Goal: Task Accomplishment & Management: Manage account settings

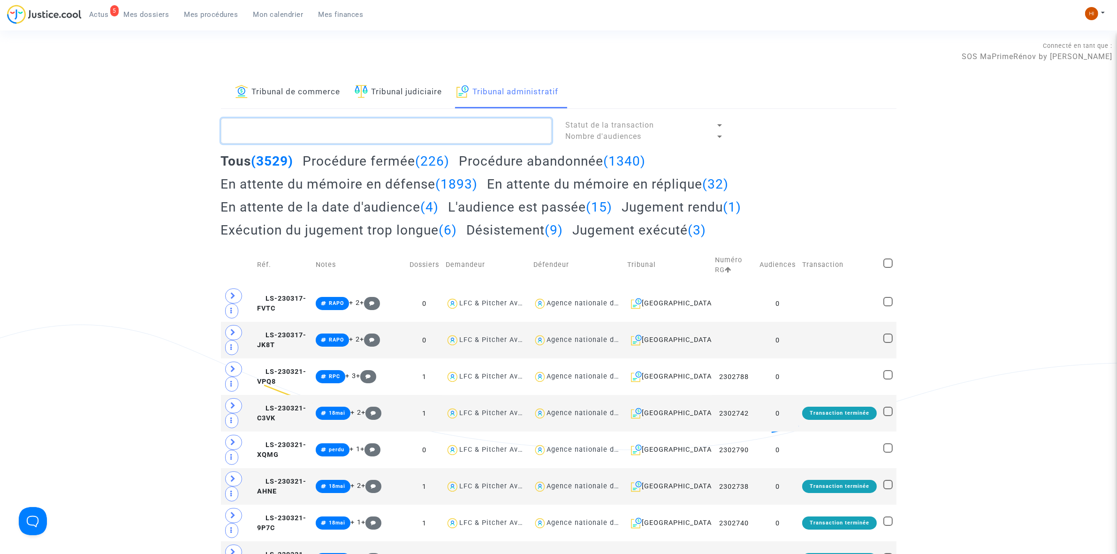
click at [317, 131] on textarea at bounding box center [386, 130] width 331 height 25
paste textarea "2500939 - Monsieur [PERSON_NAME]"
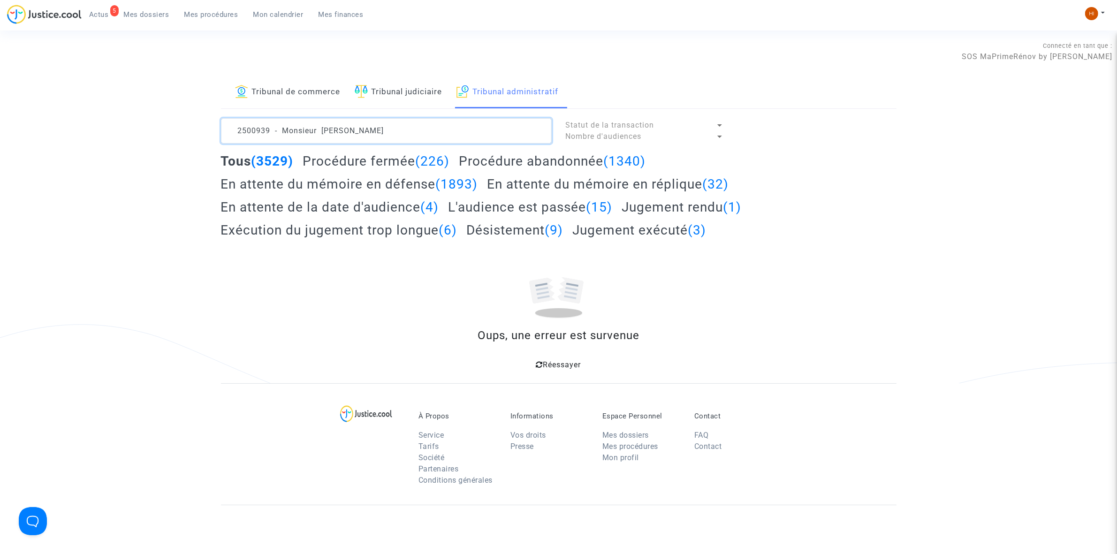
drag, startPoint x: 320, startPoint y: 125, endPoint x: -236, endPoint y: 69, distance: 558.9
click at [0, 69] on html "5 Actus Mes dossiers Mes procédures Mon calendrier Mes finances Mon profil Chan…" at bounding box center [558, 366] width 1117 height 732
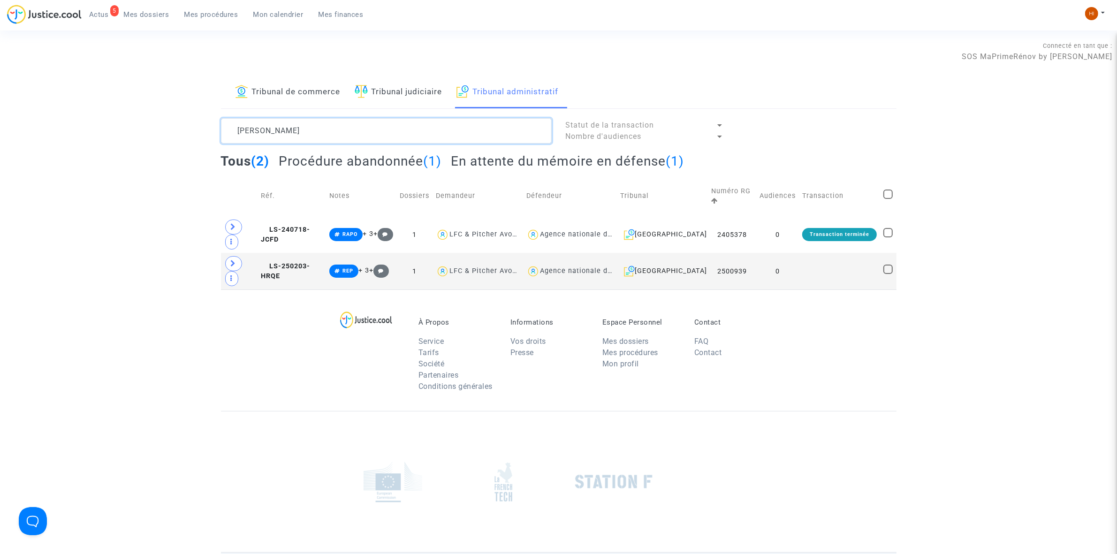
type textarea "GAZANIOL VINCENT"
click at [803, 278] on td at bounding box center [839, 271] width 81 height 37
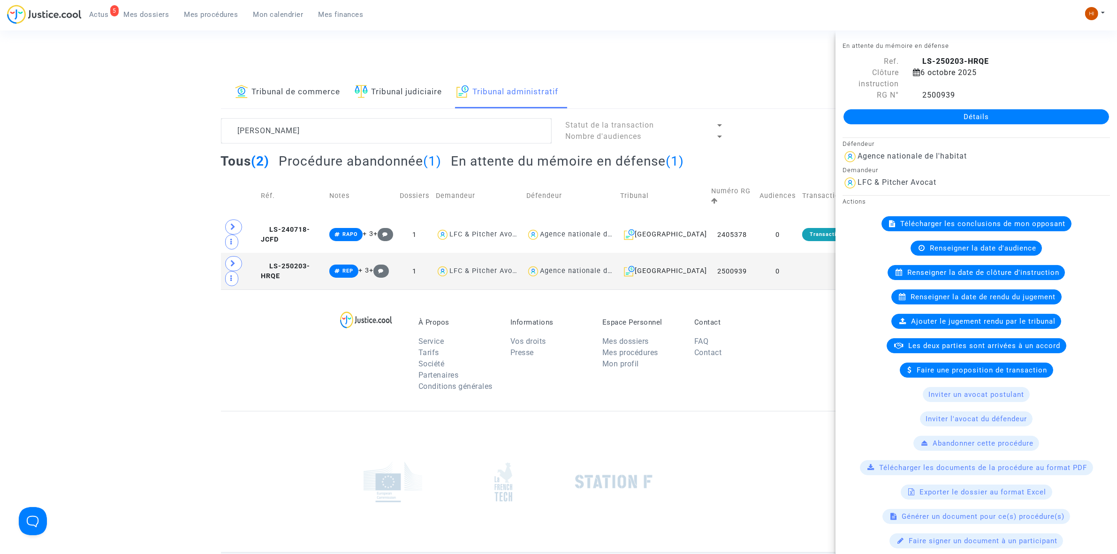
click at [942, 114] on link "Détails" at bounding box center [977, 116] width 266 height 15
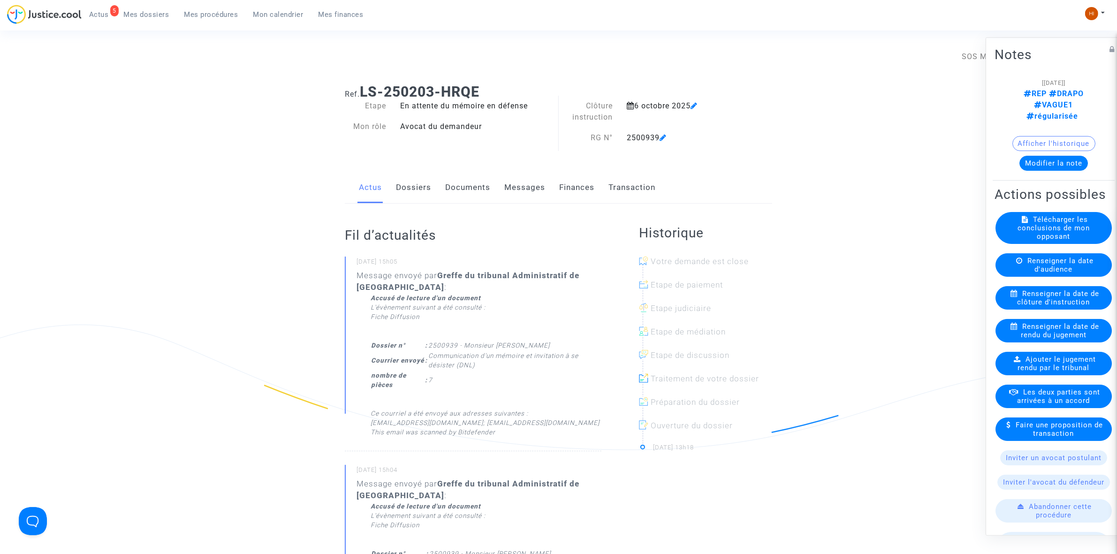
click at [1050, 306] on span "Renseigner la date de clôture d'instruction" at bounding box center [1059, 297] width 82 height 17
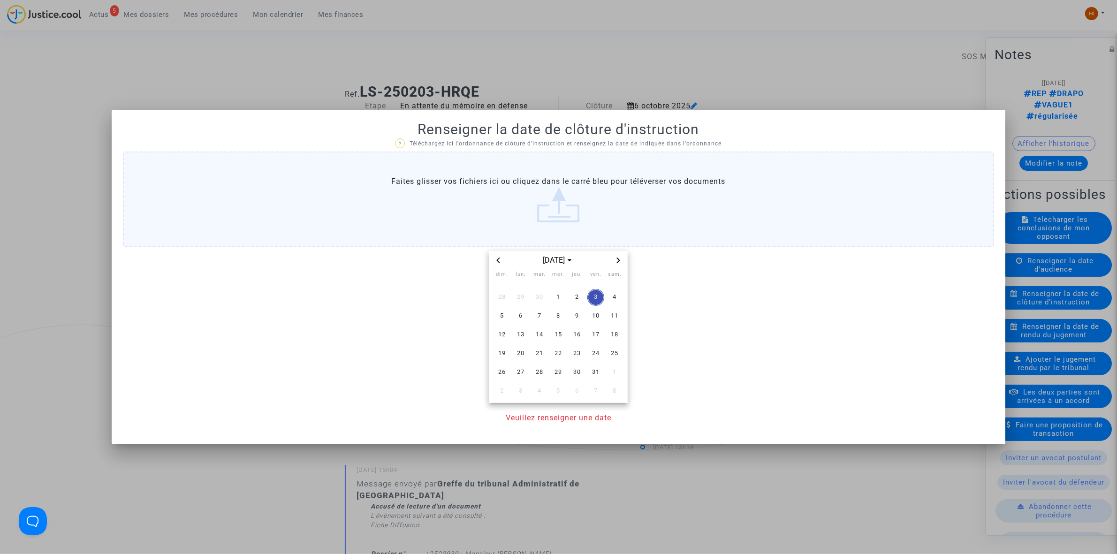
drag, startPoint x: 537, startPoint y: 354, endPoint x: 522, endPoint y: 407, distance: 55.2
click at [536, 359] on span "21" at bounding box center [539, 353] width 17 height 17
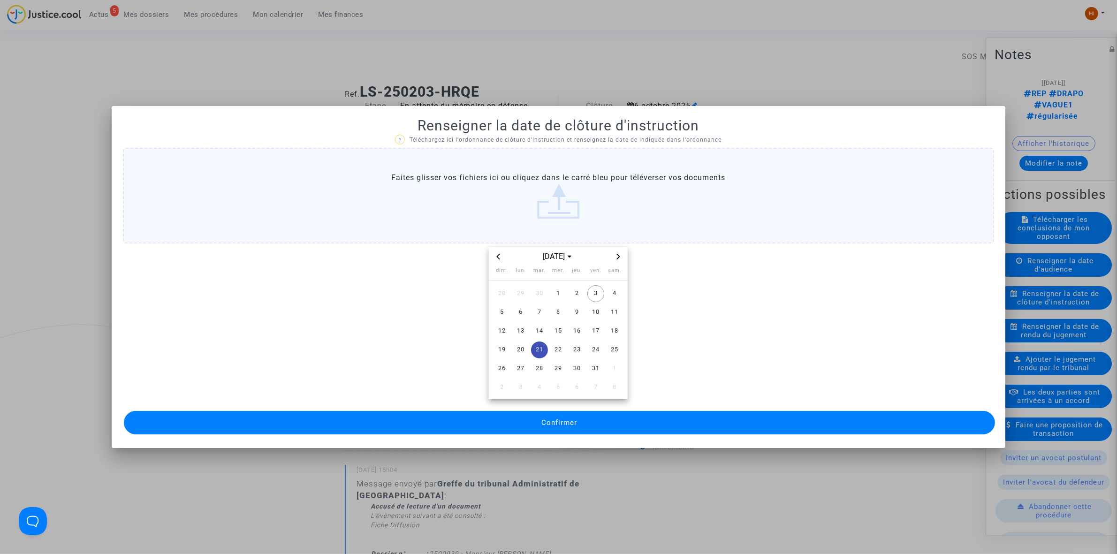
click at [514, 425] on button "Confirmer" at bounding box center [559, 422] width 871 height 23
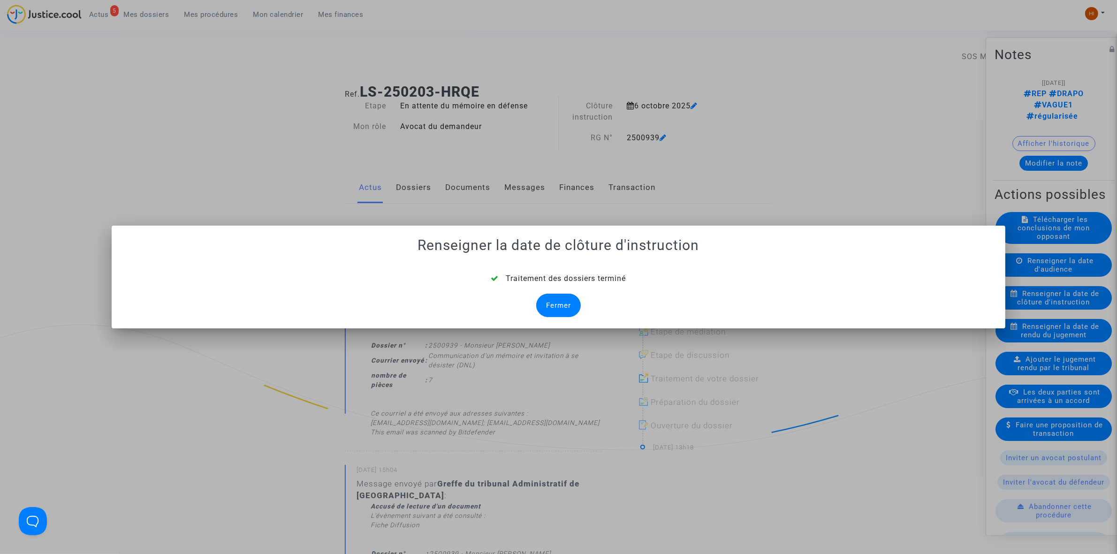
click at [564, 302] on div "Fermer" at bounding box center [558, 305] width 45 height 23
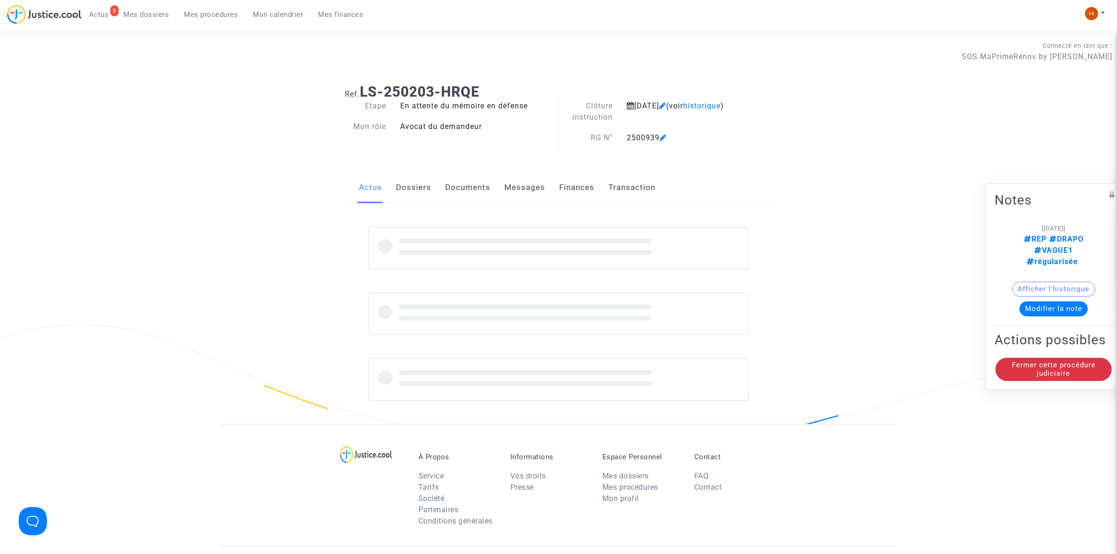
click at [465, 177] on link "Documents" at bounding box center [467, 187] width 45 height 31
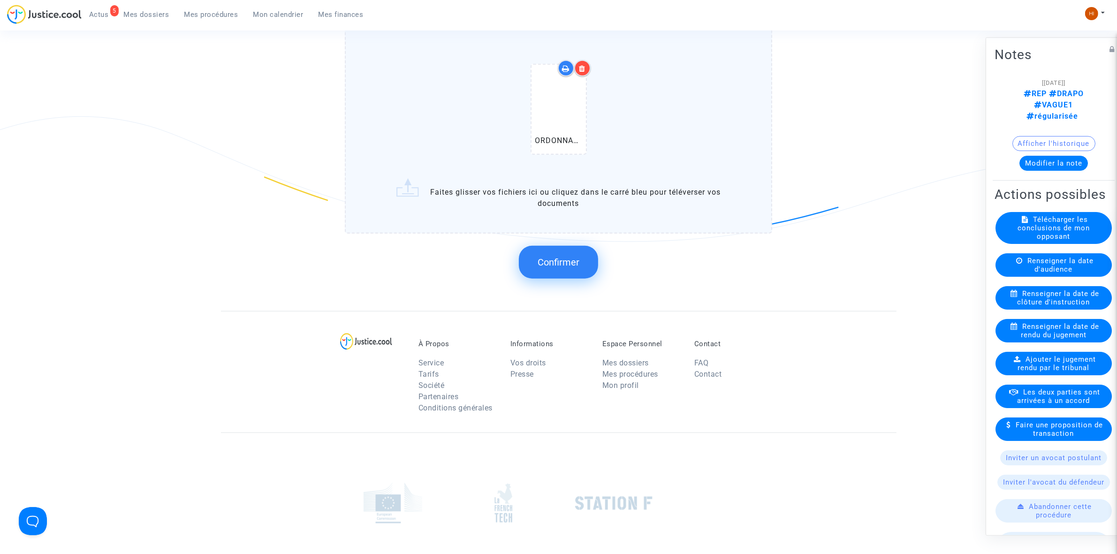
scroll to position [880, 0]
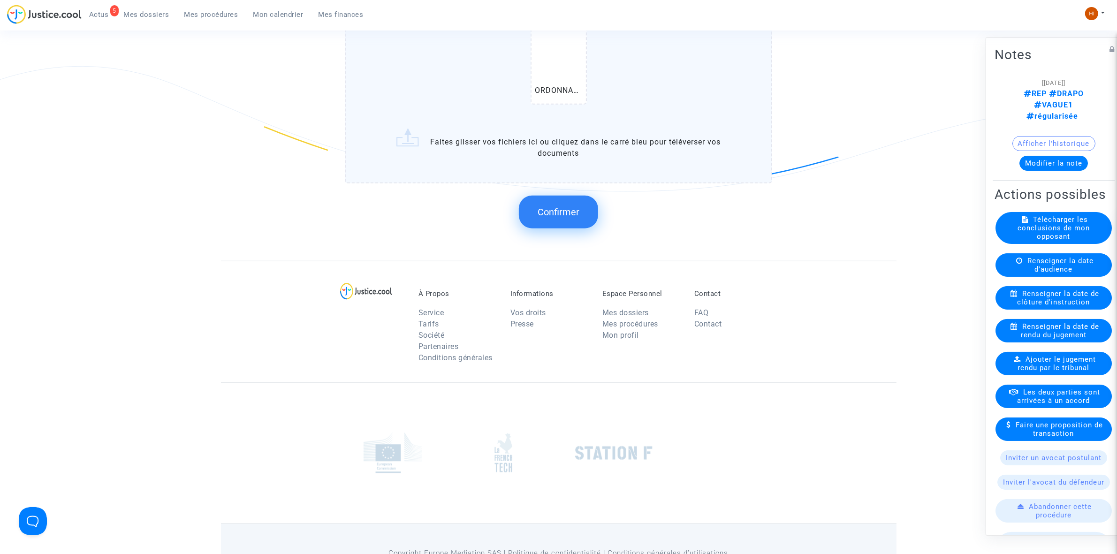
click at [568, 217] on button "Confirmer" at bounding box center [558, 212] width 79 height 33
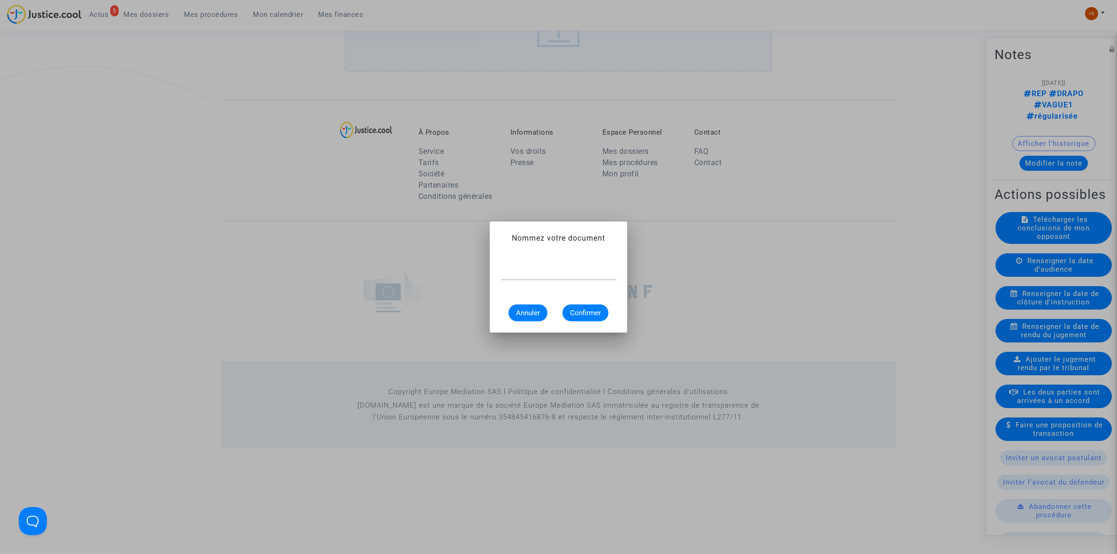
scroll to position [0, 0]
paste input "ORDONNANCE DE REPORT DE CLÔTURE D’INSTRUCTION"
type input "ORDONNANCE DE REPORT DE CLÔTURE D’INSTRUCTION"
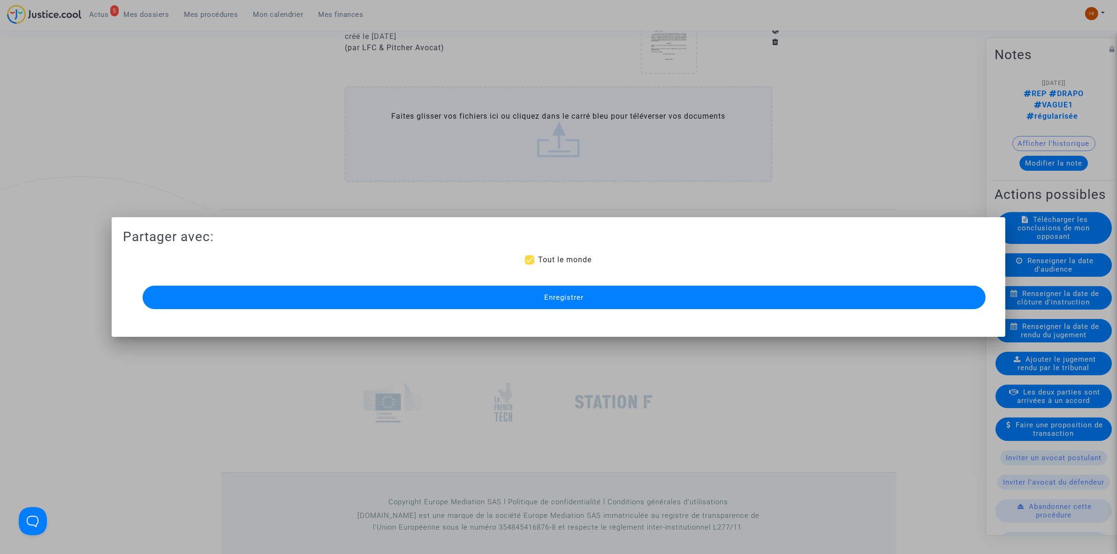
click at [366, 301] on button "Enregistrer" at bounding box center [564, 297] width 843 height 23
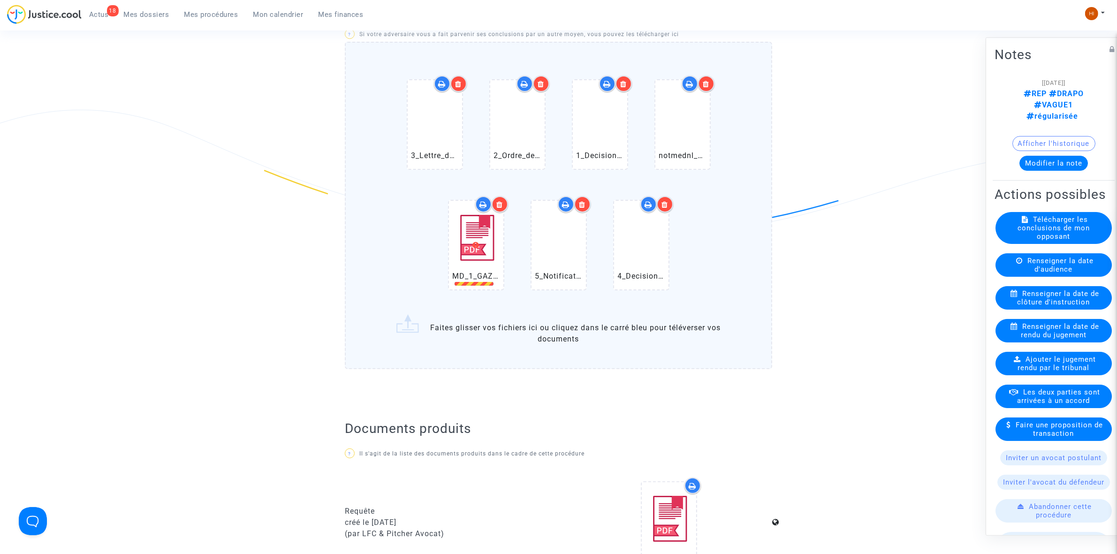
scroll to position [293, 0]
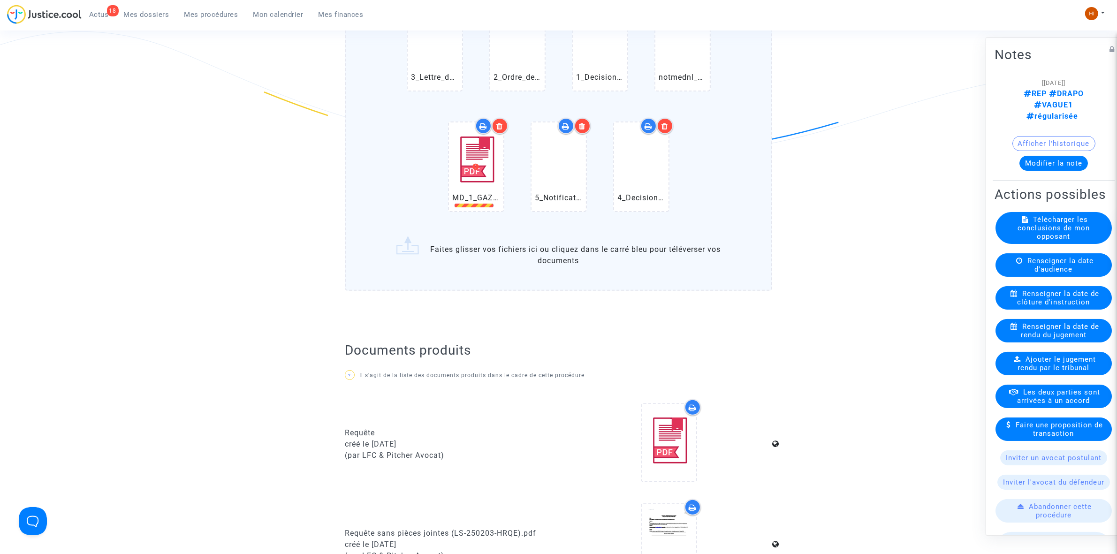
click at [503, 124] on icon at bounding box center [499, 126] width 7 height 8
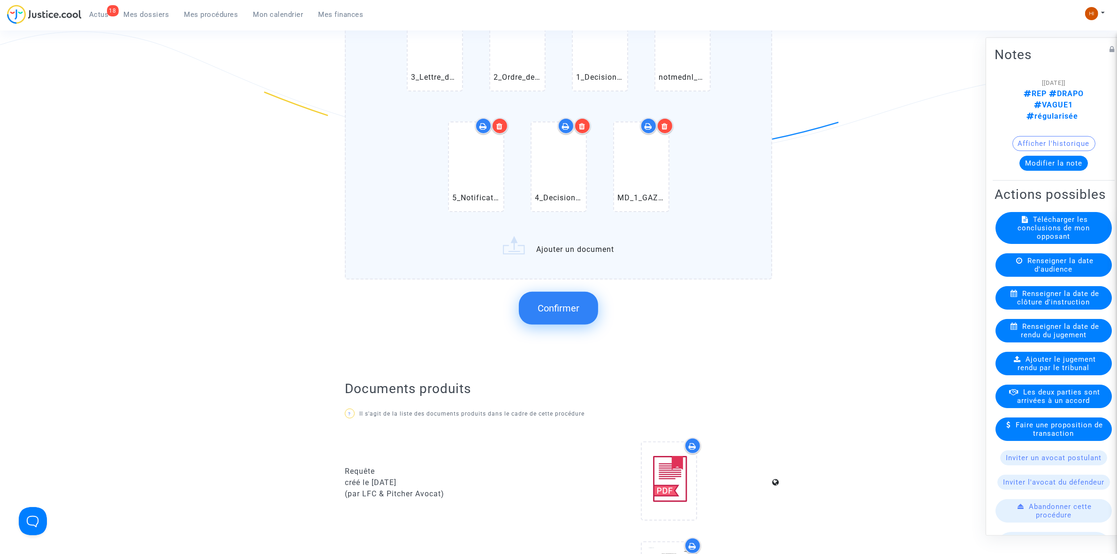
click at [565, 305] on span "Confirmer" at bounding box center [559, 308] width 42 height 11
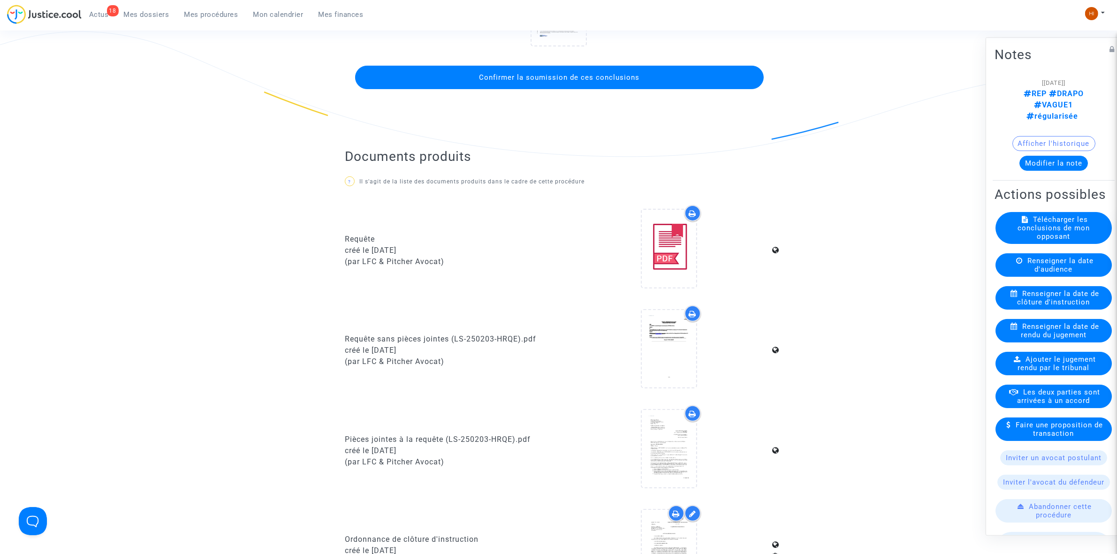
click at [594, 76] on span "Confirmer la soumission de ces conclusions" at bounding box center [560, 77] width 160 height 8
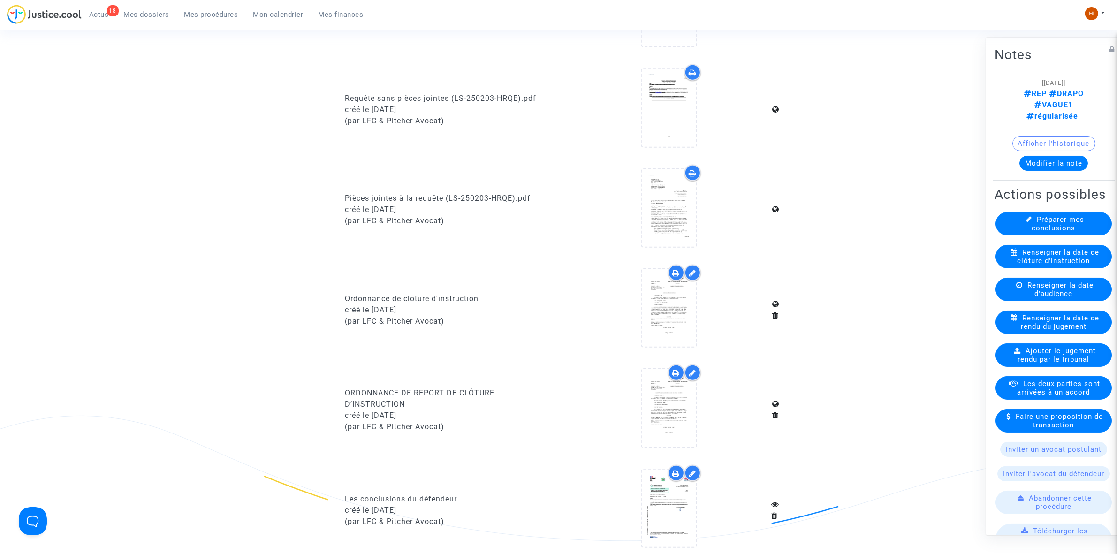
scroll to position [528, 0]
drag, startPoint x: 200, startPoint y: 15, endPoint x: 260, endPoint y: 26, distance: 61.2
click at [200, 15] on span "Mes procédures" at bounding box center [211, 14] width 54 height 8
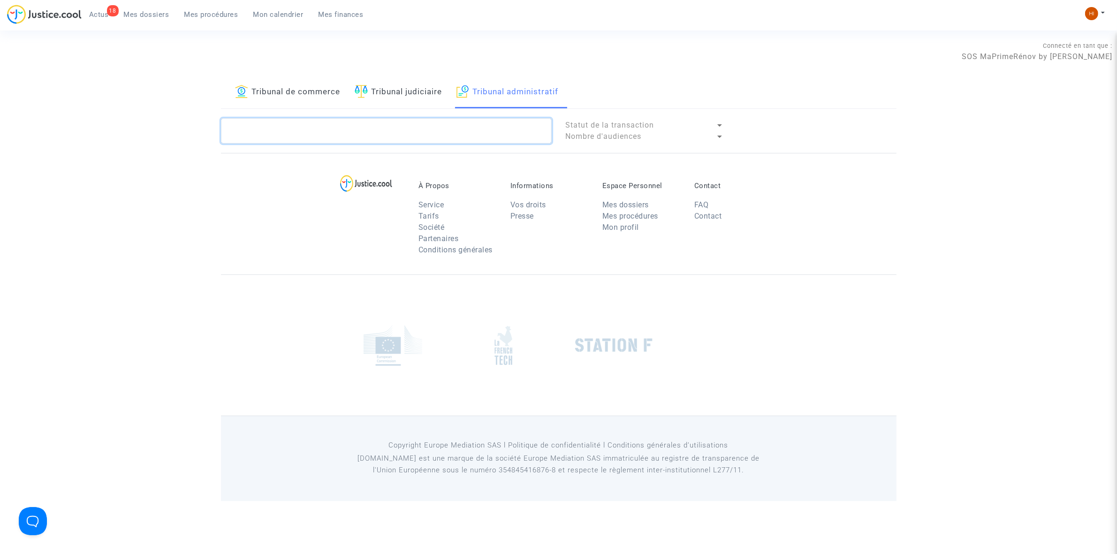
click at [450, 138] on textarea at bounding box center [386, 130] width 331 height 25
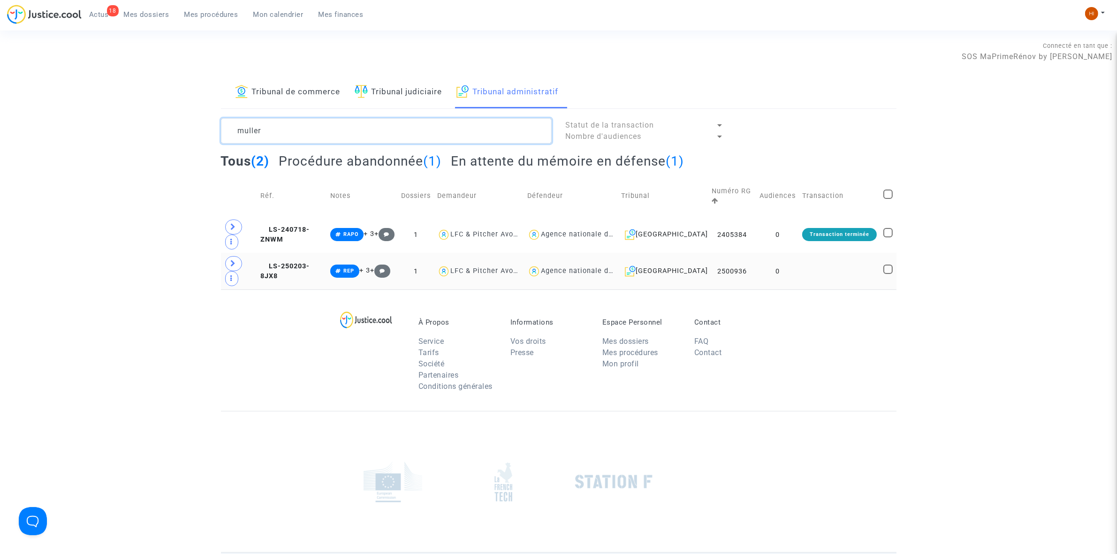
type textarea "muller"
click at [801, 270] on td at bounding box center [839, 271] width 81 height 37
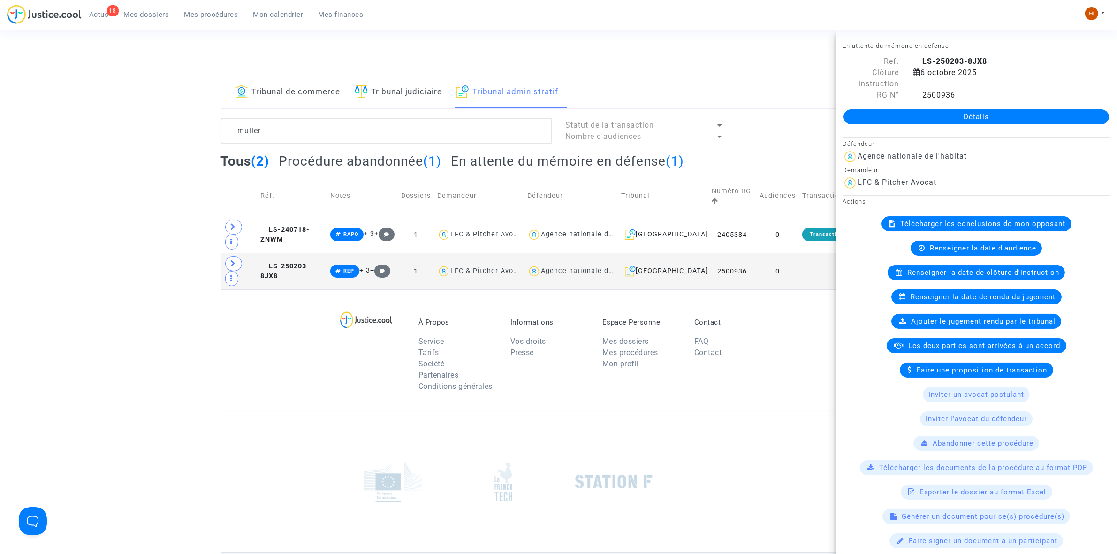
click at [948, 113] on link "Détails" at bounding box center [977, 116] width 266 height 15
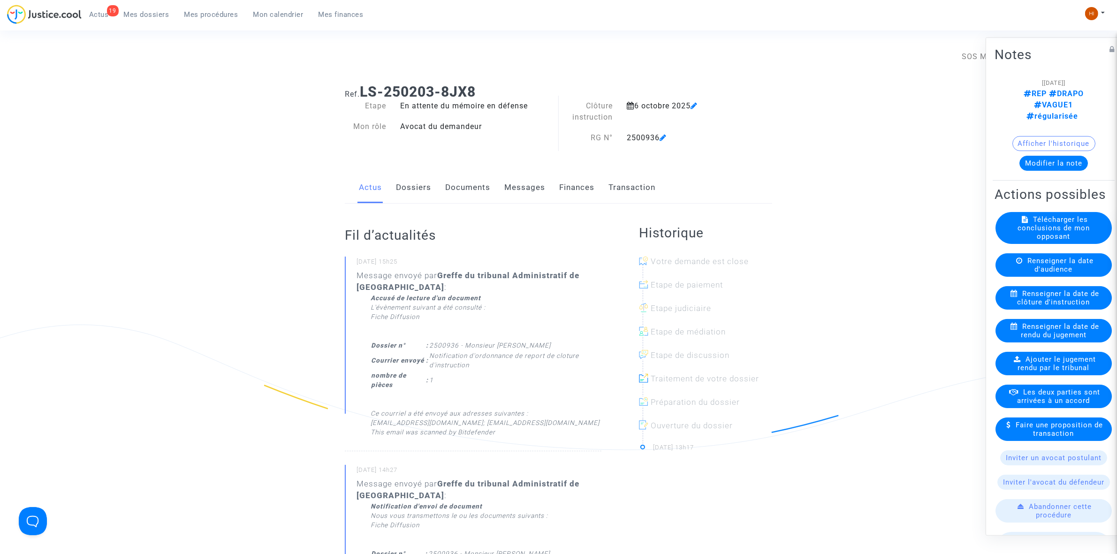
drag, startPoint x: 1045, startPoint y: 301, endPoint x: 1038, endPoint y: 300, distance: 7.5
click at [1045, 301] on span "Renseigner la date de clôture d'instruction" at bounding box center [1059, 297] width 82 height 17
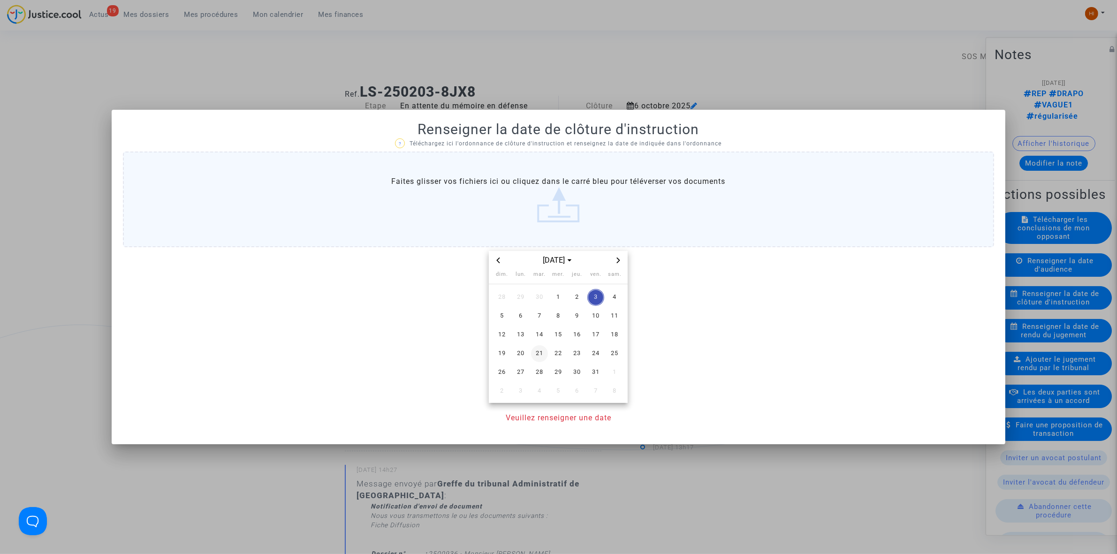
click at [535, 351] on span "21" at bounding box center [539, 353] width 17 height 17
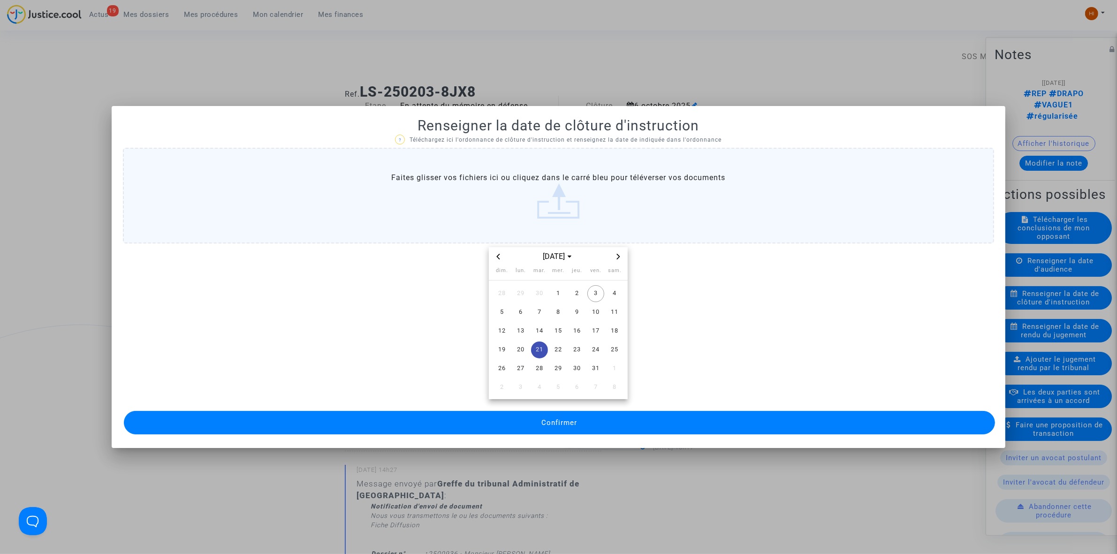
click at [520, 423] on button "Confirmer" at bounding box center [559, 422] width 871 height 23
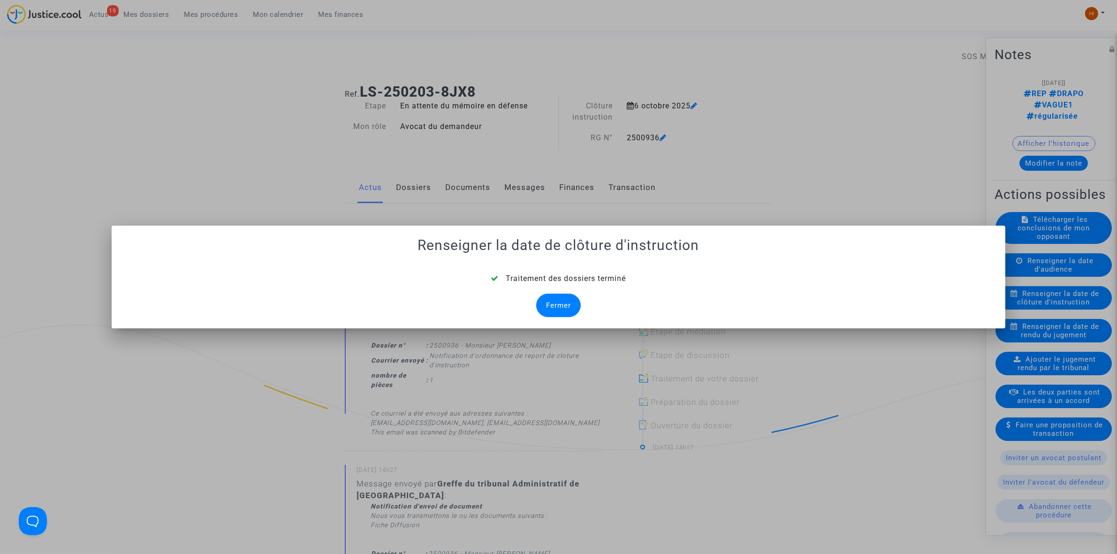
click at [573, 304] on div "Fermer" at bounding box center [558, 305] width 45 height 23
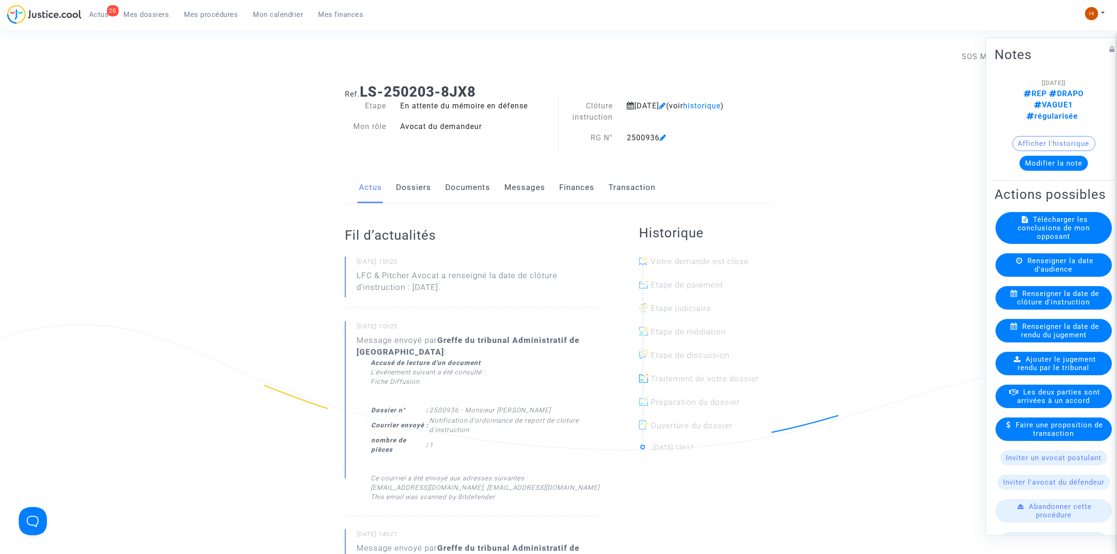
click at [472, 176] on link "Documents" at bounding box center [467, 187] width 45 height 31
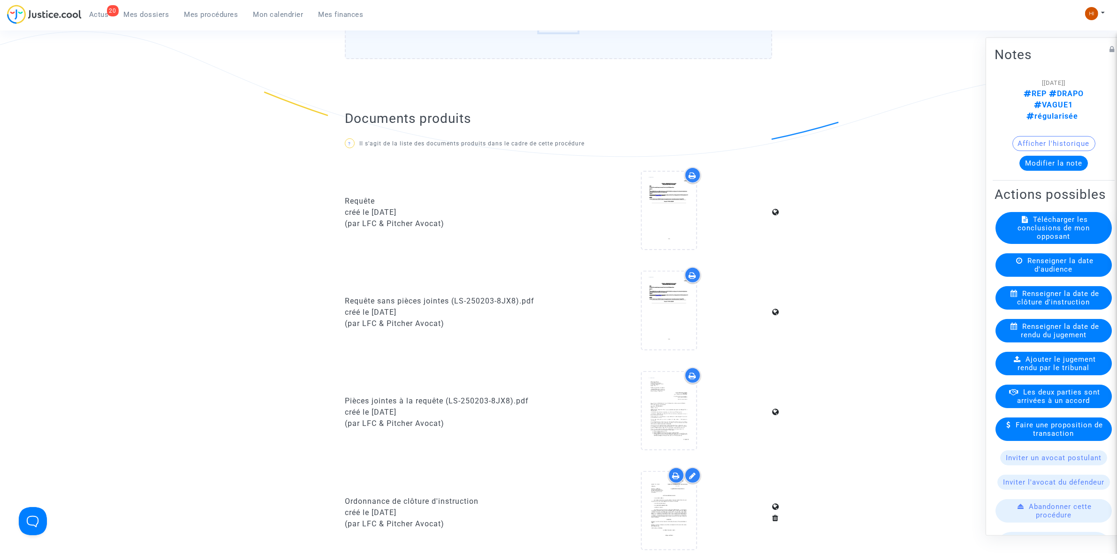
scroll to position [587, 0]
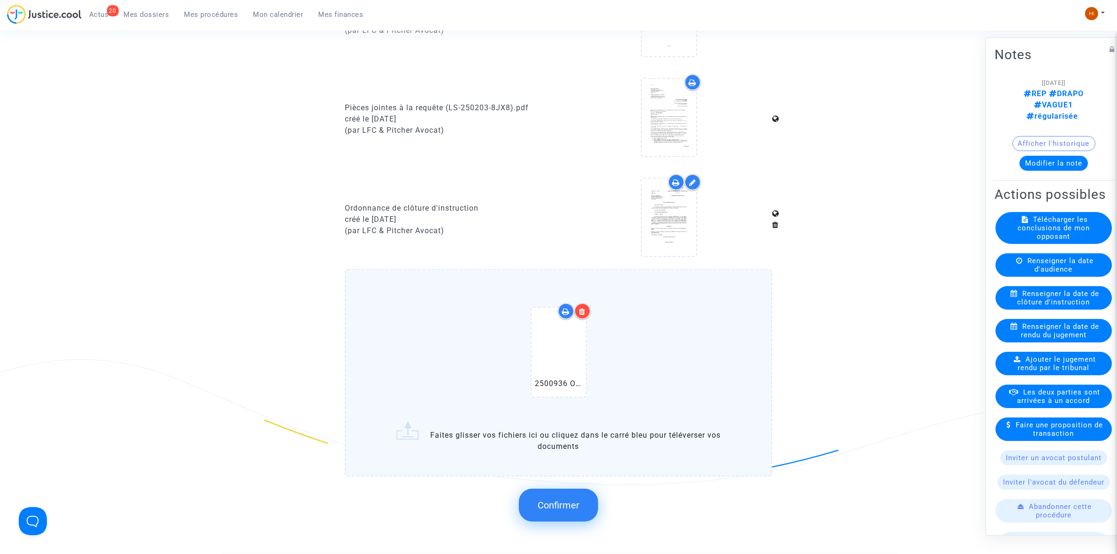
click at [551, 493] on button "Confirmer" at bounding box center [558, 505] width 79 height 33
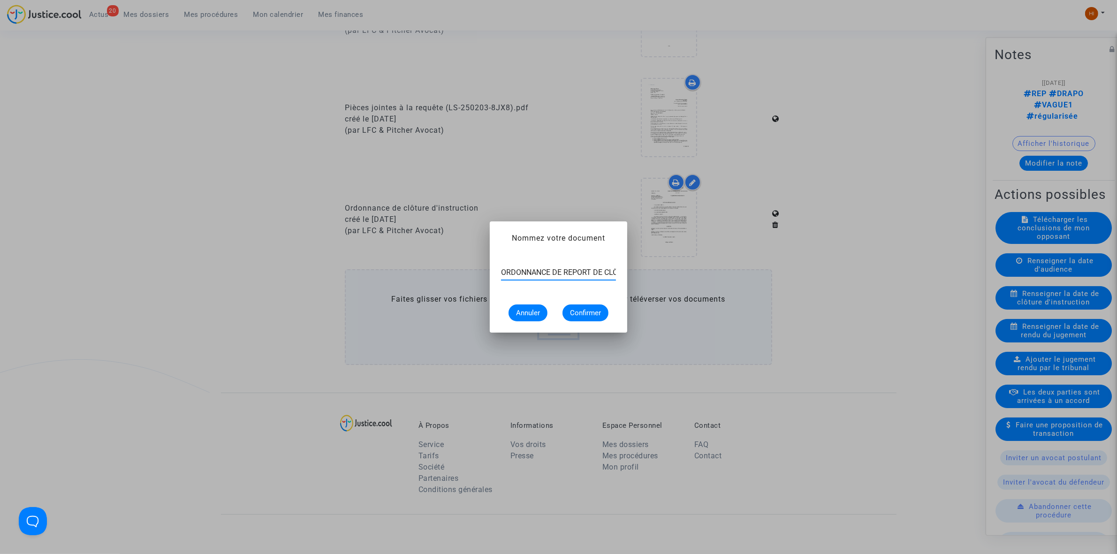
scroll to position [0, 76]
type input "ORDONNANCE DE REPORT DE CLÔTURE D’INSTRUCTION"
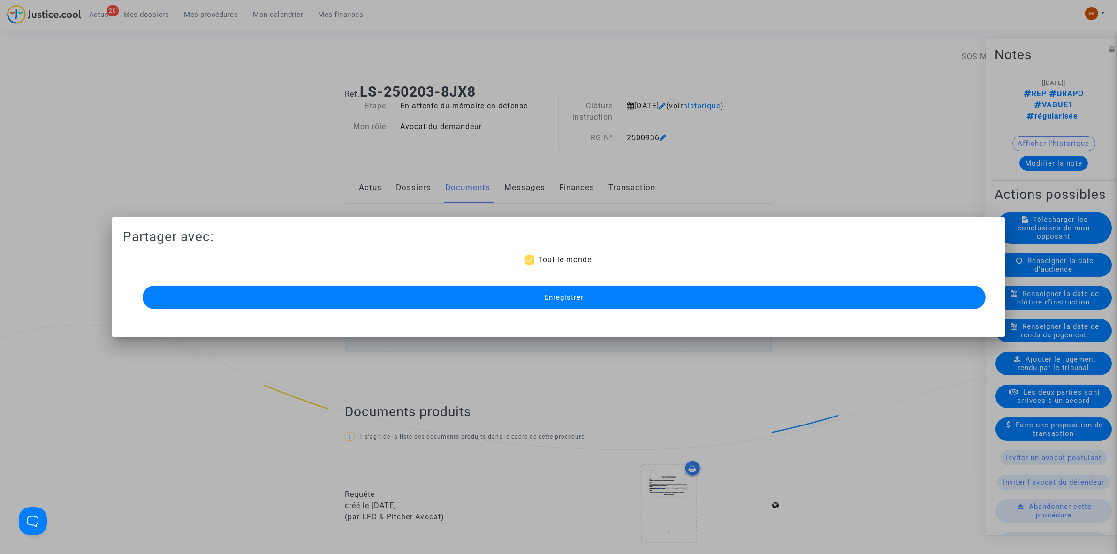
scroll to position [587, 0]
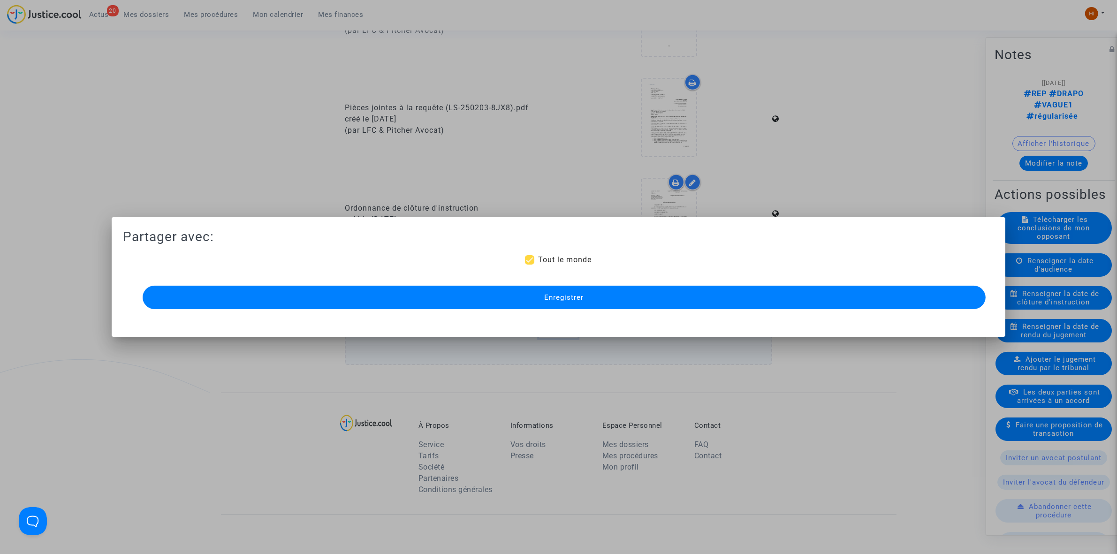
click at [381, 299] on button "Enregistrer" at bounding box center [564, 297] width 843 height 23
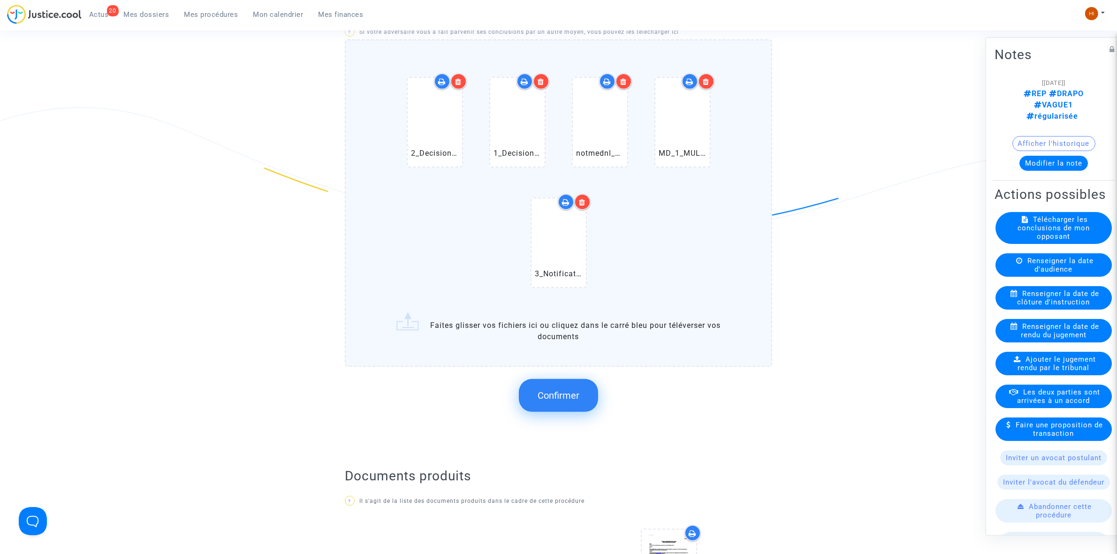
scroll to position [293, 0]
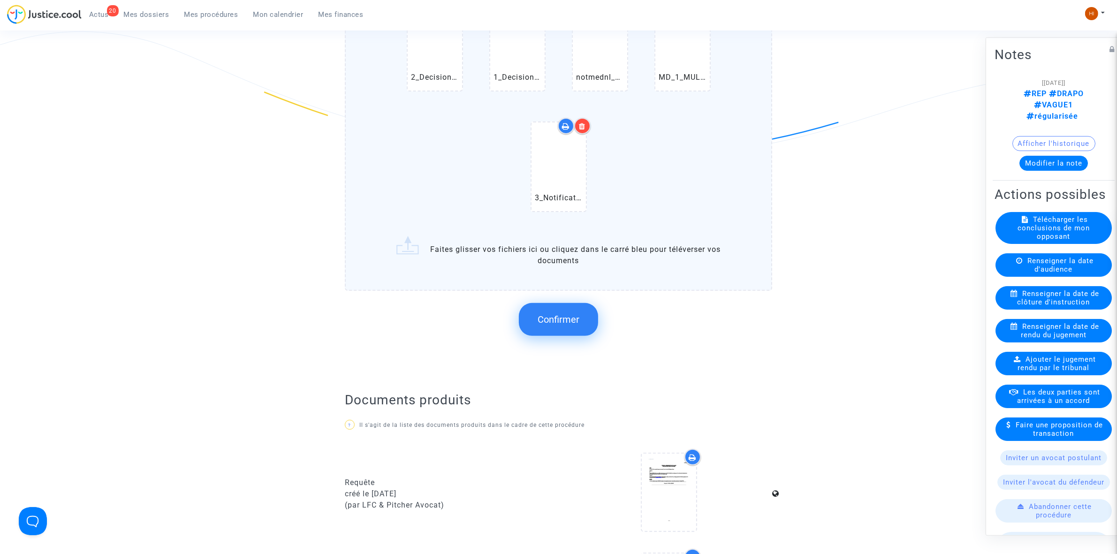
click at [571, 314] on span "Confirmer" at bounding box center [559, 319] width 42 height 11
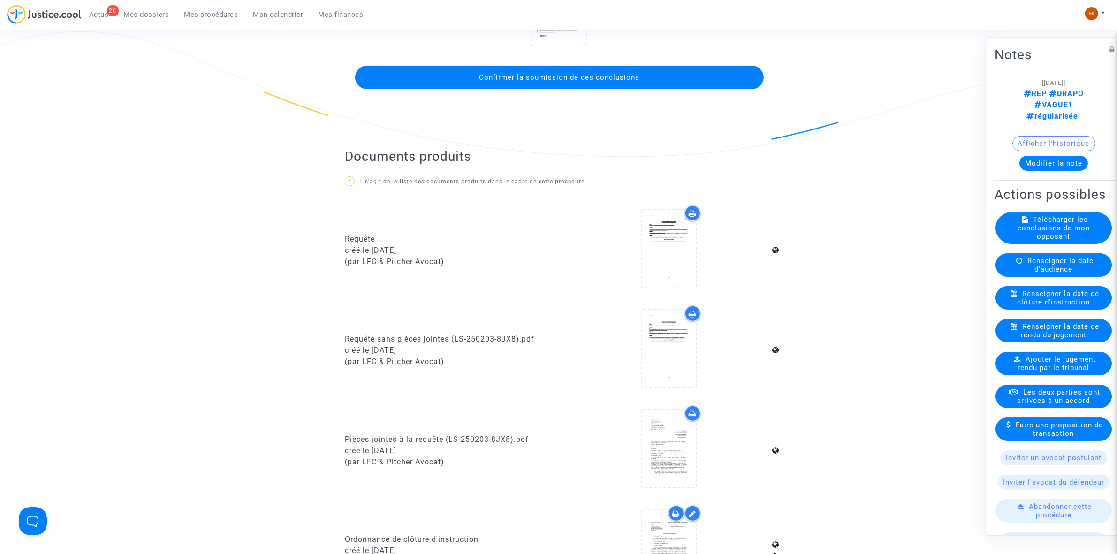
click at [718, 79] on button "Confirmer la soumission de ces conclusions" at bounding box center [559, 77] width 409 height 23
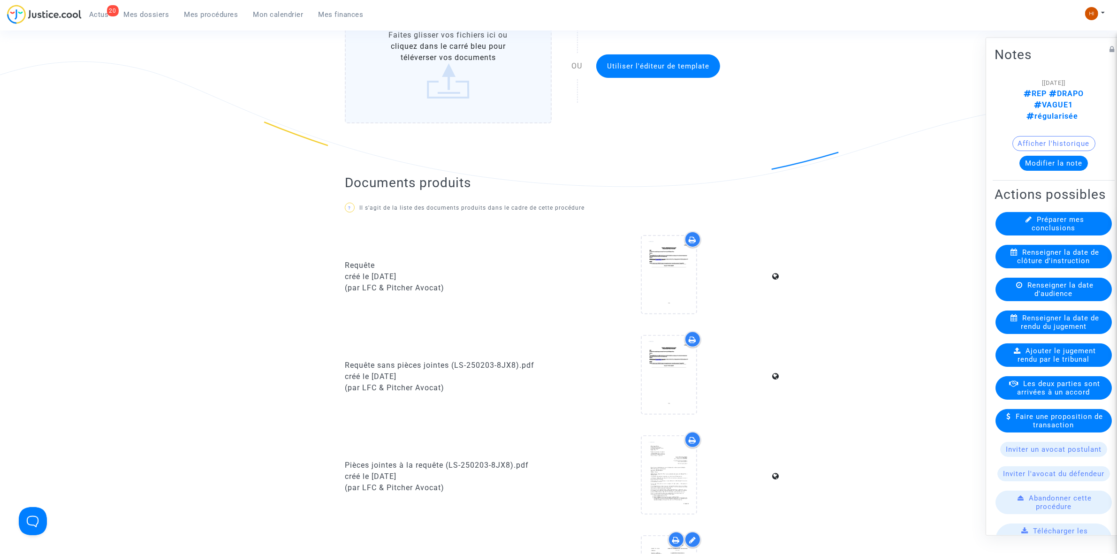
scroll to position [235, 0]
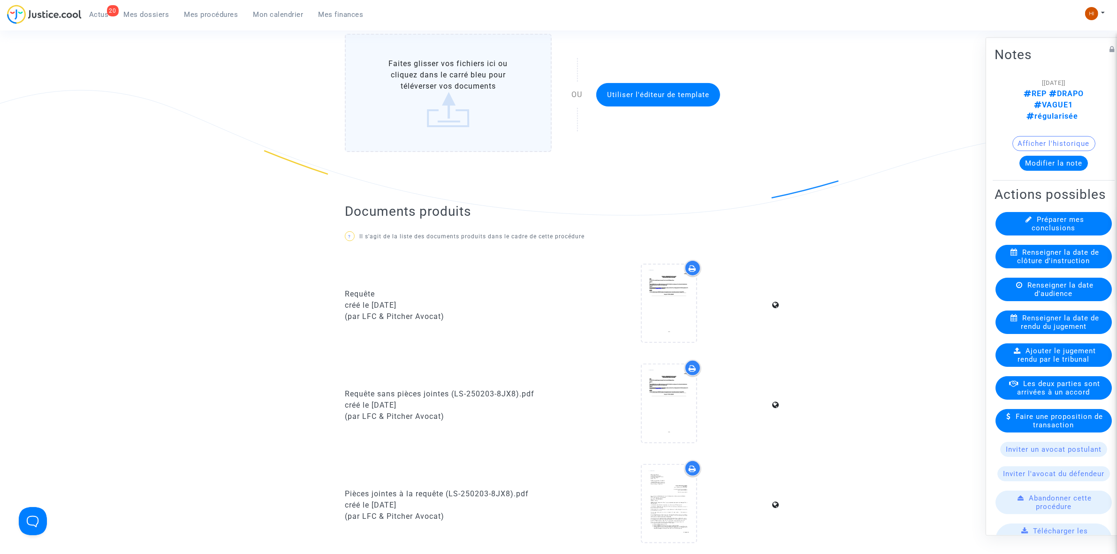
drag, startPoint x: 206, startPoint y: 14, endPoint x: 209, endPoint y: 20, distance: 6.5
click at [206, 14] on span "Mes procédures" at bounding box center [211, 14] width 54 height 8
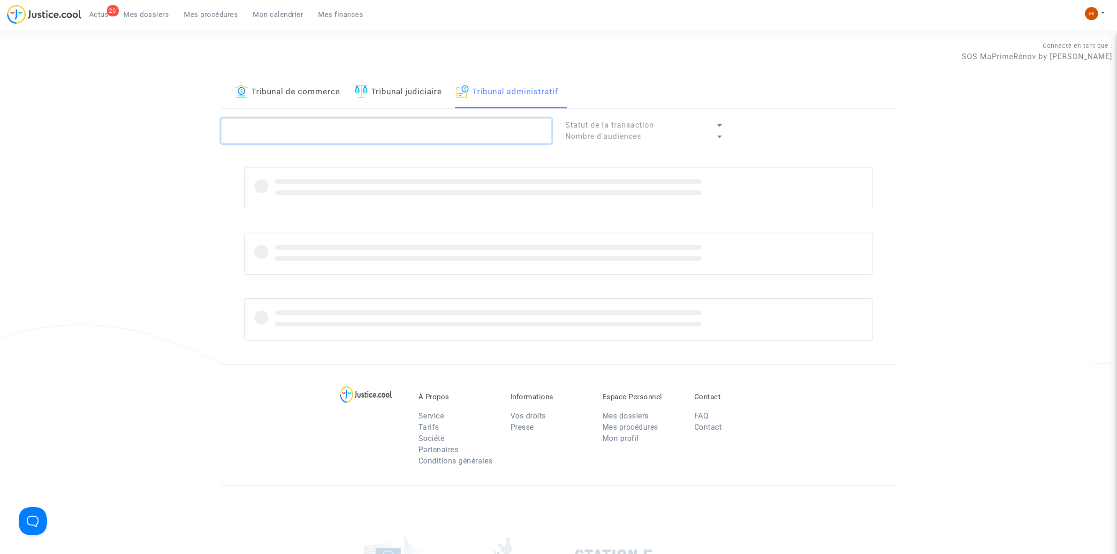
click at [431, 134] on textarea at bounding box center [386, 130] width 331 height 25
paste textarea "2501135 - Monsieur BAUDRY Mickael"
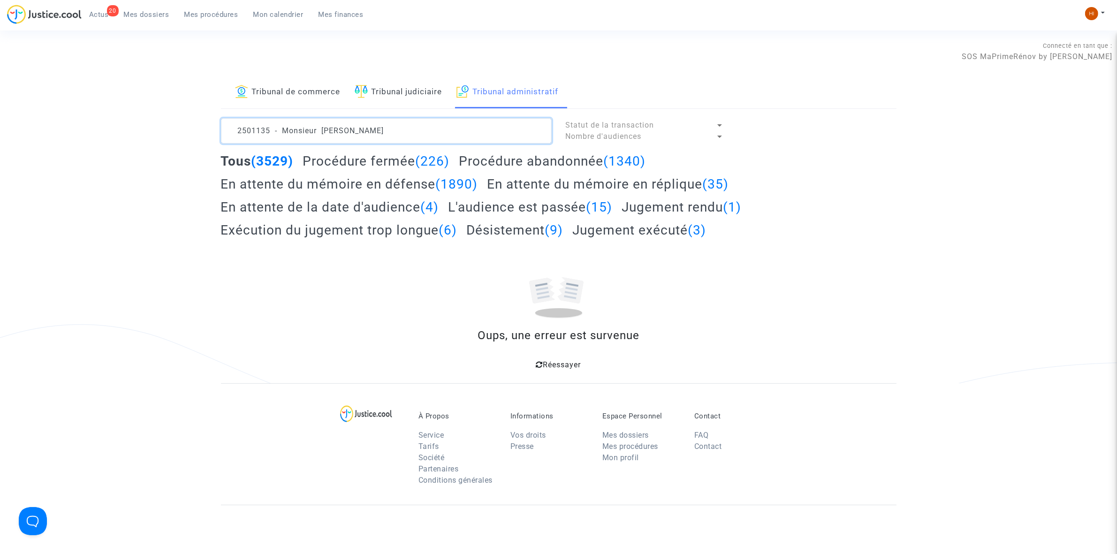
drag, startPoint x: 273, startPoint y: 127, endPoint x: 450, endPoint y: 130, distance: 176.4
click at [450, 130] on textarea at bounding box center [386, 130] width 331 height 25
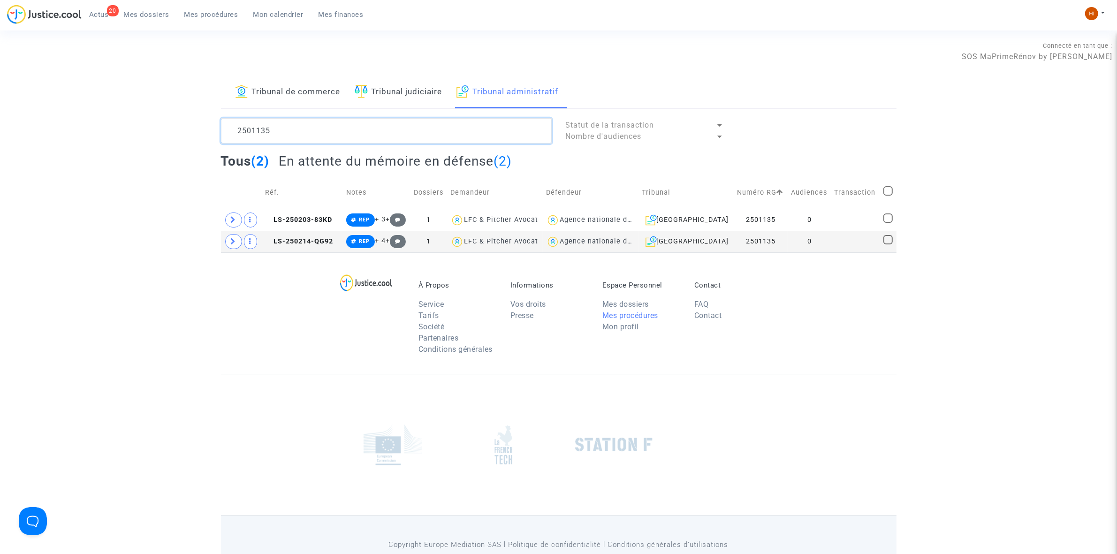
type textarea "2501135"
drag, startPoint x: 851, startPoint y: 245, endPoint x: 874, endPoint y: 213, distance: 39.2
click at [851, 245] on td at bounding box center [855, 242] width 49 height 22
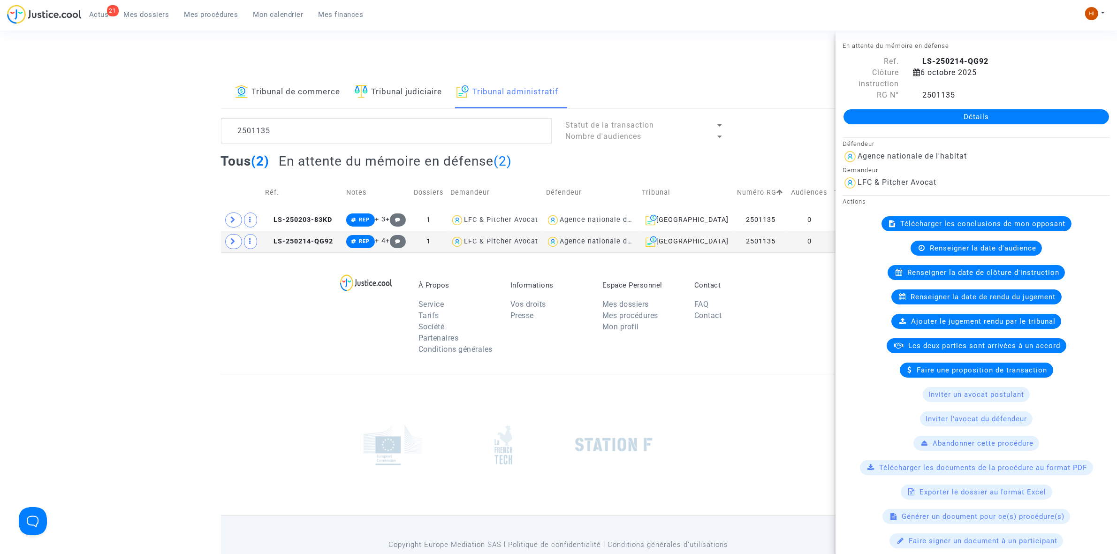
click at [1006, 118] on link "Détails" at bounding box center [977, 116] width 266 height 15
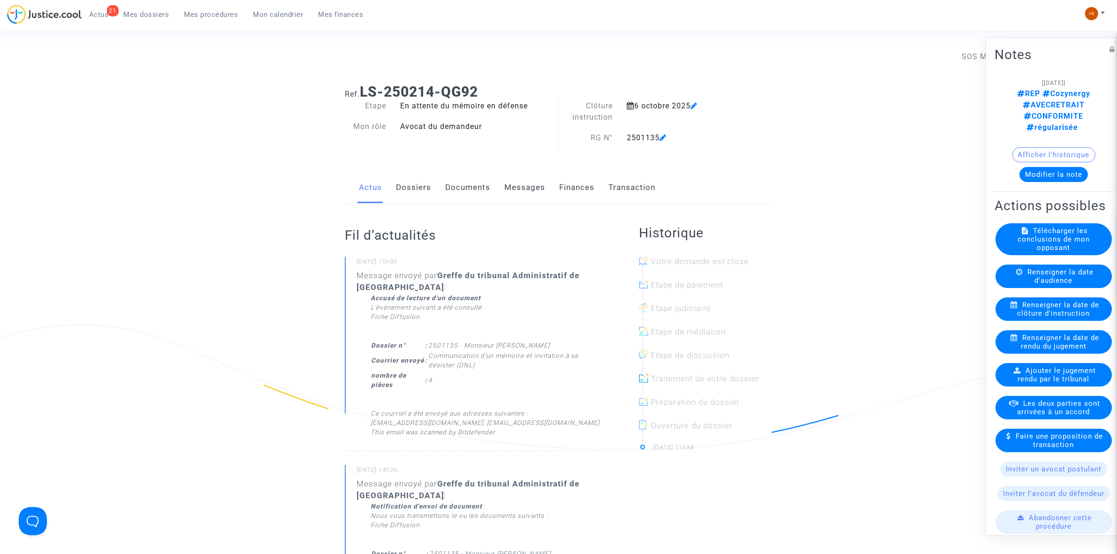
click at [1057, 275] on span "Renseigner la date d'audience" at bounding box center [1061, 275] width 66 height 17
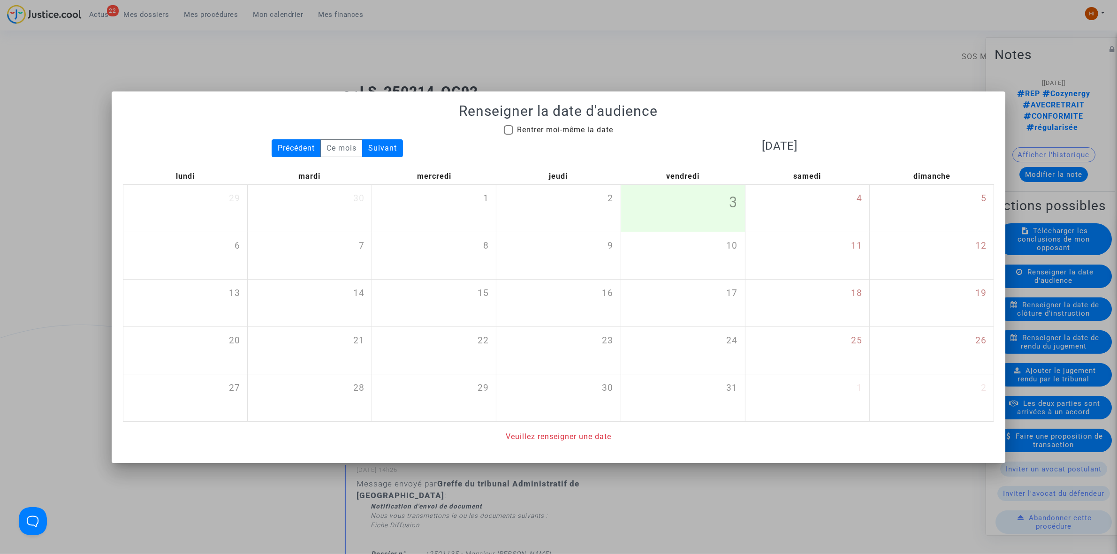
click at [591, 130] on span "Rentrer moi-même la date" at bounding box center [565, 129] width 96 height 9
click at [509, 135] on input "Rentrer moi-même la date" at bounding box center [508, 135] width 0 height 0
checkbox input "true"
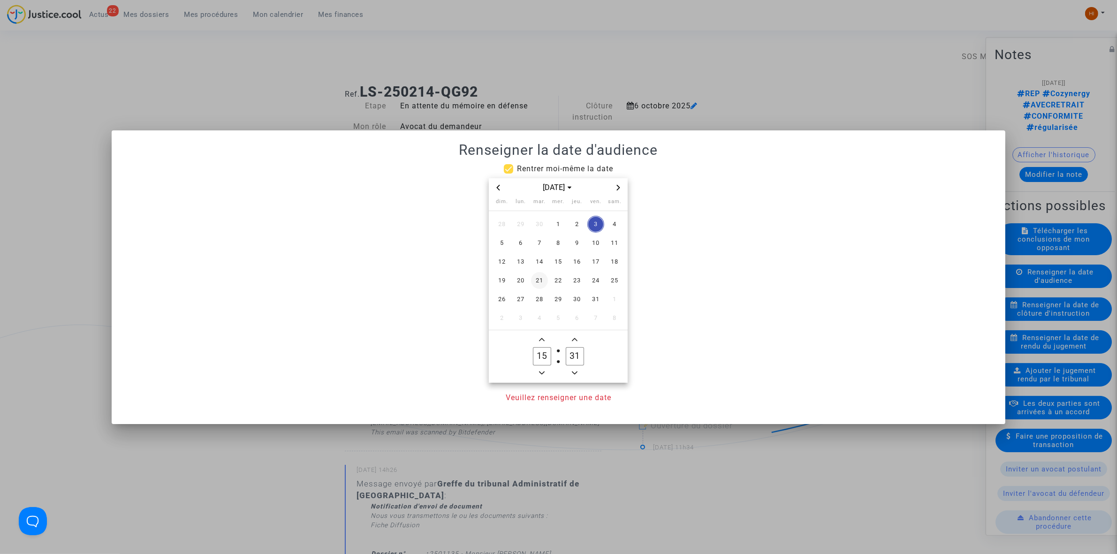
click at [531, 273] on td "21" at bounding box center [539, 280] width 19 height 19
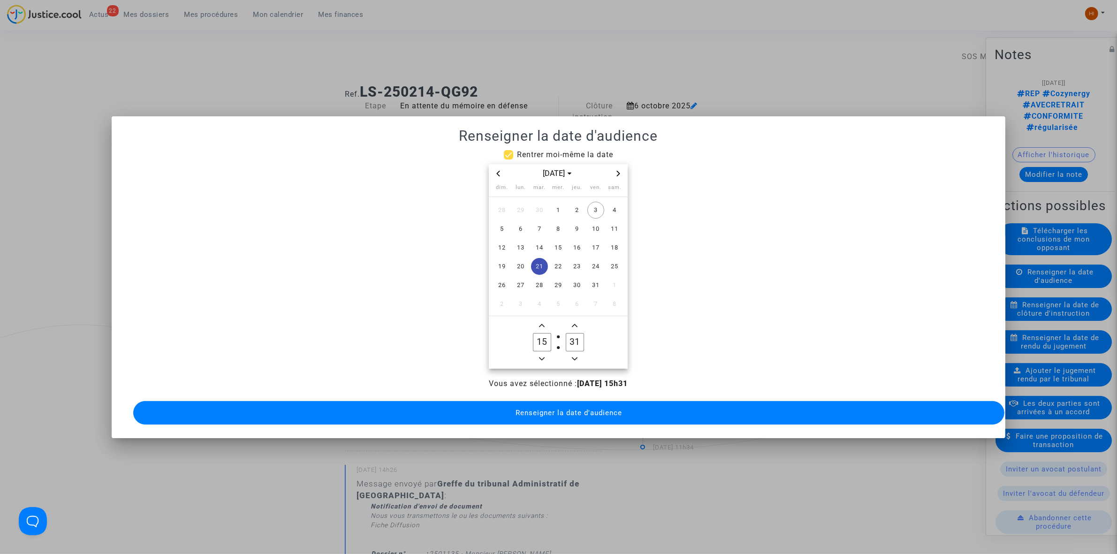
click at [298, 14] on div at bounding box center [558, 277] width 1117 height 554
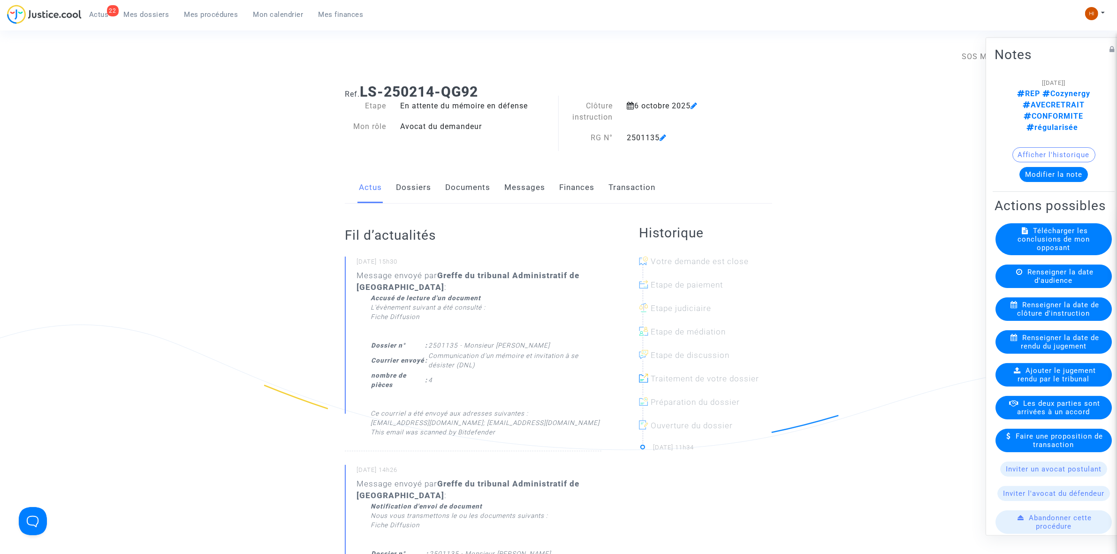
click at [1041, 304] on span "Renseigner la date de clôture d'instruction" at bounding box center [1059, 308] width 82 height 17
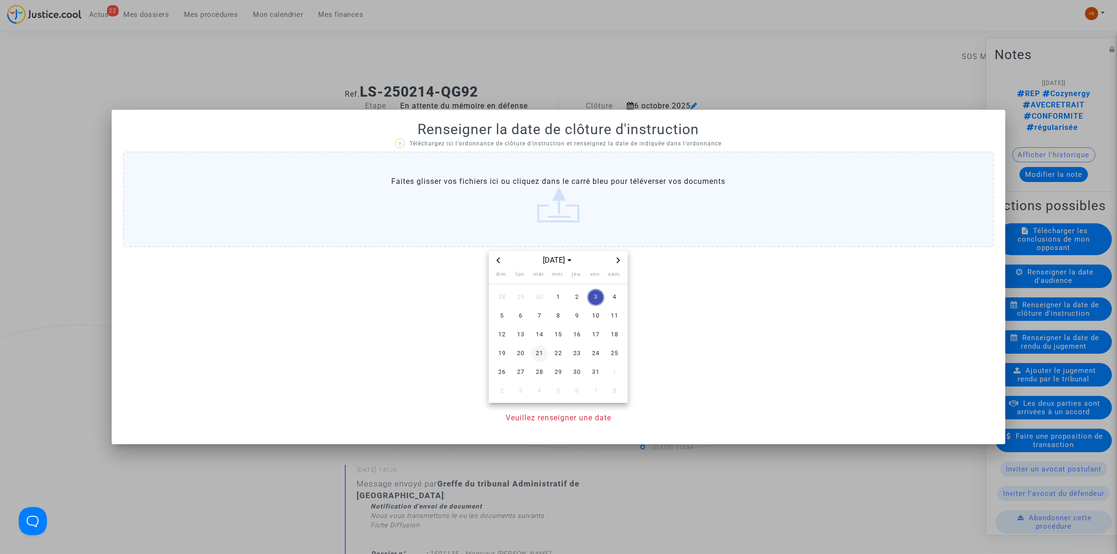
drag, startPoint x: 540, startPoint y: 355, endPoint x: 522, endPoint y: 409, distance: 57.0
click at [540, 355] on span "21" at bounding box center [539, 353] width 17 height 17
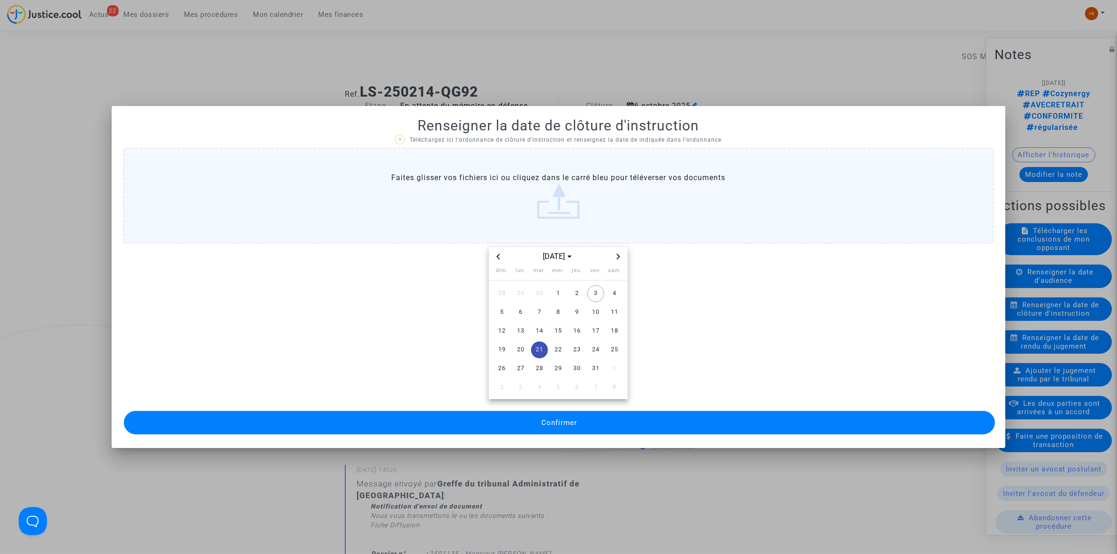
click at [519, 429] on button "Confirmer" at bounding box center [559, 422] width 871 height 23
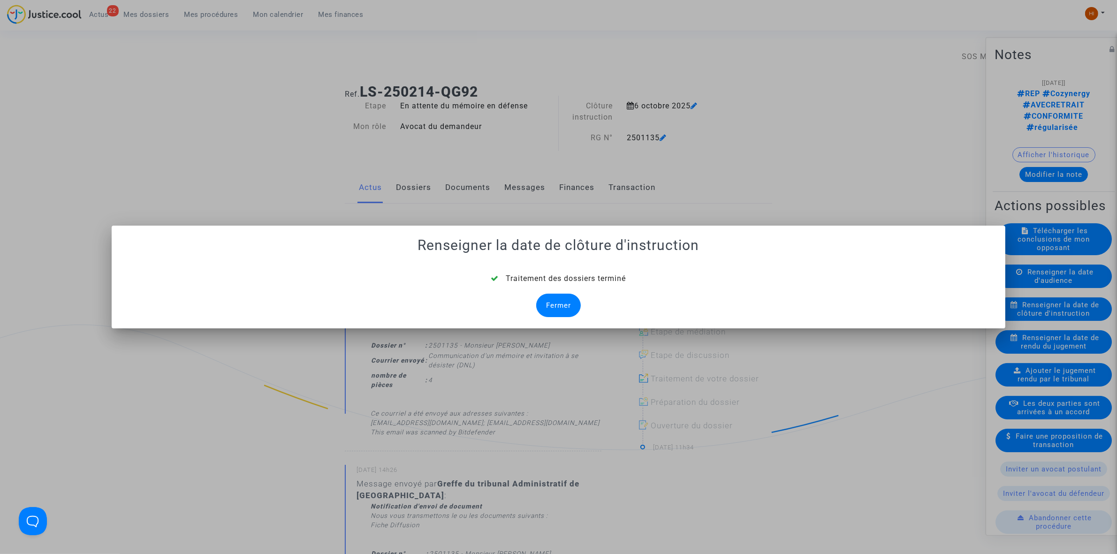
click at [554, 306] on div "Fermer" at bounding box center [558, 305] width 45 height 23
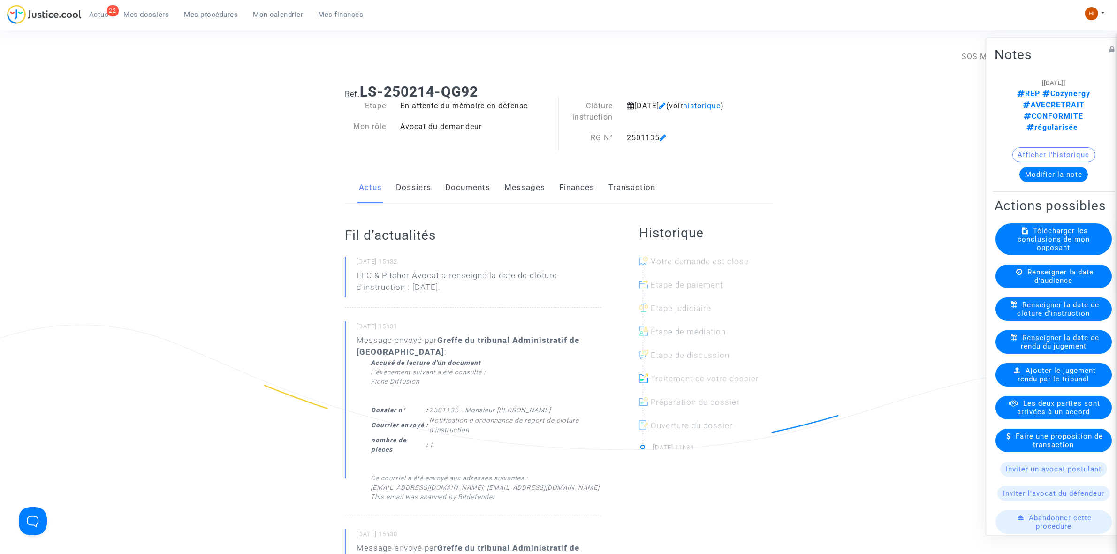
click at [471, 183] on link "Documents" at bounding box center [467, 187] width 45 height 31
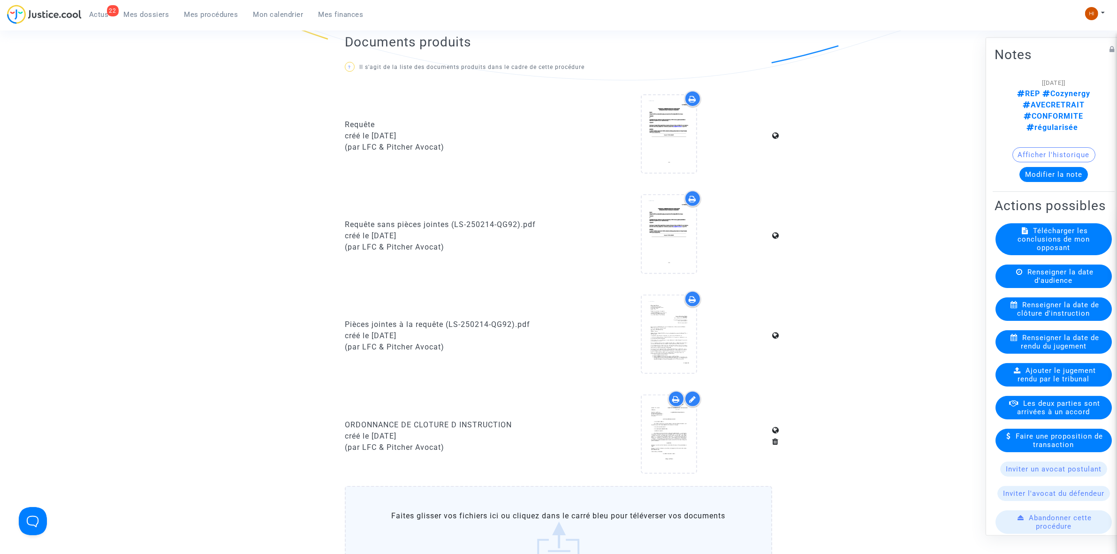
scroll to position [645, 0]
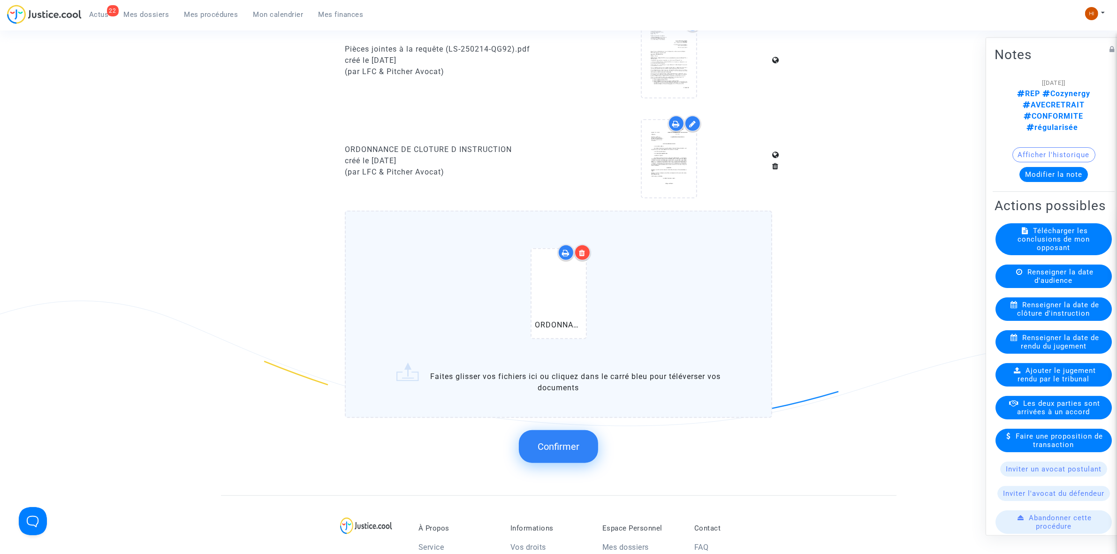
click at [573, 441] on span "Confirmer" at bounding box center [559, 446] width 42 height 11
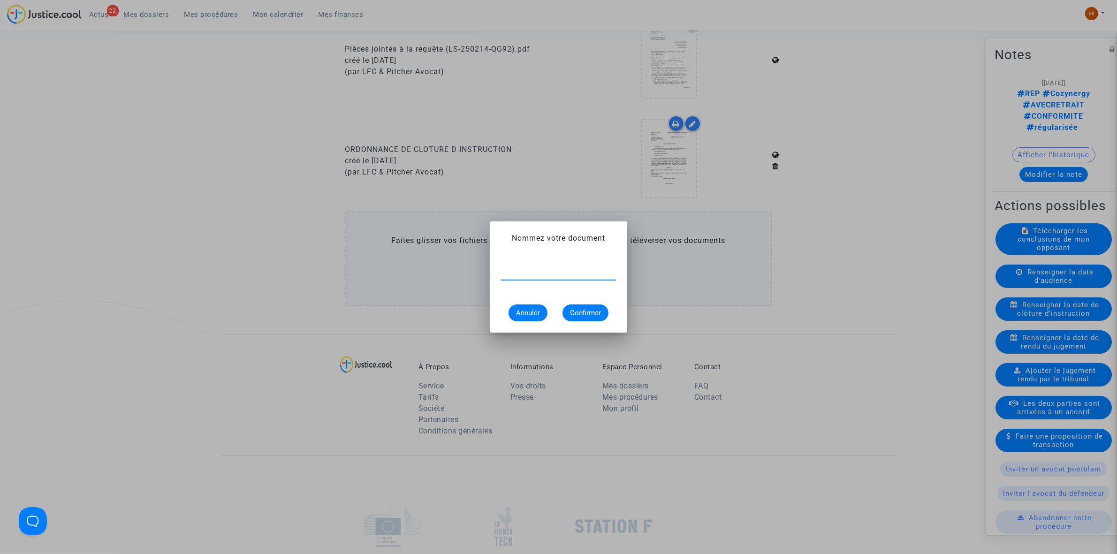
paste input "ORDONNANCE DE REPORT DE CLÔTURE D’INSTRUCTION"
type input "ORDONNANCE DE REPORT DE CLÔTURE D’INSTRUCTION"
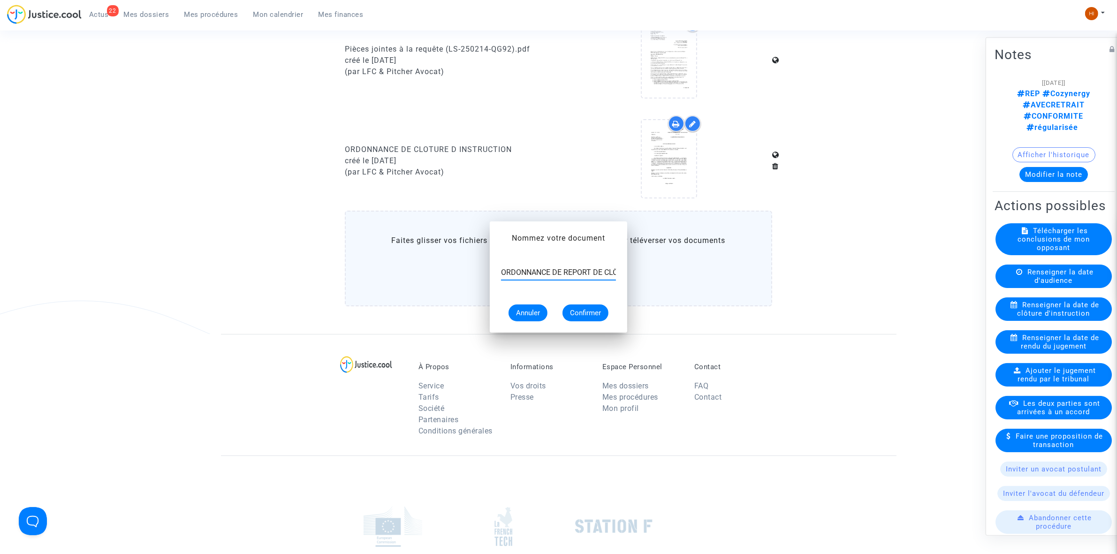
scroll to position [645, 0]
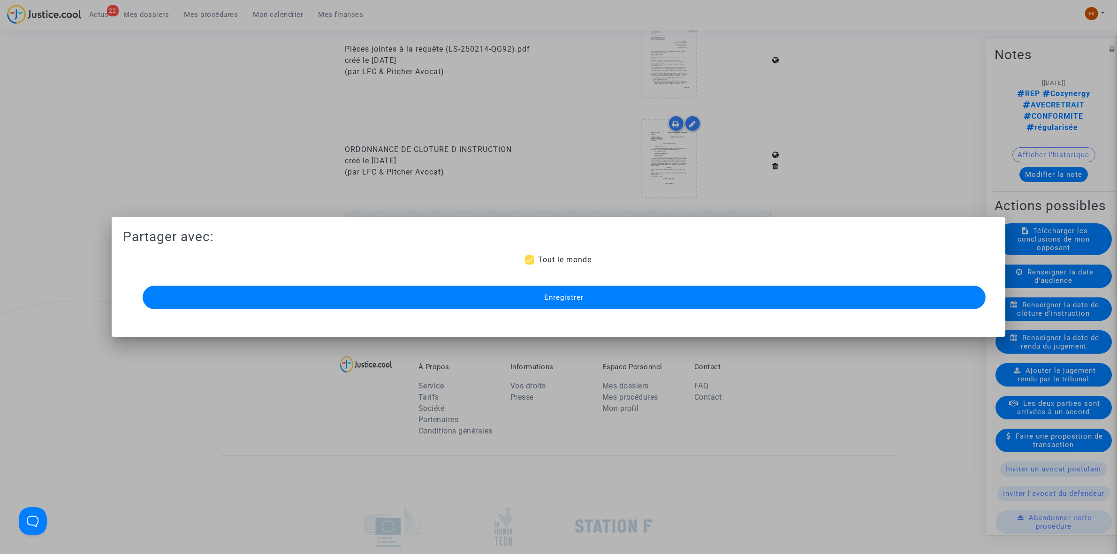
click at [490, 308] on button "Enregistrer" at bounding box center [564, 297] width 843 height 23
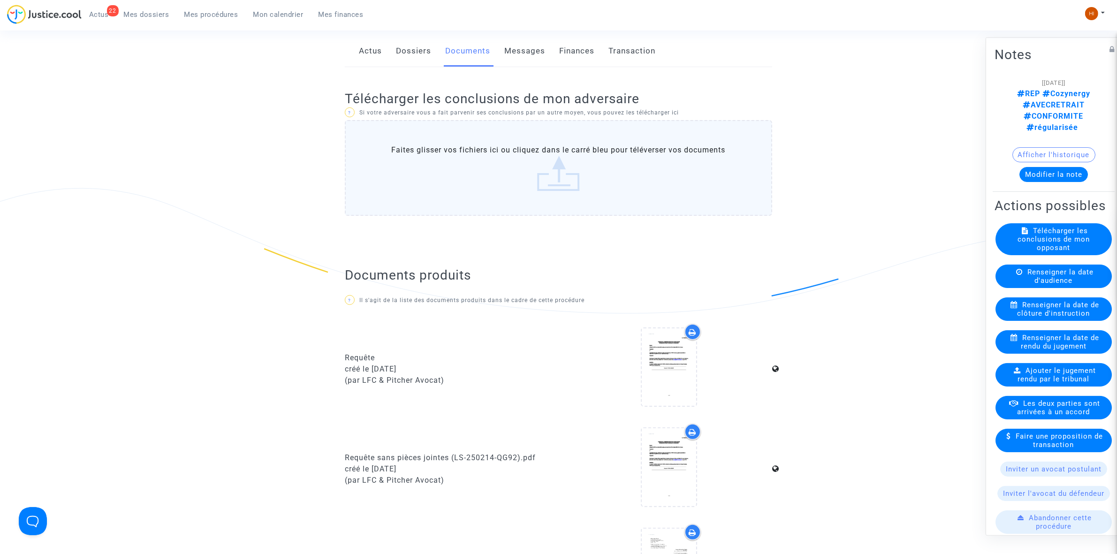
scroll to position [117, 0]
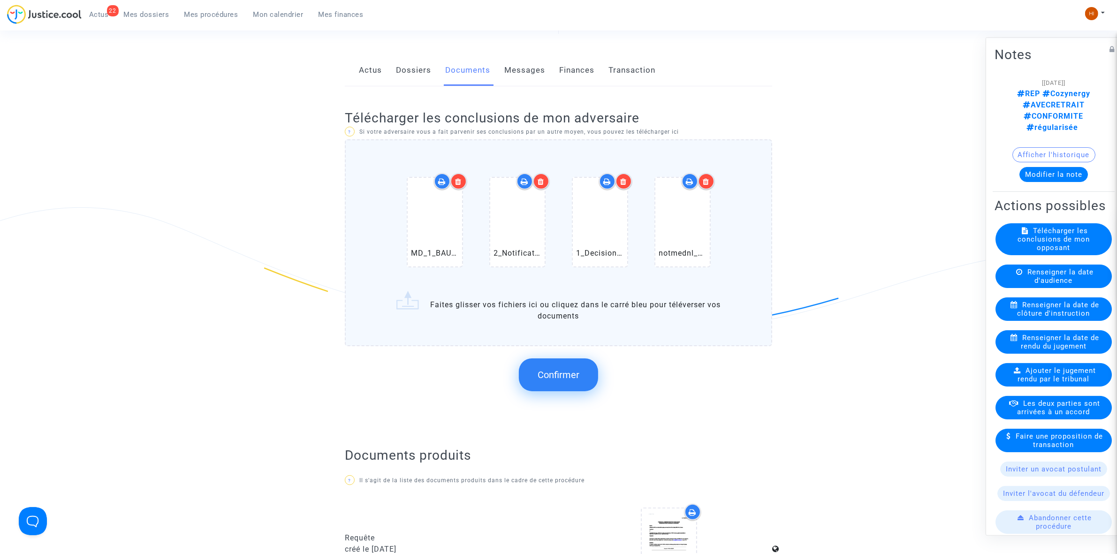
click at [550, 369] on span "Confirmer" at bounding box center [559, 374] width 42 height 11
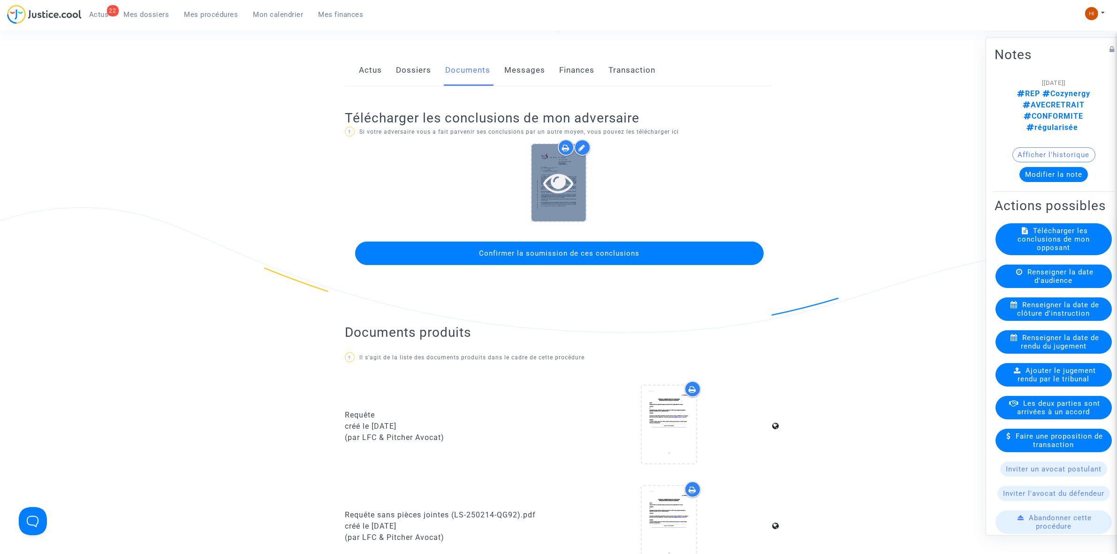
click at [557, 185] on icon at bounding box center [558, 183] width 30 height 30
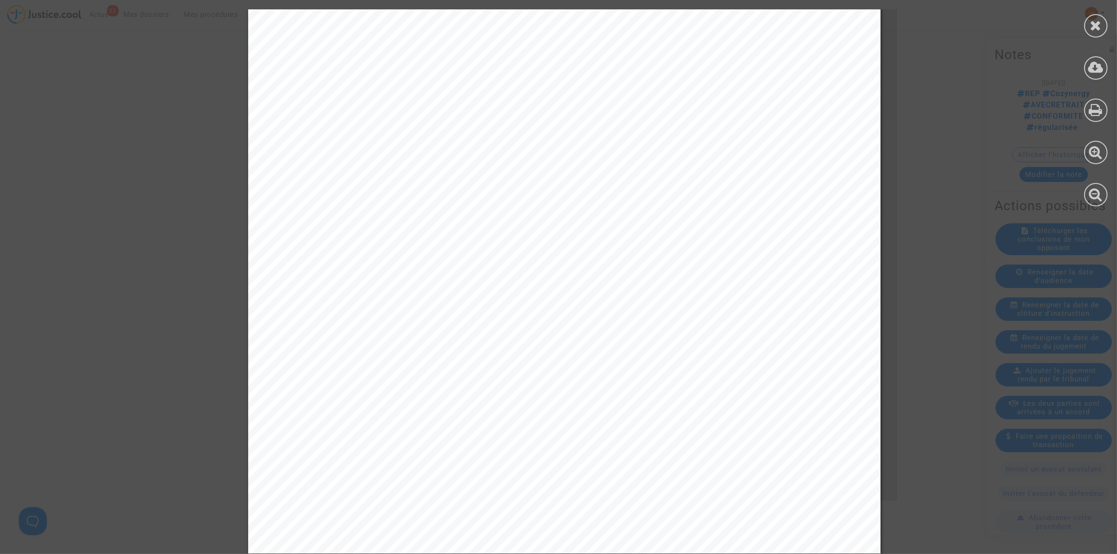
scroll to position [352, 0]
click at [1101, 22] on icon at bounding box center [1096, 25] width 12 height 14
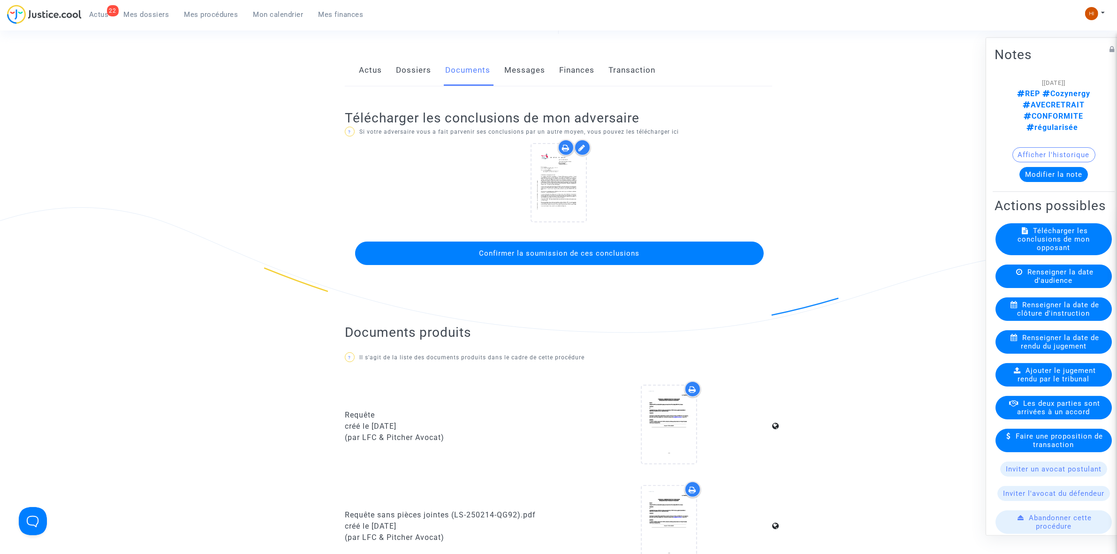
click at [622, 249] on span "Confirmer la soumission de ces conclusions" at bounding box center [560, 253] width 160 height 8
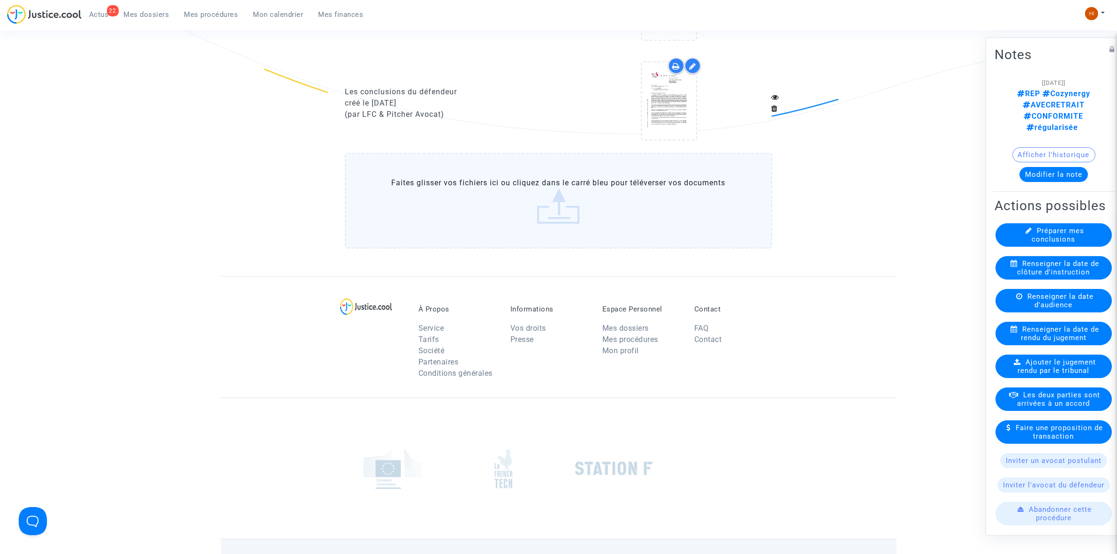
scroll to position [938, 0]
click at [665, 102] on icon at bounding box center [669, 100] width 30 height 30
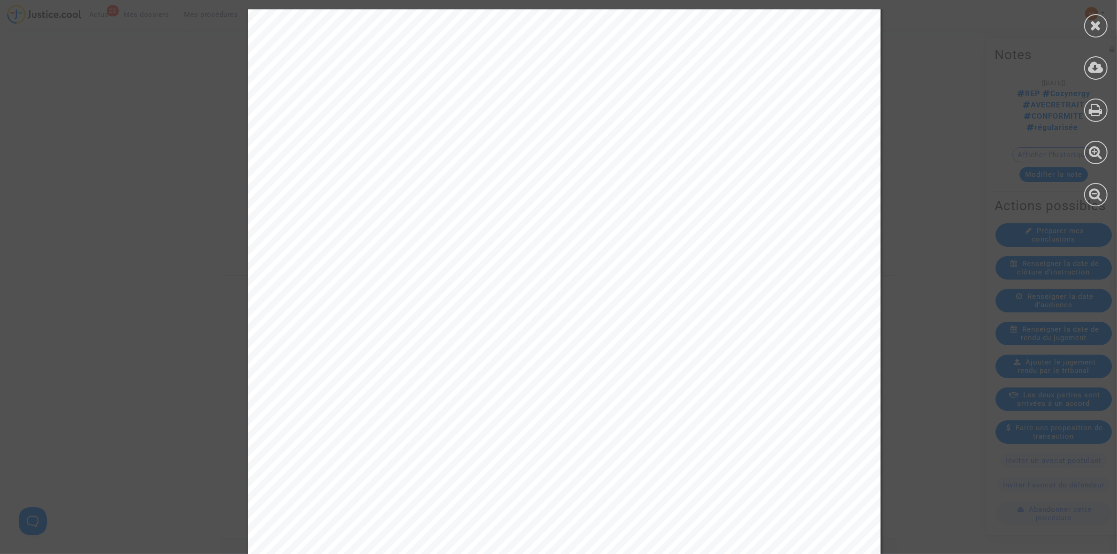
scroll to position [7507, 0]
click at [1095, 25] on icon at bounding box center [1096, 25] width 12 height 14
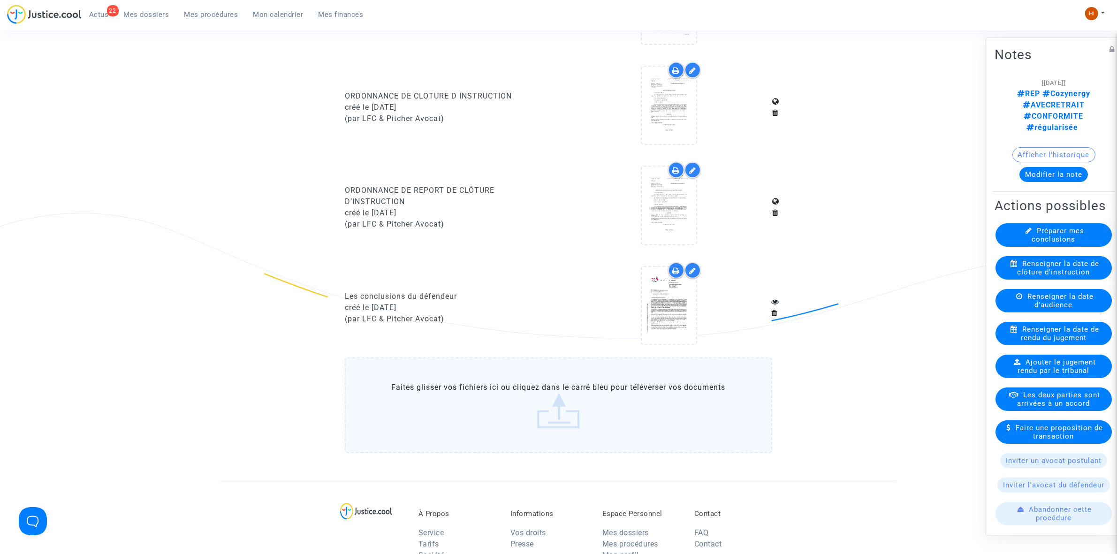
scroll to position [704, 0]
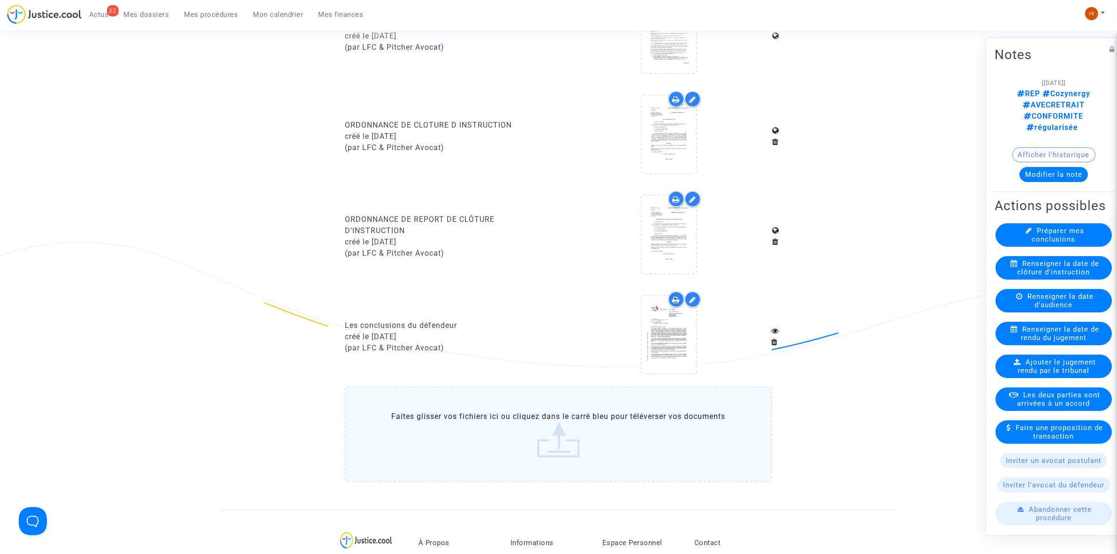
drag, startPoint x: 218, startPoint y: 14, endPoint x: 340, endPoint y: 53, distance: 128.1
click at [218, 14] on span "Mes procédures" at bounding box center [211, 14] width 54 height 8
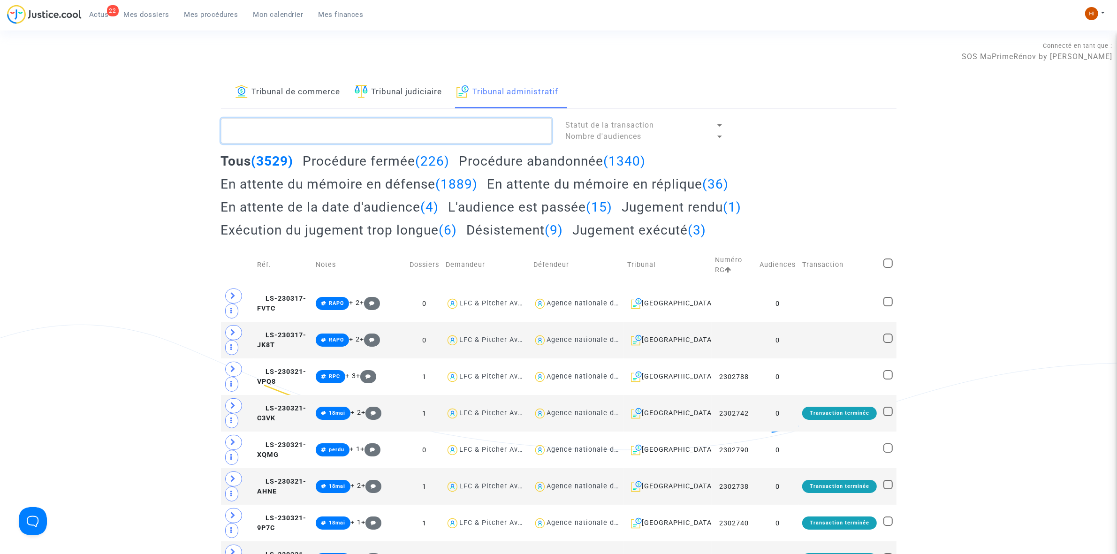
click at [357, 128] on textarea at bounding box center [386, 130] width 331 height 25
paste textarea "2500935 - Madame BONAL CELINE FRANCOISE"
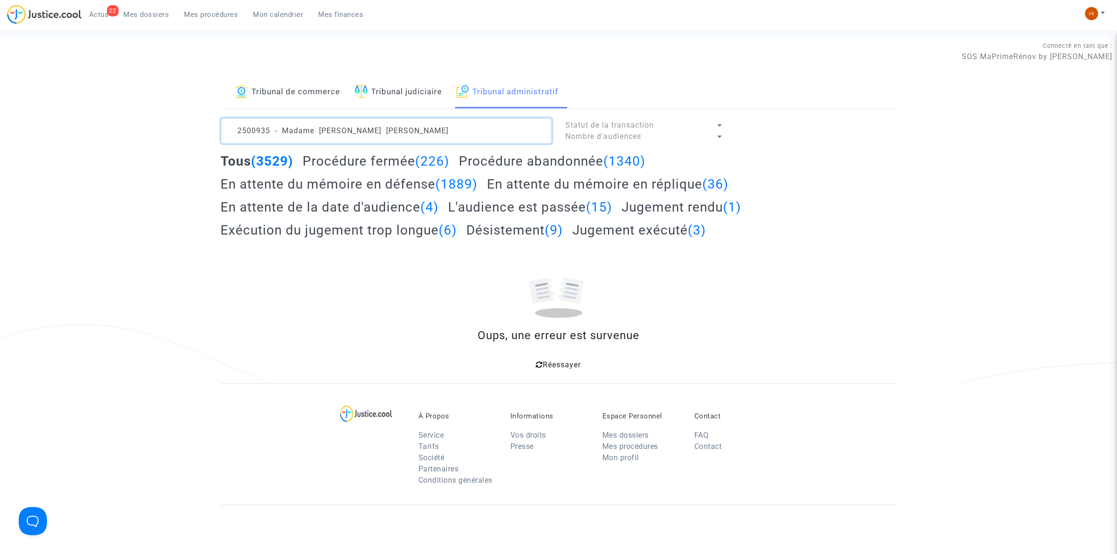
drag, startPoint x: 308, startPoint y: 132, endPoint x: 465, endPoint y: 141, distance: 157.4
click at [465, 141] on textarea at bounding box center [386, 130] width 331 height 25
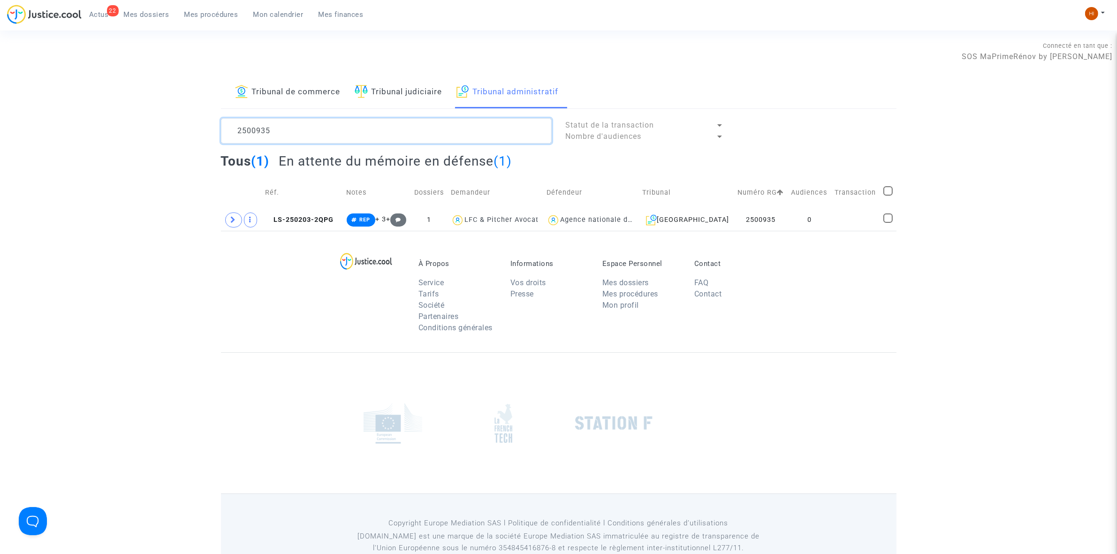
type textarea "2500935"
drag, startPoint x: 833, startPoint y: 216, endPoint x: 976, endPoint y: 91, distance: 190.6
click at [833, 216] on td at bounding box center [855, 220] width 49 height 22
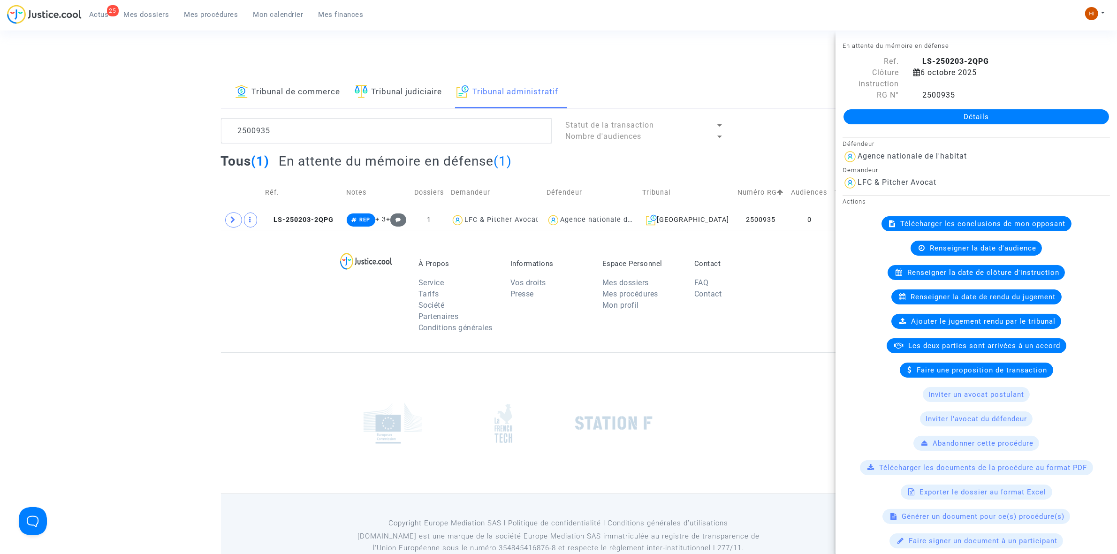
click at [990, 118] on link "Détails" at bounding box center [977, 116] width 266 height 15
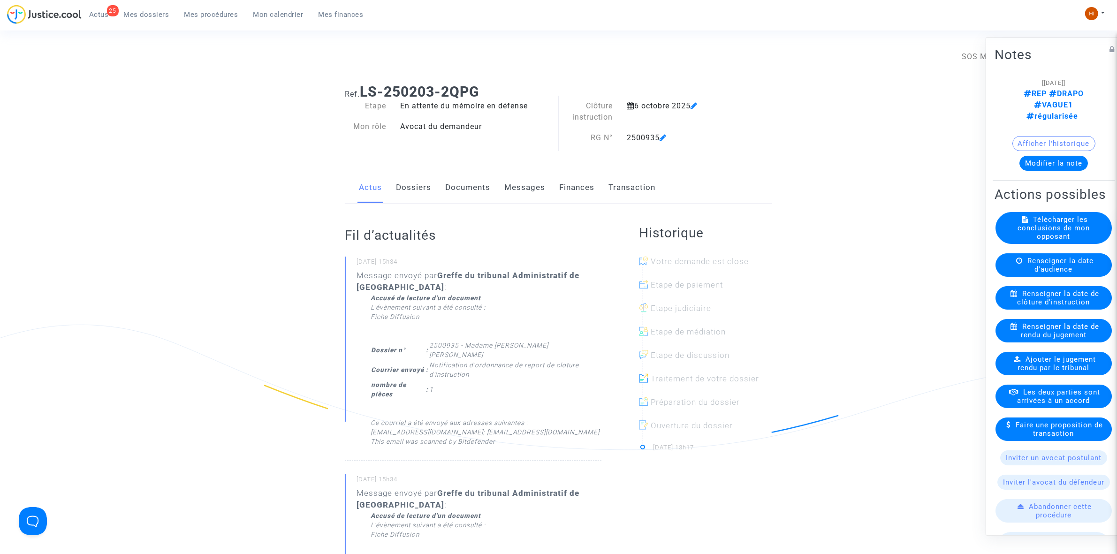
click at [1075, 306] on span "Renseigner la date de clôture d'instruction" at bounding box center [1059, 297] width 82 height 17
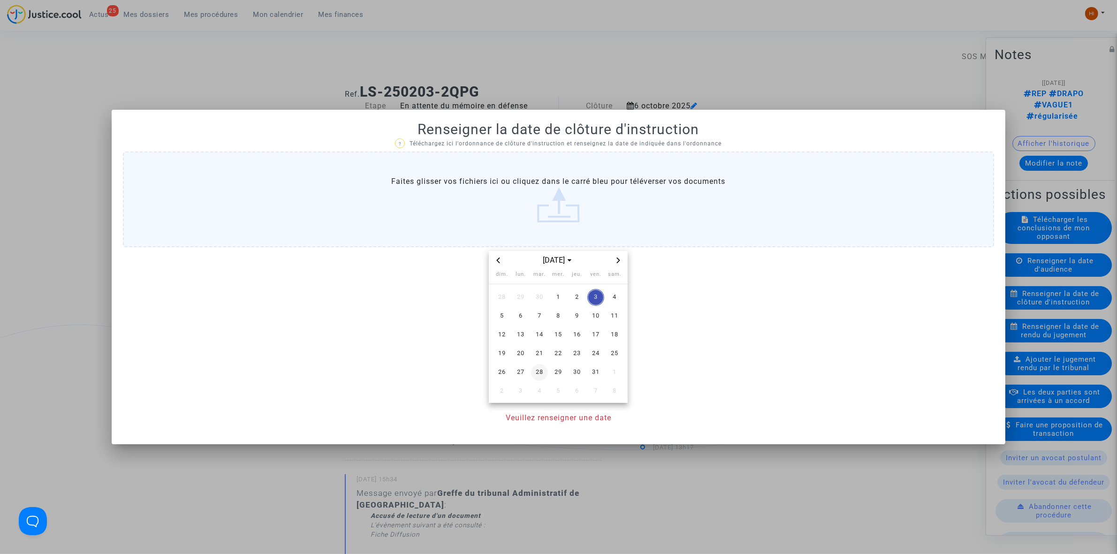
click at [542, 360] on span "21" at bounding box center [539, 353] width 17 height 17
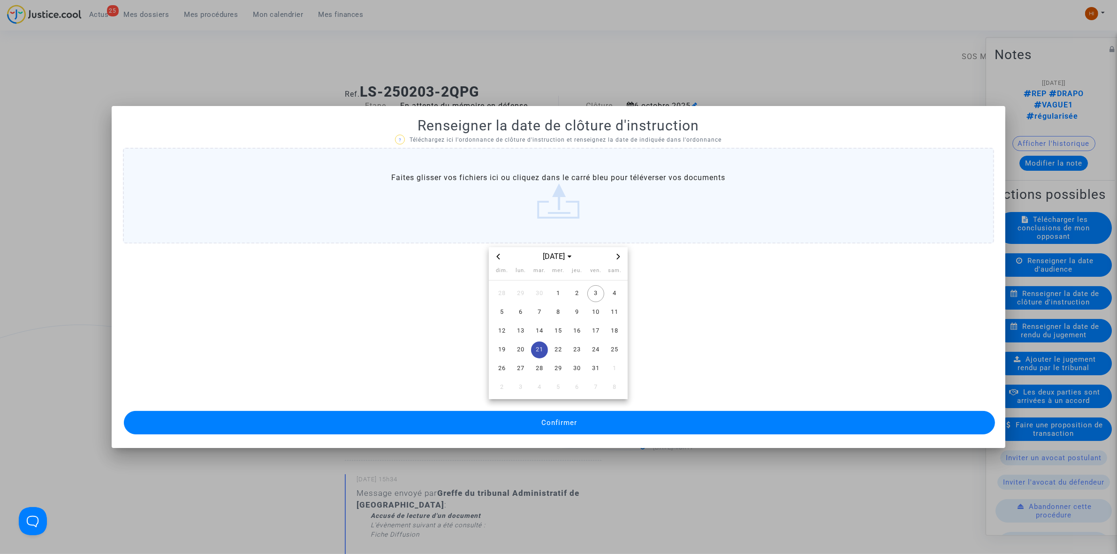
click at [571, 419] on span "Confirmer" at bounding box center [559, 423] width 36 height 8
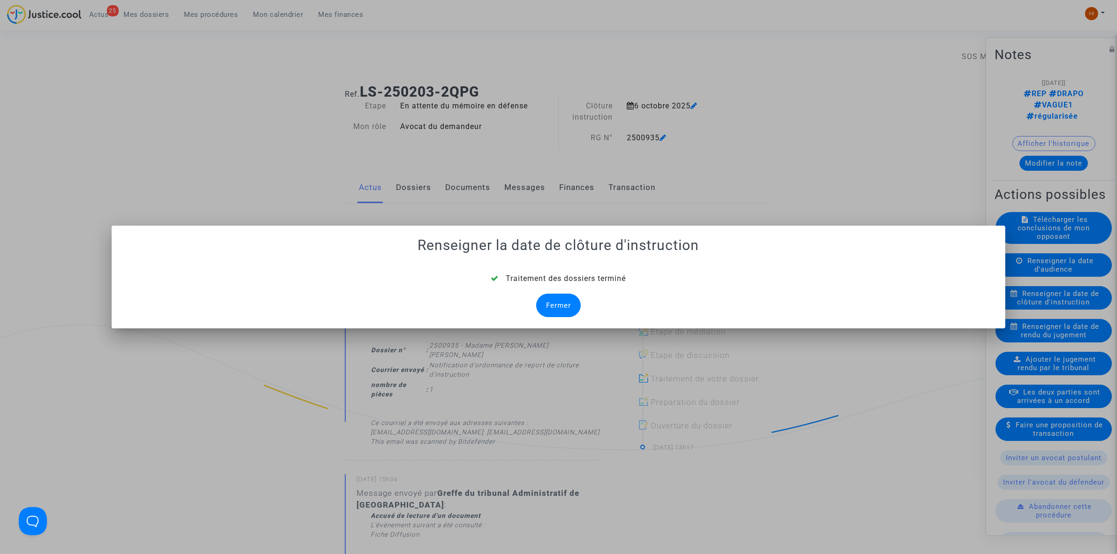
click at [550, 297] on div "Fermer" at bounding box center [558, 305] width 45 height 23
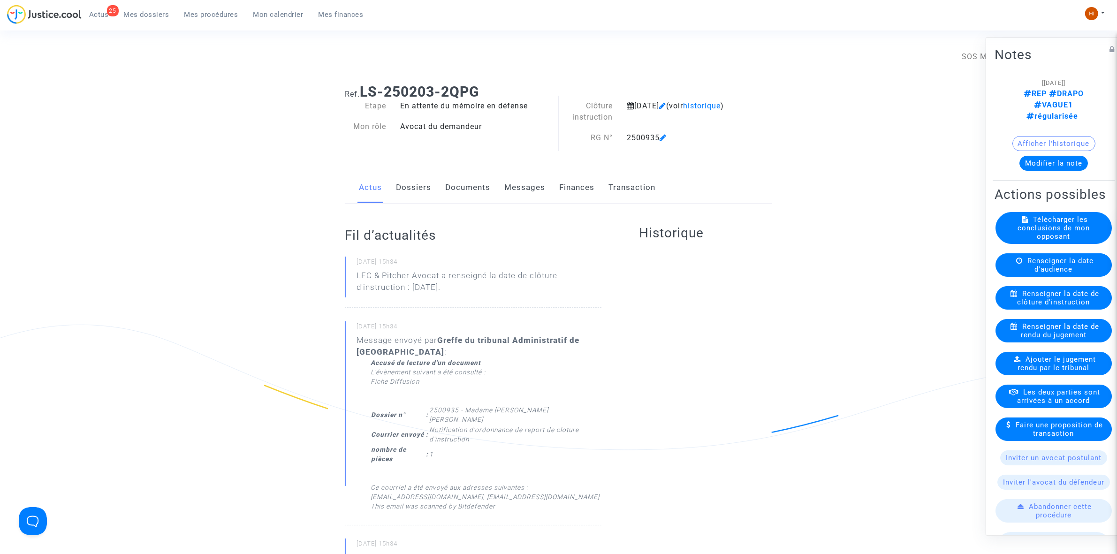
click at [470, 191] on link "Documents" at bounding box center [467, 187] width 45 height 31
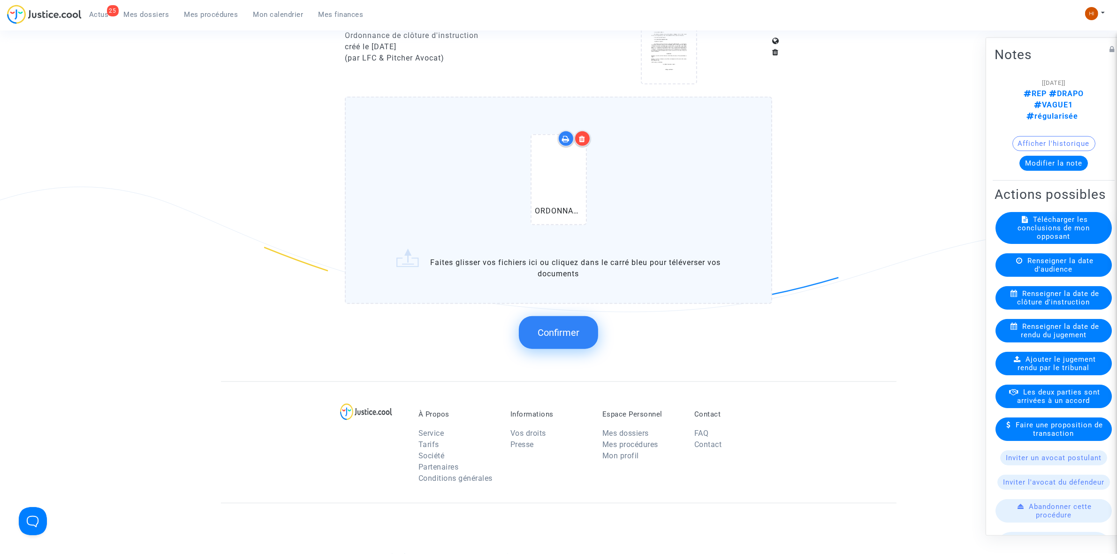
scroll to position [762, 0]
click at [549, 317] on button "Confirmer" at bounding box center [558, 329] width 79 height 33
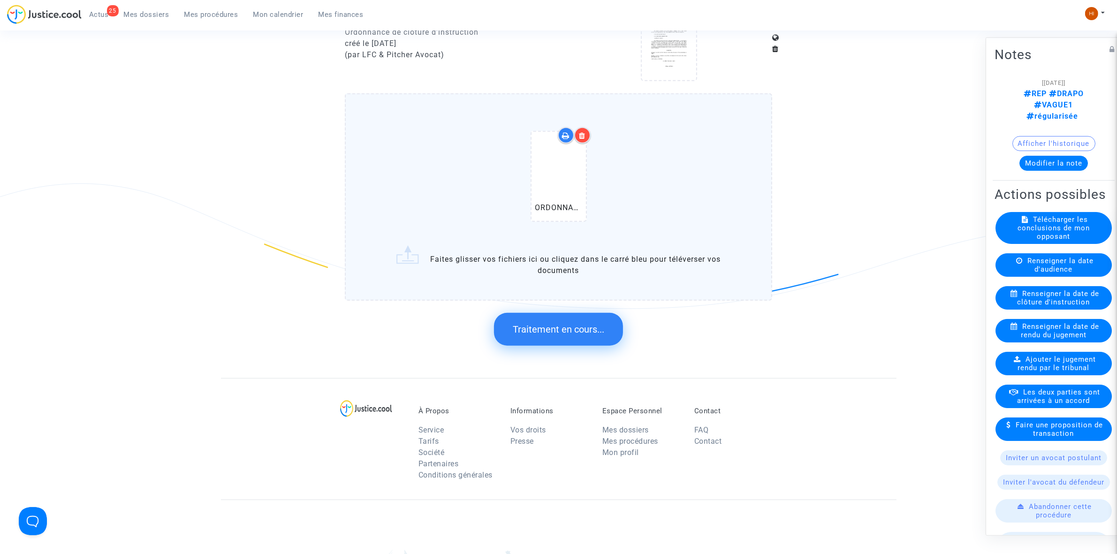
scroll to position [0, 0]
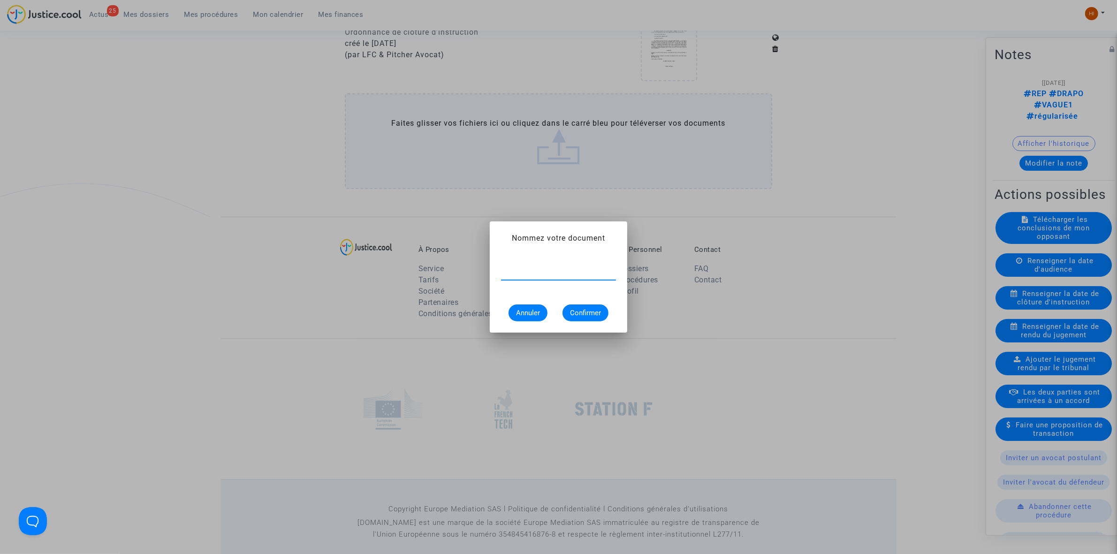
paste input "ORDONNANCE DE REPORT DE CLÔTURE D’INSTRUCTION"
type input "ORDONNANCE DE REPORT DE CLÔTURE D’INSTRUCTION"
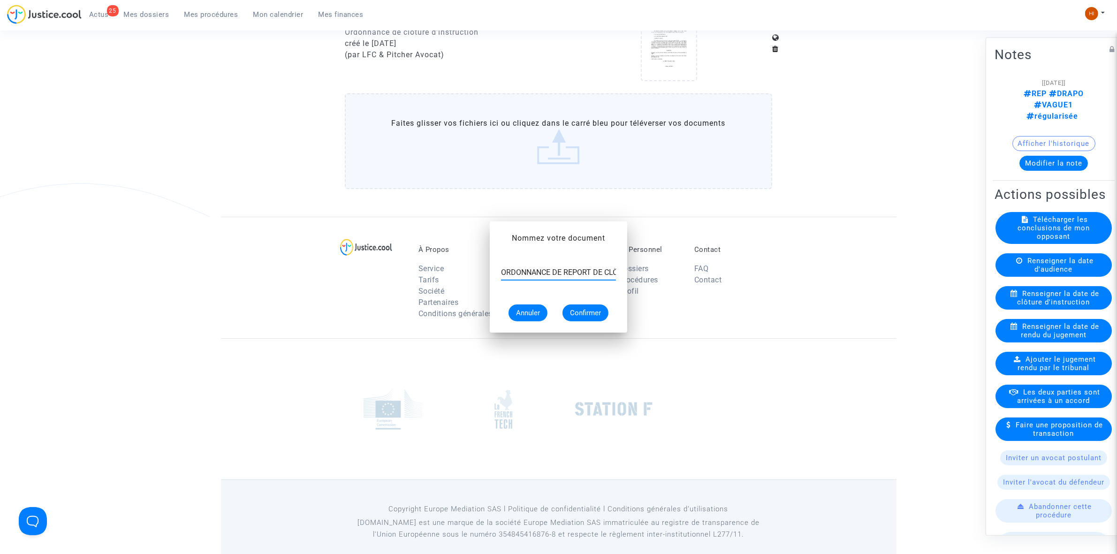
scroll to position [762, 0]
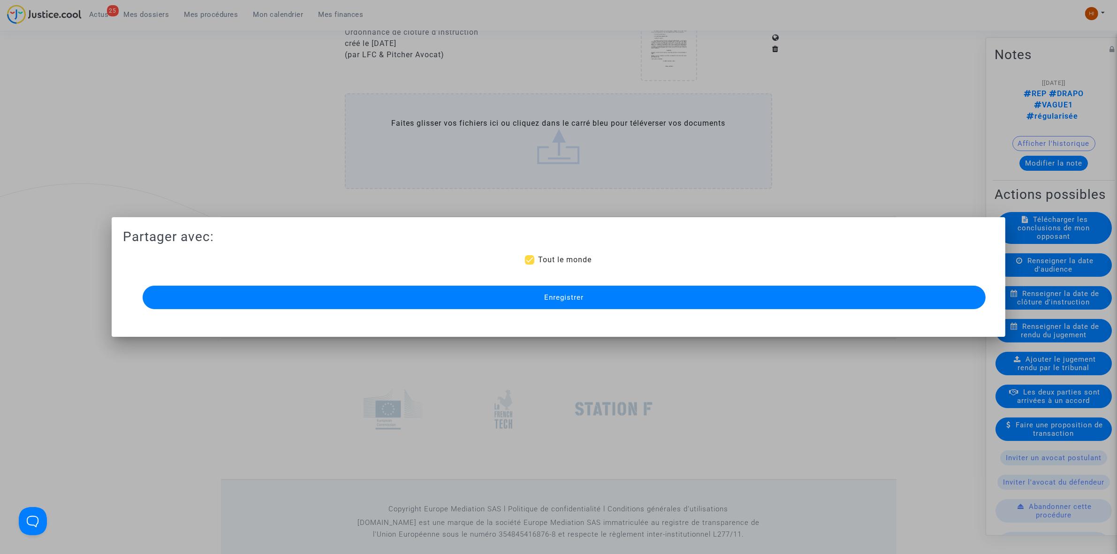
click at [526, 316] on mat-dialog-container "Partager avec: Tout le monde Enregistrer" at bounding box center [559, 277] width 894 height 120
click at [530, 297] on button "Enregistrer" at bounding box center [564, 297] width 843 height 23
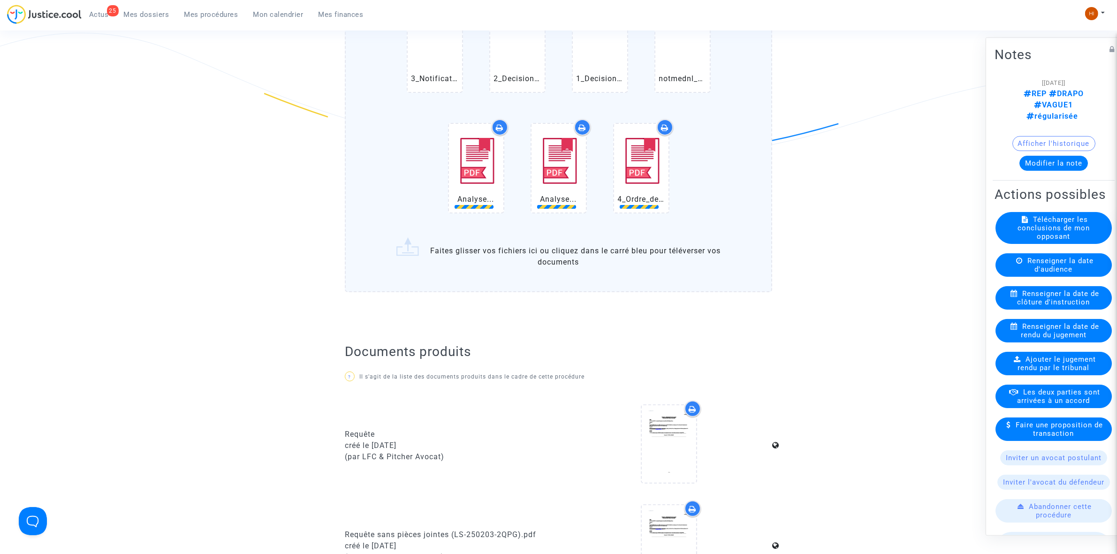
scroll to position [293, 0]
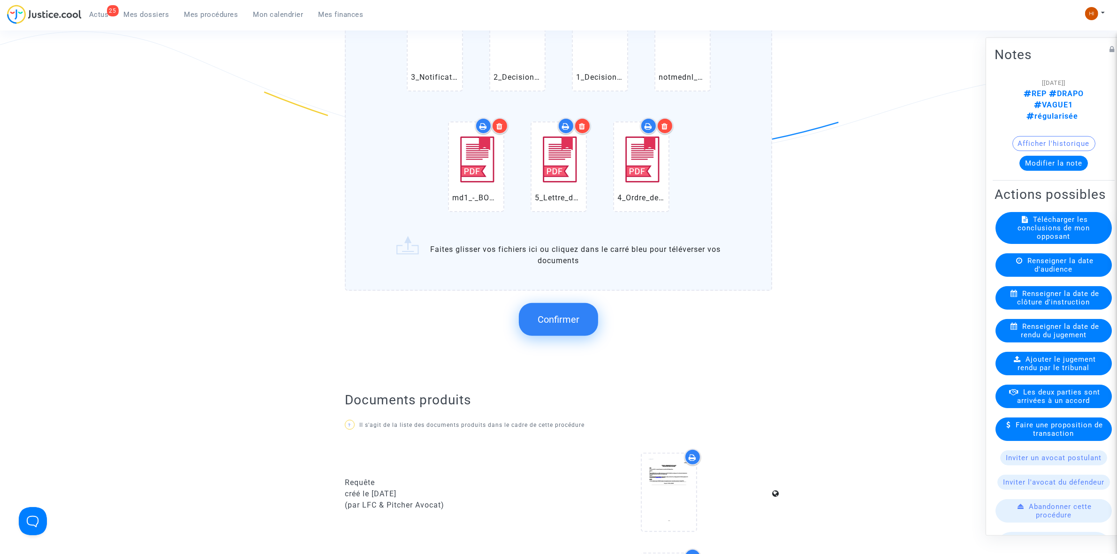
click at [551, 315] on span "Confirmer" at bounding box center [559, 319] width 42 height 11
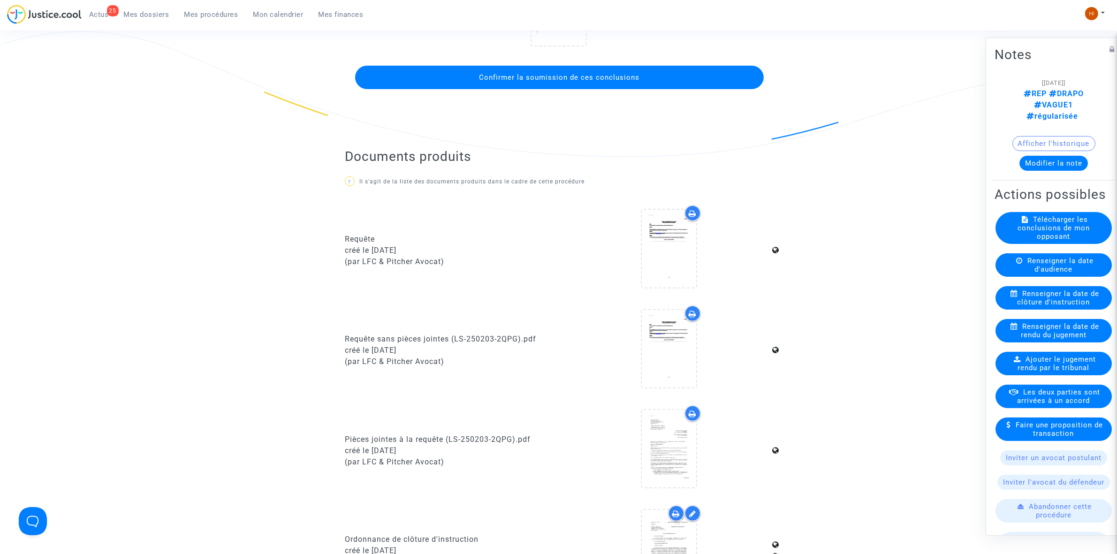
click at [576, 81] on button "Confirmer la soumission de ces conclusions" at bounding box center [559, 77] width 409 height 23
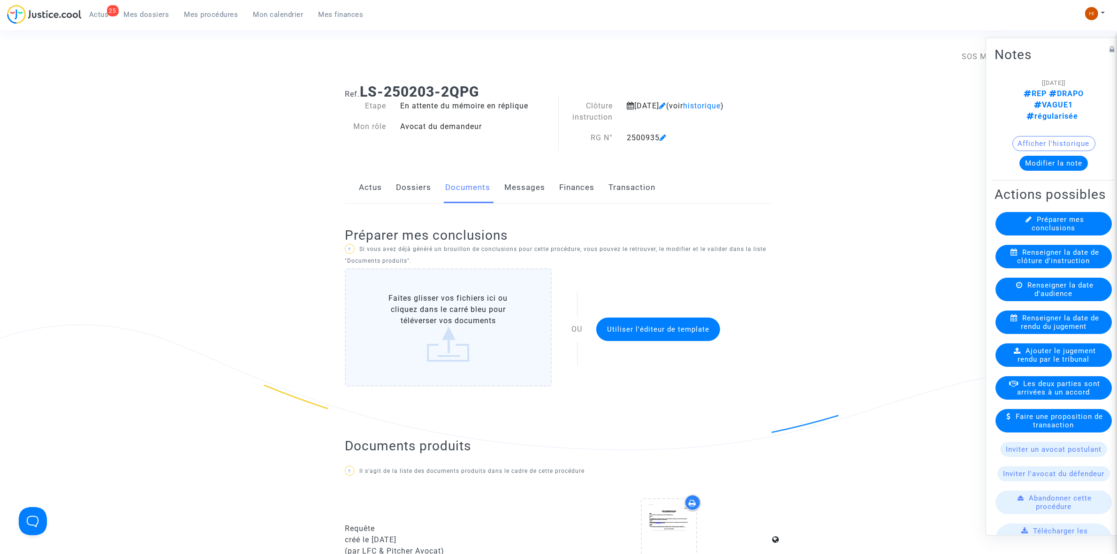
scroll to position [352, 0]
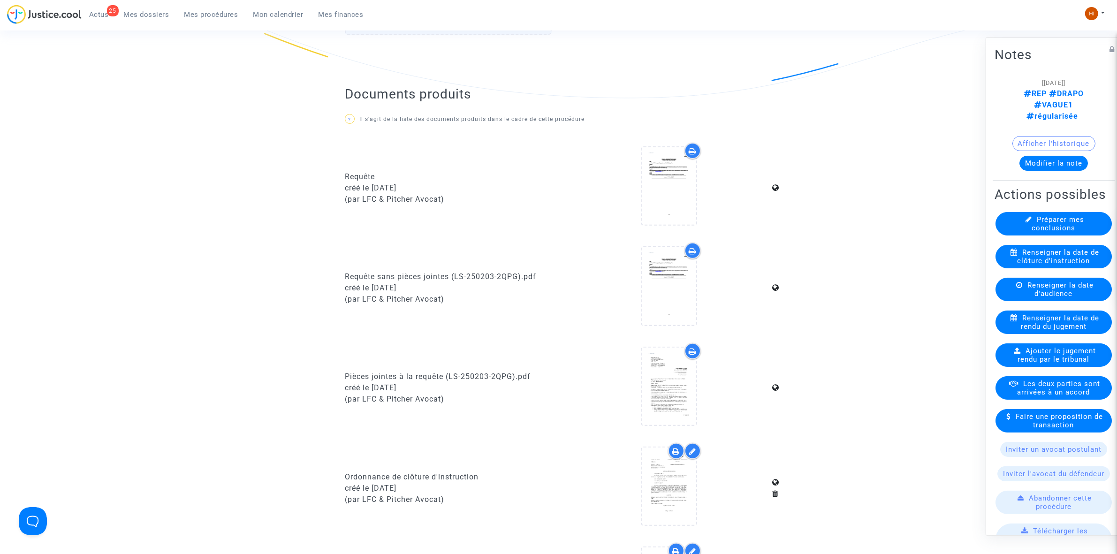
drag, startPoint x: 217, startPoint y: 17, endPoint x: 275, endPoint y: 39, distance: 62.1
click at [217, 17] on span "Mes procédures" at bounding box center [211, 14] width 54 height 8
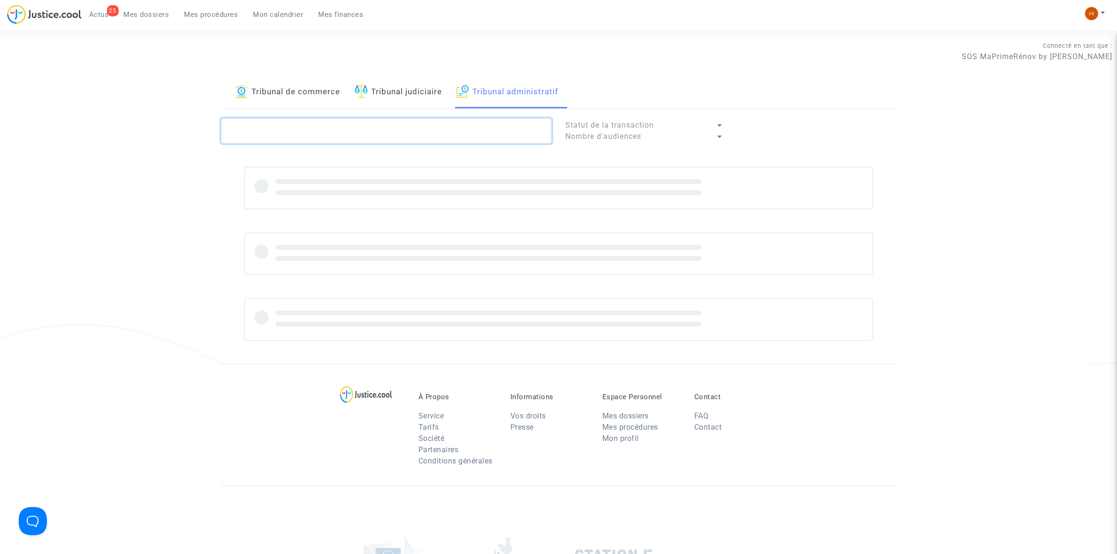
click at [494, 140] on textarea at bounding box center [386, 130] width 331 height 25
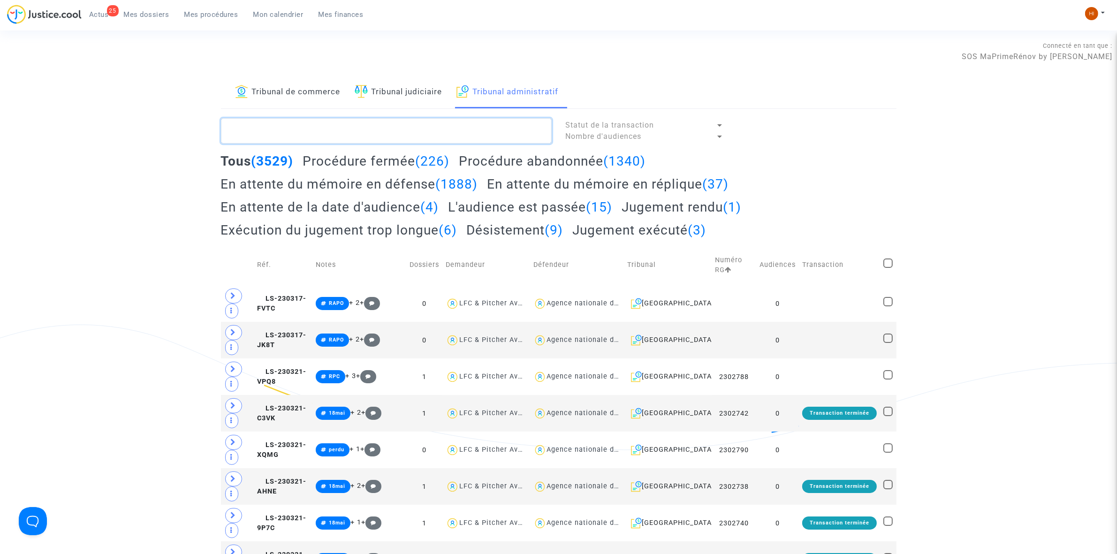
click at [494, 139] on textarea at bounding box center [386, 130] width 331 height 25
paste textarea "2501136 - Madame MARCHETTI Joelle"
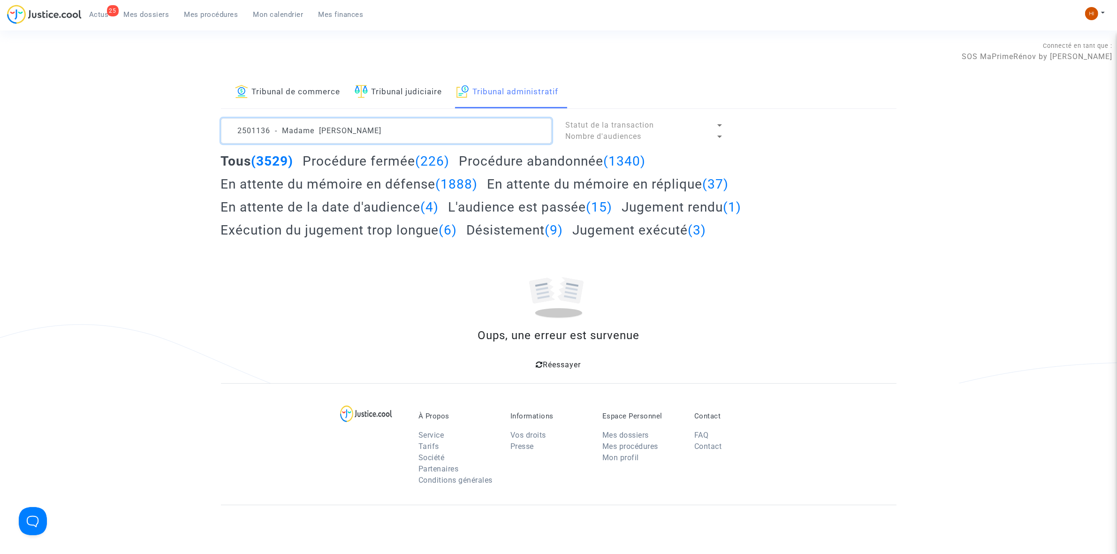
drag, startPoint x: 272, startPoint y: 133, endPoint x: 456, endPoint y: 130, distance: 183.5
click at [456, 130] on textarea at bounding box center [386, 130] width 331 height 25
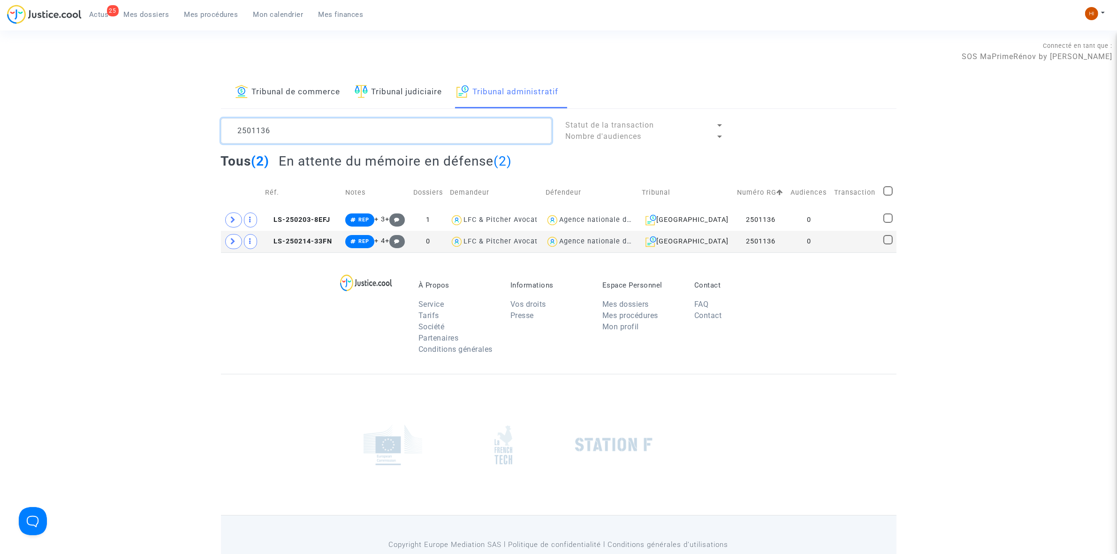
type textarea "2501136"
click at [843, 243] on td at bounding box center [855, 242] width 49 height 22
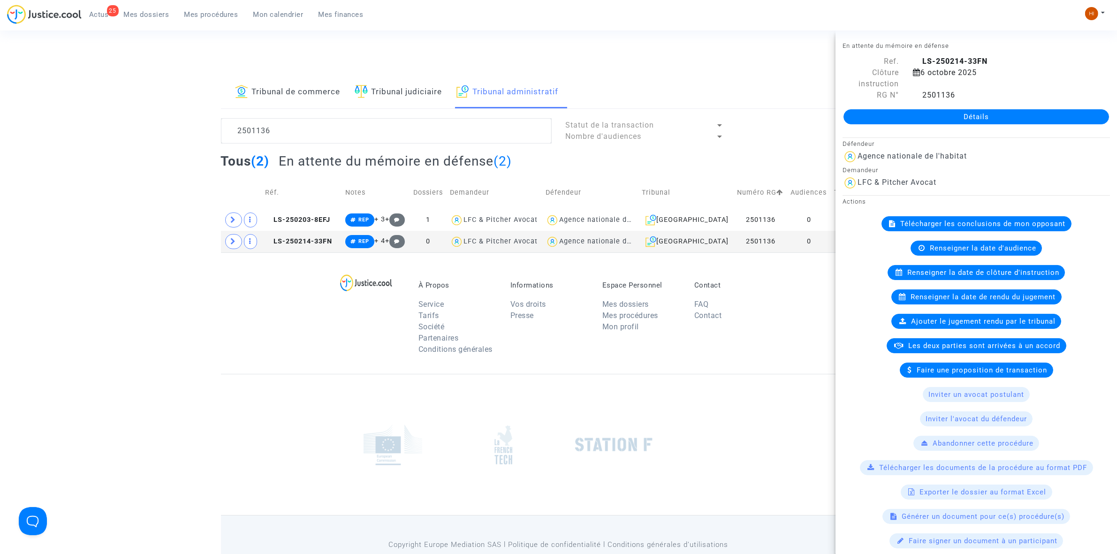
click at [960, 101] on div "Détails" at bounding box center [977, 117] width 282 height 32
click at [966, 115] on link "Détails" at bounding box center [977, 116] width 266 height 15
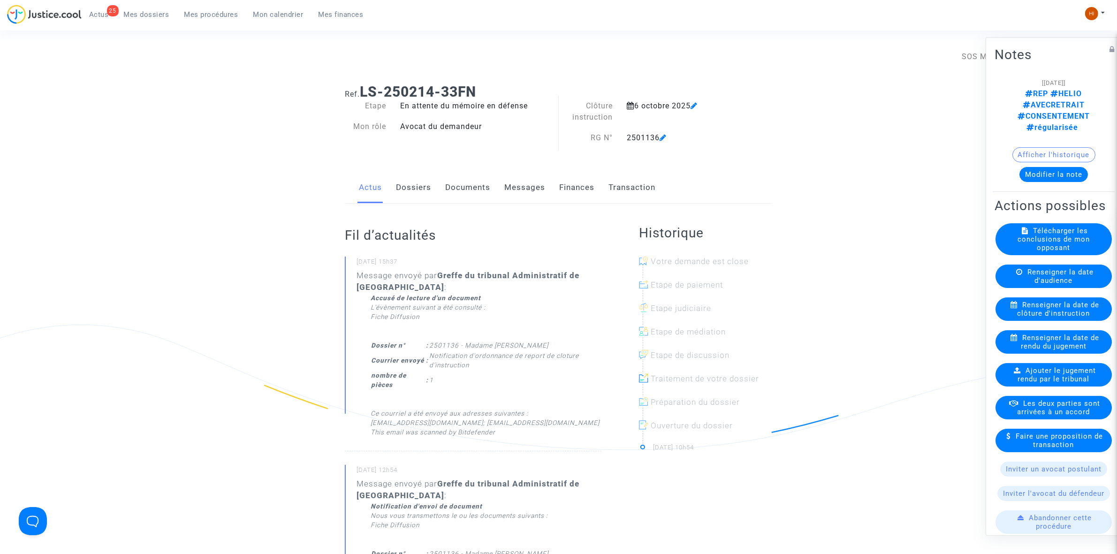
click at [1042, 304] on span "Renseigner la date de clôture d'instruction" at bounding box center [1059, 308] width 82 height 17
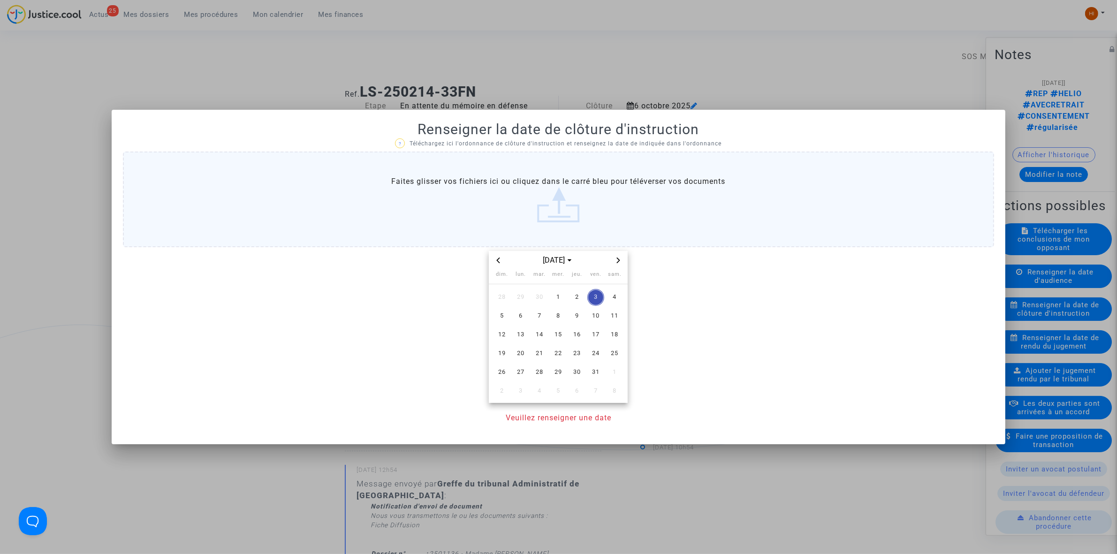
drag, startPoint x: 541, startPoint y: 356, endPoint x: 533, endPoint y: 447, distance: 91.8
click at [541, 358] on span "21" at bounding box center [539, 353] width 17 height 17
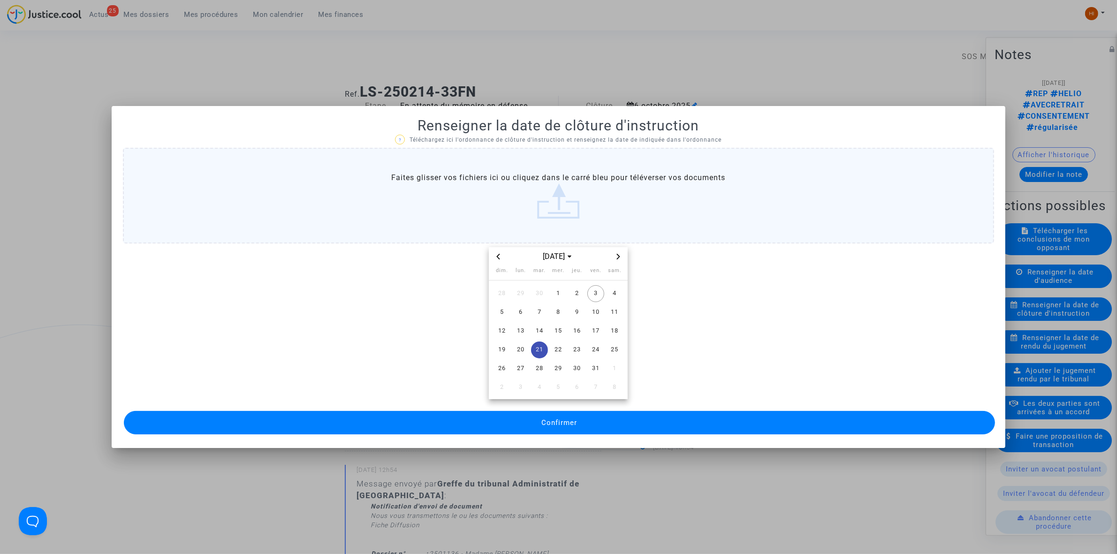
click at [538, 427] on button "Confirmer" at bounding box center [559, 422] width 871 height 23
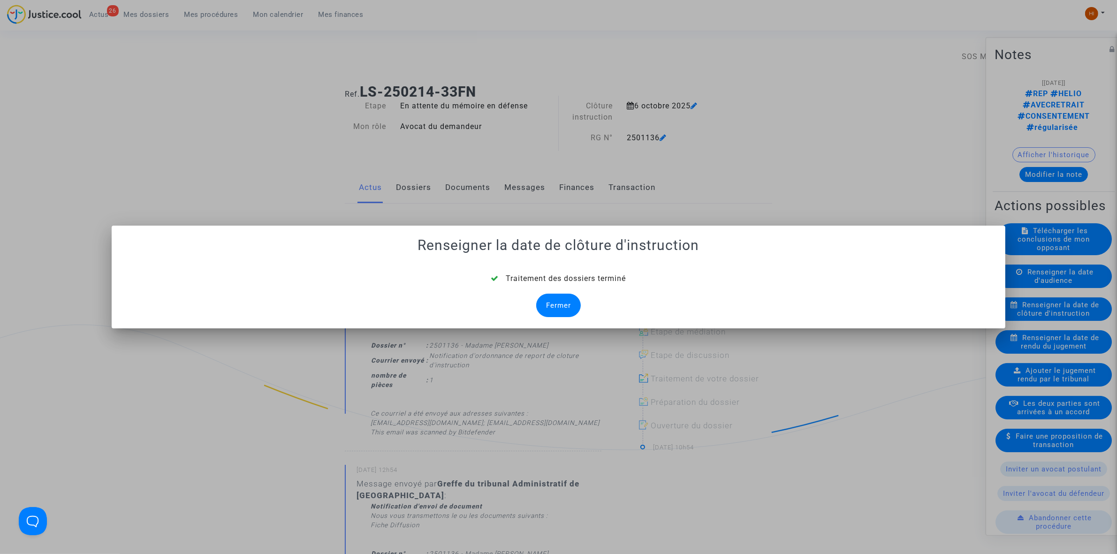
drag, startPoint x: 554, startPoint y: 298, endPoint x: 550, endPoint y: 292, distance: 7.4
click at [554, 298] on div "Fermer" at bounding box center [558, 305] width 45 height 23
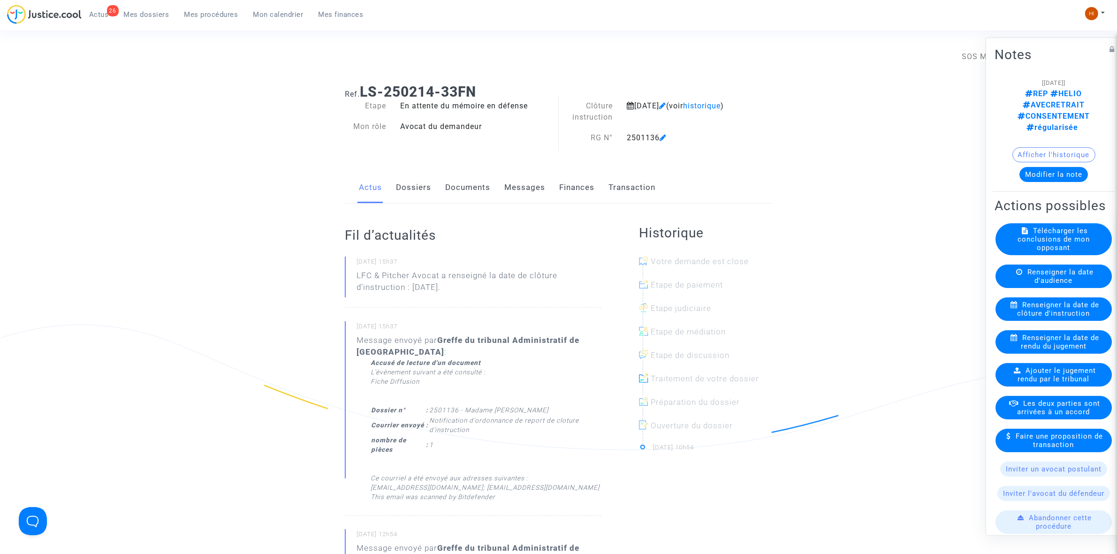
click at [478, 189] on link "Documents" at bounding box center [467, 187] width 45 height 31
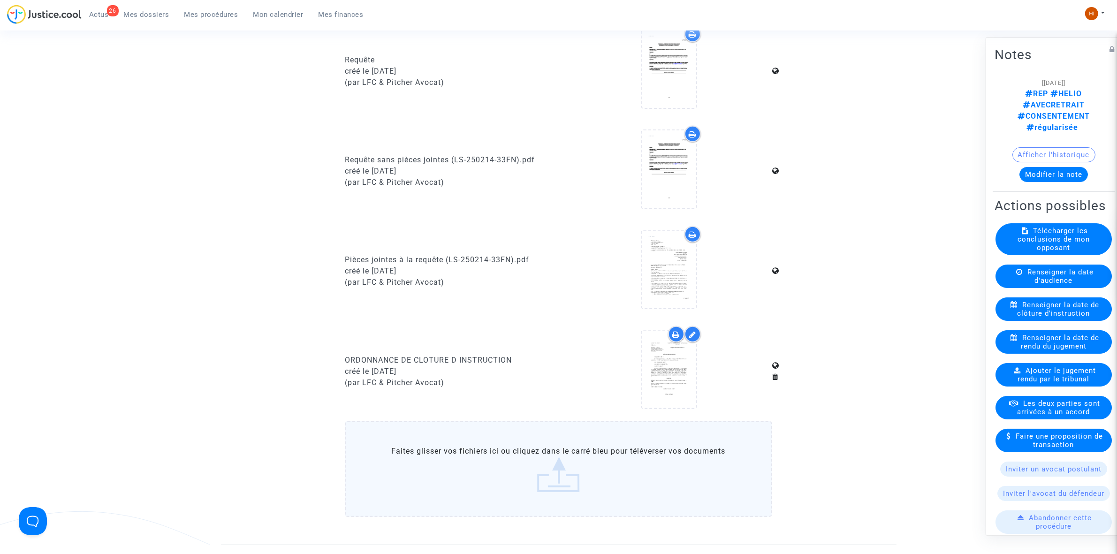
scroll to position [587, 0]
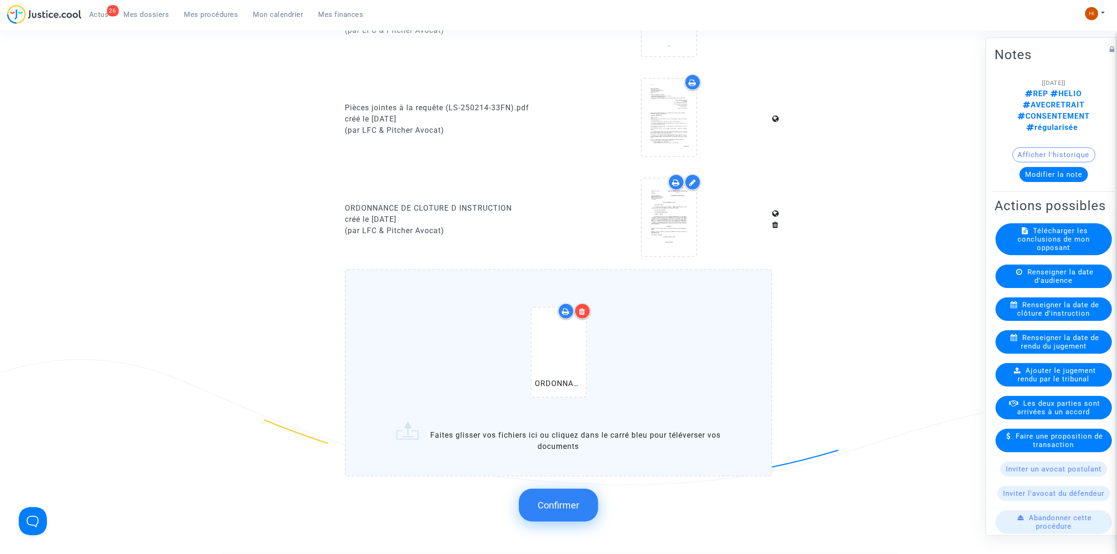
click at [576, 493] on button "Confirmer" at bounding box center [558, 505] width 79 height 33
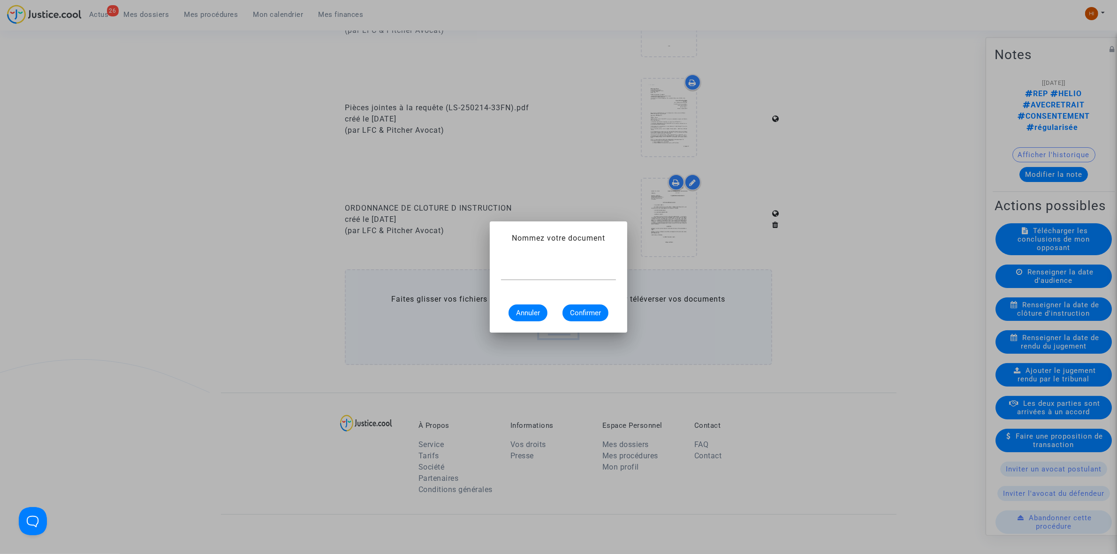
scroll to position [0, 0]
paste input "ORDONNANCE DE REPORT DE CLÔTURE D’INSTRUCTION"
type input "ORDONNANCE DE REPORT DE CLÔTURE D’INSTRUCTION"
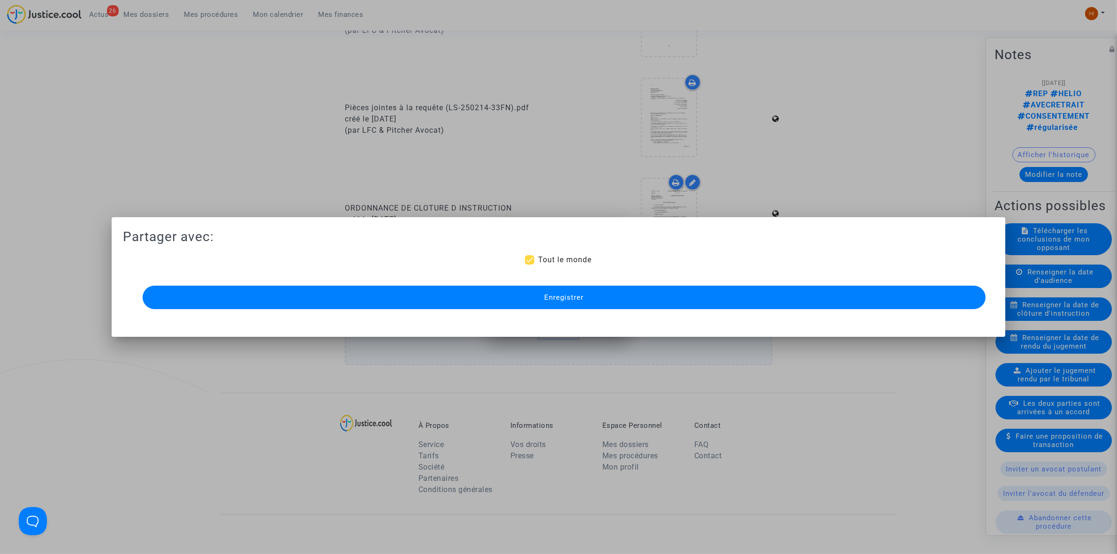
scroll to position [0, 0]
click at [371, 298] on button "Enregistrer" at bounding box center [564, 297] width 843 height 23
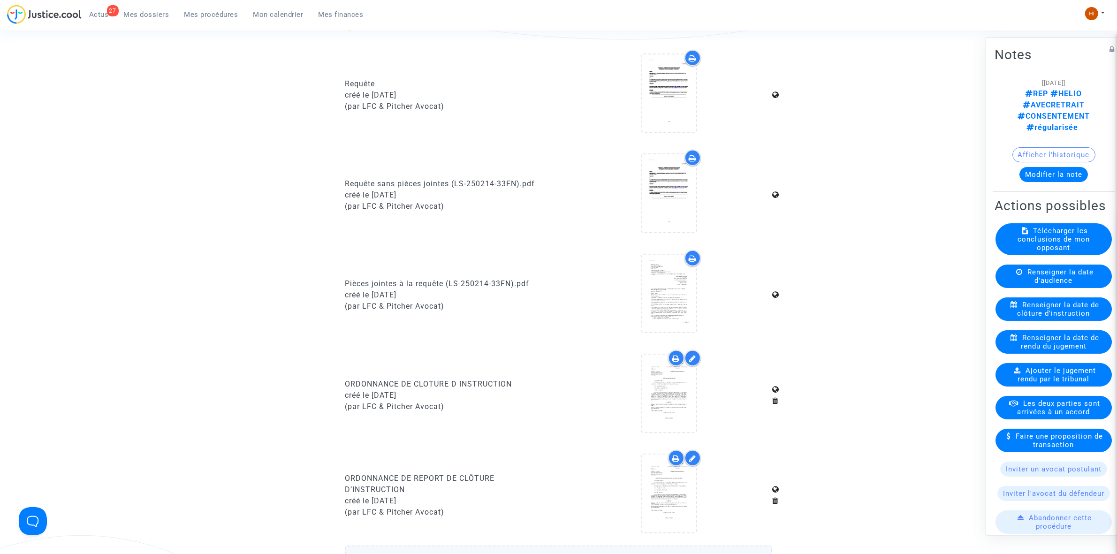
scroll to position [645, 0]
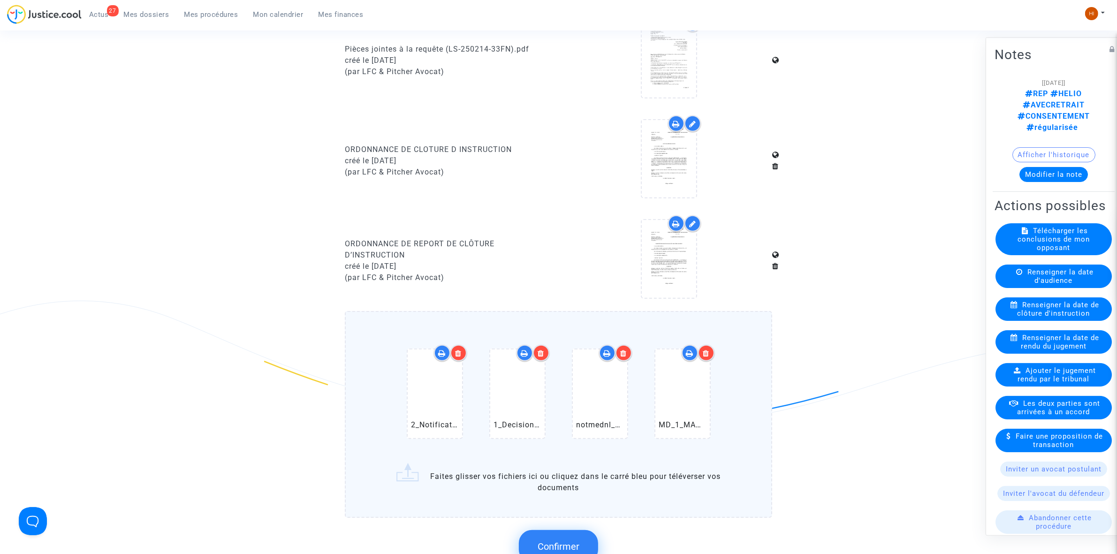
click at [706, 350] on icon at bounding box center [706, 354] width 7 height 8
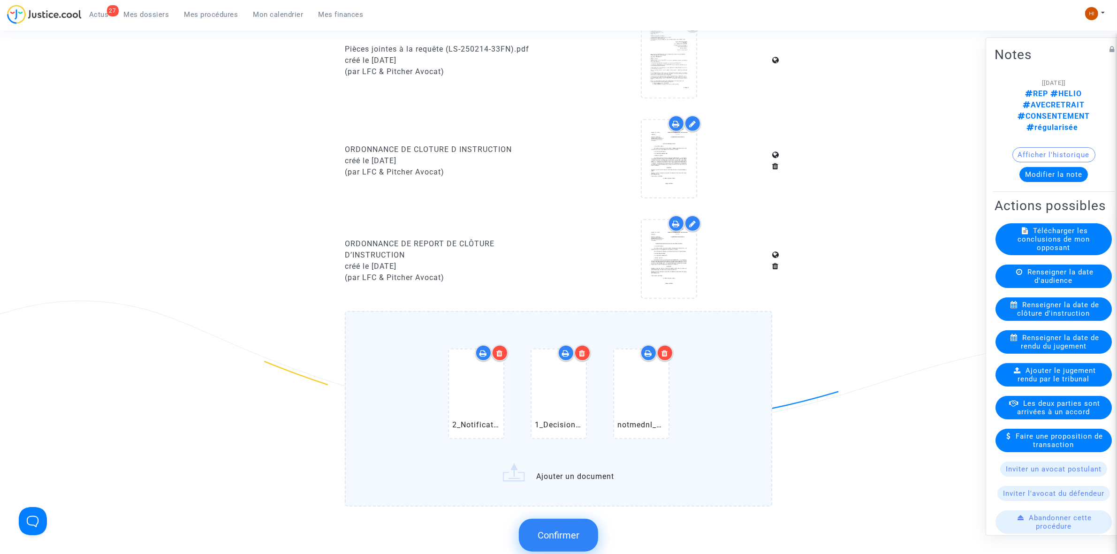
drag, startPoint x: 667, startPoint y: 345, endPoint x: 596, endPoint y: 357, distance: 71.9
click at [668, 350] on icon at bounding box center [665, 354] width 7 height 8
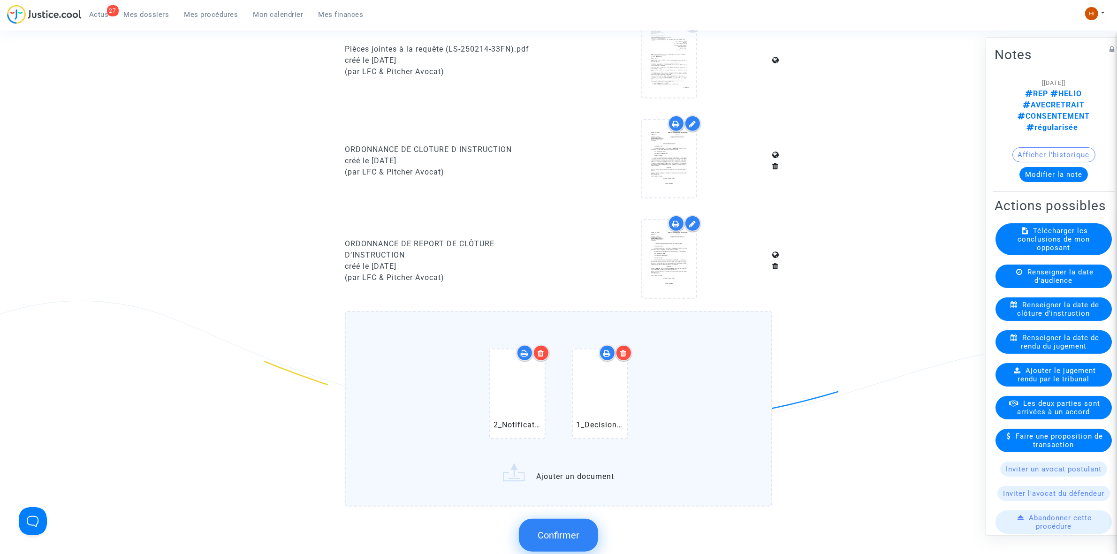
click at [624, 350] on icon at bounding box center [623, 354] width 7 height 8
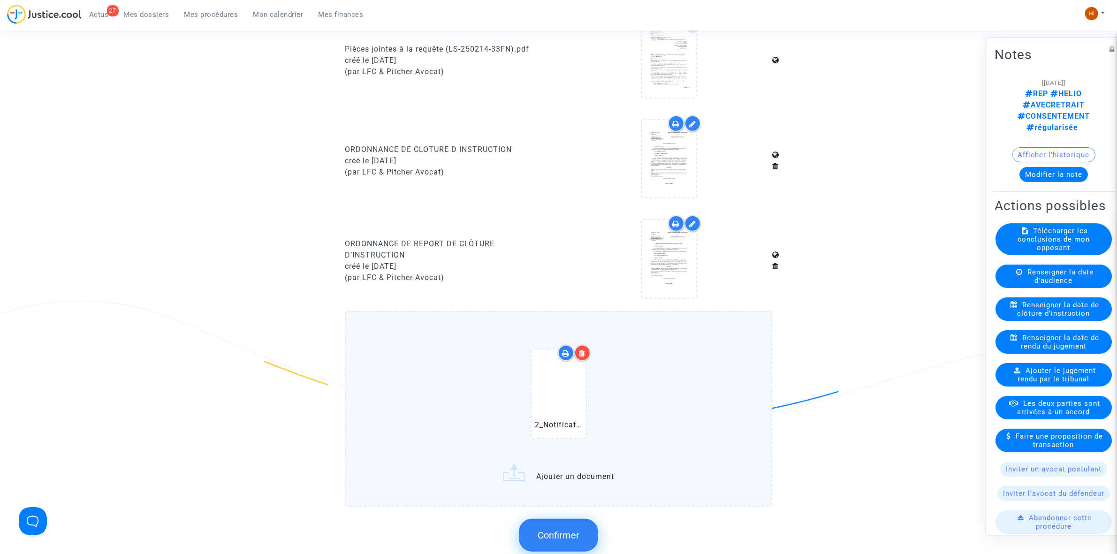
click at [585, 350] on icon at bounding box center [582, 354] width 7 height 8
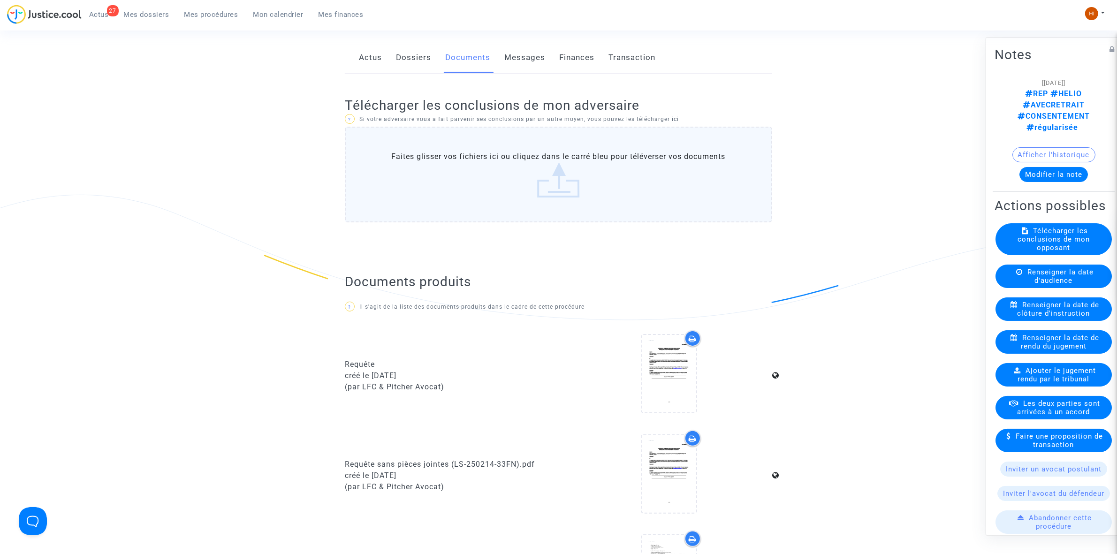
scroll to position [0, 0]
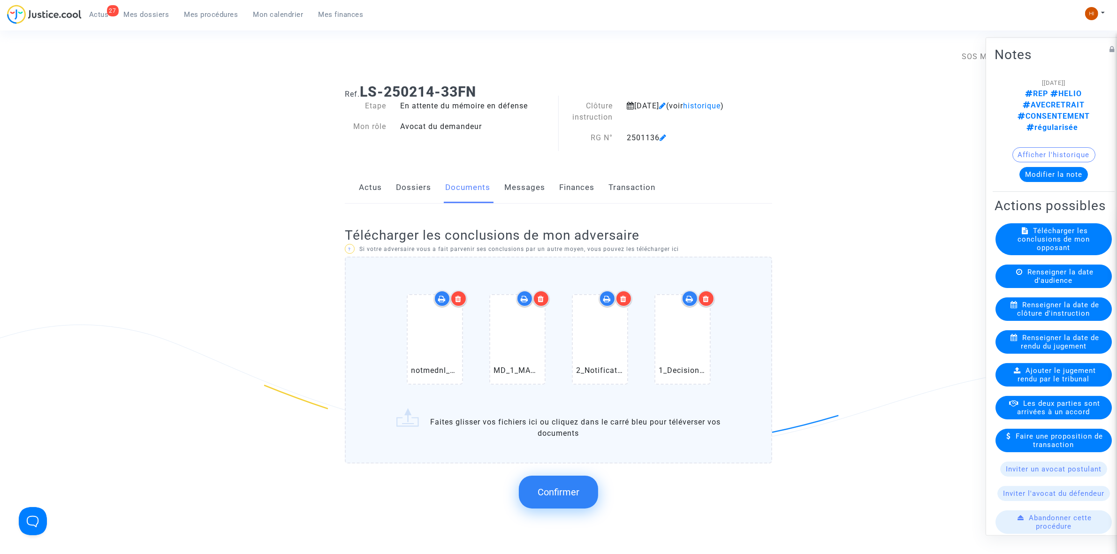
drag, startPoint x: 564, startPoint y: 481, endPoint x: 557, endPoint y: 484, distance: 7.6
click at [562, 482] on button "Confirmer" at bounding box center [558, 492] width 79 height 33
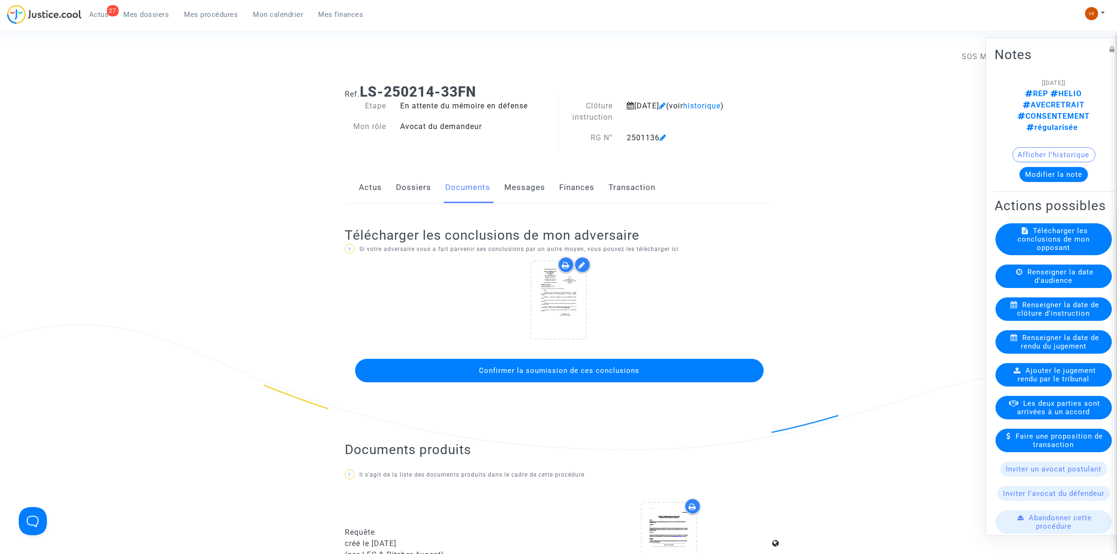
click at [659, 371] on button "Confirmer la soumission de ces conclusions" at bounding box center [559, 370] width 409 height 23
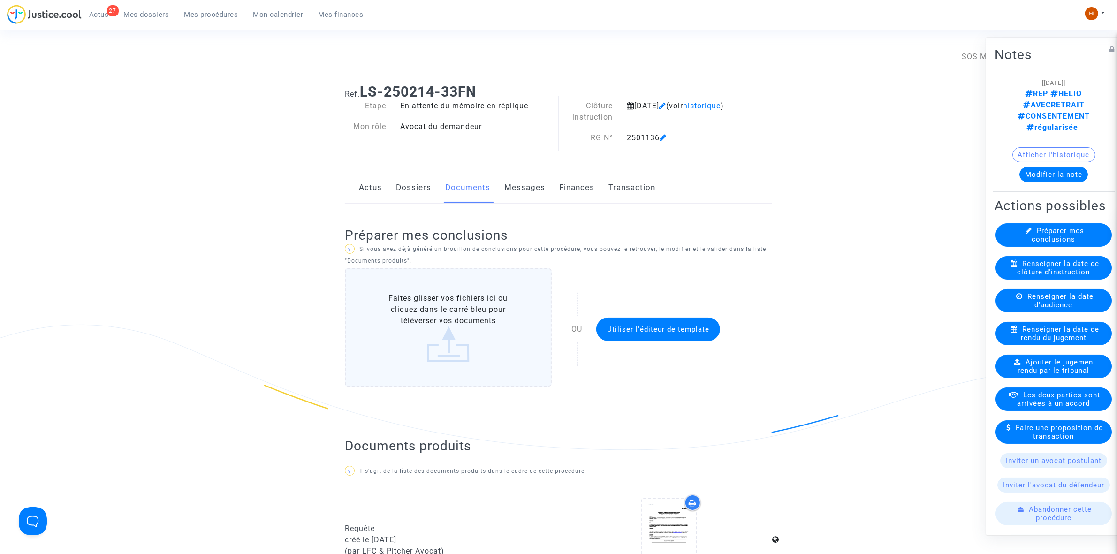
click at [209, 11] on span "Mes procédures" at bounding box center [211, 14] width 54 height 8
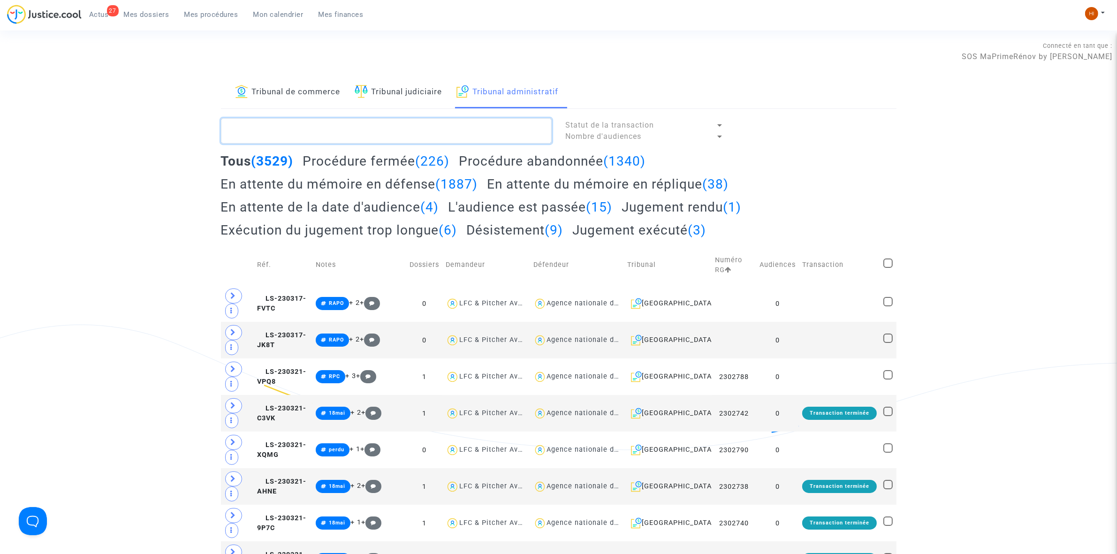
click at [411, 136] on textarea at bounding box center [386, 130] width 331 height 25
paste textarea "501125 - Monsieur ALAIN Riera"
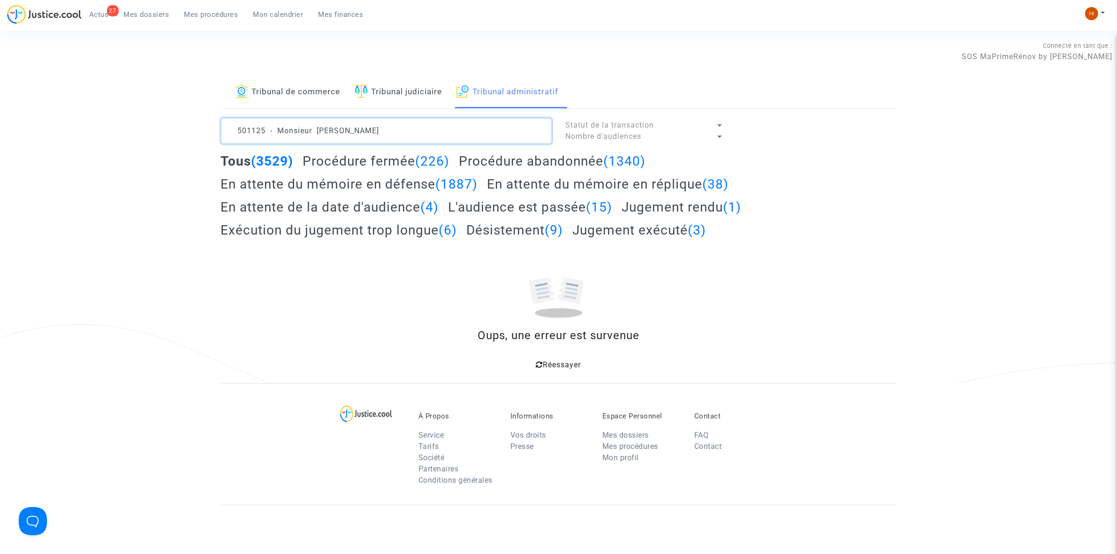
drag, startPoint x: 341, startPoint y: 128, endPoint x: 270, endPoint y: 120, distance: 70.8
click at [270, 120] on textarea at bounding box center [386, 130] width 331 height 25
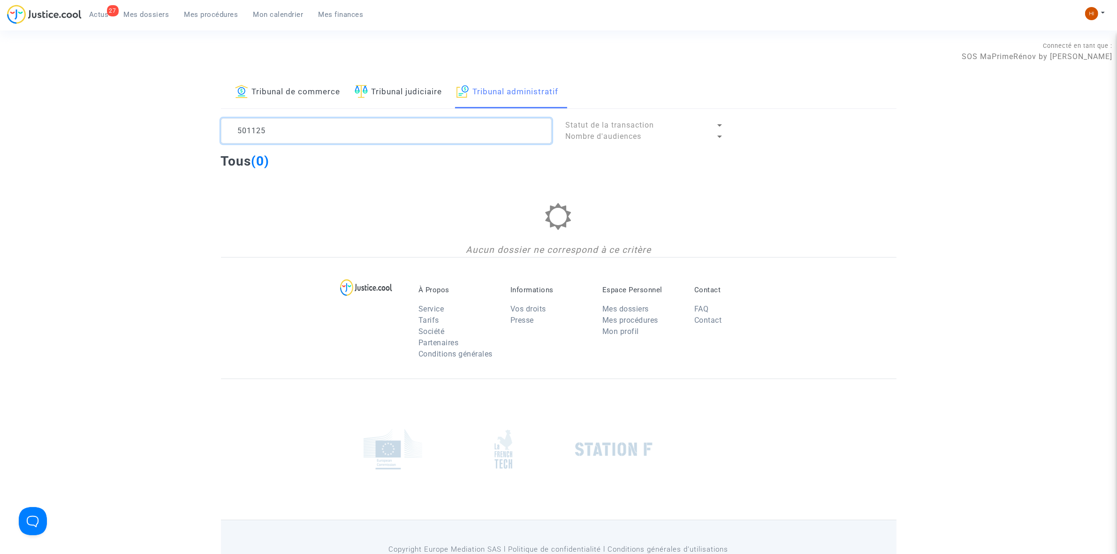
click at [237, 130] on textarea at bounding box center [386, 130] width 331 height 25
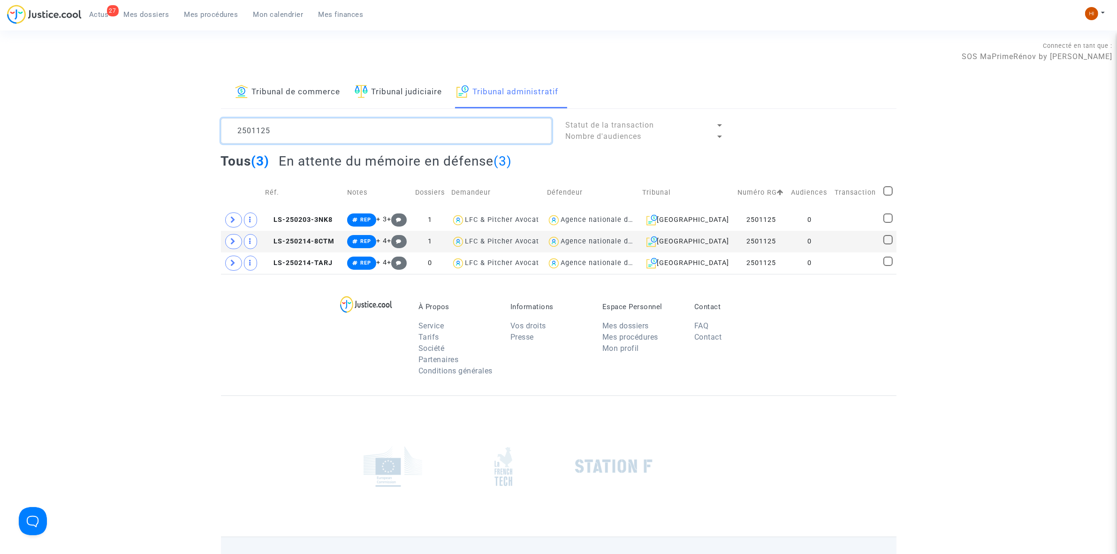
type textarea "2501125"
click at [813, 239] on td "0" at bounding box center [810, 242] width 44 height 22
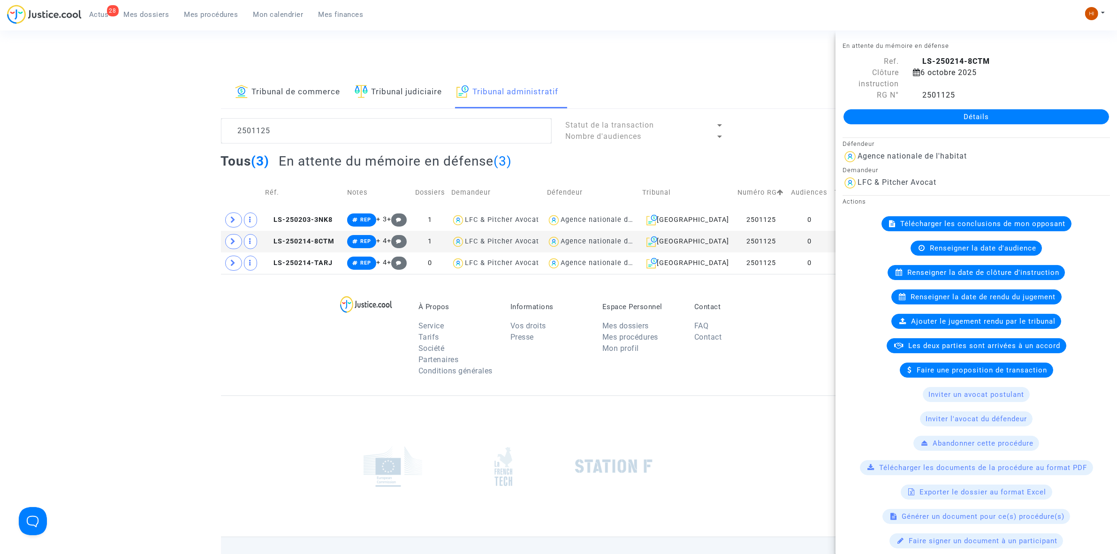
drag, startPoint x: 987, startPoint y: 115, endPoint x: 1008, endPoint y: 140, distance: 32.3
click at [988, 115] on link "Détails" at bounding box center [977, 116] width 266 height 15
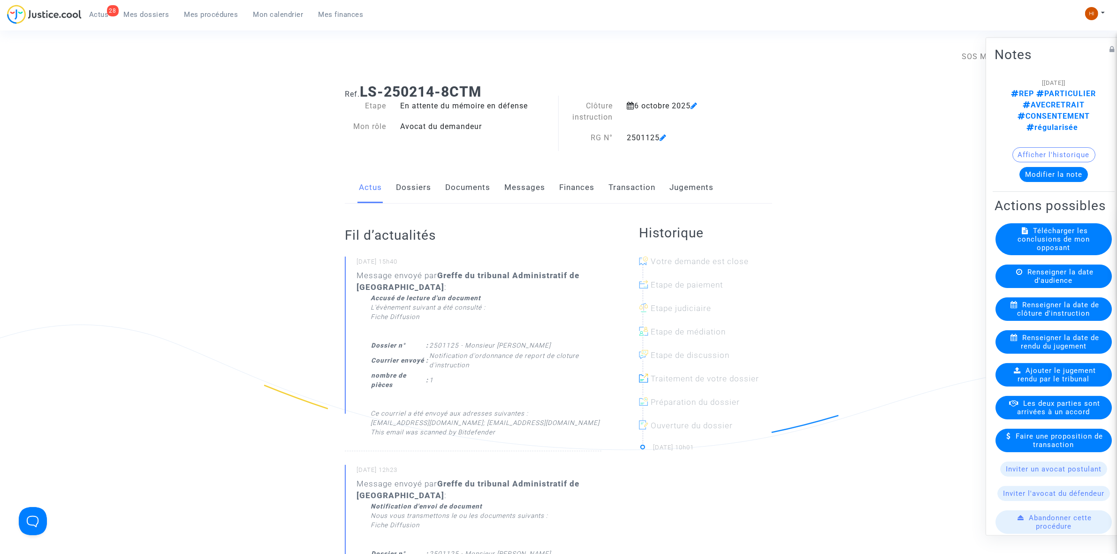
click at [1041, 306] on span "Renseigner la date de clôture d'instruction" at bounding box center [1059, 308] width 82 height 17
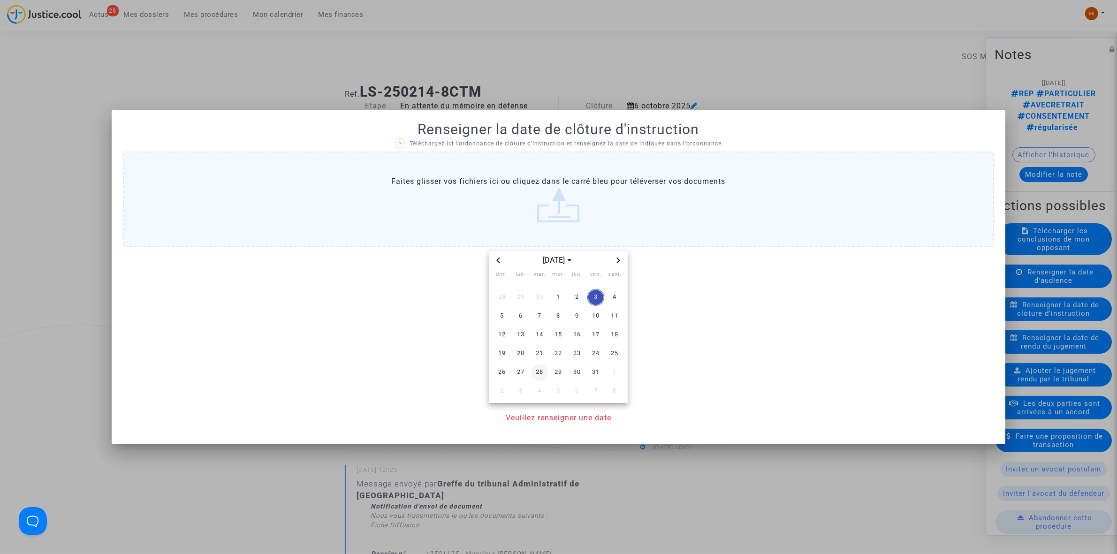
drag, startPoint x: 539, startPoint y: 352, endPoint x: 535, endPoint y: 364, distance: 12.2
click at [539, 352] on span "21" at bounding box center [539, 353] width 17 height 17
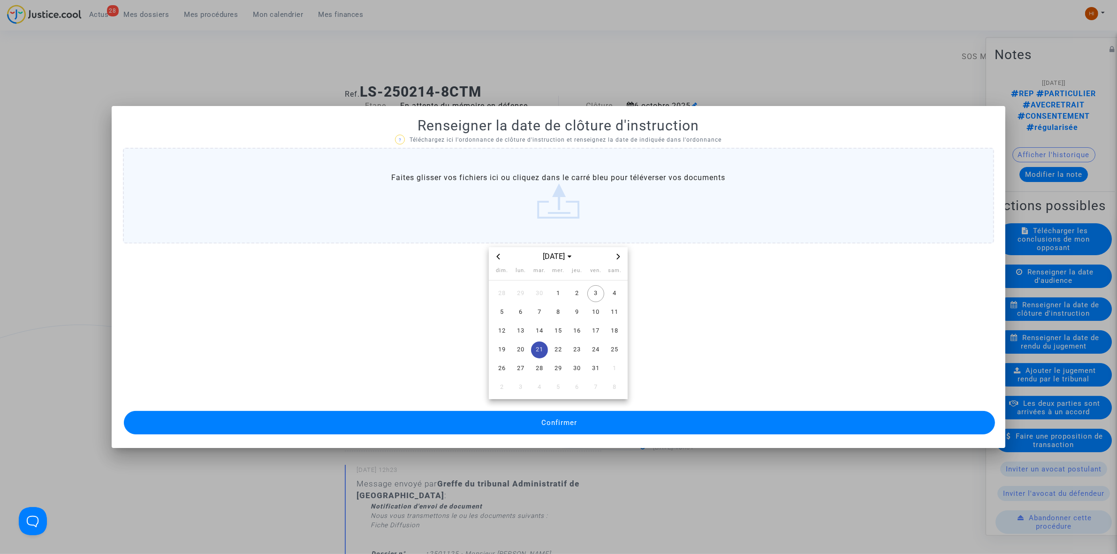
drag, startPoint x: 528, startPoint y: 427, endPoint x: 236, endPoint y: 385, distance: 294.8
click at [528, 427] on button "Confirmer" at bounding box center [559, 422] width 871 height 23
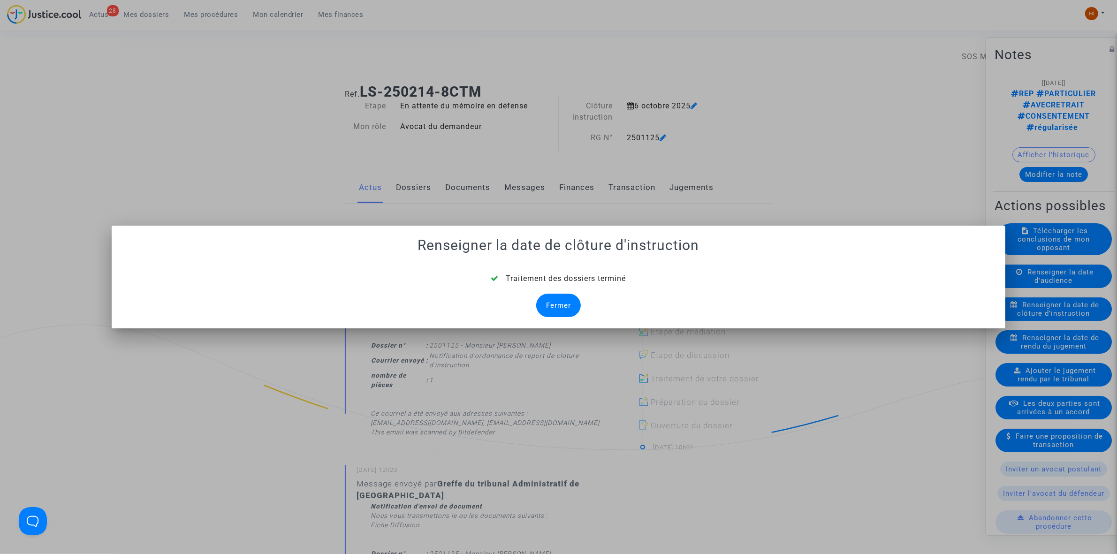
drag, startPoint x: 561, startPoint y: 303, endPoint x: 473, endPoint y: 235, distance: 111.7
click at [529, 303] on div "Traitement des dossiers terminé Fermer" at bounding box center [558, 295] width 871 height 44
click at [559, 306] on div "Fermer" at bounding box center [558, 305] width 45 height 23
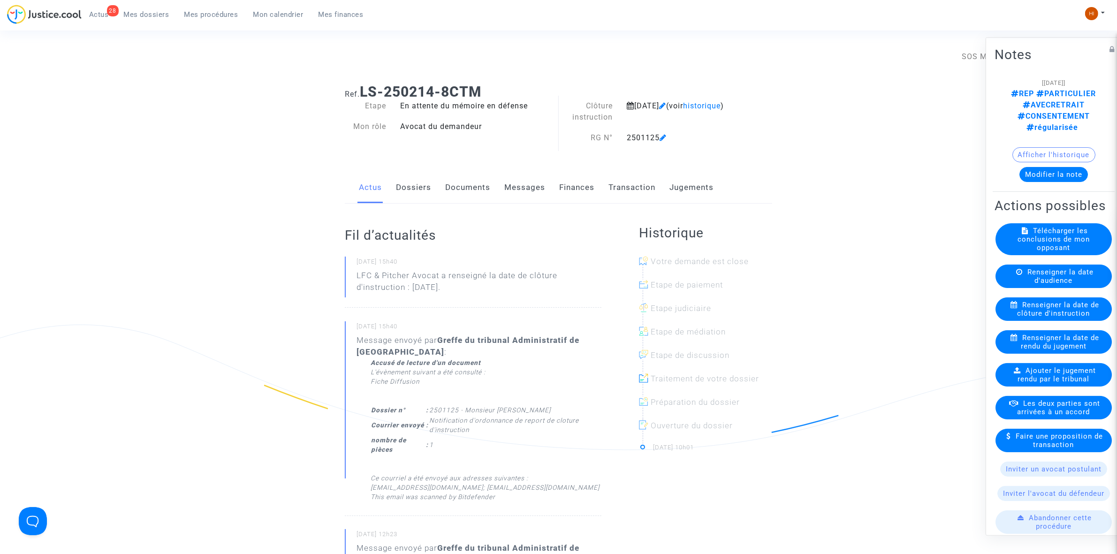
click at [481, 191] on link "Documents" at bounding box center [467, 187] width 45 height 31
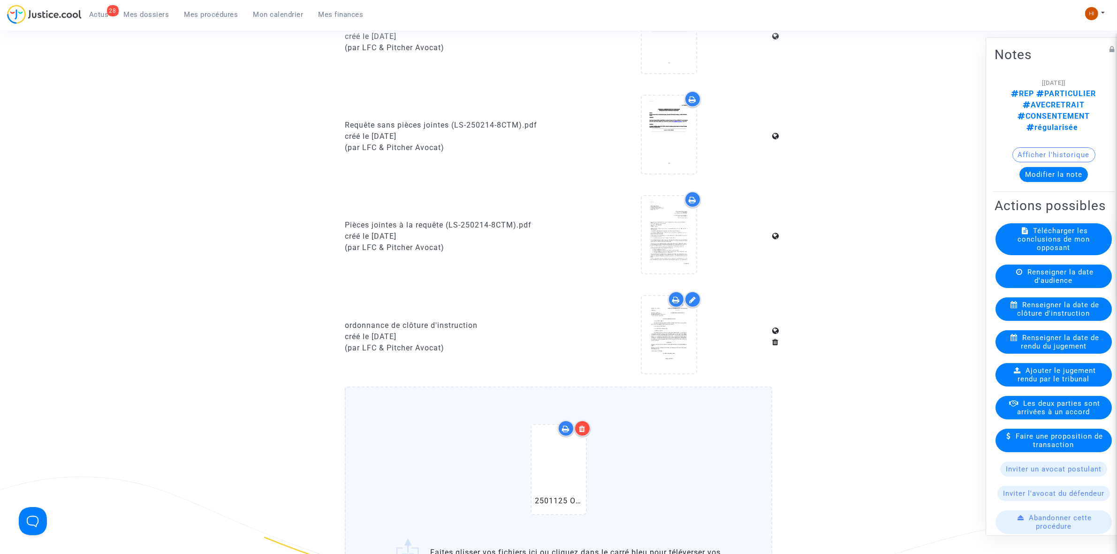
scroll to position [704, 0]
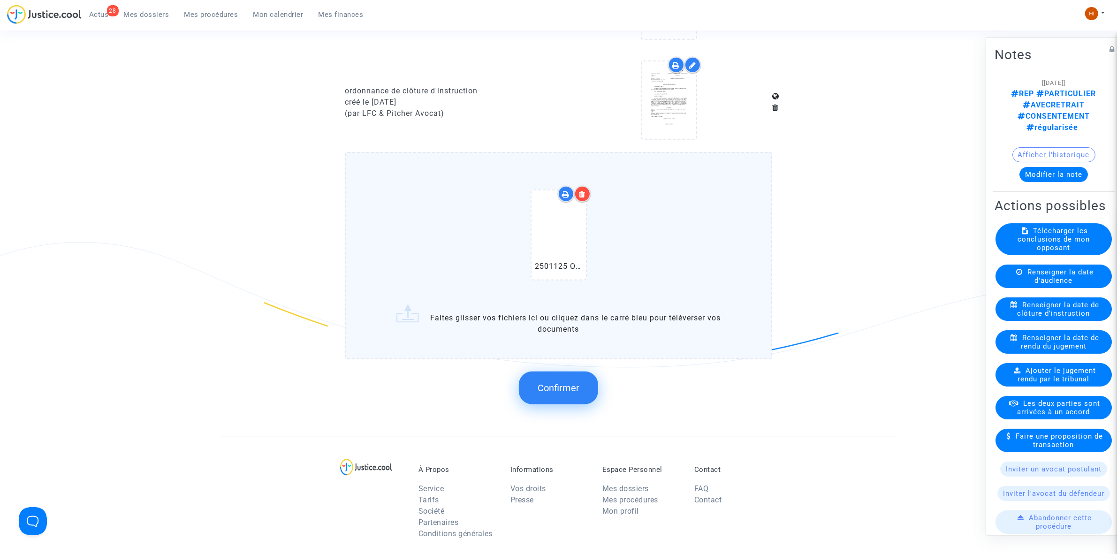
click at [568, 385] on span "Confirmer" at bounding box center [559, 387] width 42 height 11
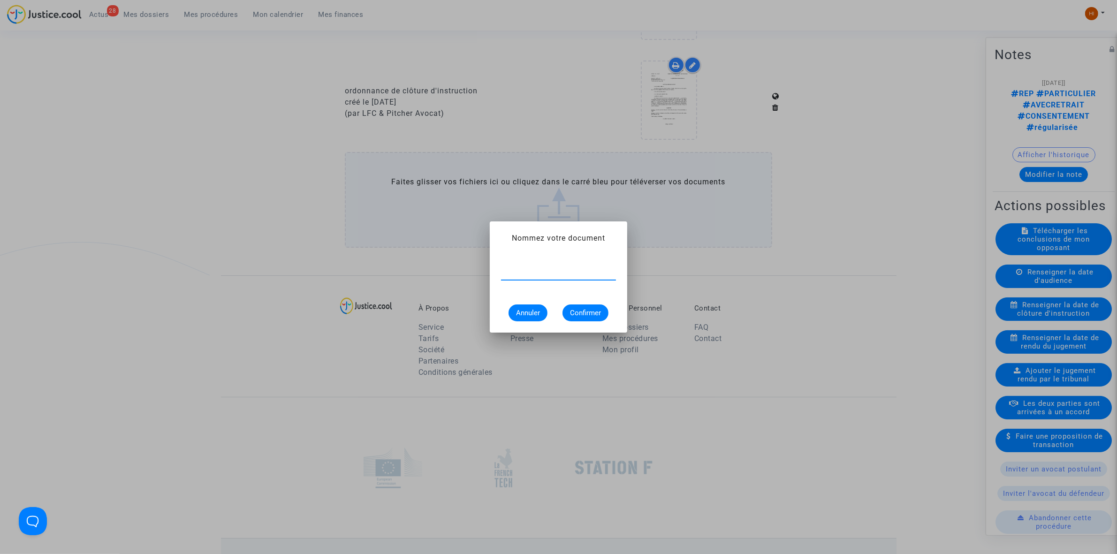
paste input "ORDONNANCE DE REPORT DE CLÔTURE D’INSTRUCTION"
type input "ORDONNANCE DE REPORT DE CLÔTURE D’INSTRUCTION"
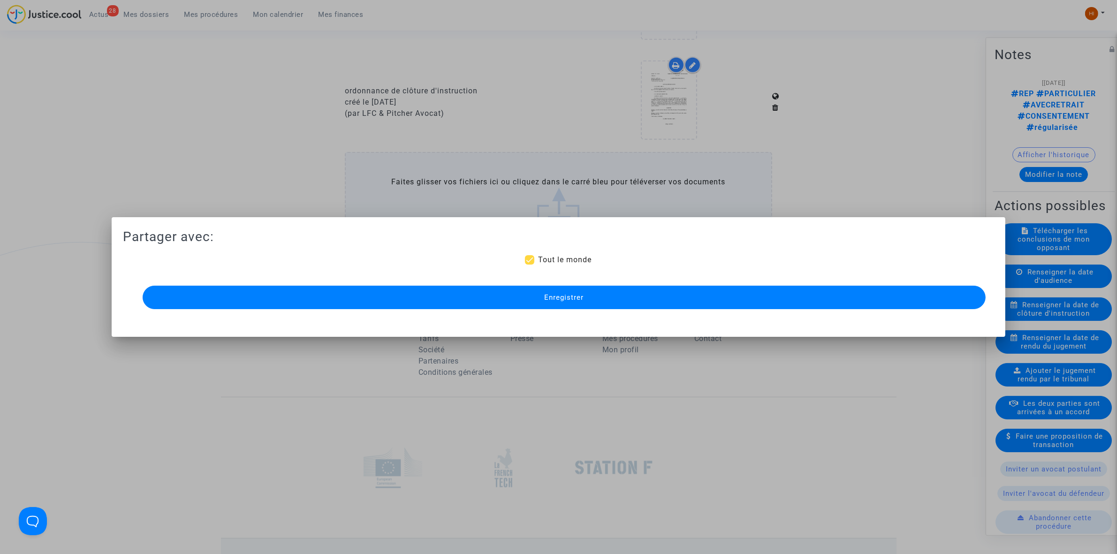
click at [627, 308] on button "Enregistrer" at bounding box center [564, 297] width 843 height 23
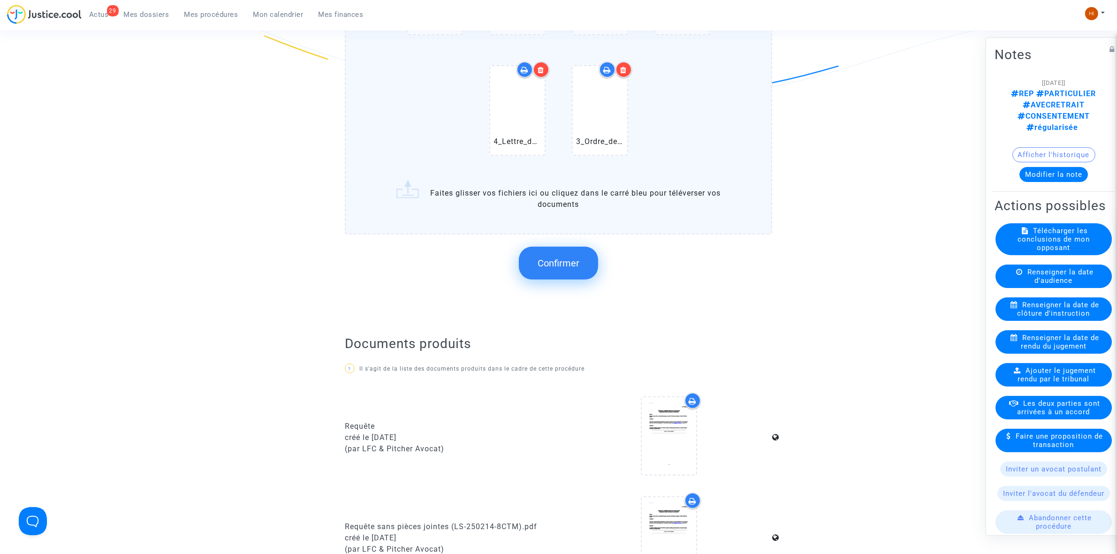
scroll to position [352, 0]
drag, startPoint x: 561, startPoint y: 264, endPoint x: 348, endPoint y: 66, distance: 291.2
click at [549, 252] on button "Confirmer" at bounding box center [558, 260] width 79 height 33
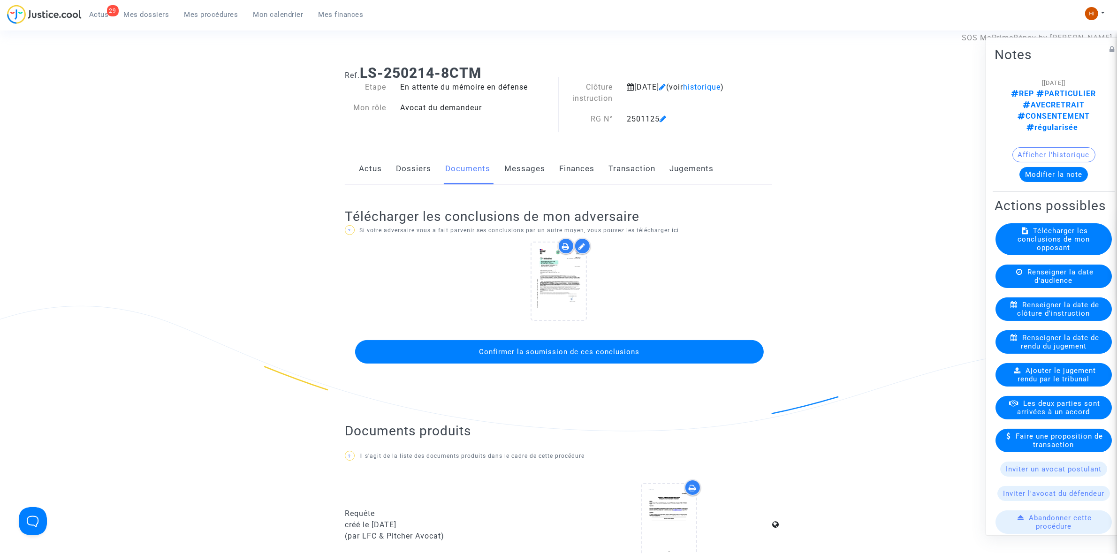
scroll to position [0, 0]
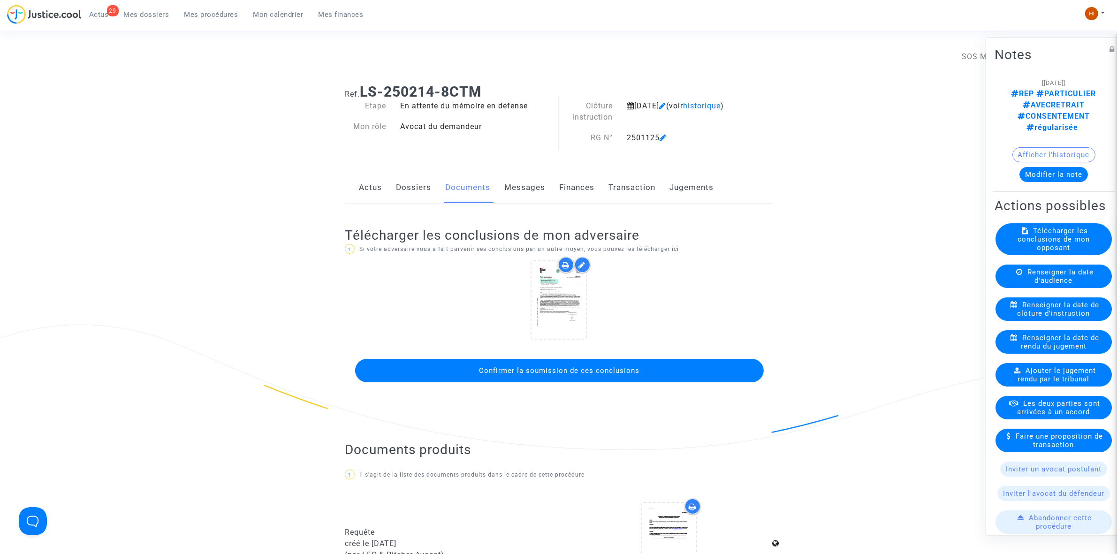
click at [648, 370] on button "Confirmer la soumission de ces conclusions" at bounding box center [559, 370] width 409 height 23
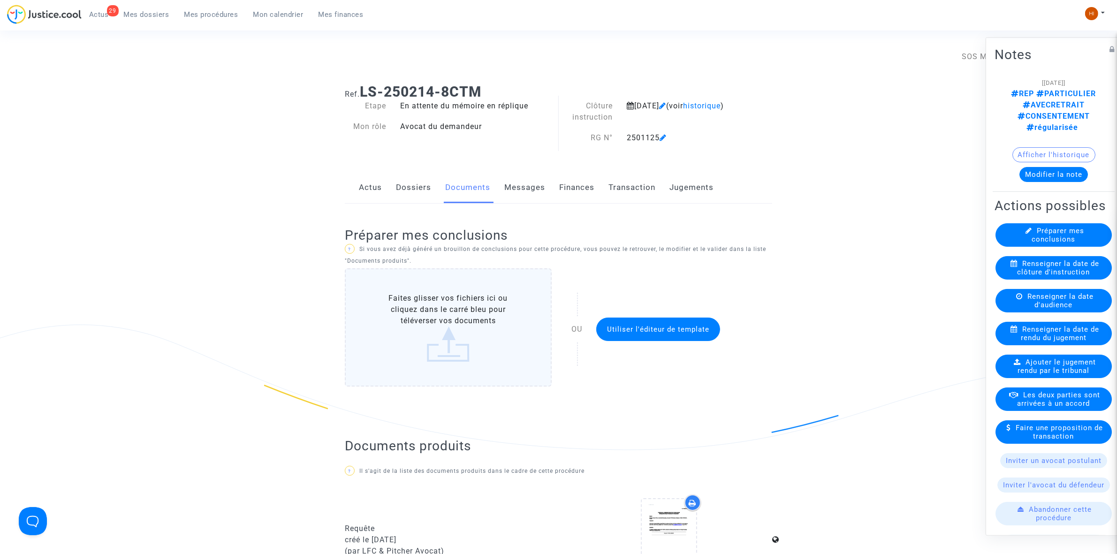
click at [213, 10] on span "Mes procédures" at bounding box center [211, 14] width 54 height 8
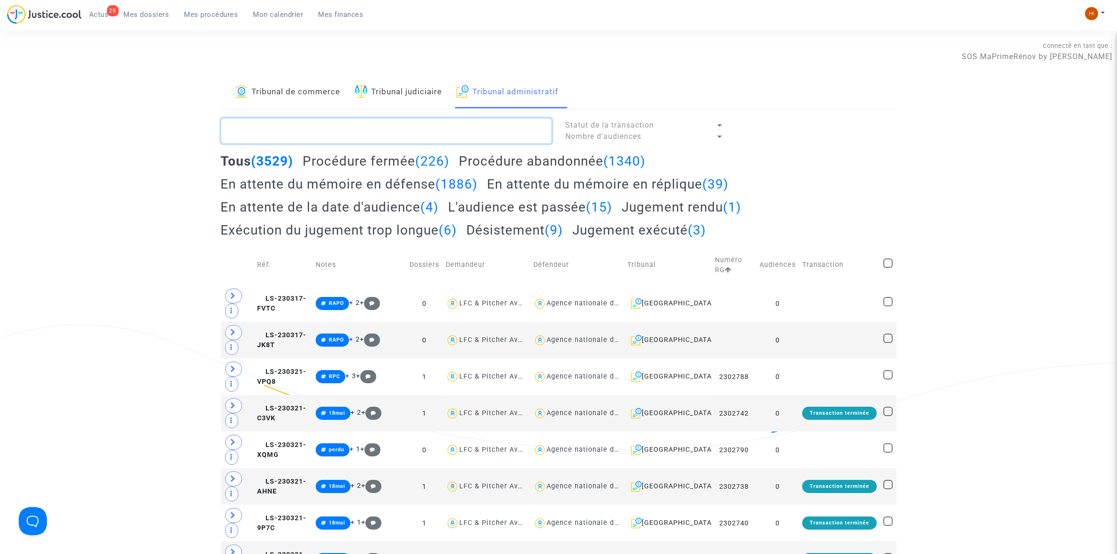
paste textarea "2500949 - Monsieur SIRET PASCAL"
click at [402, 123] on textarea at bounding box center [386, 130] width 331 height 25
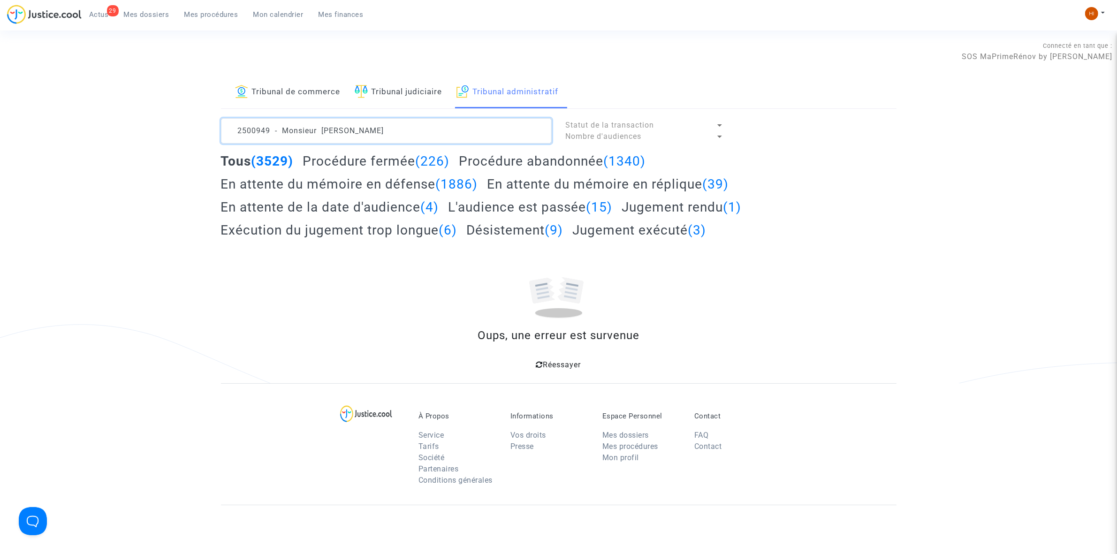
drag, startPoint x: 397, startPoint y: 137, endPoint x: 275, endPoint y: 128, distance: 122.8
click at [275, 128] on textarea at bounding box center [386, 130] width 331 height 25
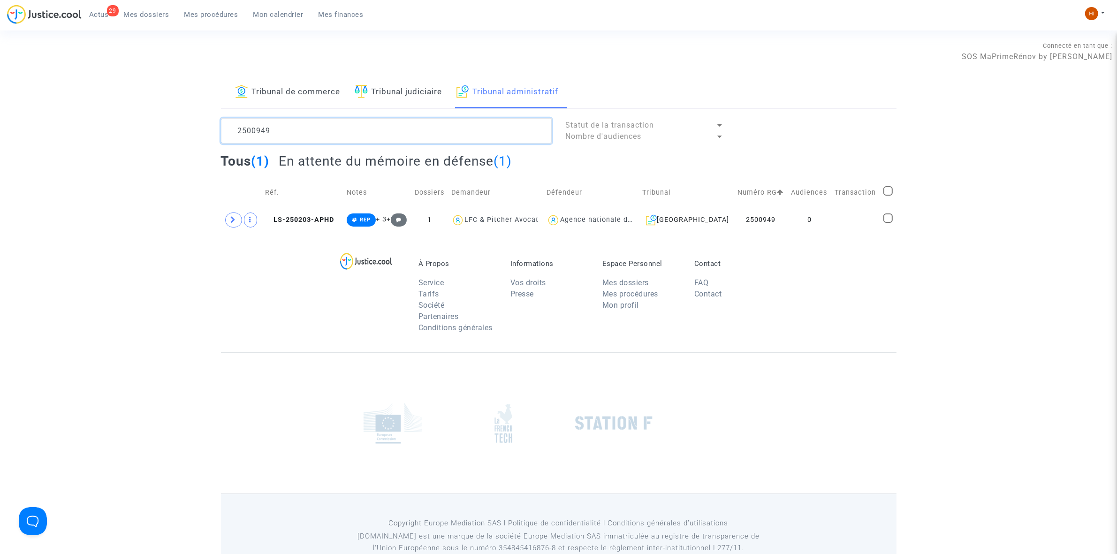
type textarea "2500949"
click at [848, 219] on td at bounding box center [855, 220] width 49 height 22
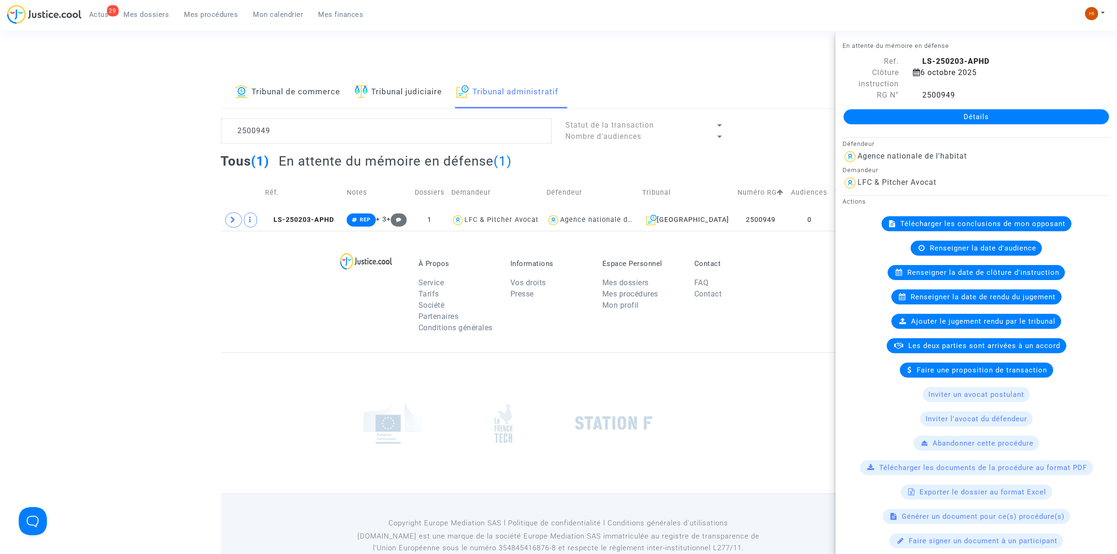
click at [977, 122] on link "Détails" at bounding box center [977, 116] width 266 height 15
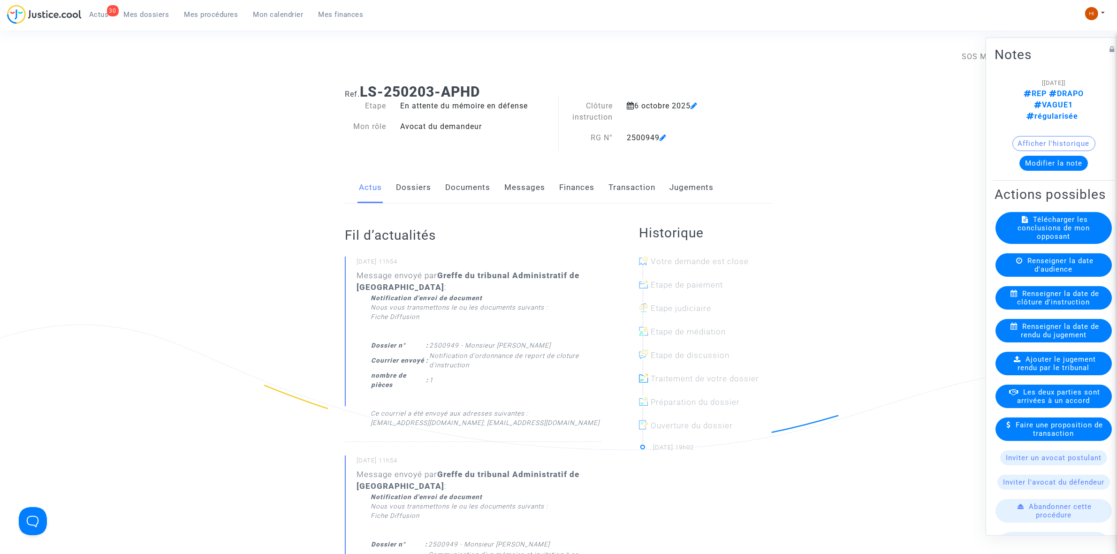
click at [422, 195] on link "Dossiers" at bounding box center [413, 187] width 35 height 31
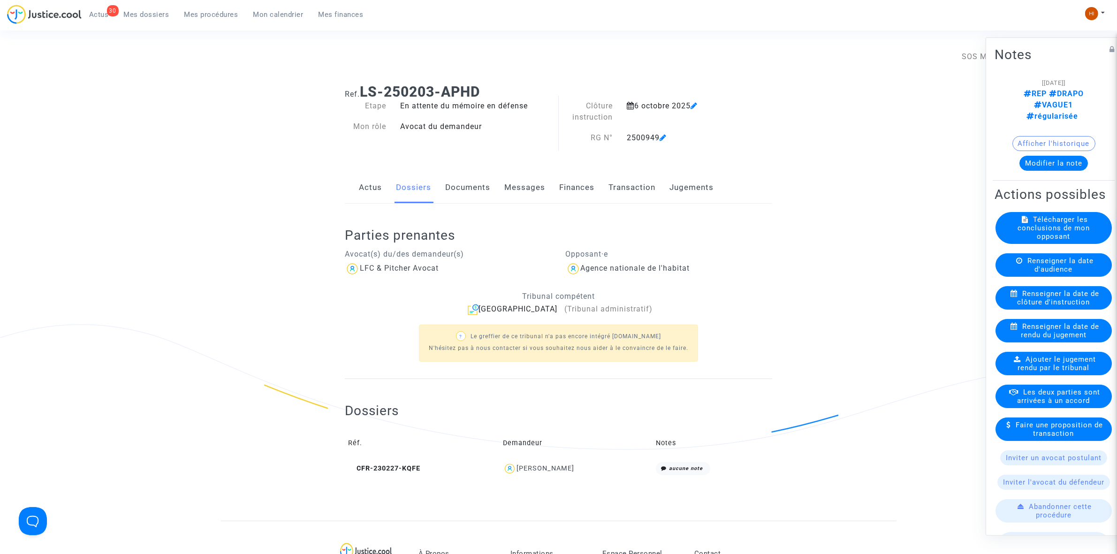
click at [1052, 303] on span "Renseigner la date de clôture d'instruction" at bounding box center [1059, 297] width 82 height 17
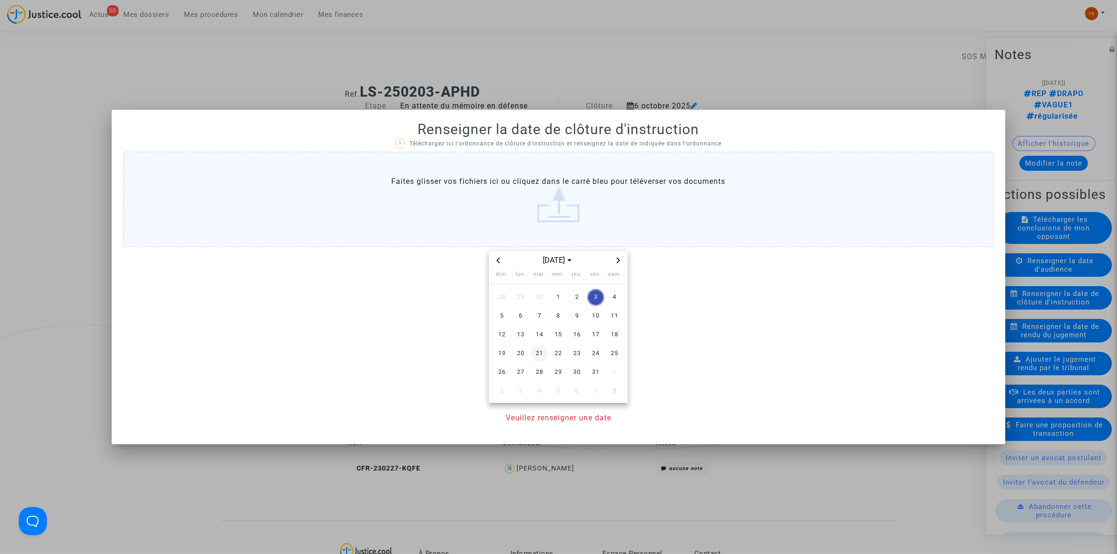
click at [541, 359] on span "21" at bounding box center [539, 353] width 17 height 17
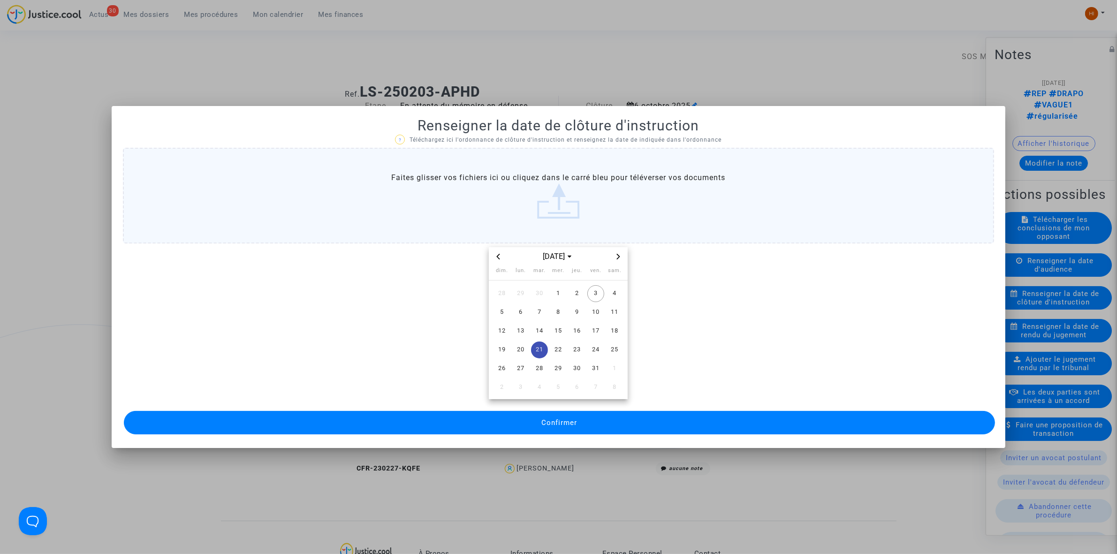
click at [548, 409] on div "Confirmer" at bounding box center [558, 423] width 871 height 28
click at [541, 421] on button "Confirmer" at bounding box center [559, 422] width 871 height 23
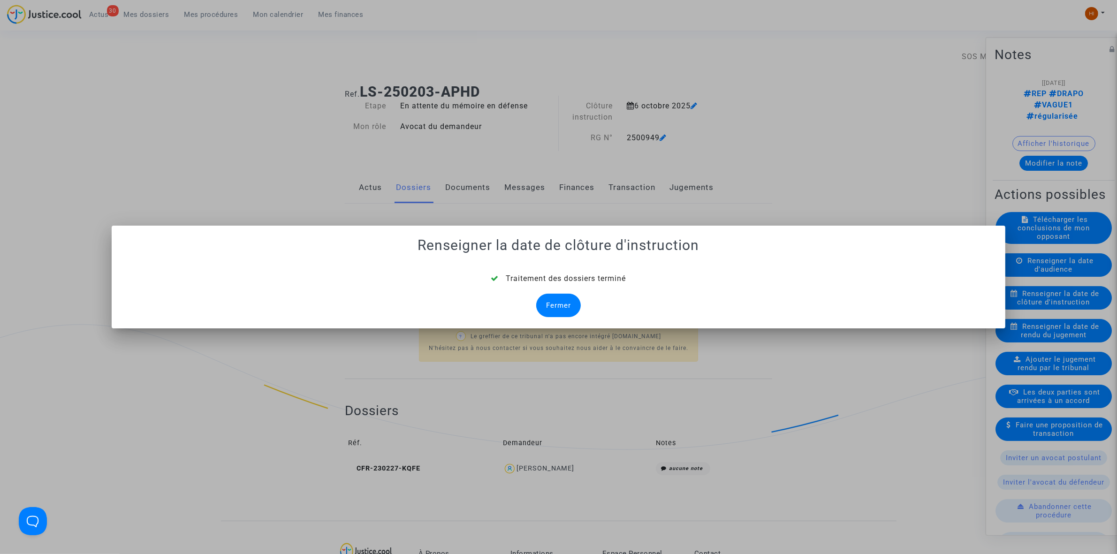
click at [561, 305] on div "Fermer" at bounding box center [558, 305] width 45 height 23
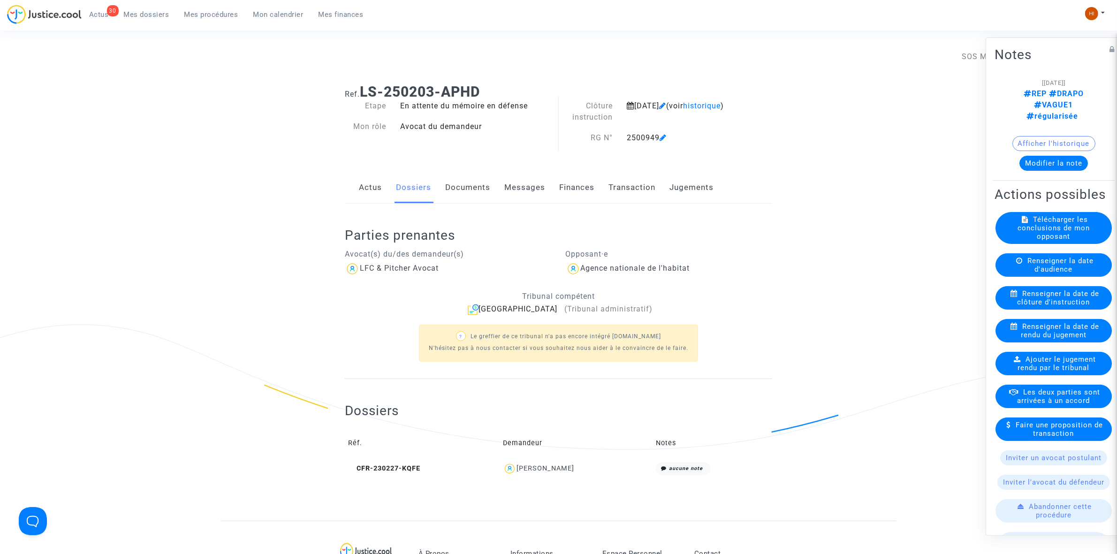
click at [472, 184] on link "Documents" at bounding box center [467, 187] width 45 height 31
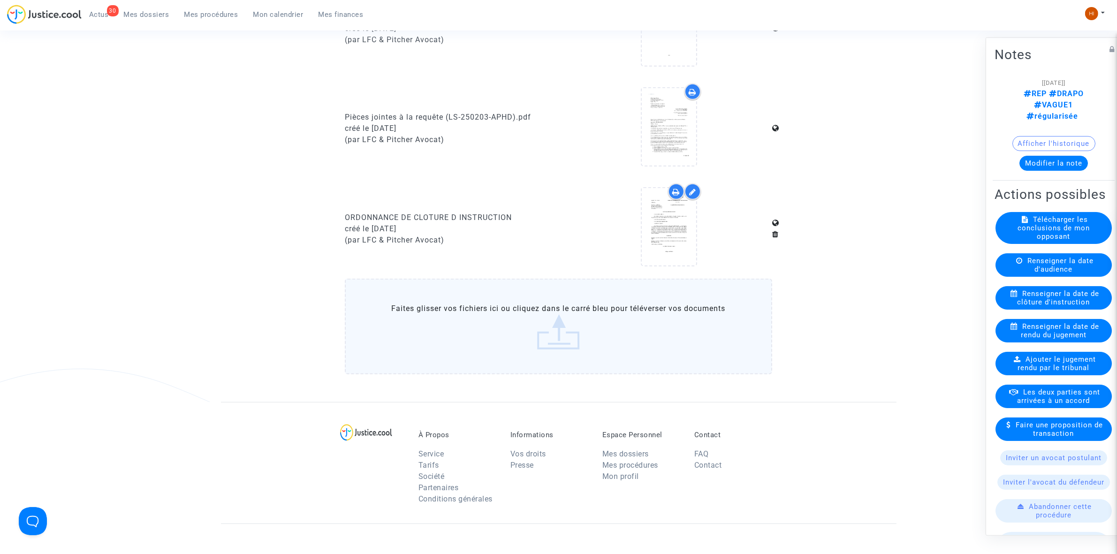
scroll to position [587, 0]
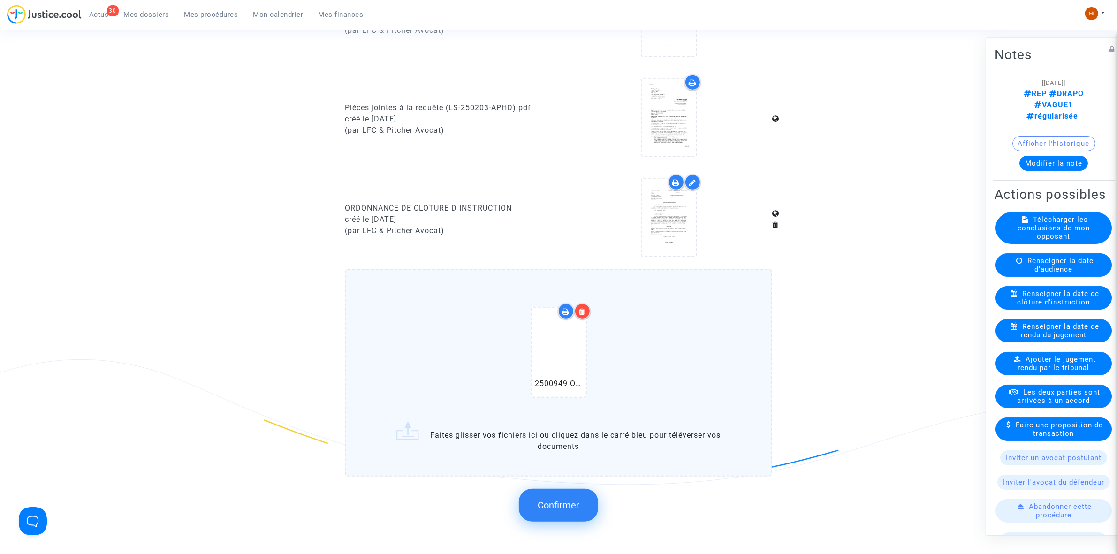
drag, startPoint x: 565, startPoint y: 508, endPoint x: 452, endPoint y: 496, distance: 114.2
click at [565, 508] on button "Confirmer" at bounding box center [558, 505] width 79 height 33
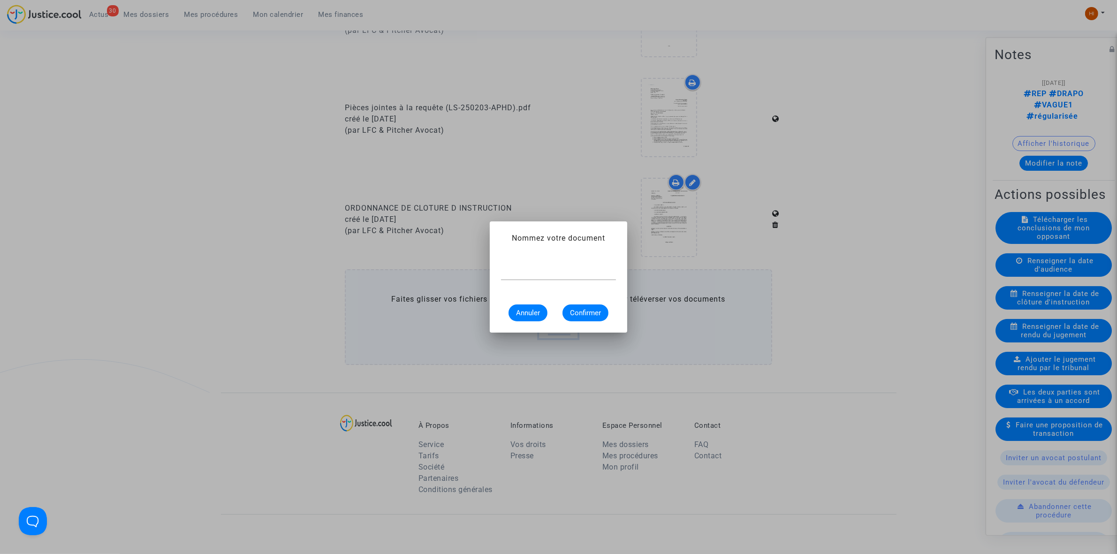
scroll to position [0, 0]
drag, startPoint x: 578, startPoint y: 280, endPoint x: 587, endPoint y: 268, distance: 14.5
click at [578, 280] on div at bounding box center [558, 269] width 115 height 21
paste input "ORDONNANCE DE REPORT DE CLÔTURE D’INSTRUCTION"
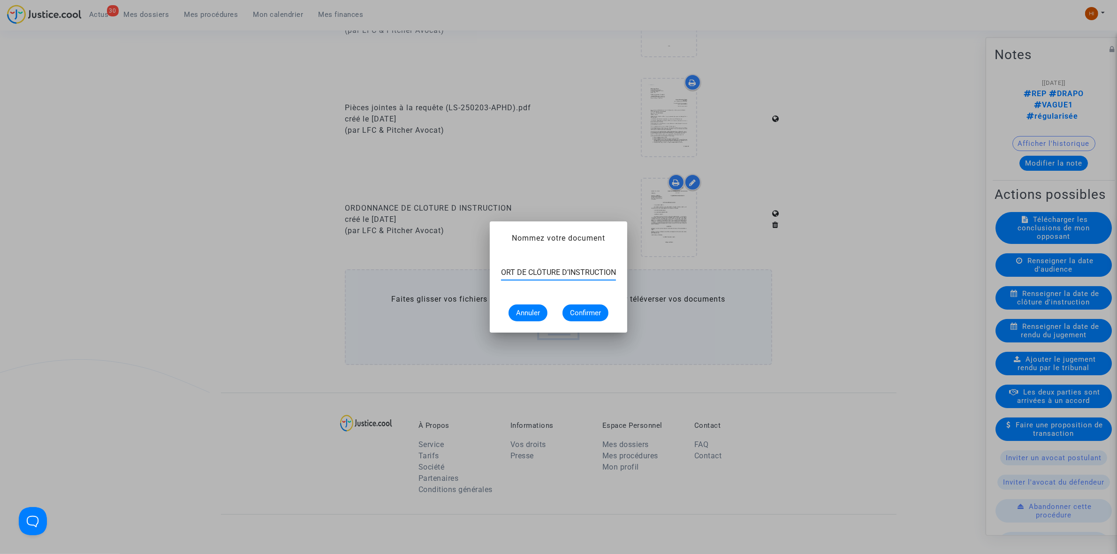
type input "ORDONNANCE DE REPORT DE CLÔTURE D’INSTRUCTION"
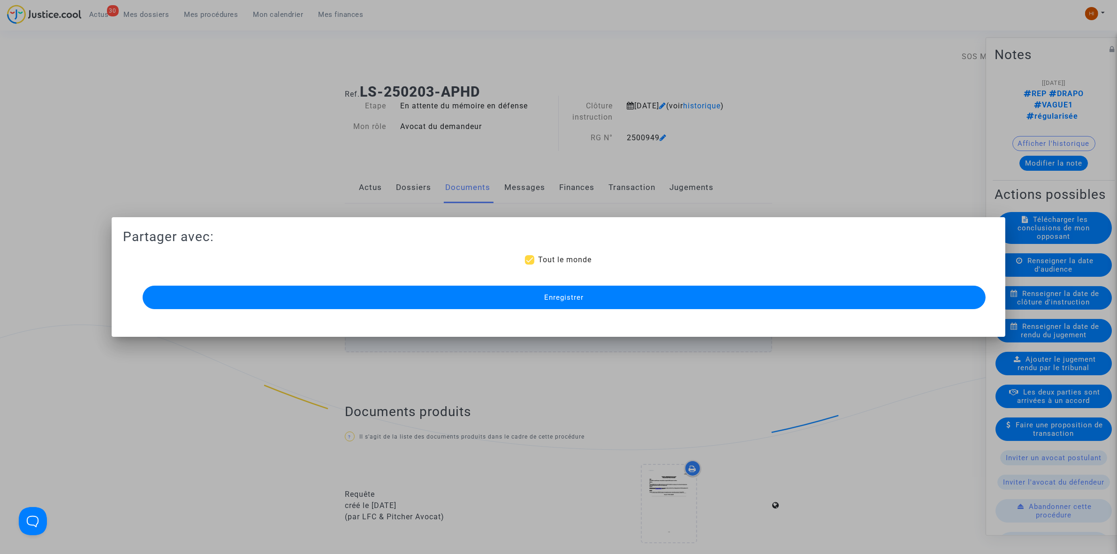
scroll to position [587, 0]
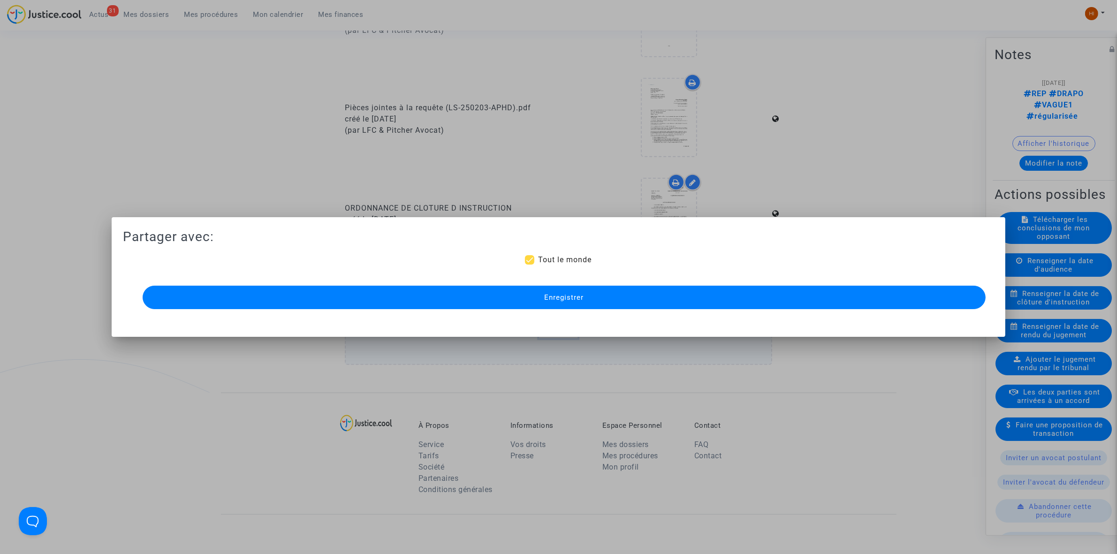
click at [482, 305] on button "Enregistrer" at bounding box center [564, 297] width 843 height 23
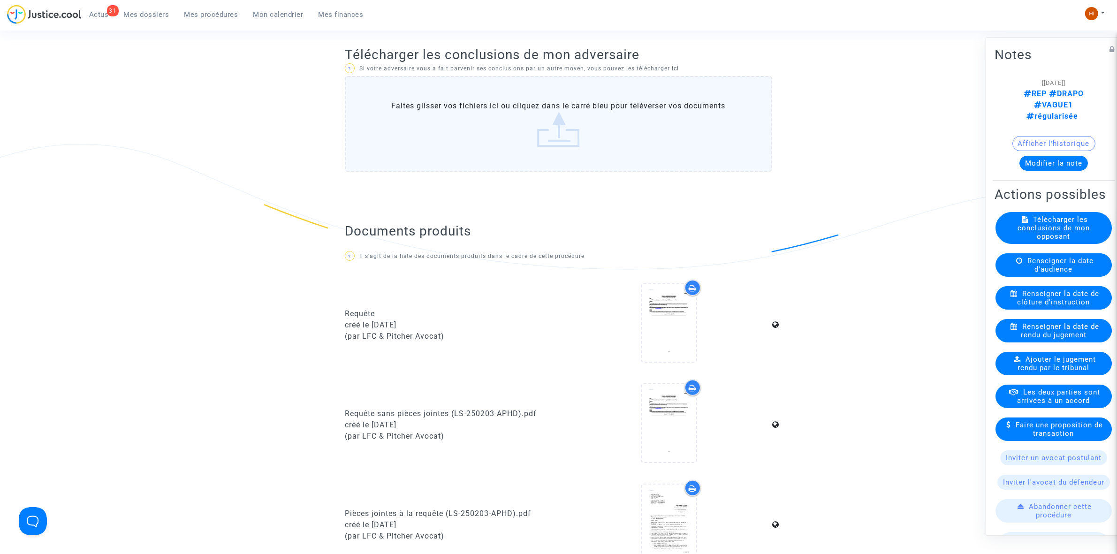
scroll to position [176, 0]
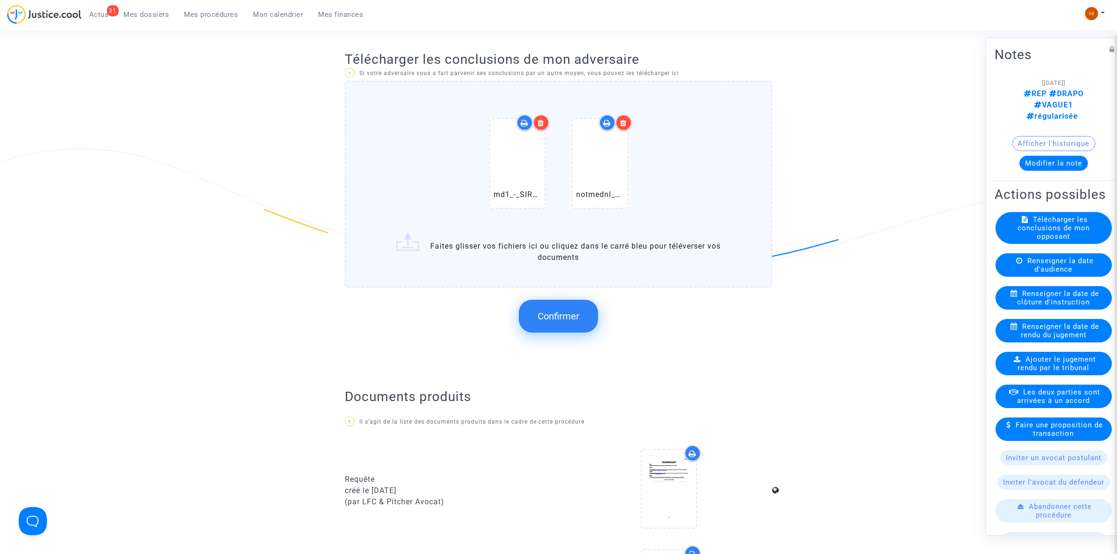
click at [580, 311] on button "Confirmer" at bounding box center [558, 316] width 79 height 33
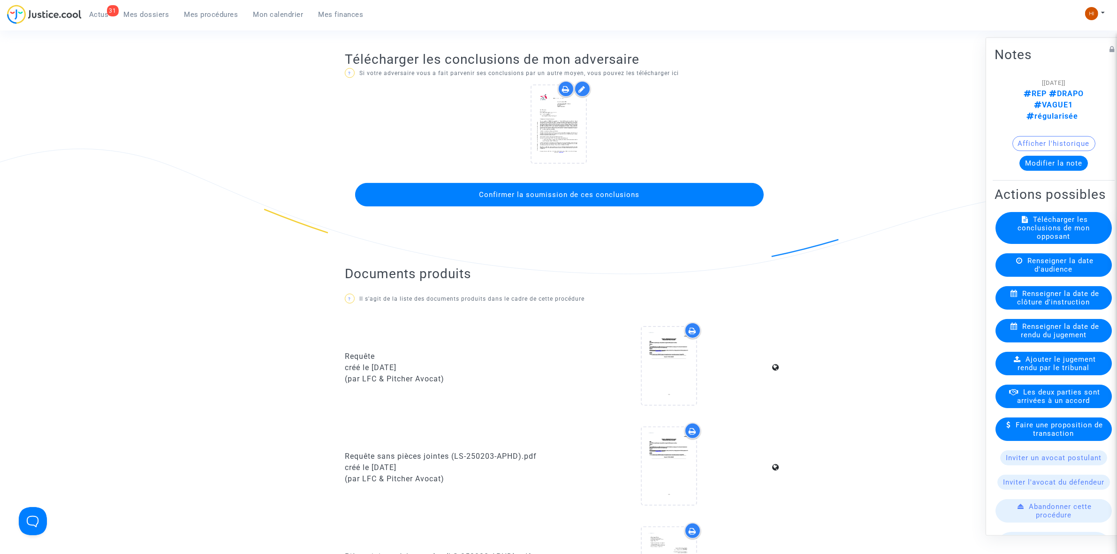
drag, startPoint x: 768, startPoint y: 181, endPoint x: 755, endPoint y: 188, distance: 14.5
click at [763, 184] on div "Confirmer la soumission de ces conclusions" at bounding box center [558, 145] width 427 height 128
click at [754, 189] on button "Confirmer la soumission de ces conclusions" at bounding box center [559, 194] width 409 height 23
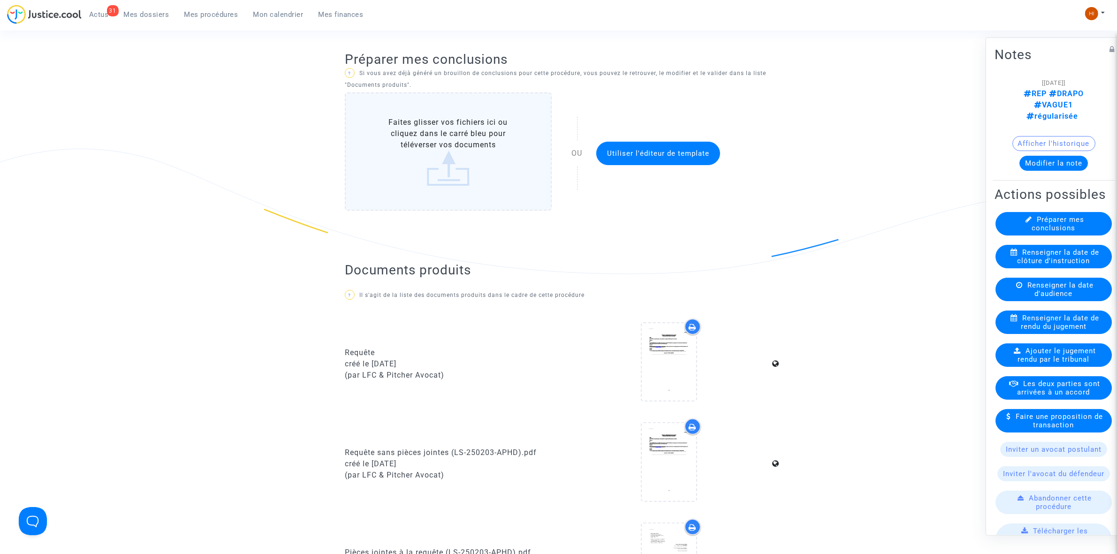
scroll to position [0, 0]
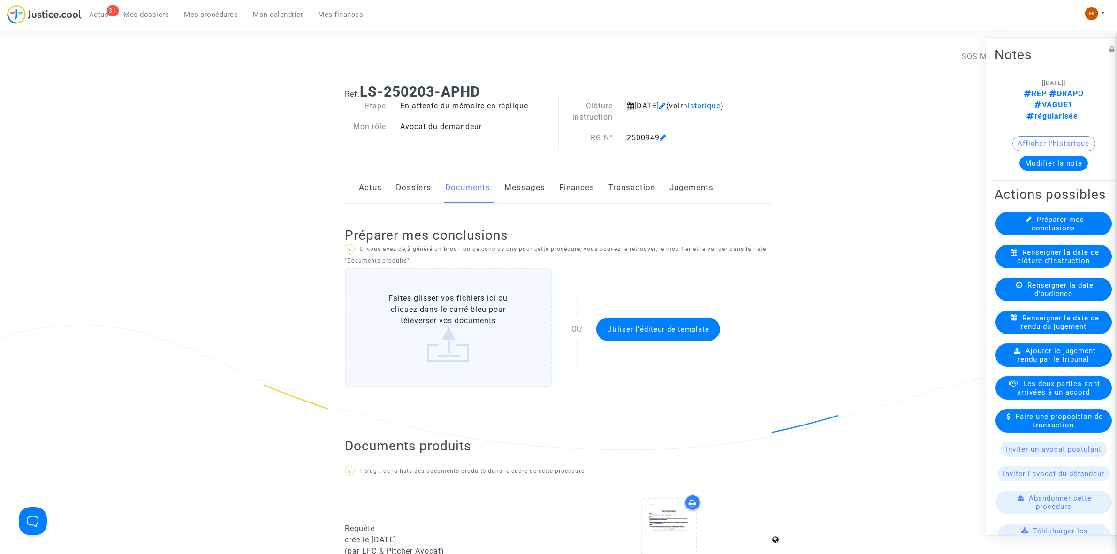
click at [203, 10] on span "Mes procédures" at bounding box center [211, 14] width 54 height 8
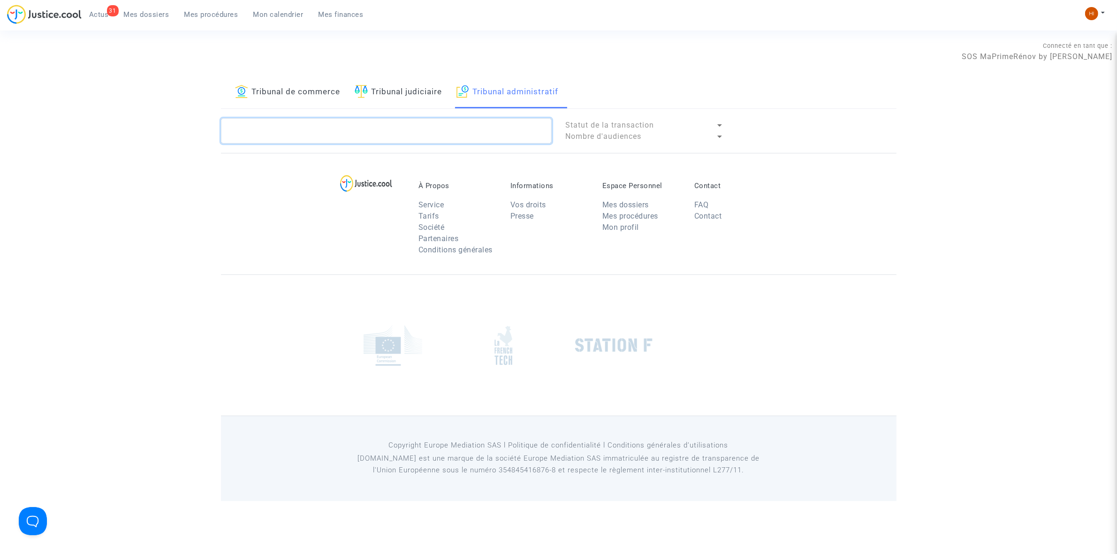
click at [458, 139] on textarea at bounding box center [386, 130] width 331 height 25
paste textarea "2500951 - Monsieur AMIK SAID"
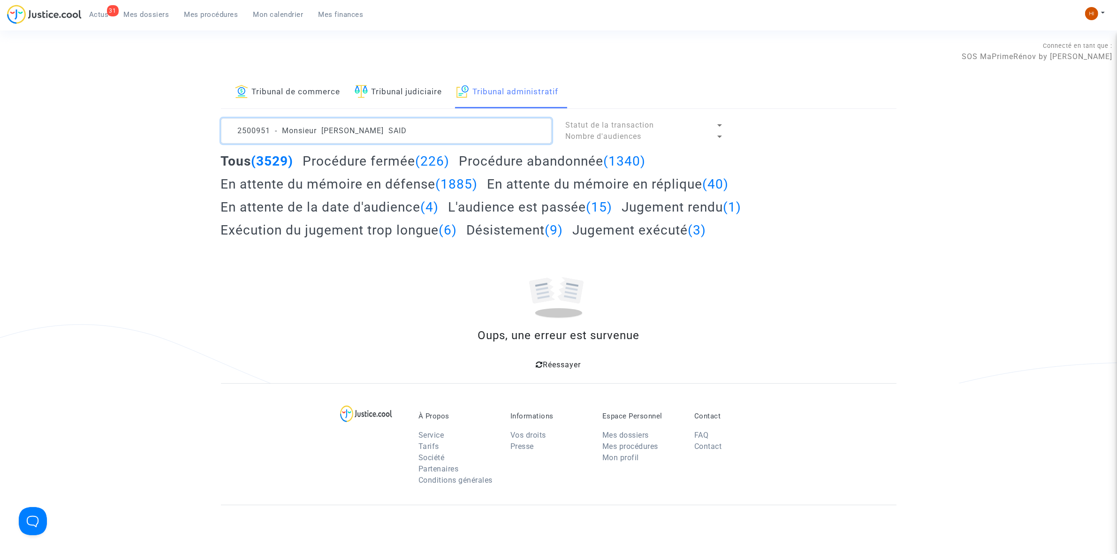
drag, startPoint x: 447, startPoint y: 135, endPoint x: 274, endPoint y: 130, distance: 173.7
click at [274, 130] on textarea at bounding box center [386, 130] width 331 height 25
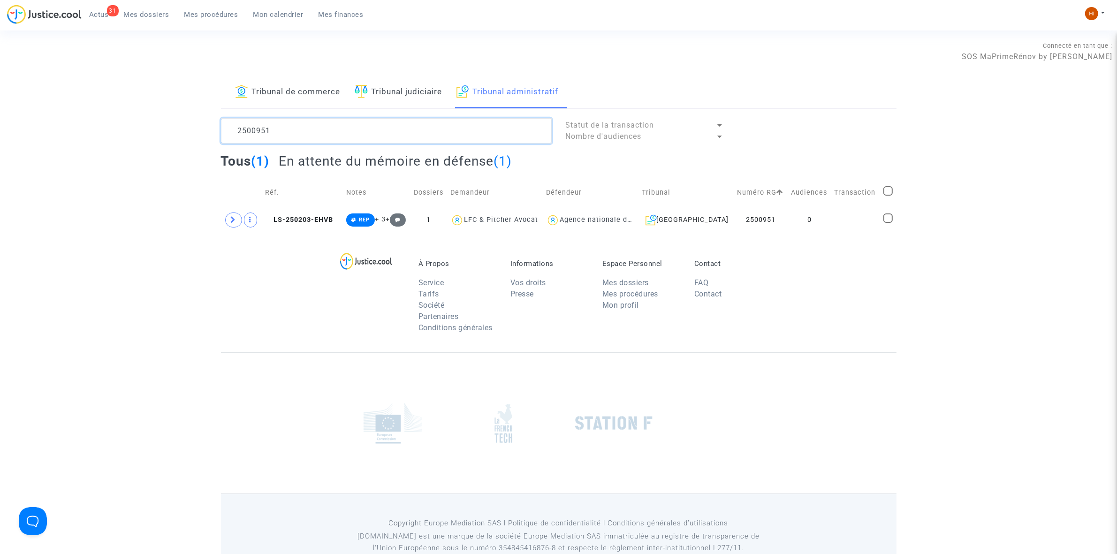
type textarea "2500951"
drag, startPoint x: 857, startPoint y: 222, endPoint x: 1034, endPoint y: 114, distance: 207.1
click at [857, 221] on td at bounding box center [855, 220] width 49 height 22
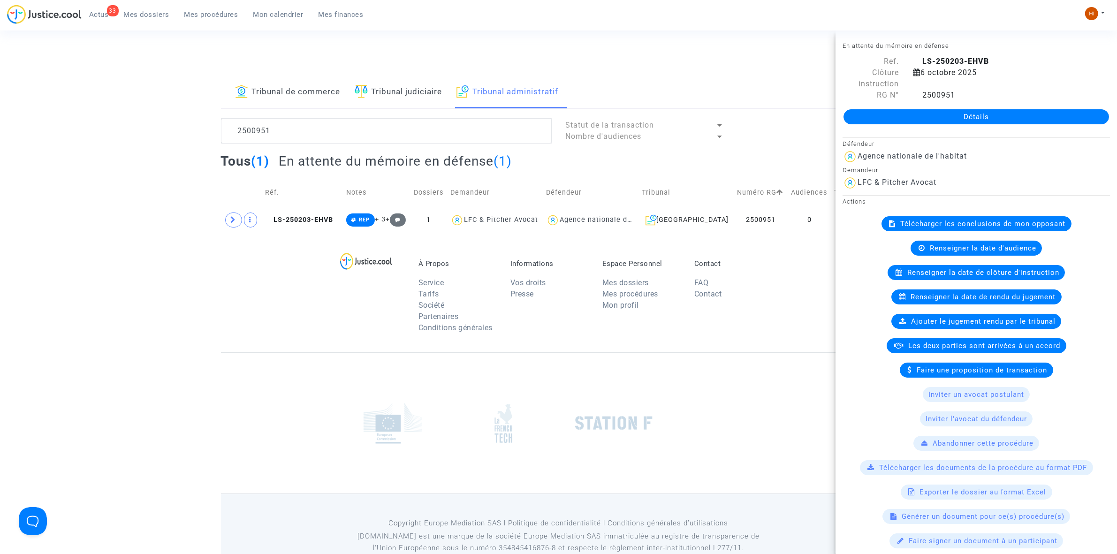
click at [1035, 109] on link "Détails" at bounding box center [977, 116] width 266 height 15
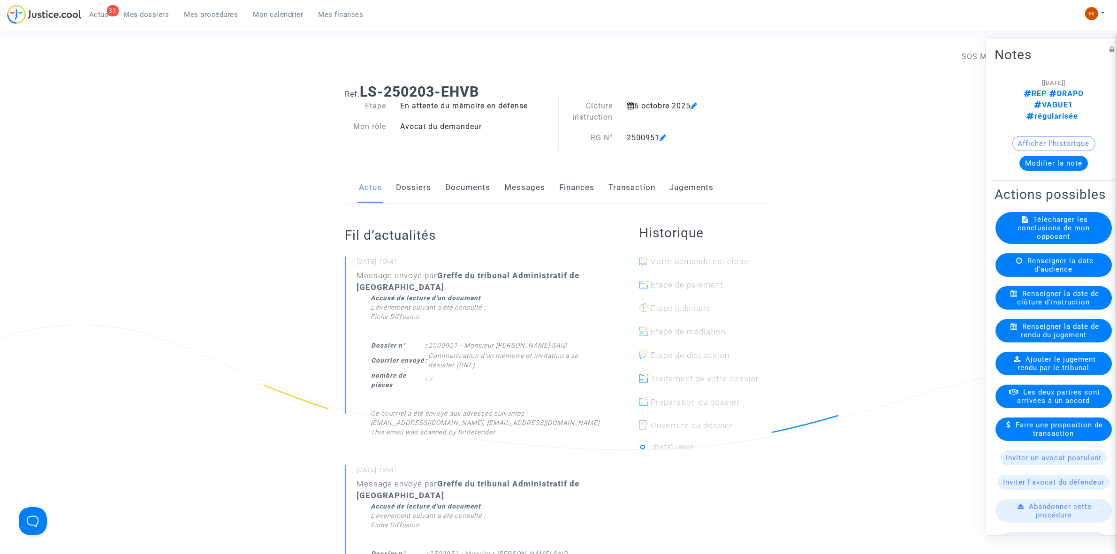
click at [1047, 304] on span "Renseigner la date de clôture d'instruction" at bounding box center [1059, 297] width 82 height 17
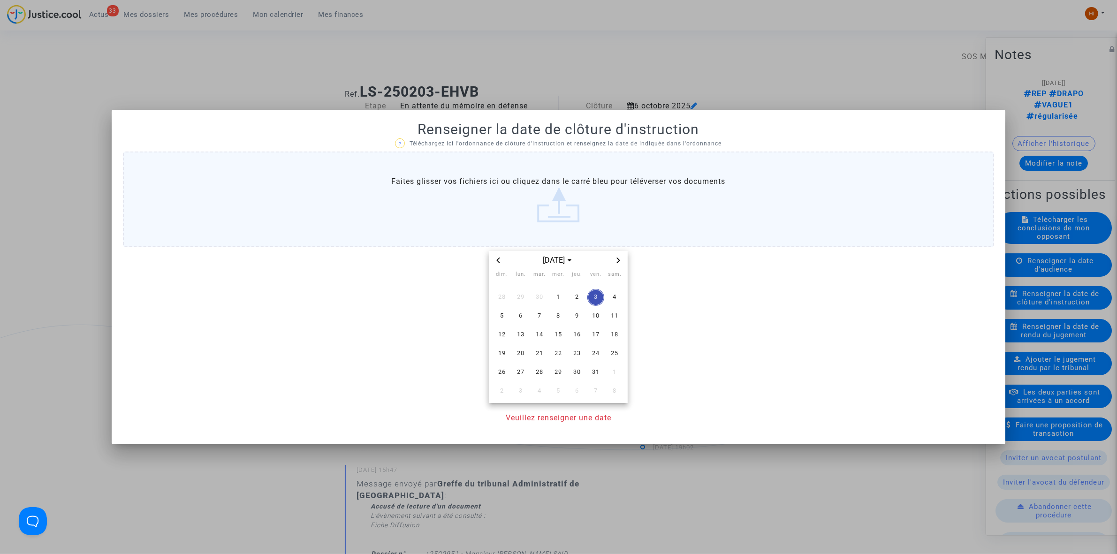
drag, startPoint x: 540, startPoint y: 352, endPoint x: 524, endPoint y: 399, distance: 49.6
click at [538, 352] on span "21" at bounding box center [539, 353] width 17 height 17
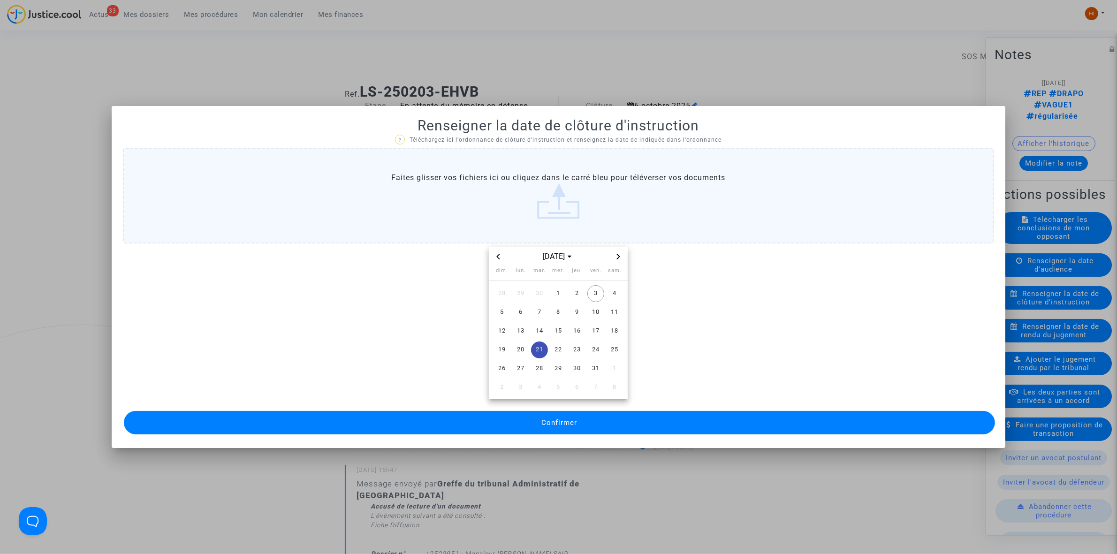
click at [503, 430] on button "Confirmer" at bounding box center [559, 422] width 871 height 23
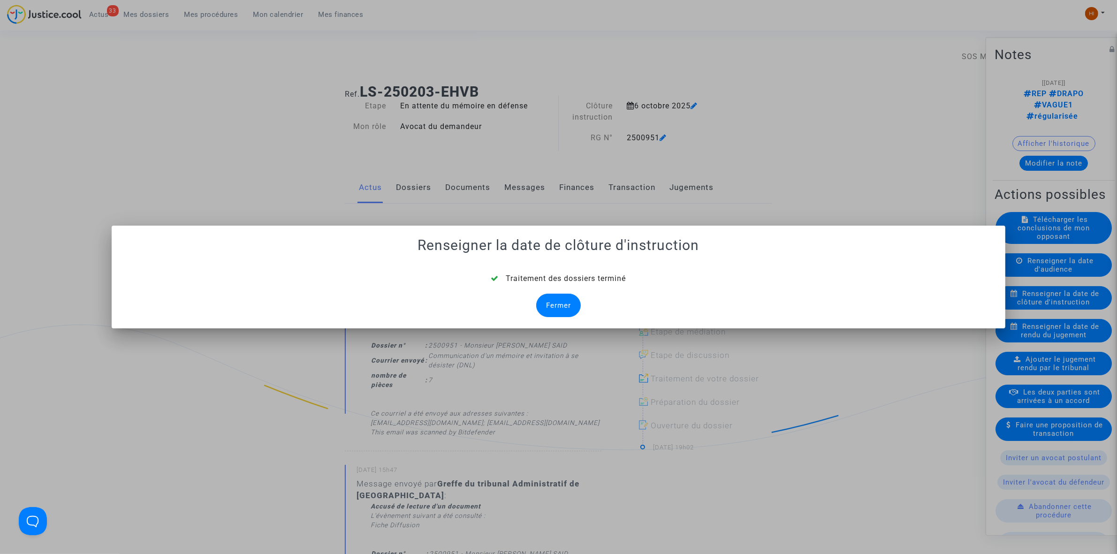
click at [553, 309] on div "Fermer" at bounding box center [558, 305] width 45 height 23
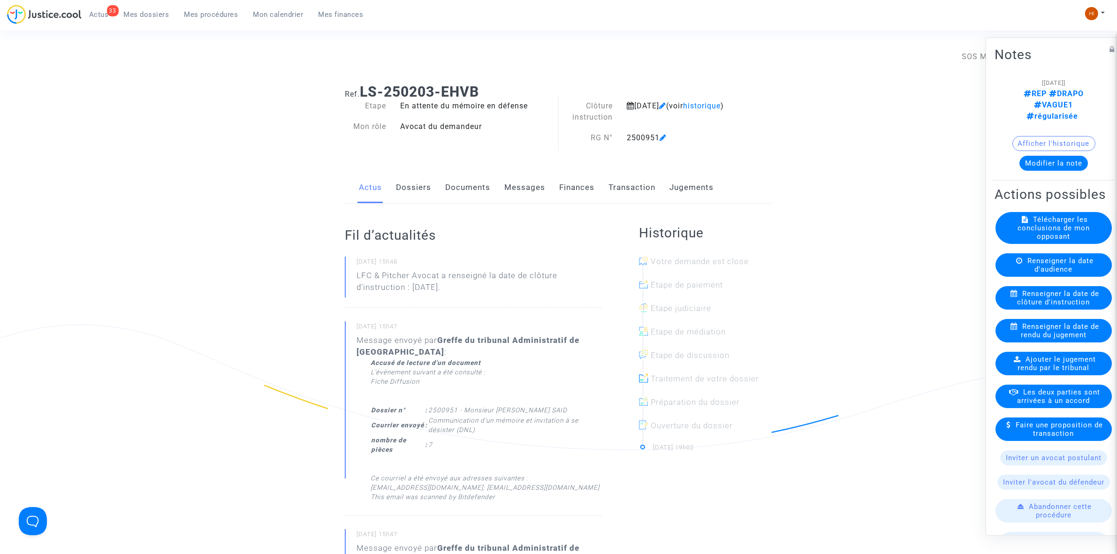
click at [476, 190] on link "Documents" at bounding box center [467, 187] width 45 height 31
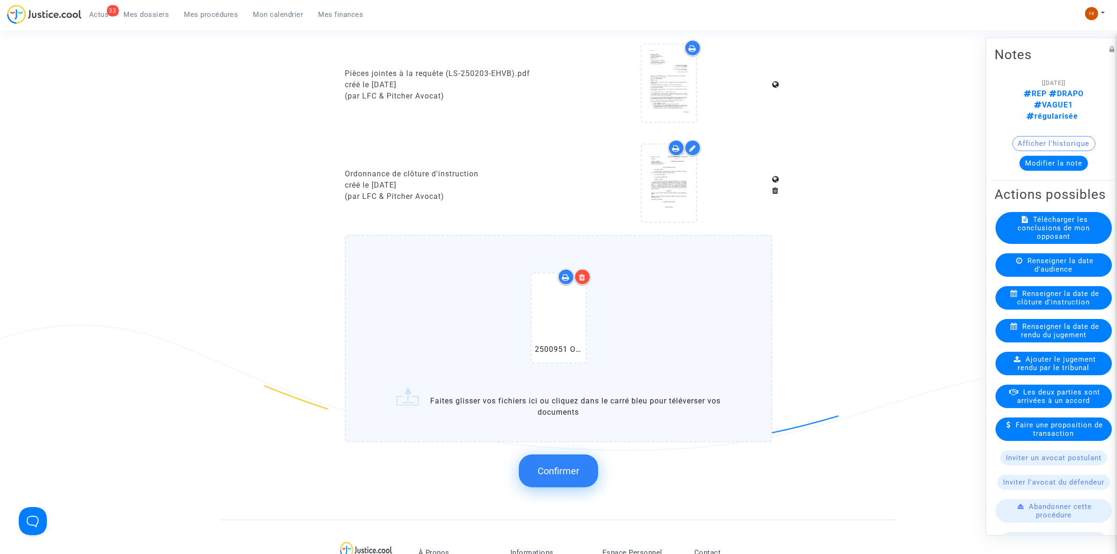
scroll to position [821, 0]
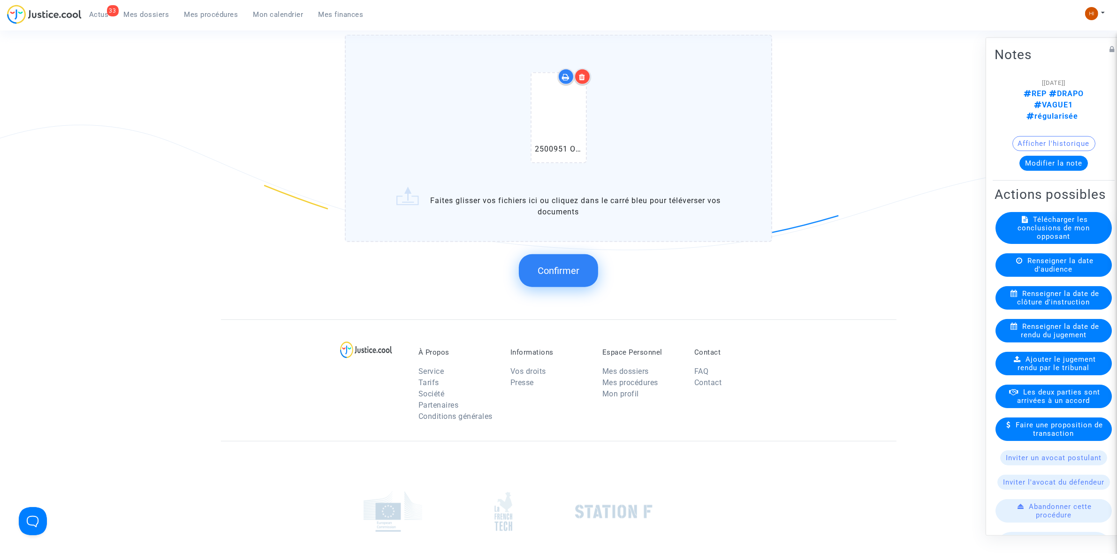
click at [576, 274] on button "Confirmer" at bounding box center [558, 270] width 79 height 33
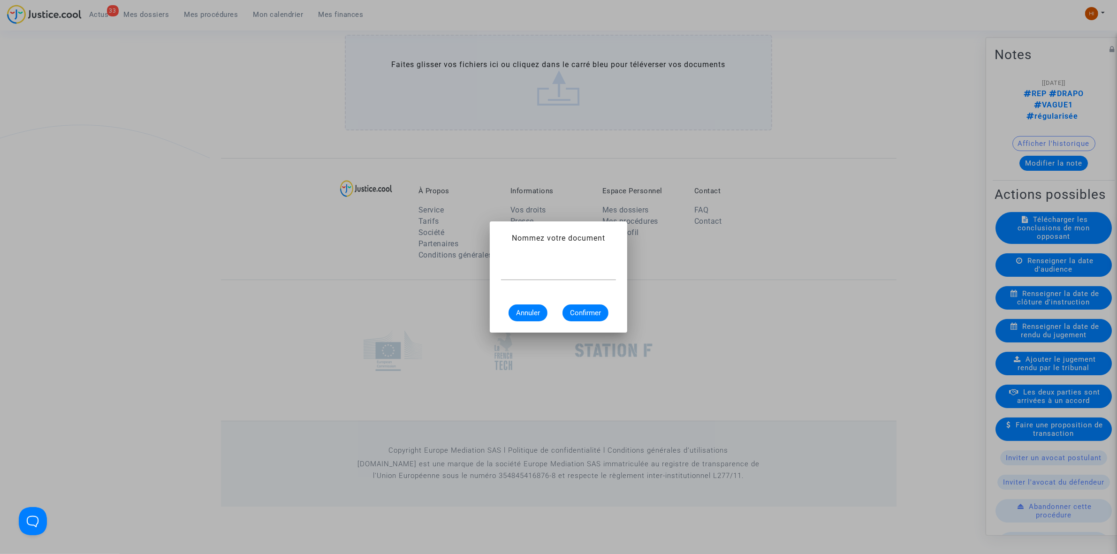
scroll to position [0, 0]
paste input "ORDONNANCE DE REPORT DE CLÔTURE D’INSTRUCTION"
type input "ORDONNANCE DE REPORT DE CLÔTURE D’INSTRUCTION"
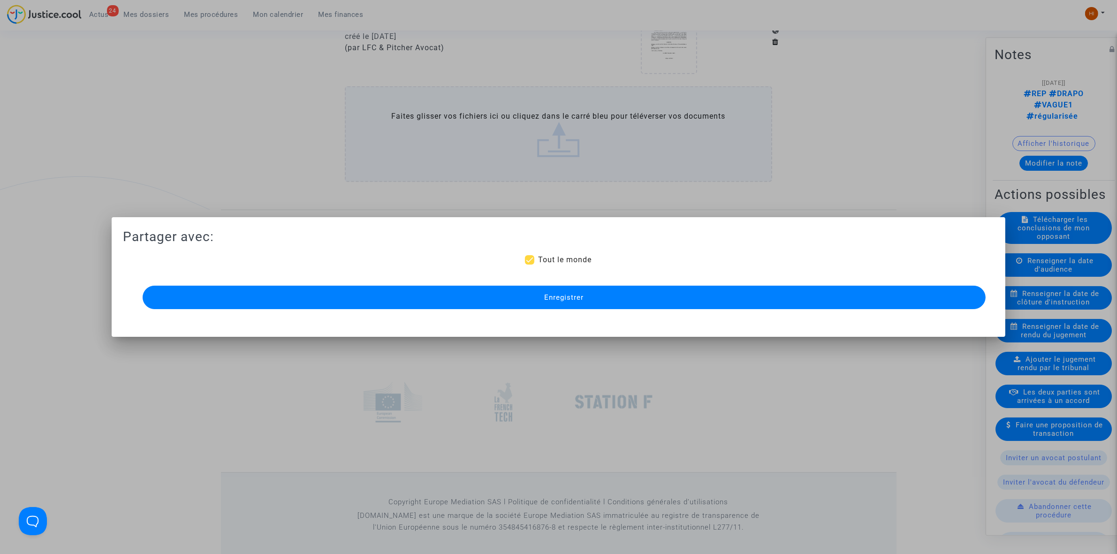
click at [390, 302] on button "Enregistrer" at bounding box center [564, 297] width 843 height 23
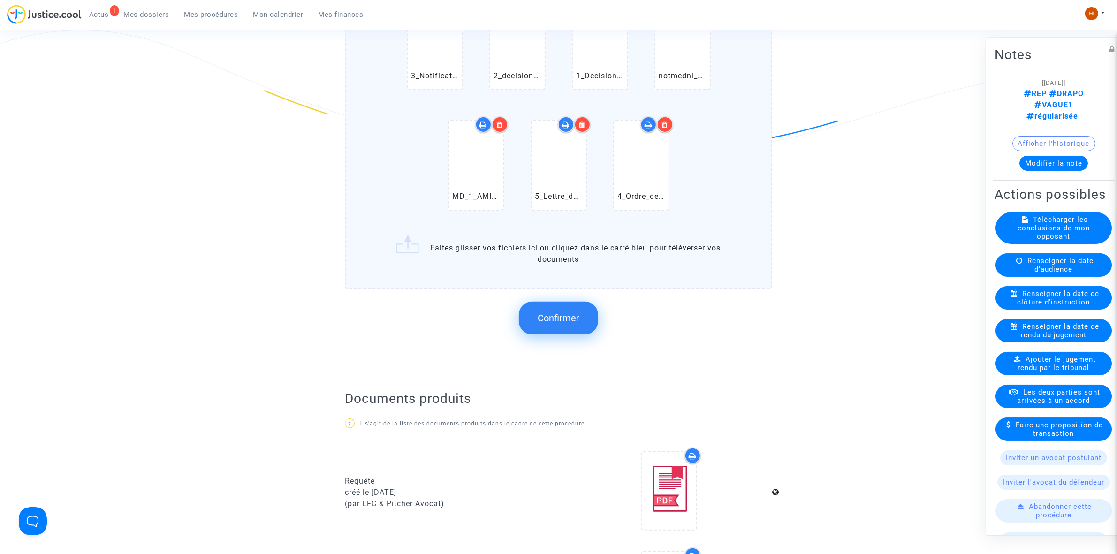
scroll to position [300, 0]
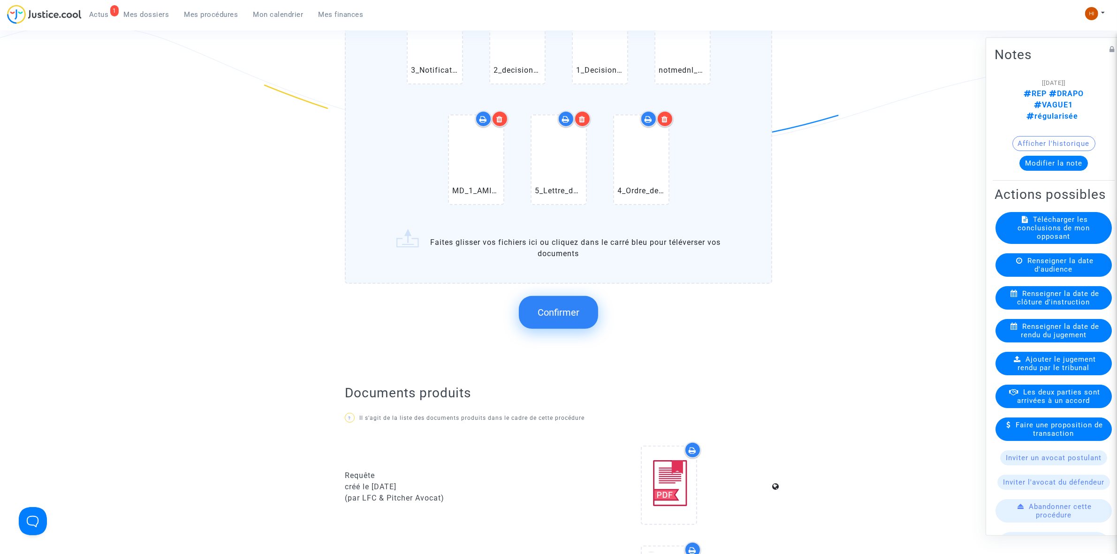
click at [561, 311] on span "Confirmer" at bounding box center [559, 312] width 42 height 11
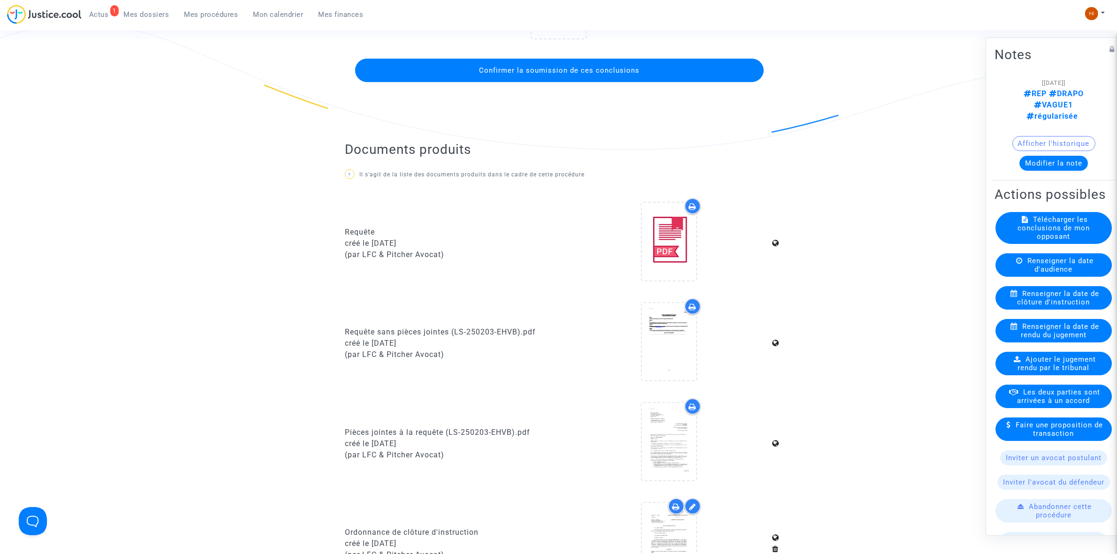
click at [538, 76] on button "Confirmer la soumission de ces conclusions" at bounding box center [559, 70] width 409 height 23
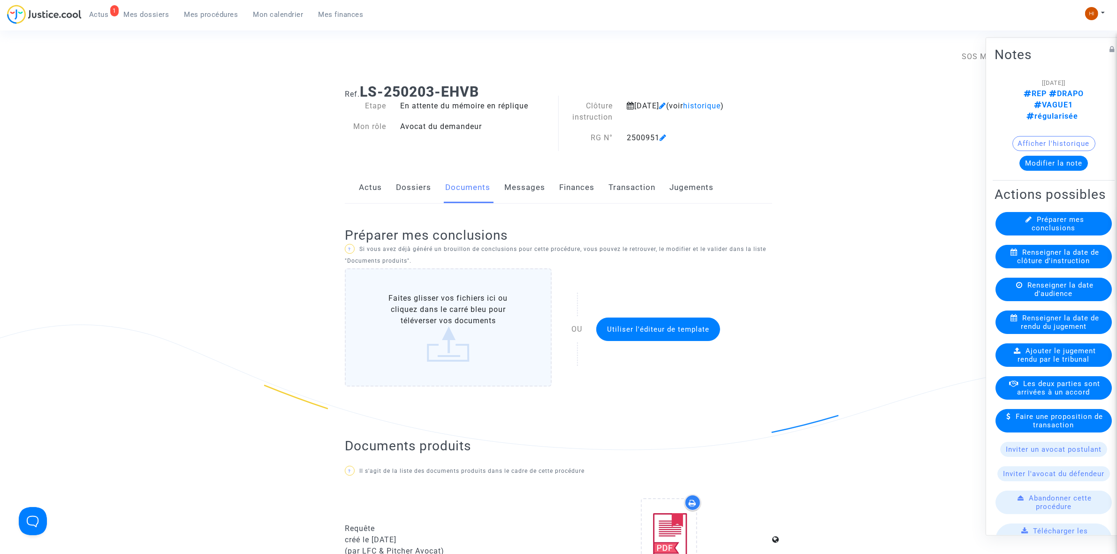
drag, startPoint x: 236, startPoint y: 12, endPoint x: 323, endPoint y: 13, distance: 87.3
click at [236, 12] on span "Mes procédures" at bounding box center [211, 14] width 54 height 8
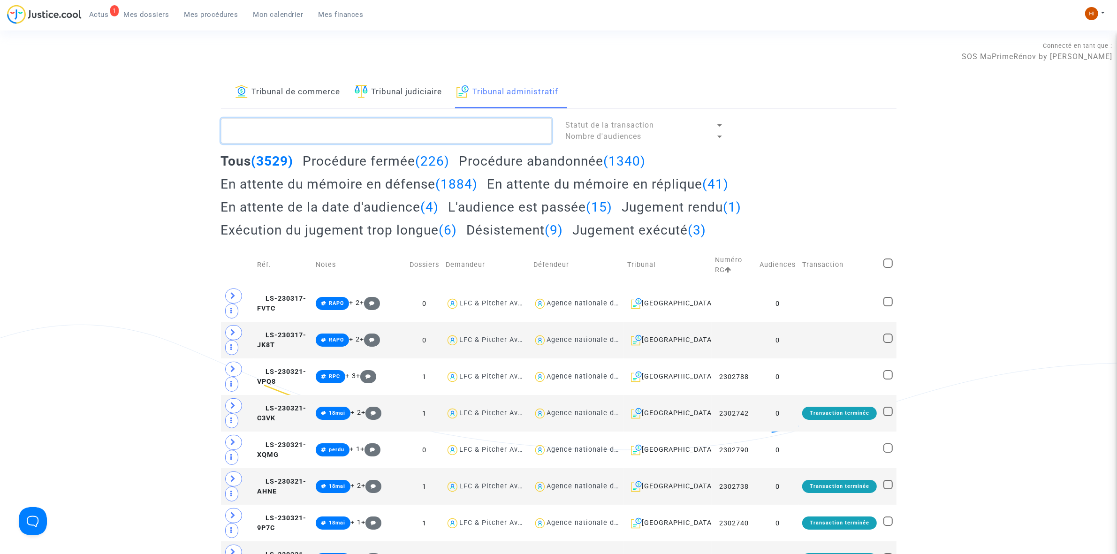
click at [484, 125] on textarea at bounding box center [386, 130] width 331 height 25
paste textarea "2500941 - Madame DIEZ LAETITIA"
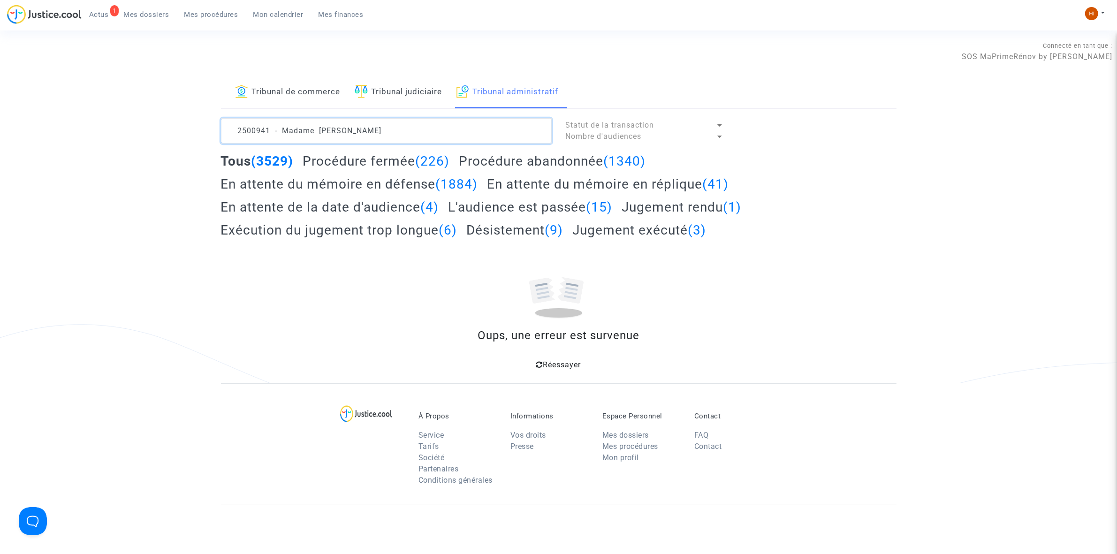
drag, startPoint x: 272, startPoint y: 135, endPoint x: 654, endPoint y: 178, distance: 383.9
click at [654, 178] on lawsuits-list "2500941 - Madame DIEZ LAETITIA Statut de la transaction Nombre d'audiences Tous…" at bounding box center [559, 245] width 676 height 254
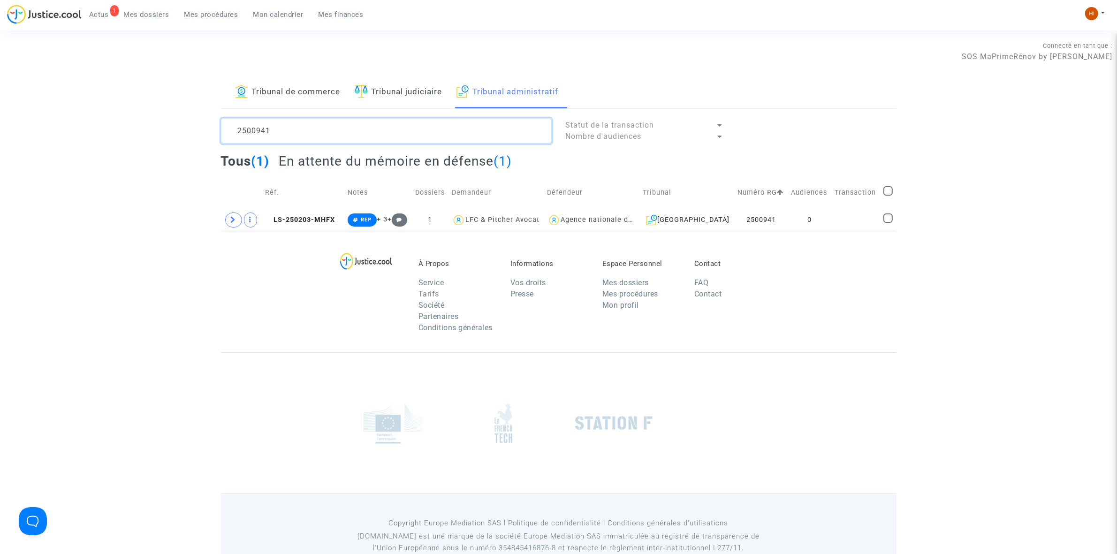
type textarea "2500941"
click at [837, 220] on td at bounding box center [855, 220] width 49 height 22
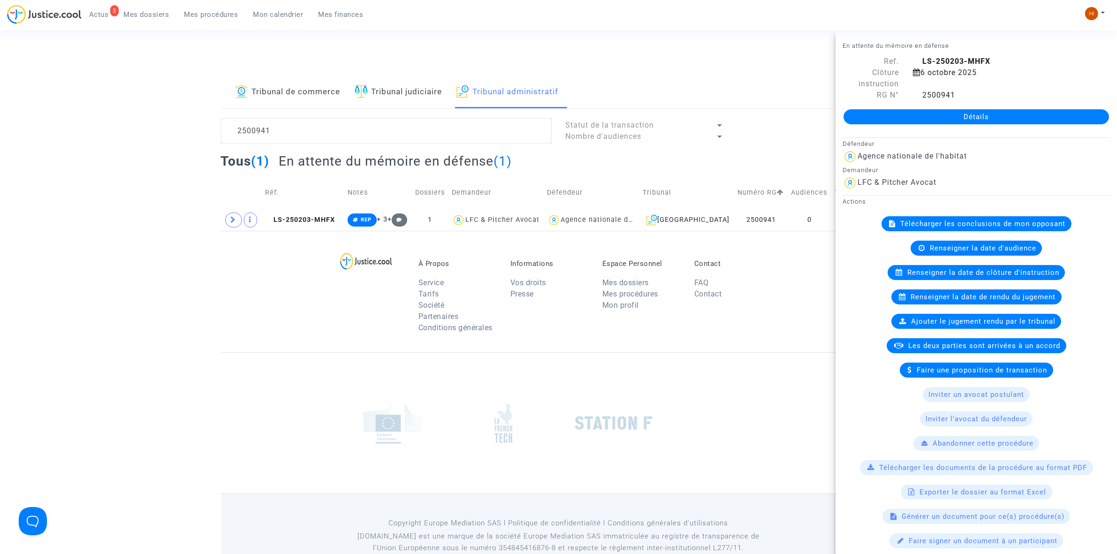
click at [985, 128] on div "Détails" at bounding box center [977, 117] width 282 height 32
click at [998, 120] on link "Détails" at bounding box center [977, 116] width 266 height 15
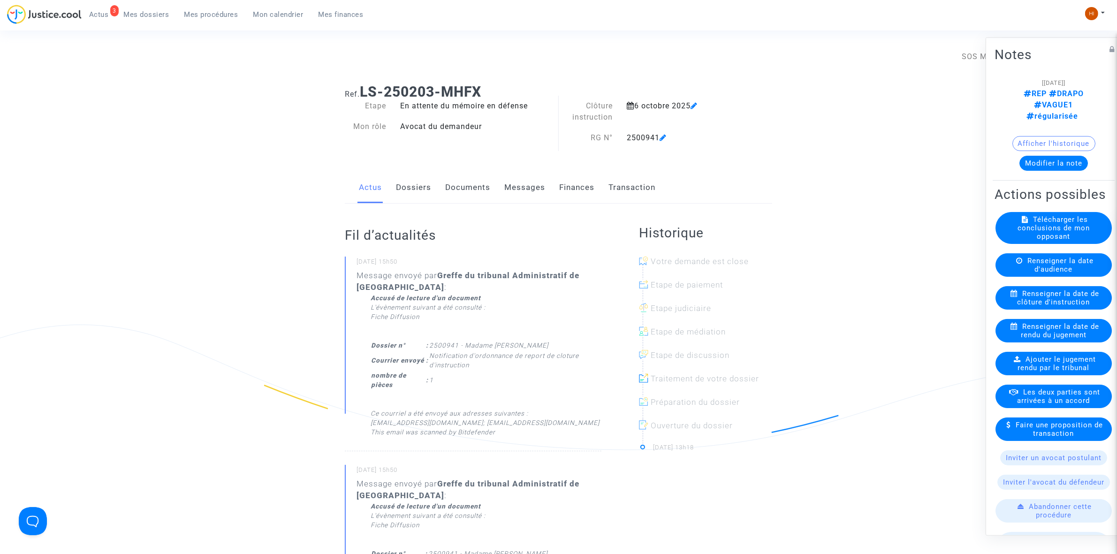
click at [1068, 301] on span "Renseigner la date de clôture d'instruction" at bounding box center [1059, 297] width 82 height 17
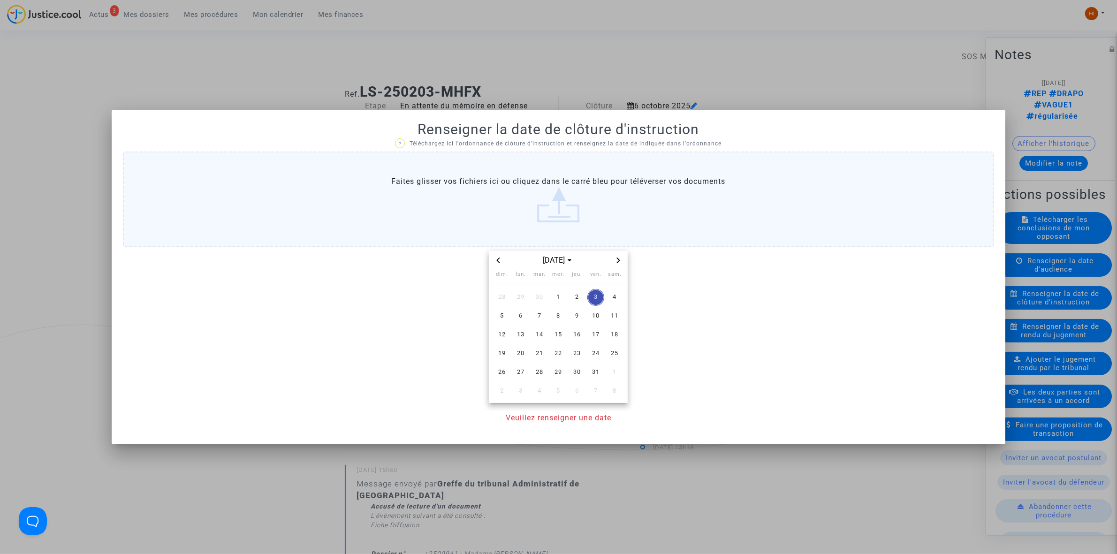
drag, startPoint x: 538, startPoint y: 355, endPoint x: 469, endPoint y: 384, distance: 74.9
click at [539, 355] on span "21" at bounding box center [539, 353] width 17 height 17
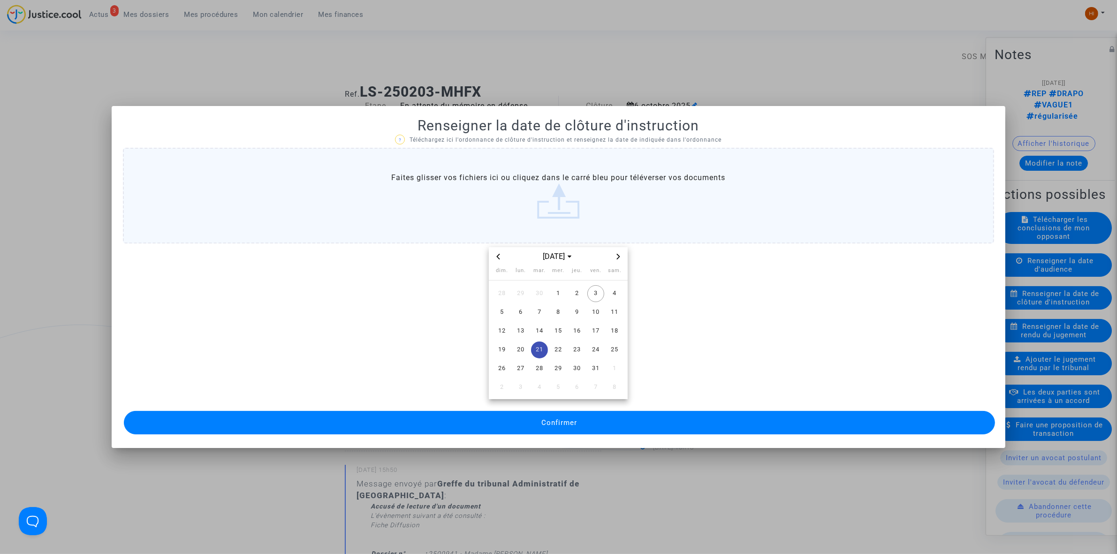
click at [642, 413] on button "Confirmer" at bounding box center [559, 422] width 871 height 23
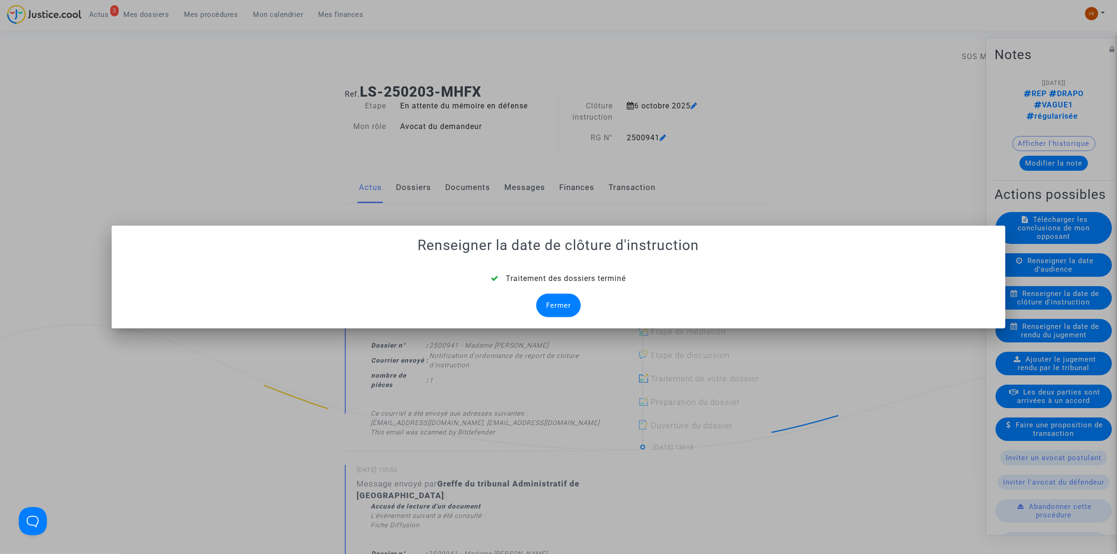
click at [569, 306] on div "Fermer" at bounding box center [558, 305] width 45 height 23
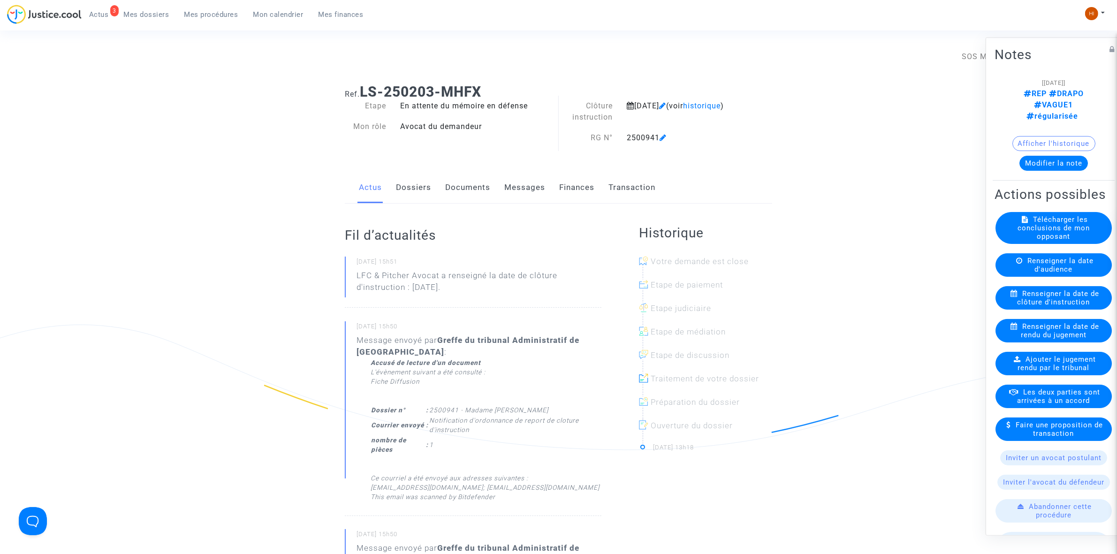
click at [478, 176] on link "Documents" at bounding box center [467, 187] width 45 height 31
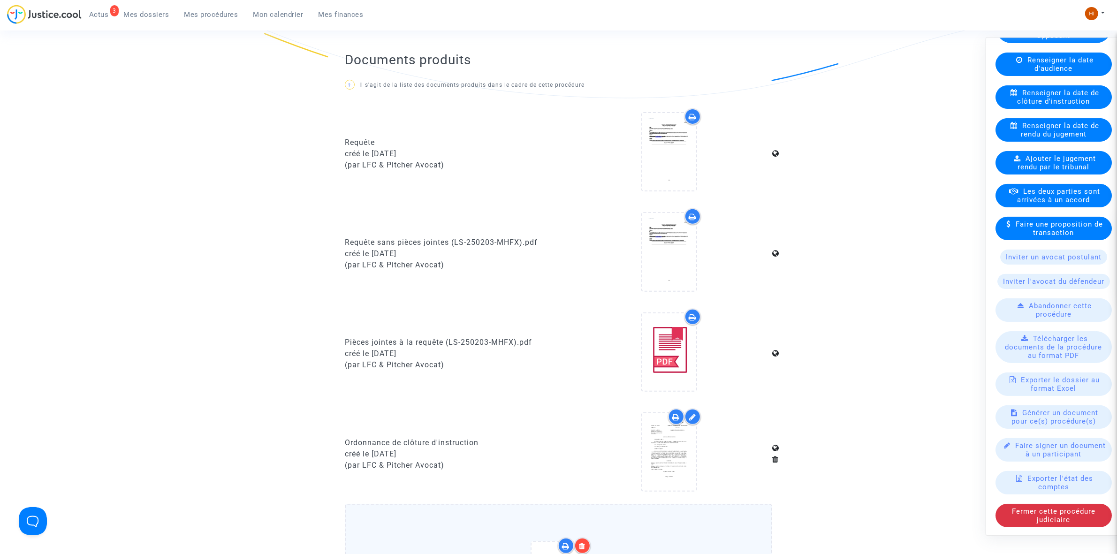
scroll to position [645, 0]
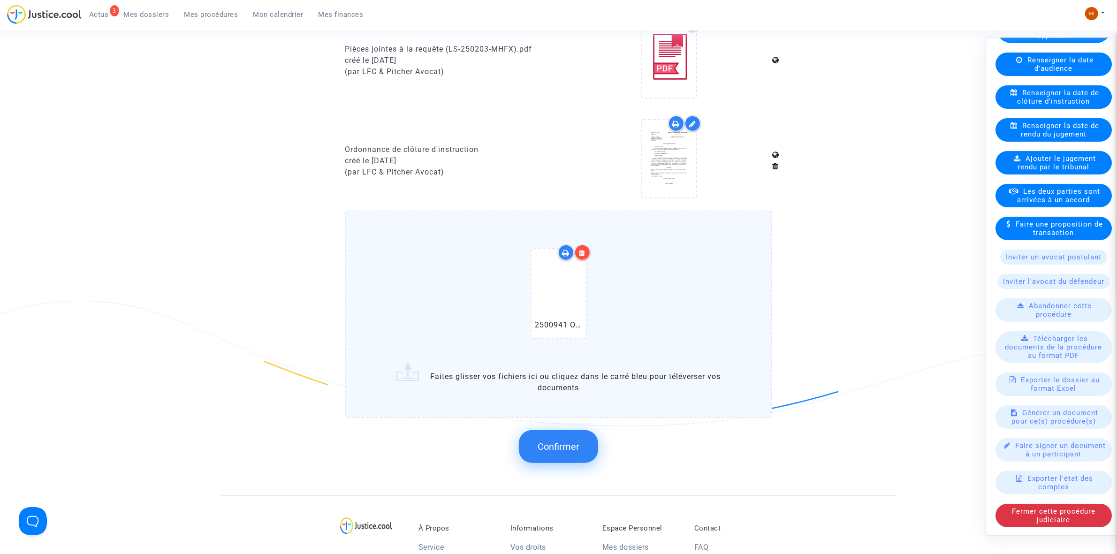
drag, startPoint x: 580, startPoint y: 438, endPoint x: 559, endPoint y: 457, distance: 28.5
click at [579, 438] on button "Confirmer" at bounding box center [558, 446] width 79 height 33
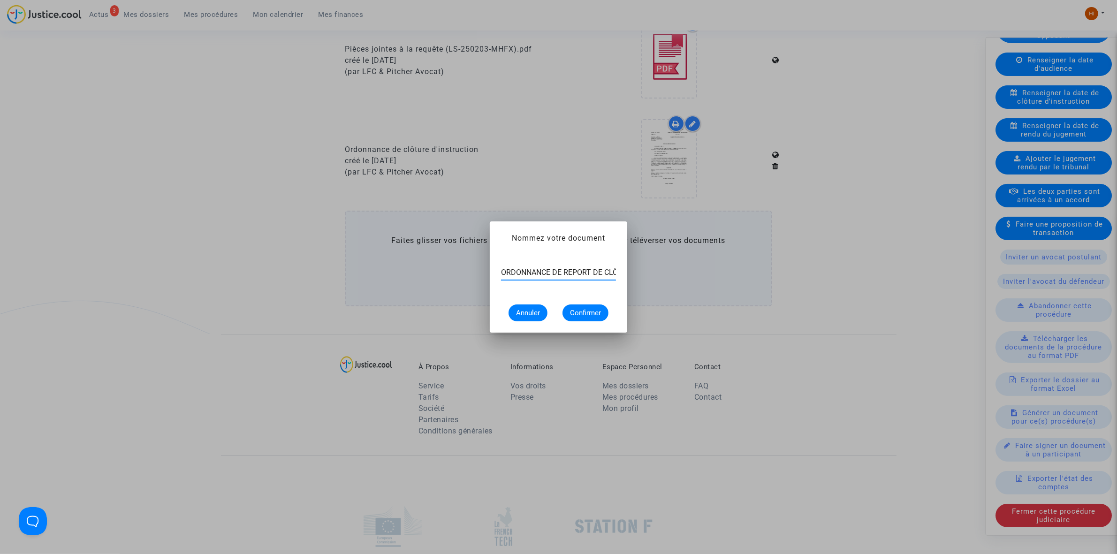
scroll to position [0, 76]
type input "ORDONNANCE DE REPORT DE CLÔTURE D’INSTRUCTION"
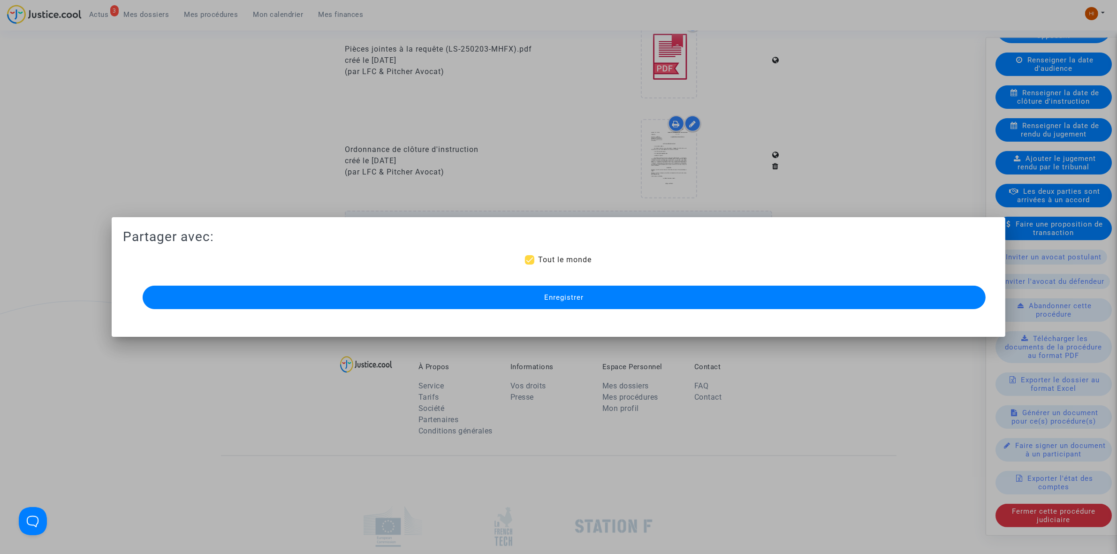
click at [630, 296] on button "Enregistrer" at bounding box center [564, 297] width 843 height 23
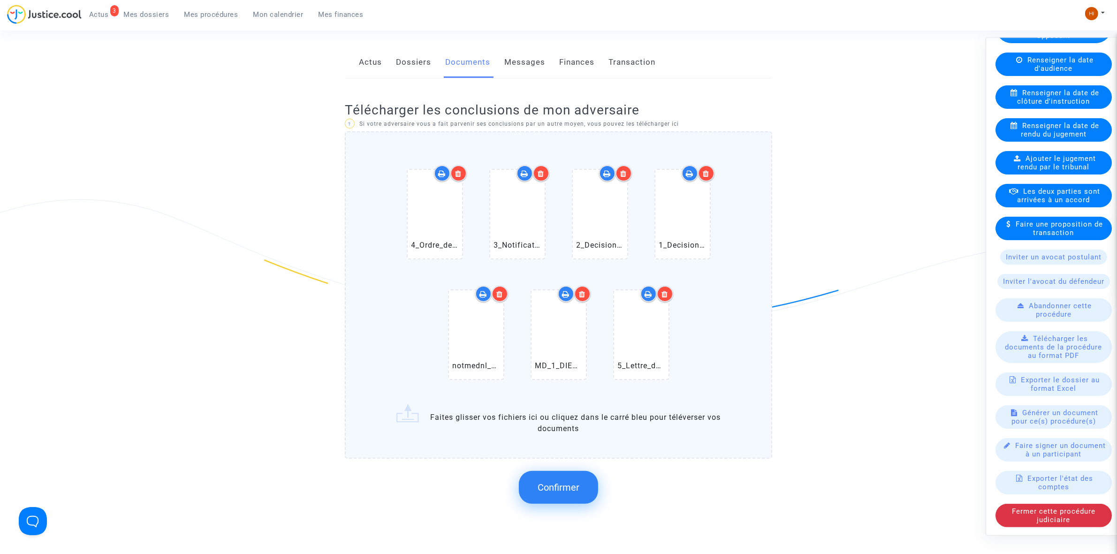
scroll to position [293, 0]
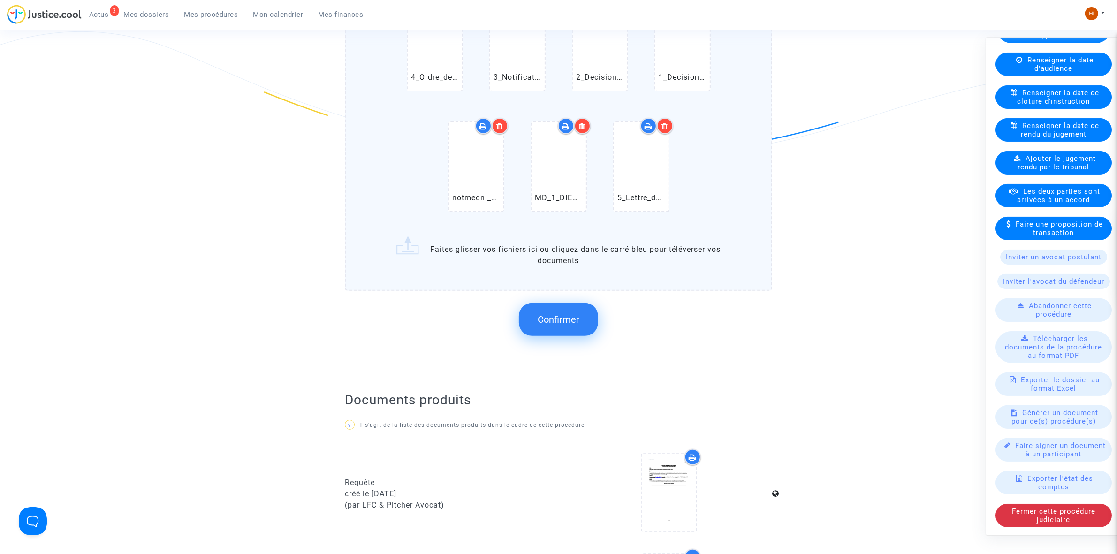
click at [582, 306] on button "Confirmer" at bounding box center [558, 319] width 79 height 33
click at [570, 325] on button "Traitement en cours..." at bounding box center [558, 319] width 129 height 33
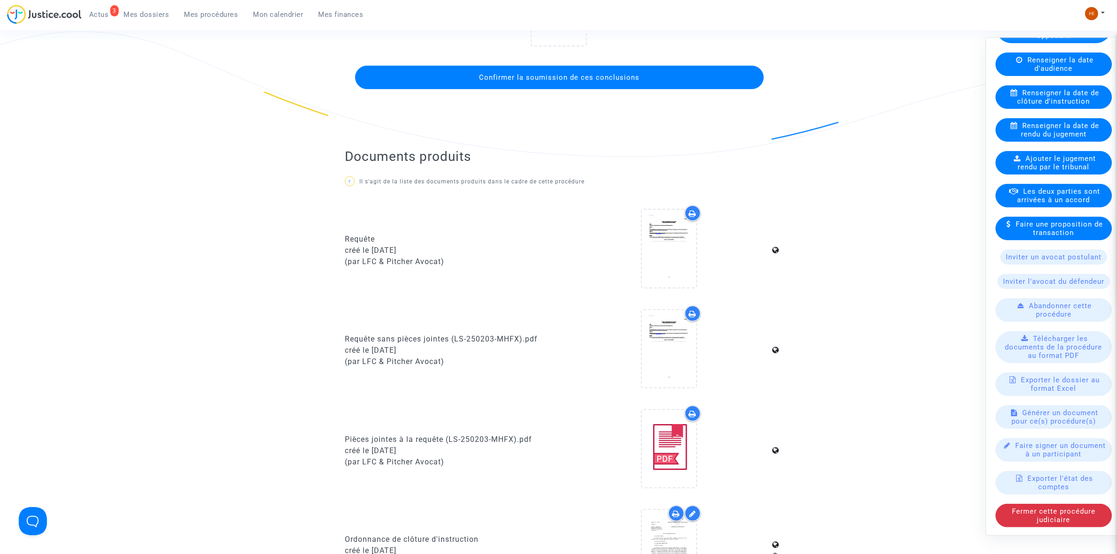
click at [599, 66] on button "Confirmer la soumission de ces conclusions" at bounding box center [559, 77] width 409 height 23
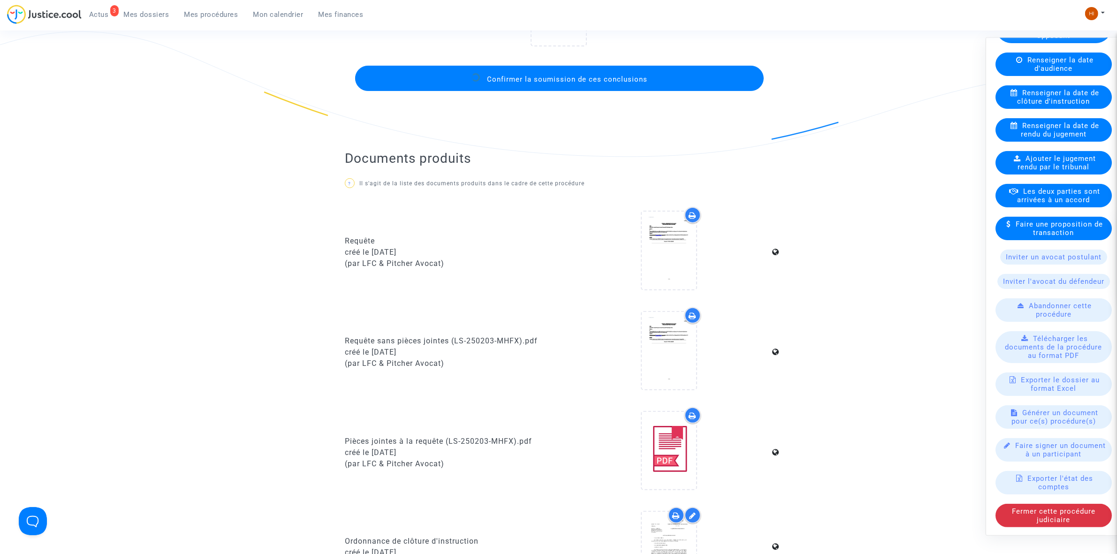
scroll to position [0, 0]
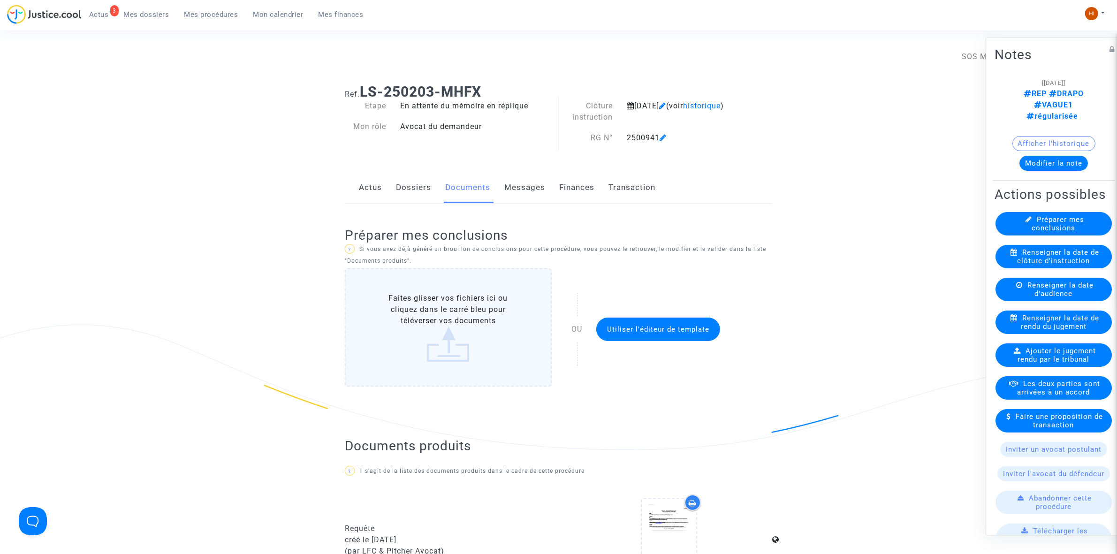
click at [212, 8] on link "Mes procédures" at bounding box center [211, 15] width 69 height 14
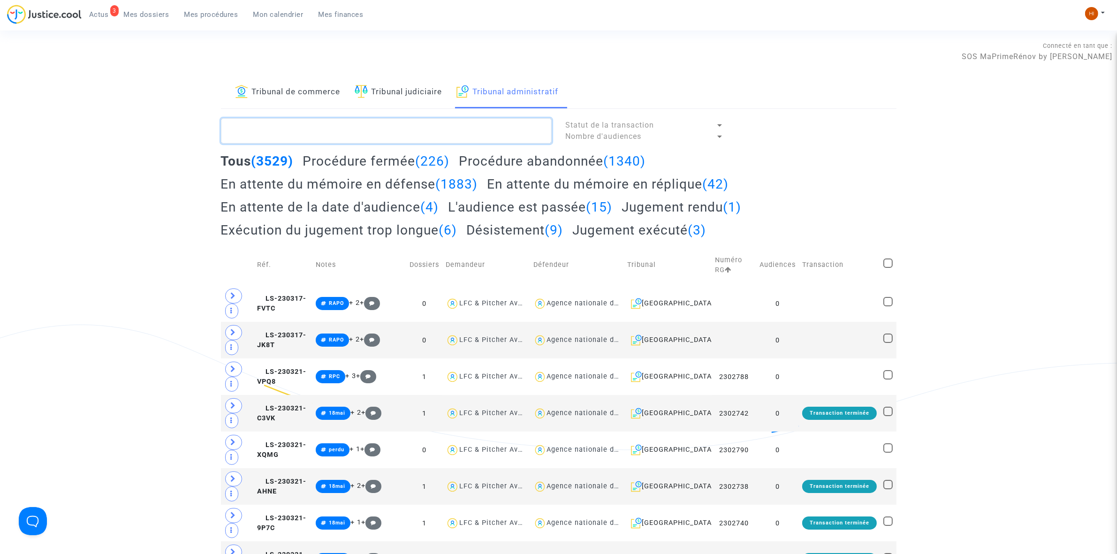
click at [366, 130] on textarea at bounding box center [386, 130] width 331 height 25
paste textarea "2500950 - Monsieur CARRERE ERIC"
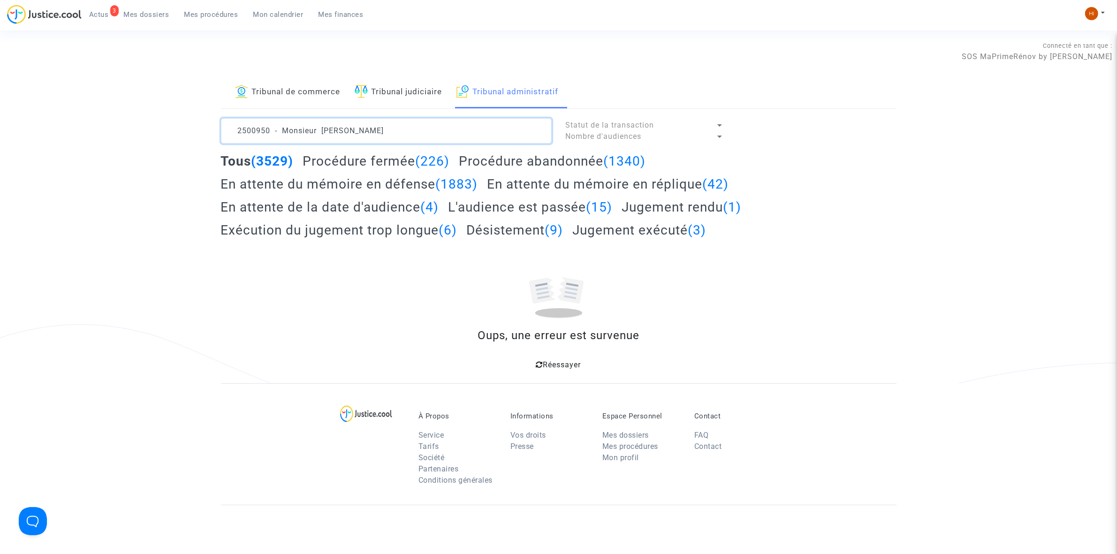
drag, startPoint x: 303, startPoint y: 134, endPoint x: 274, endPoint y: 134, distance: 29.6
click at [274, 134] on textarea at bounding box center [386, 130] width 331 height 25
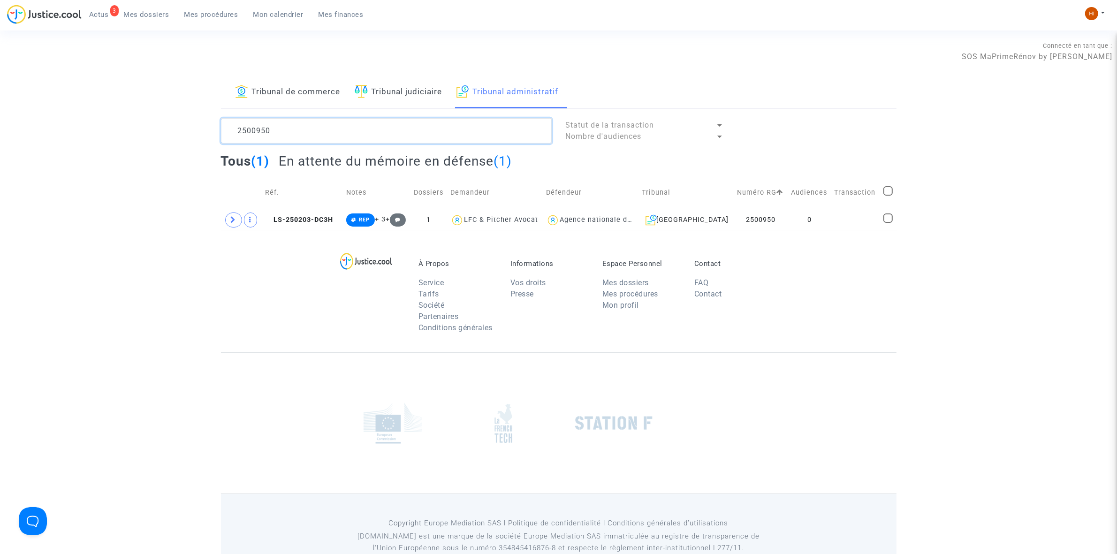
type textarea "2500950"
click at [357, 219] on icon at bounding box center [354, 220] width 6 height 5
click at [799, 212] on td "0" at bounding box center [810, 220] width 44 height 22
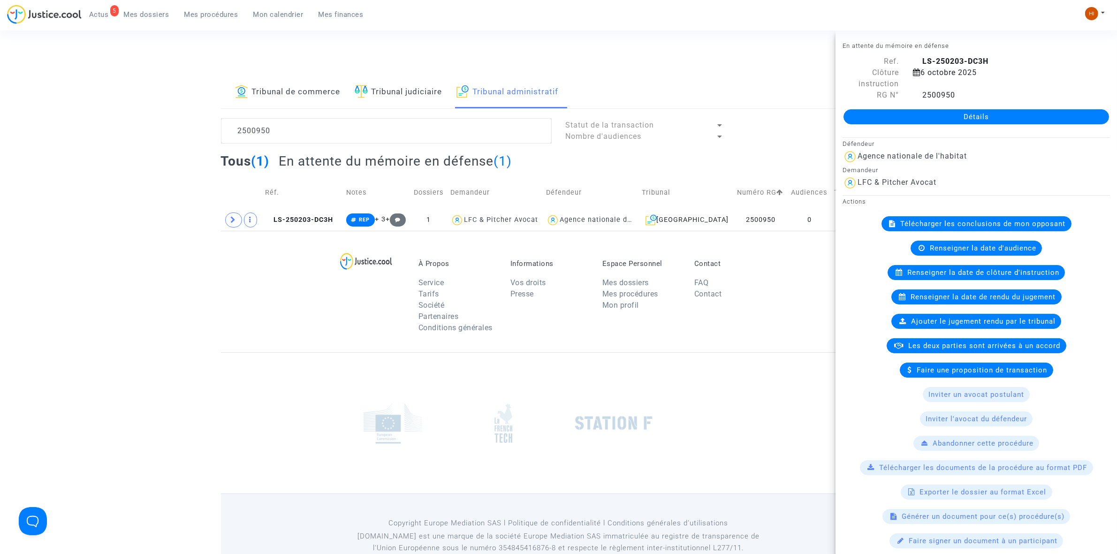
click at [952, 115] on link "Détails" at bounding box center [977, 116] width 266 height 15
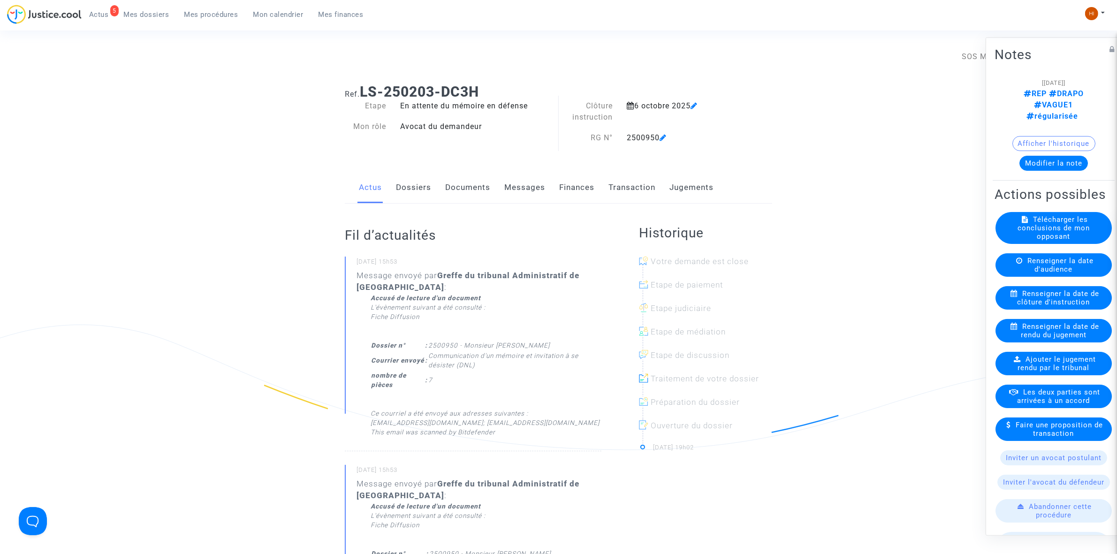
click at [1051, 306] on span "Renseigner la date de clôture d'instruction" at bounding box center [1059, 297] width 82 height 17
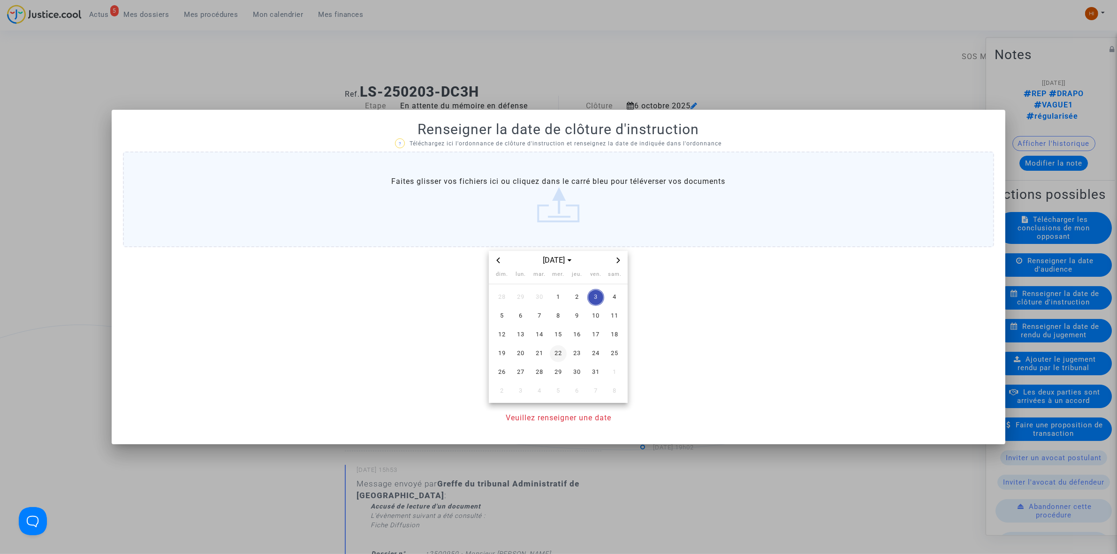
click at [550, 352] on span "22" at bounding box center [558, 353] width 17 height 17
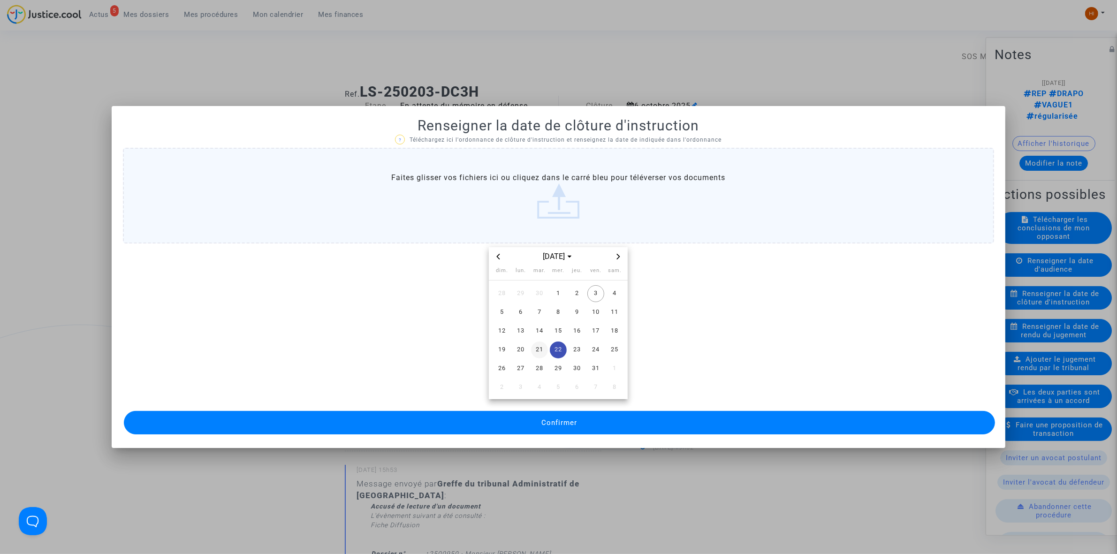
click at [540, 346] on span "21" at bounding box center [539, 350] width 17 height 17
click at [539, 423] on button "Confirmer" at bounding box center [559, 422] width 871 height 23
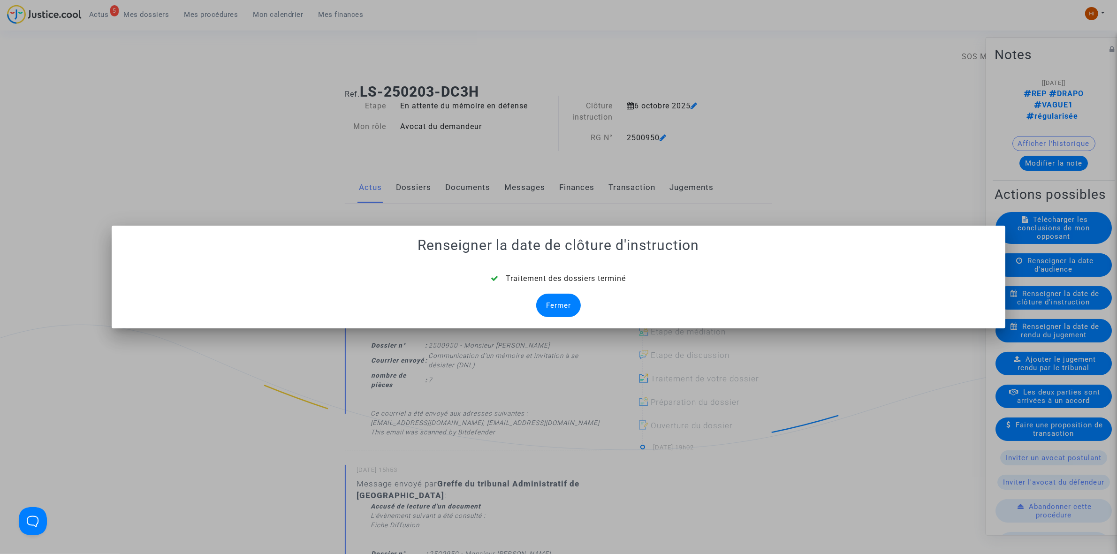
drag, startPoint x: 557, startPoint y: 304, endPoint x: 510, endPoint y: 220, distance: 96.8
click at [557, 305] on div "Fermer" at bounding box center [558, 305] width 45 height 23
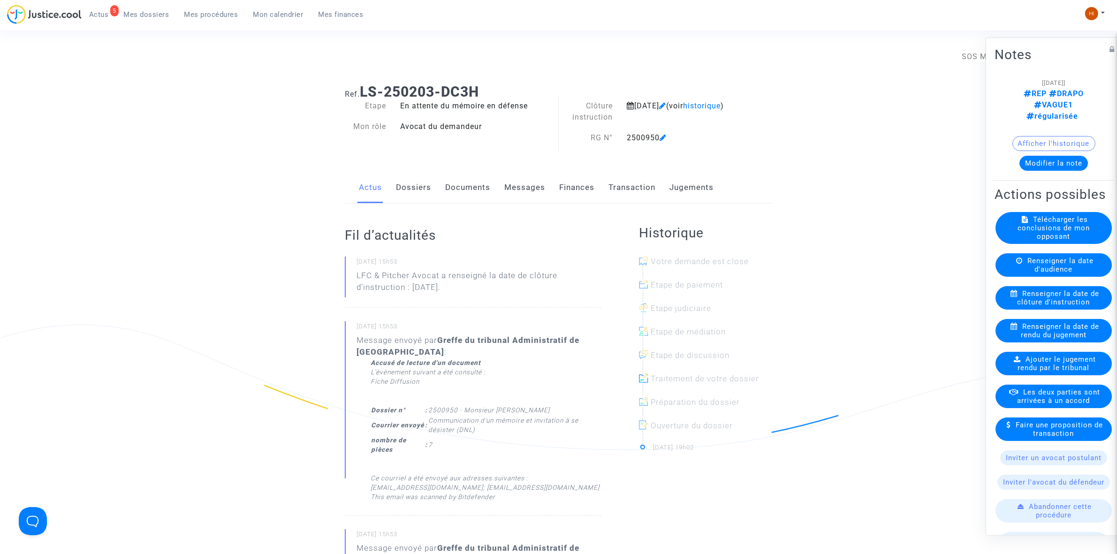
click at [471, 188] on link "Documents" at bounding box center [467, 187] width 45 height 31
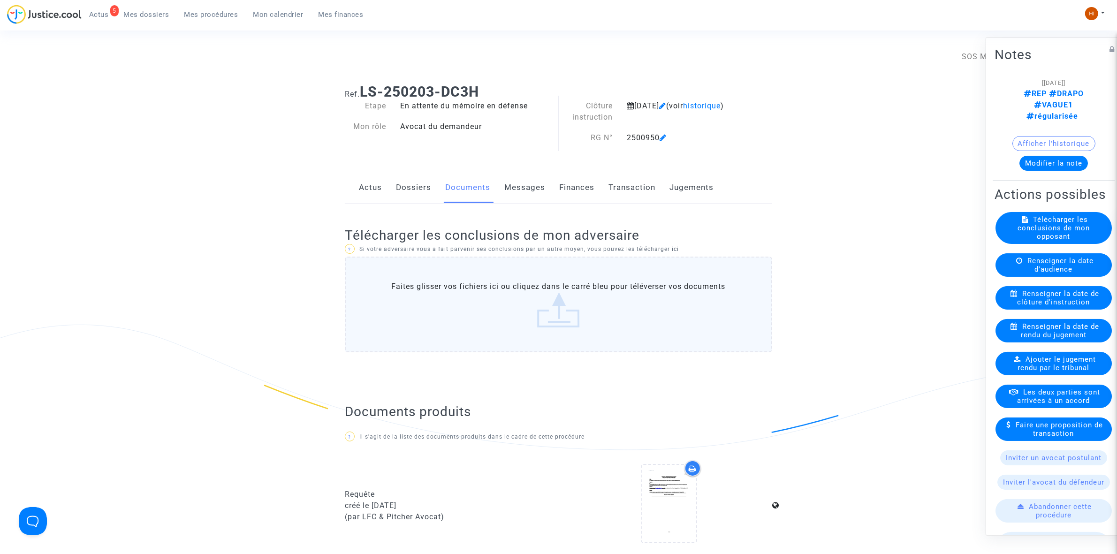
click at [445, 172] on link "Documents" at bounding box center [467, 187] width 45 height 31
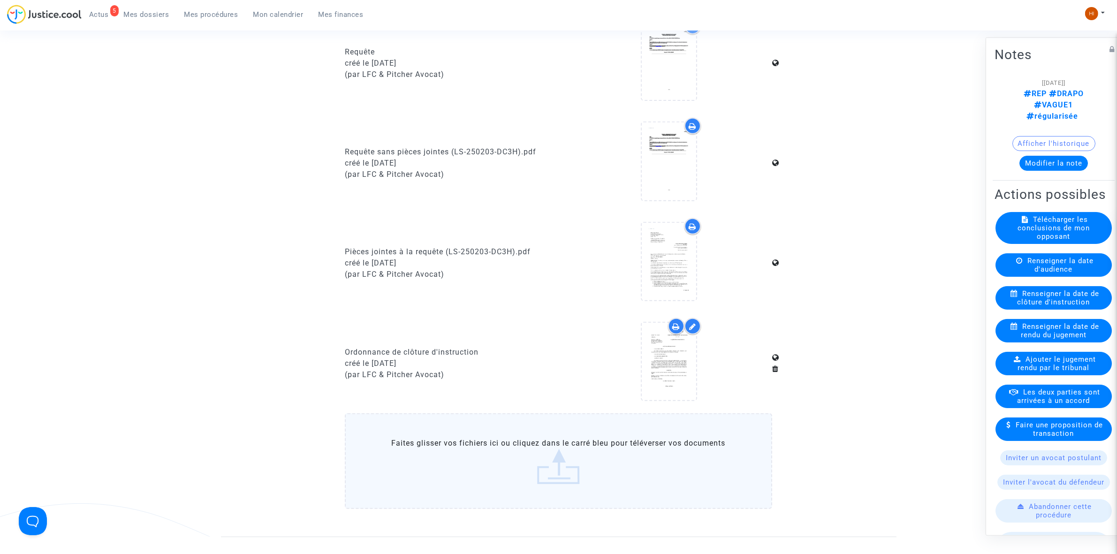
scroll to position [587, 0]
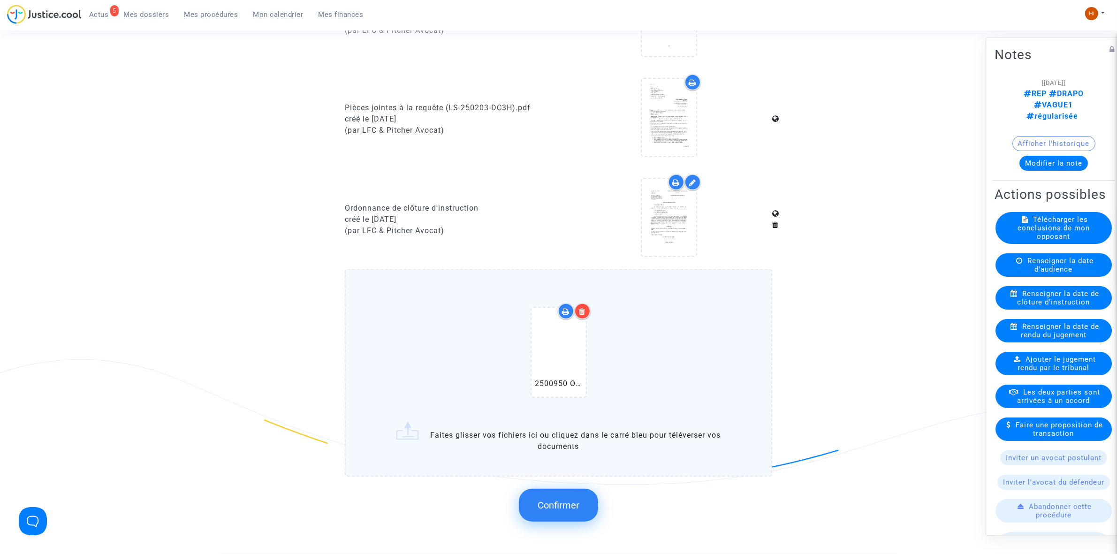
click at [564, 501] on span "Confirmer" at bounding box center [559, 505] width 42 height 11
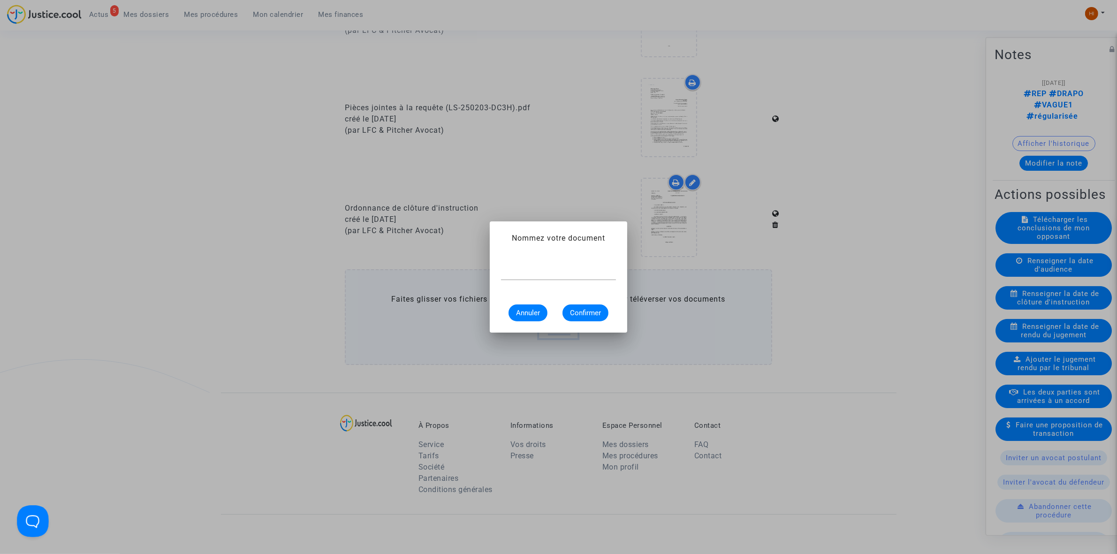
scroll to position [0, 0]
paste input "ORDONNANCE DE REPORT DE CLÔTURE D’INSTRUCTION"
type input "ORDONNANCE DE REPORT DE CLÔTURE D’INSTRUCTION"
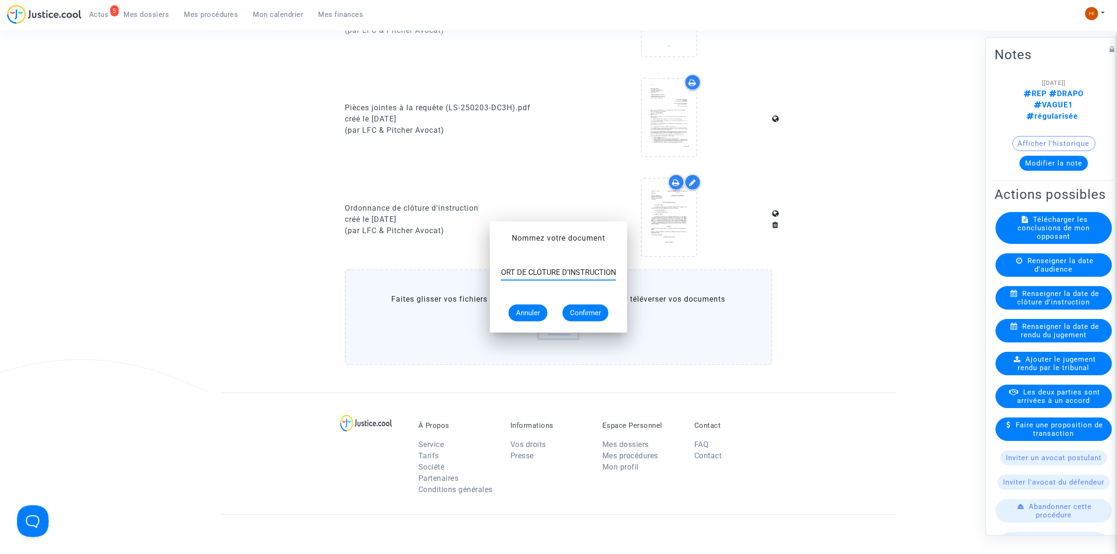
scroll to position [0, 0]
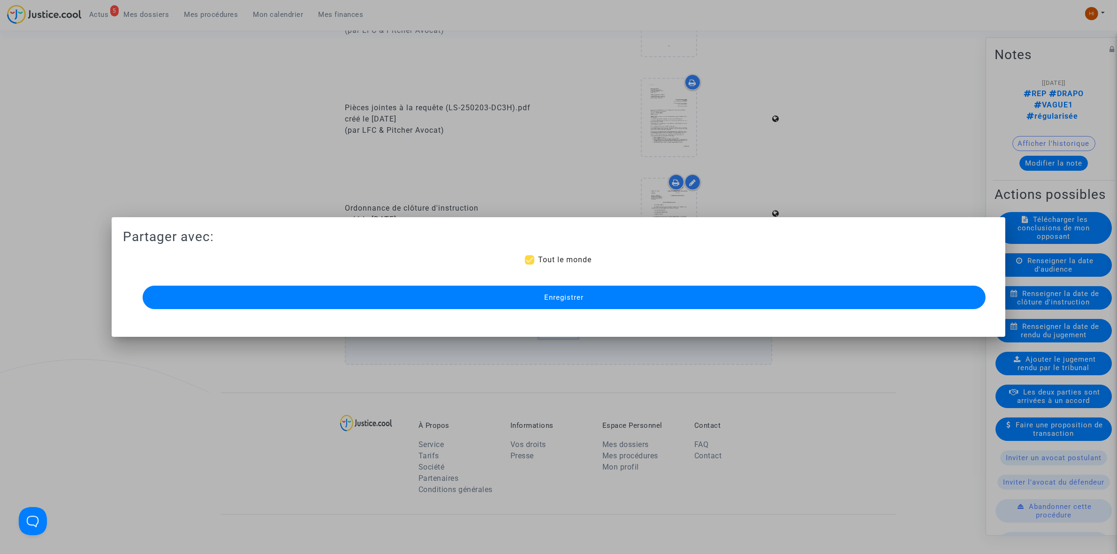
click at [660, 303] on button "Enregistrer" at bounding box center [564, 297] width 843 height 23
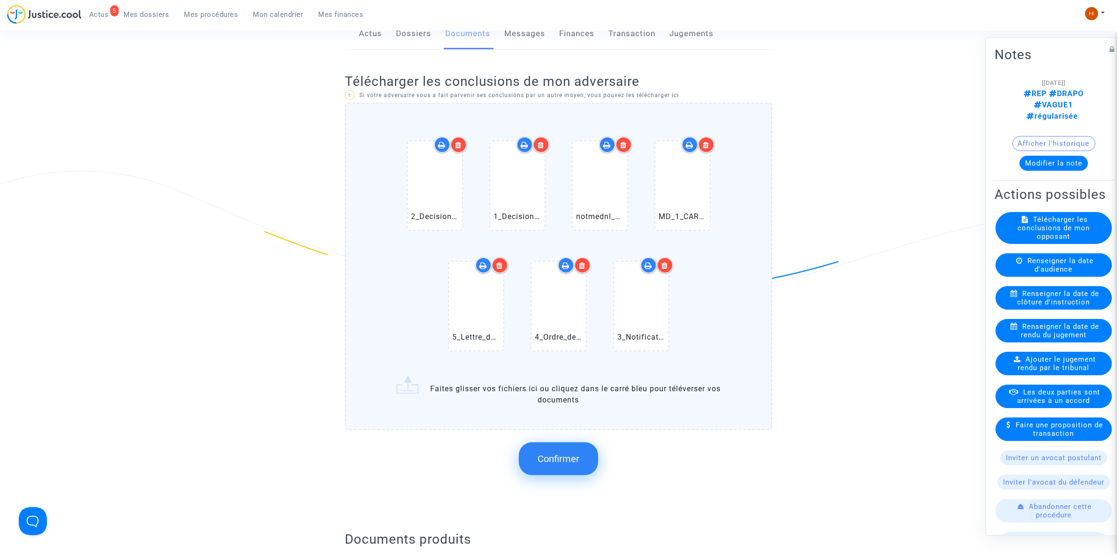
scroll to position [293, 0]
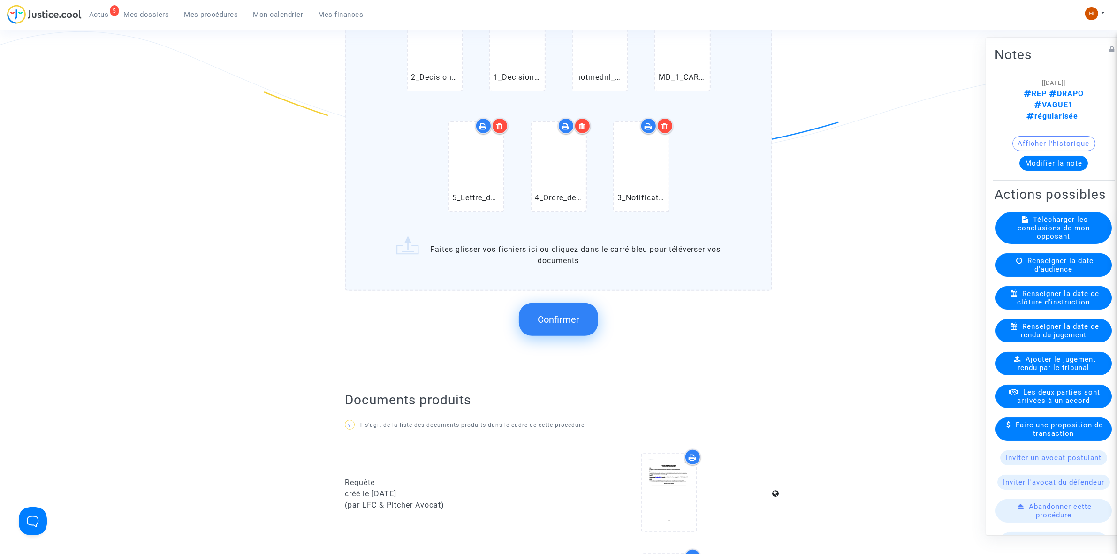
click at [571, 327] on button "Confirmer" at bounding box center [558, 319] width 79 height 33
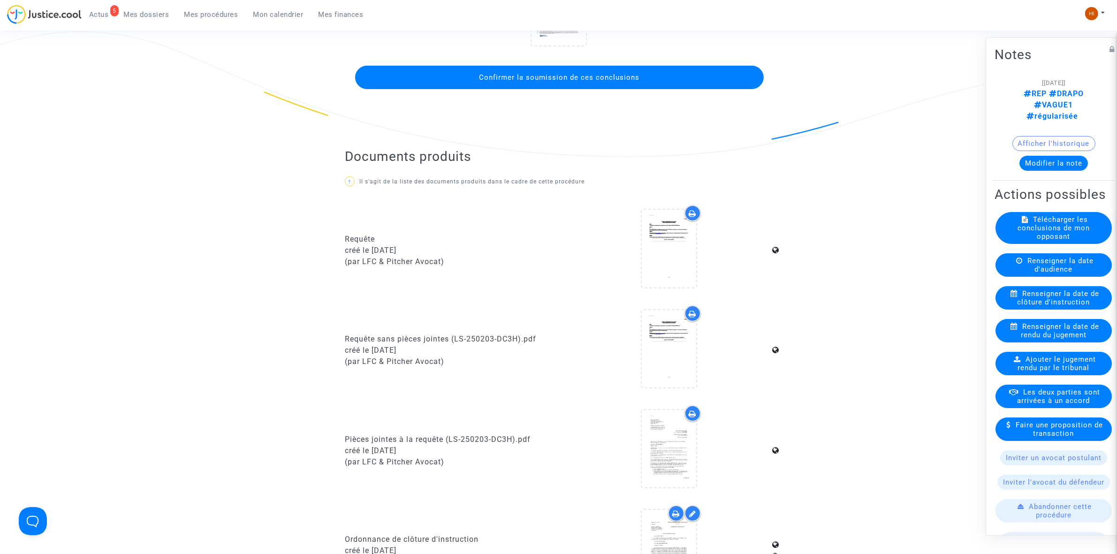
click at [648, 74] on button "Confirmer la soumission de ces conclusions" at bounding box center [559, 77] width 409 height 23
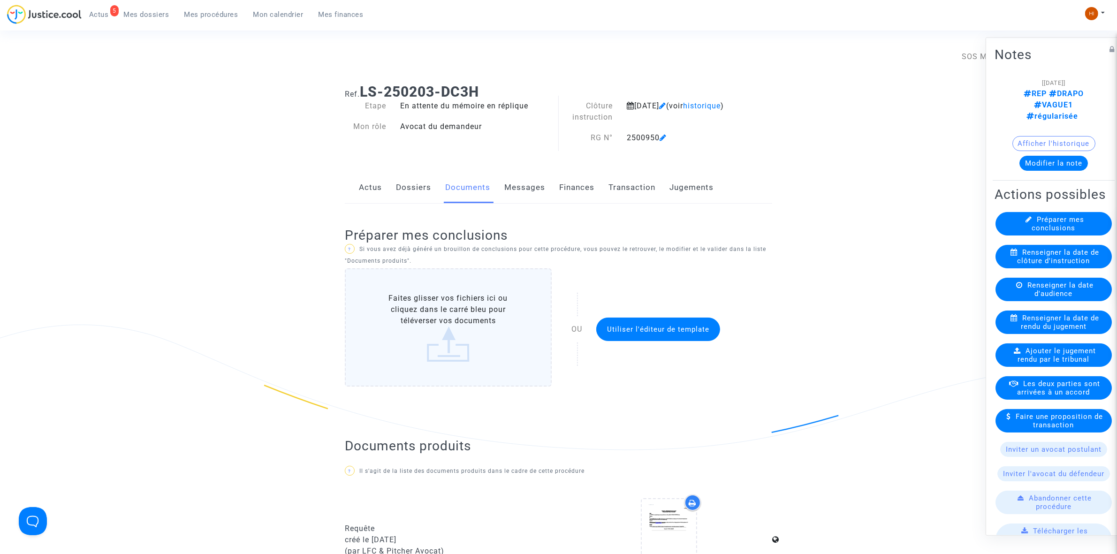
click at [213, 17] on span "Mes procédures" at bounding box center [211, 14] width 54 height 8
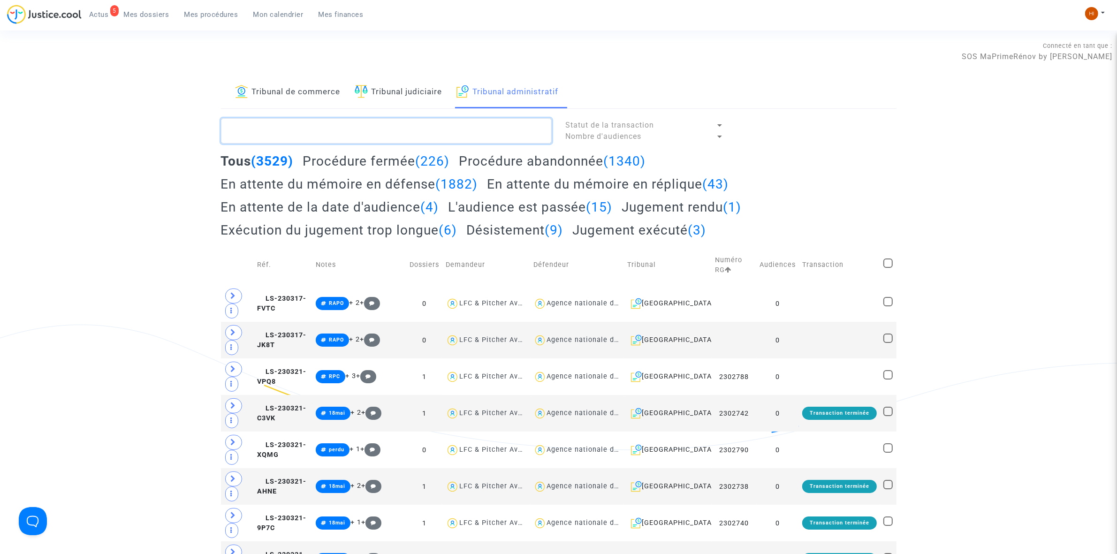
paste textarea "2501137 - Monsieur DROMARD François"
click at [357, 127] on textarea at bounding box center [386, 130] width 331 height 25
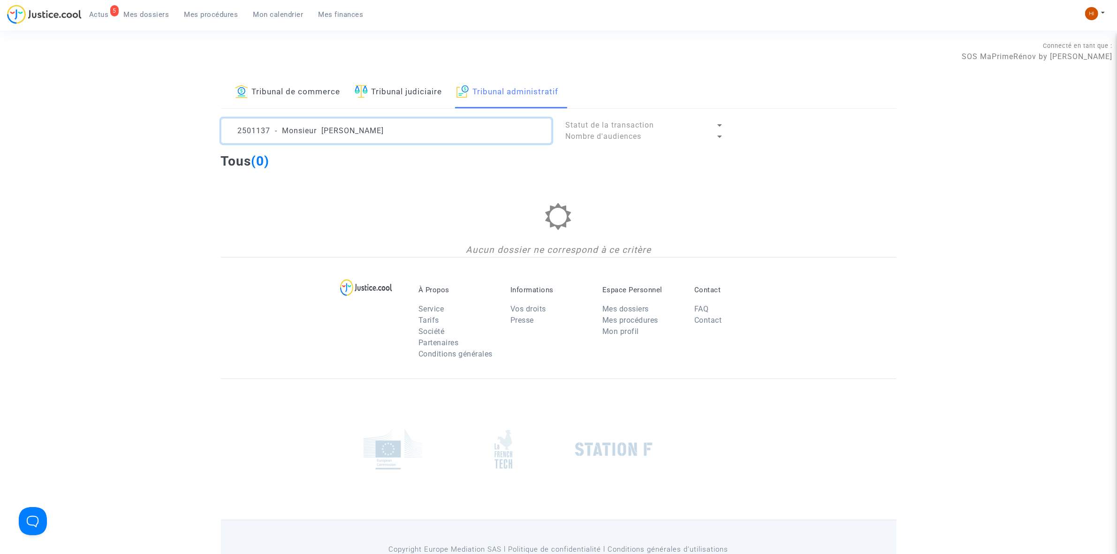
drag, startPoint x: 406, startPoint y: 130, endPoint x: 270, endPoint y: 132, distance: 135.6
click at [270, 132] on textarea at bounding box center [386, 130] width 331 height 25
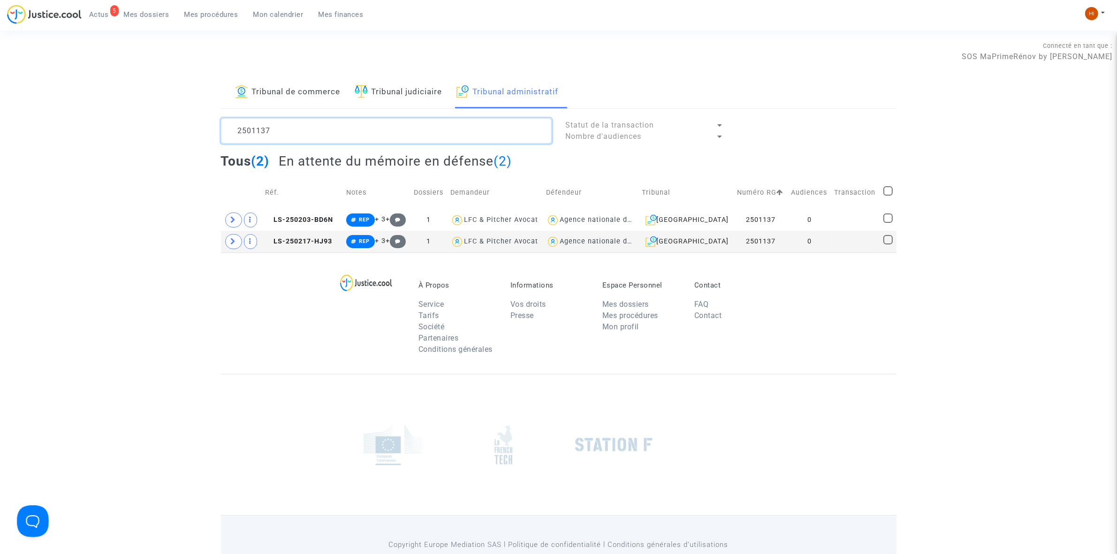
type textarea "2501137"
click at [819, 247] on td "0" at bounding box center [810, 242] width 44 height 22
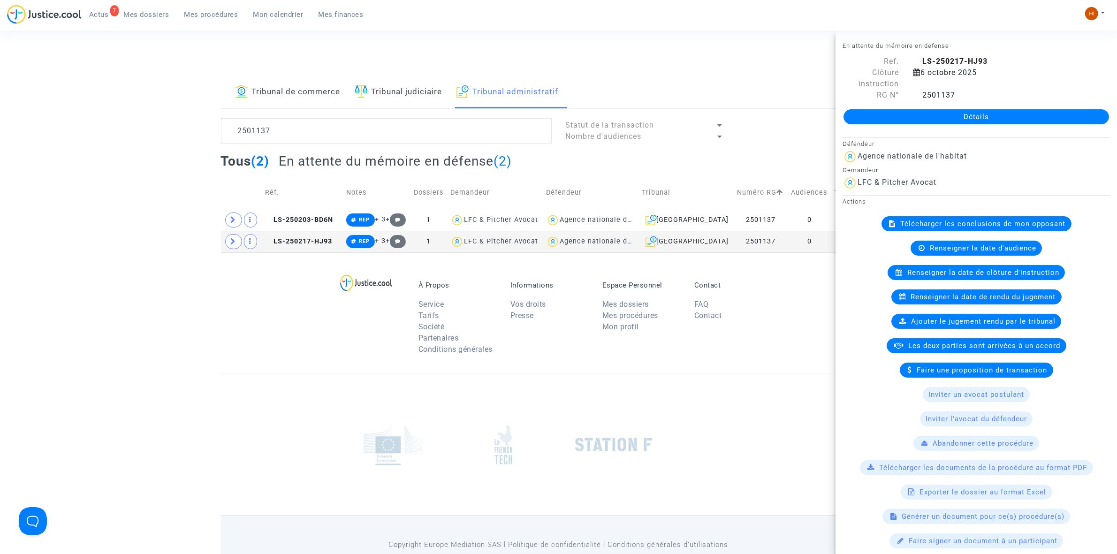
click at [940, 114] on link "Détails" at bounding box center [977, 116] width 266 height 15
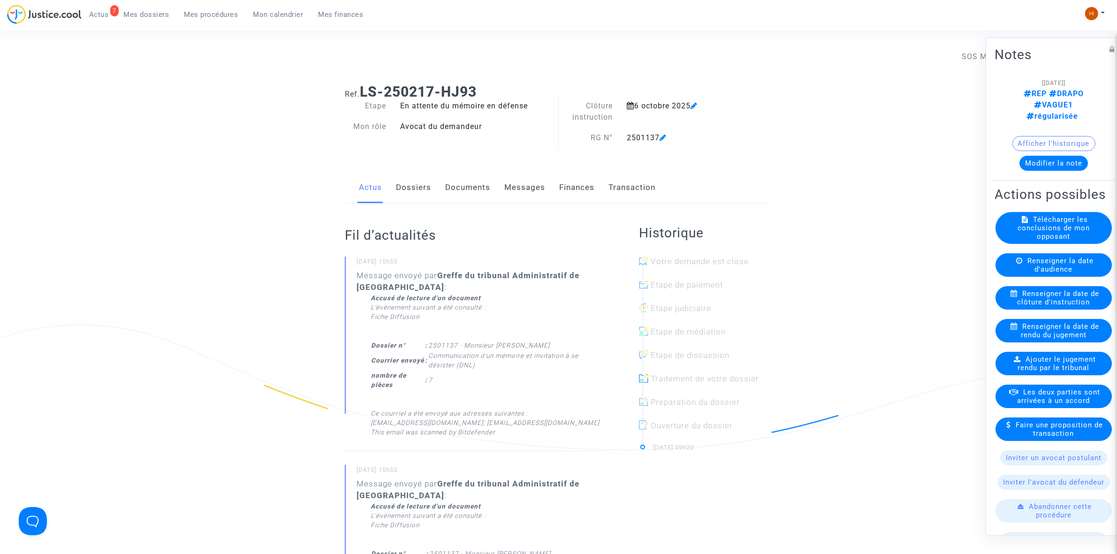
drag, startPoint x: 1064, startPoint y: 304, endPoint x: 982, endPoint y: 304, distance: 81.6
click at [1064, 304] on span "Renseigner la date de clôture d'instruction" at bounding box center [1059, 297] width 82 height 17
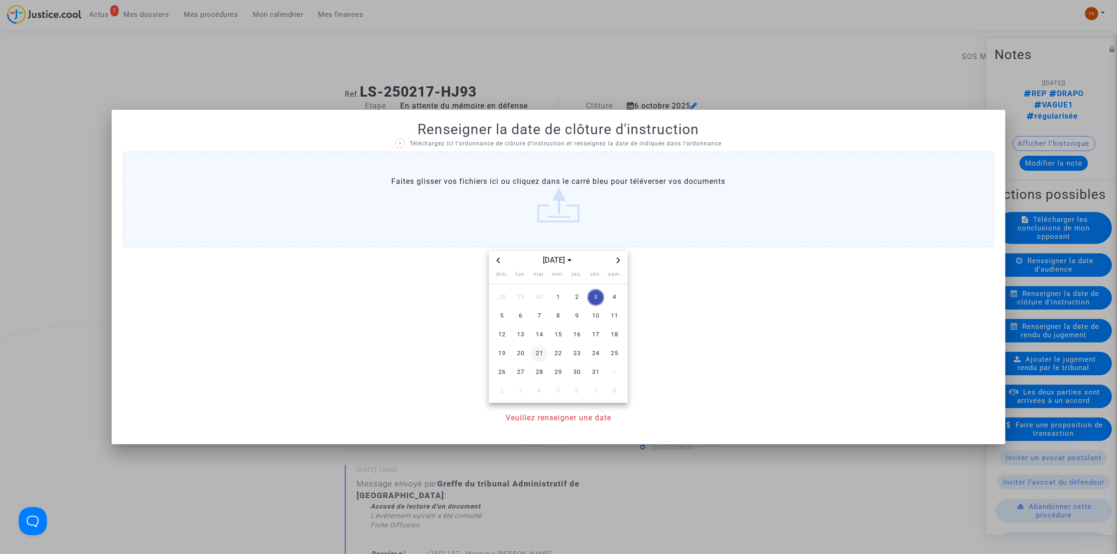
click at [541, 355] on span "21" at bounding box center [539, 353] width 17 height 17
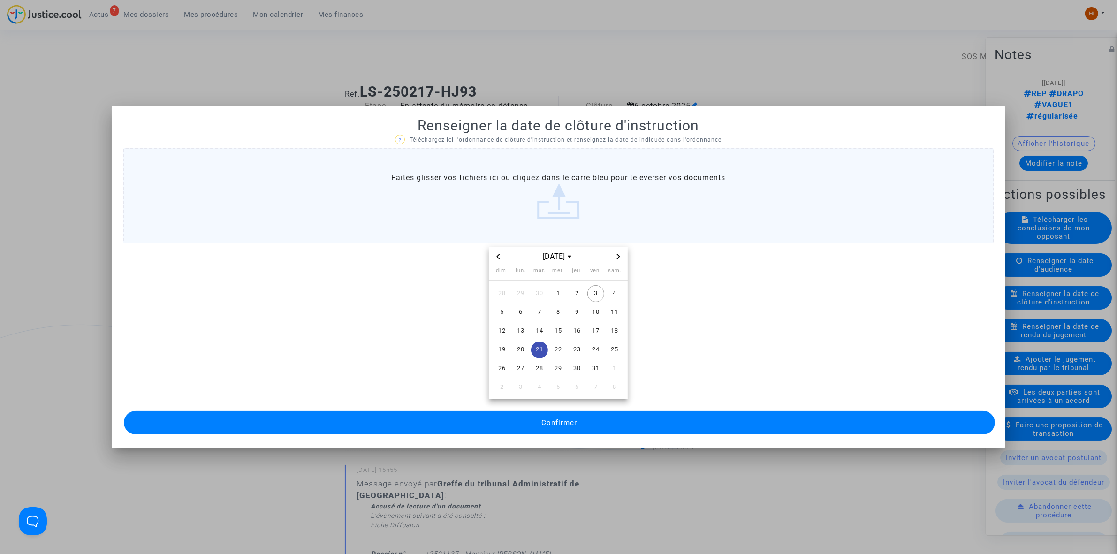
click at [549, 421] on span "Confirmer" at bounding box center [559, 423] width 36 height 8
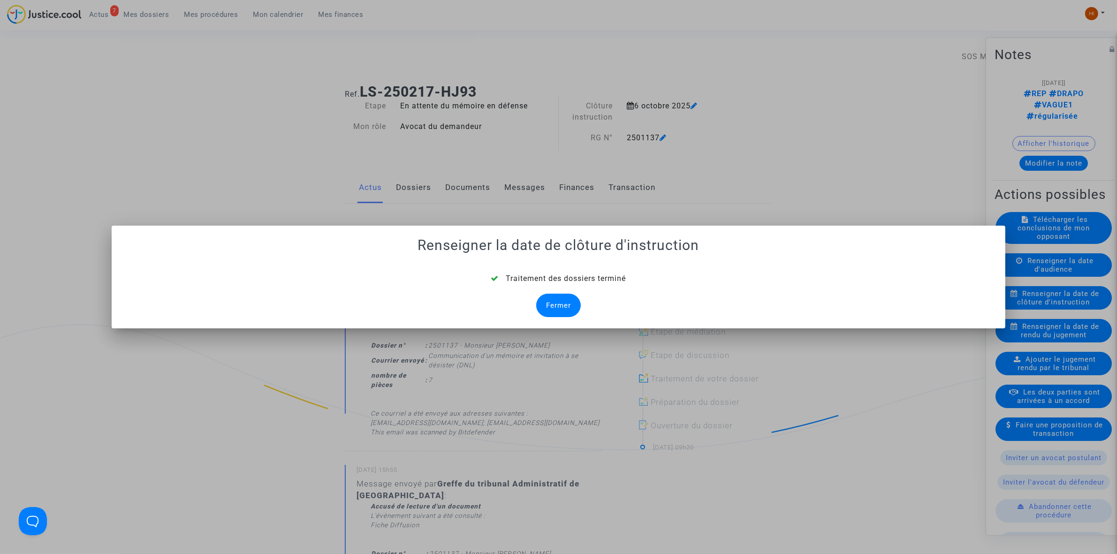
click at [561, 310] on div "Fermer" at bounding box center [558, 305] width 45 height 23
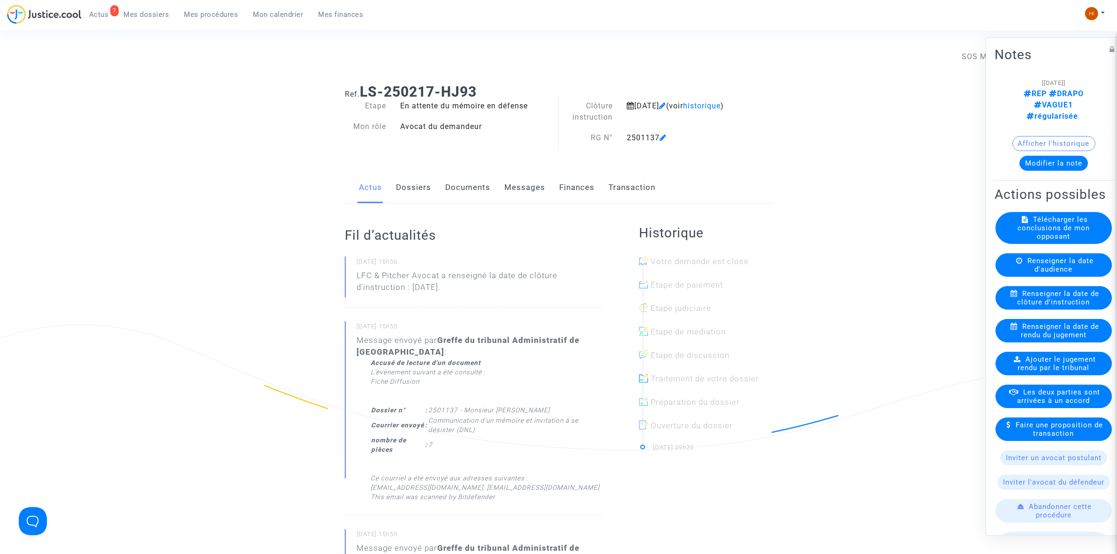
click at [462, 185] on link "Documents" at bounding box center [467, 187] width 45 height 31
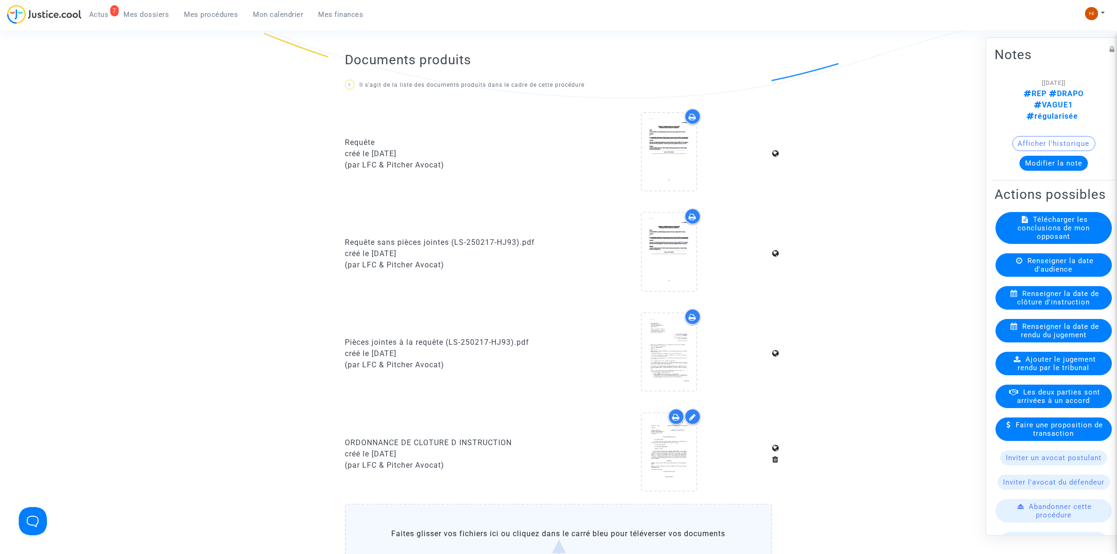
scroll to position [587, 0]
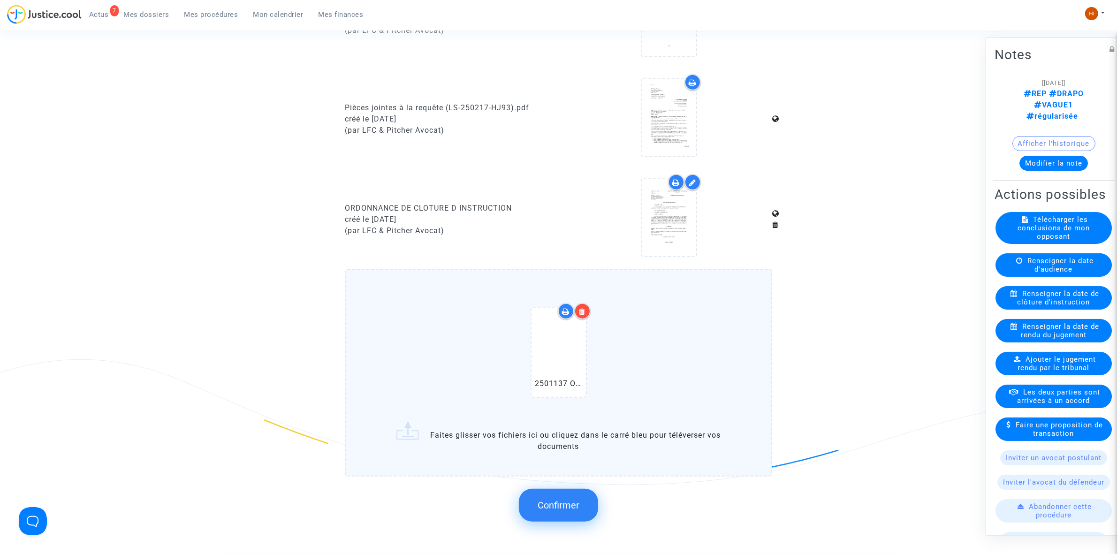
click at [566, 505] on button "Confirmer" at bounding box center [558, 505] width 79 height 33
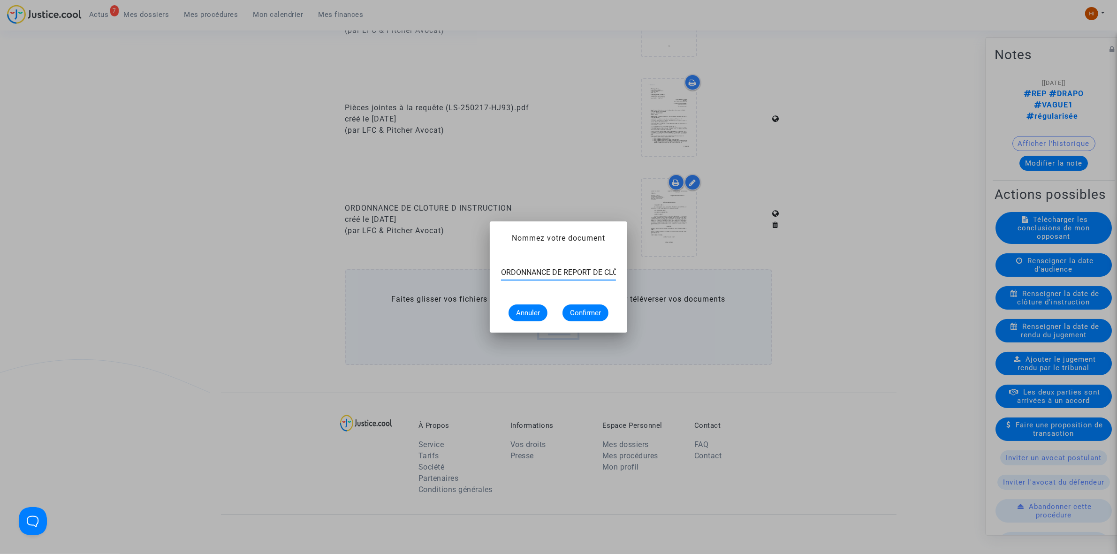
scroll to position [0, 76]
type input "ORDONNANCE DE REPORT DE CLÔTURE D’INSTRUCTION"
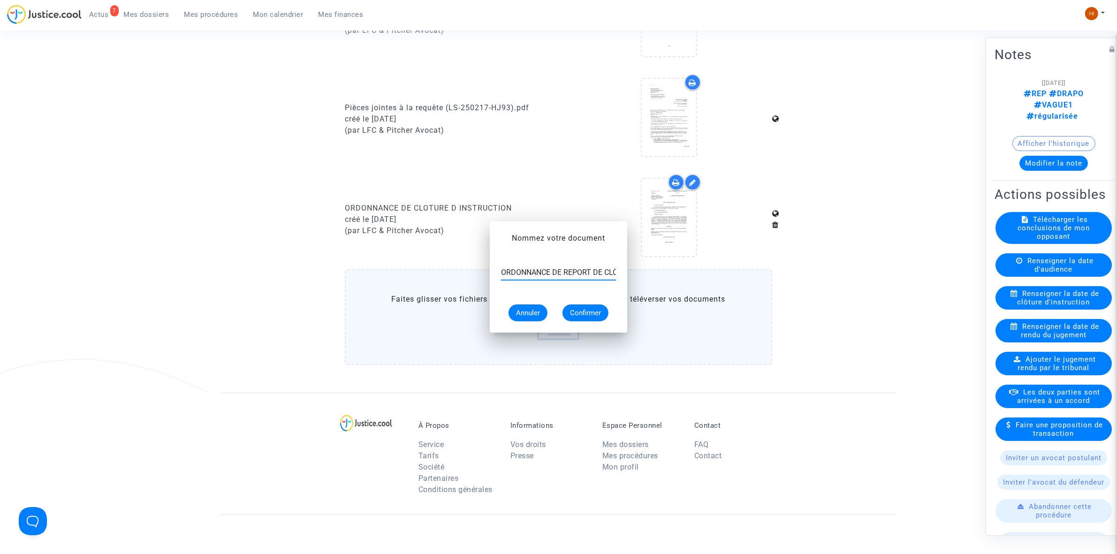
scroll to position [587, 0]
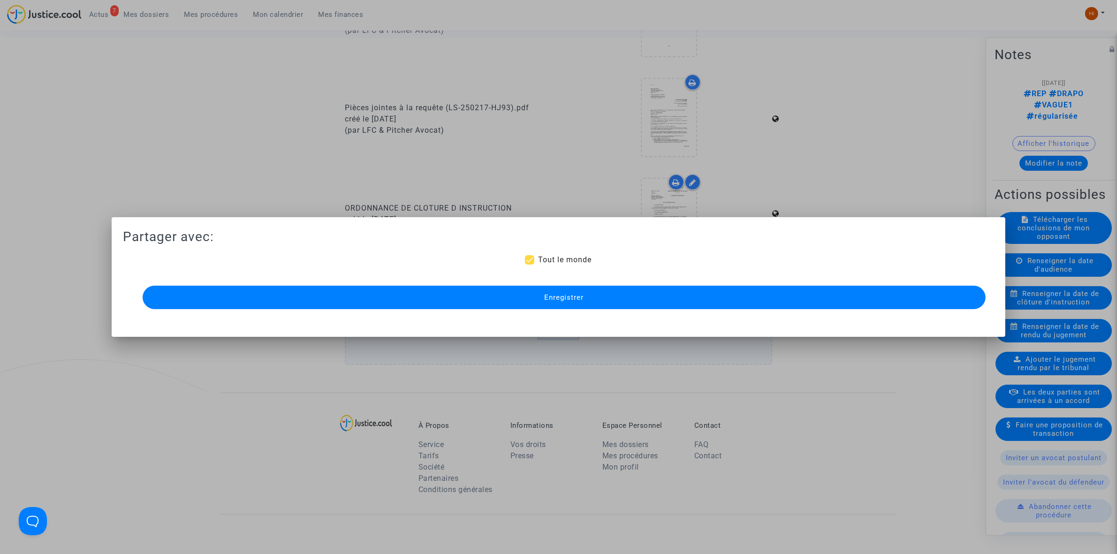
click at [571, 298] on span "Enregistrer" at bounding box center [563, 297] width 39 height 8
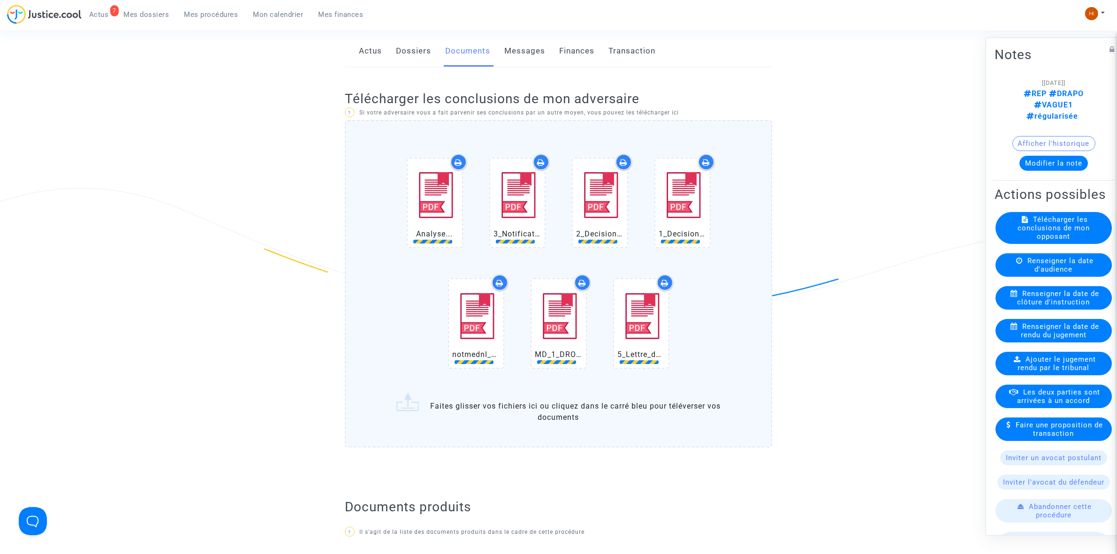
scroll to position [352, 0]
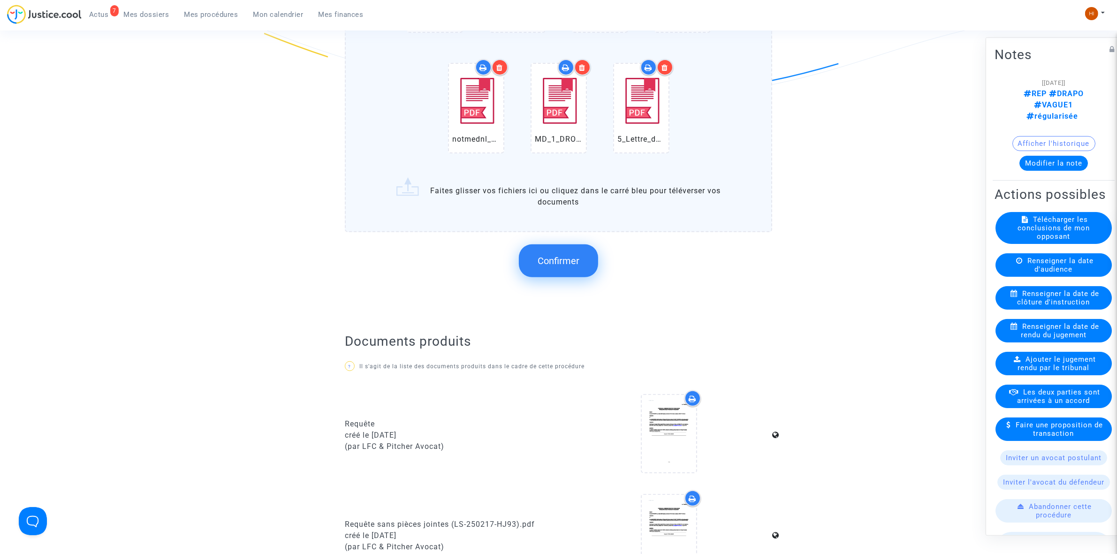
click at [571, 256] on span "Confirmer" at bounding box center [559, 260] width 42 height 11
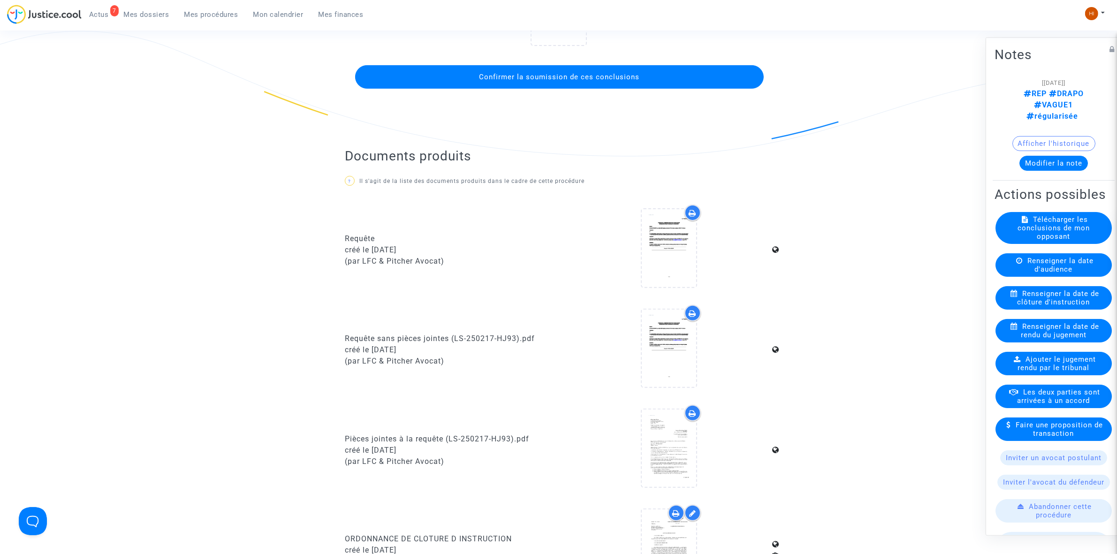
scroll to position [293, 0]
click at [616, 69] on button "Confirmer la soumission de ces conclusions" at bounding box center [559, 77] width 409 height 23
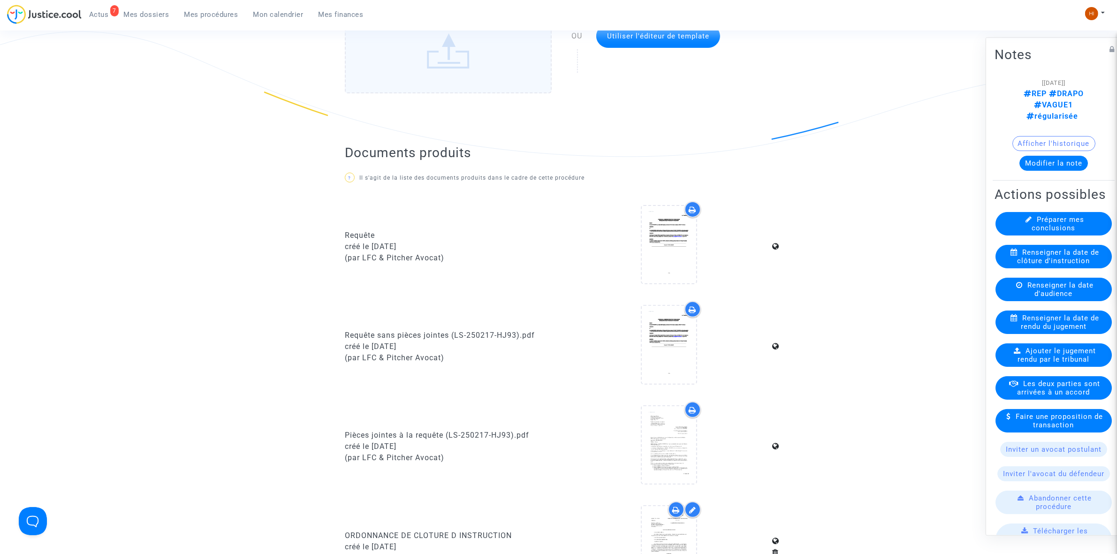
scroll to position [0, 0]
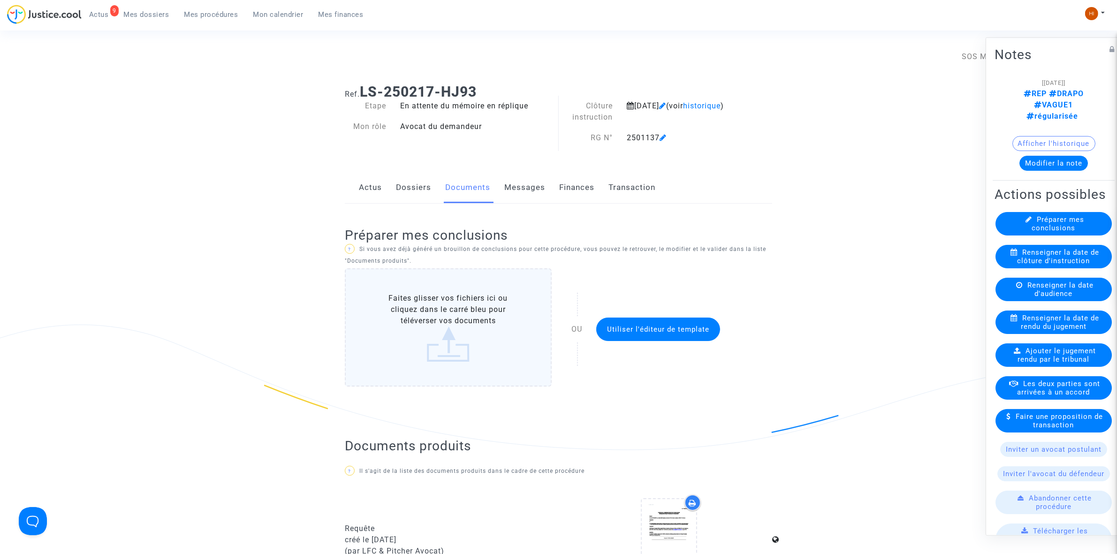
click at [222, 15] on span "Mes procédures" at bounding box center [211, 14] width 54 height 8
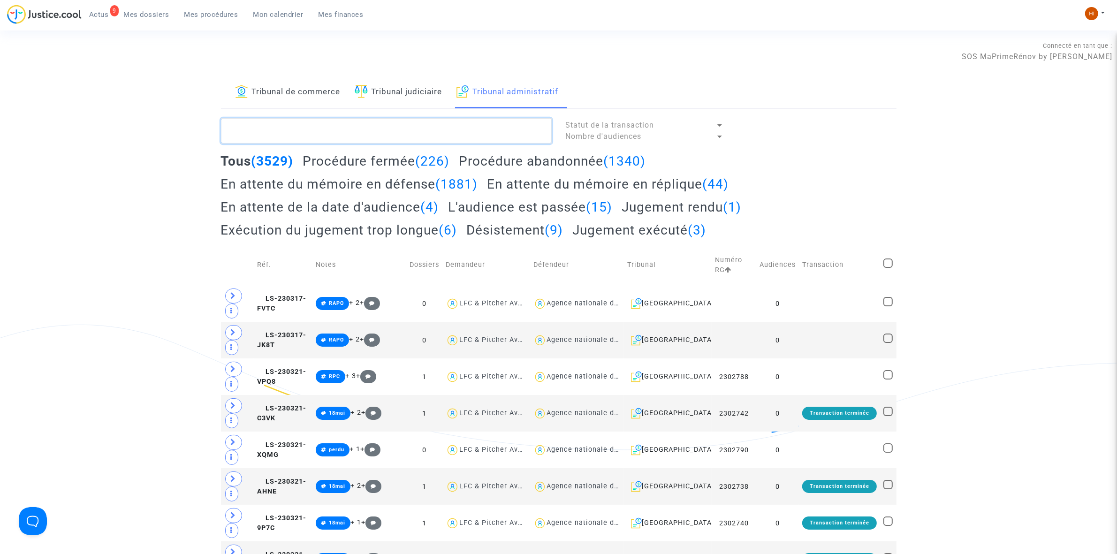
click at [460, 129] on textarea at bounding box center [386, 130] width 331 height 25
paste textarea "2500946 - Monsieur FRINQUARD PHILIPPE"
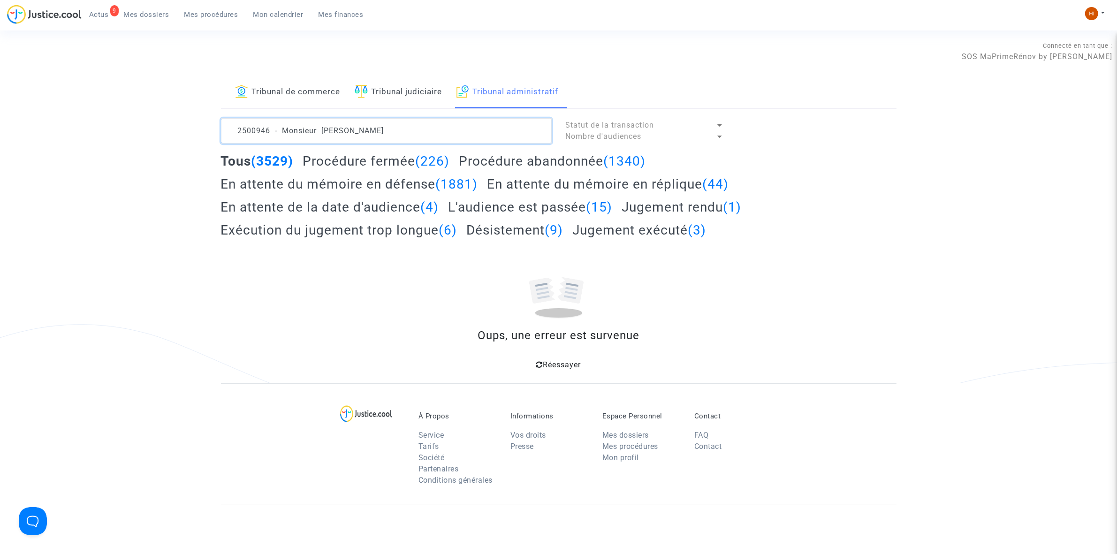
drag, startPoint x: 460, startPoint y: 129, endPoint x: 295, endPoint y: 130, distance: 165.2
click at [295, 130] on textarea at bounding box center [386, 130] width 331 height 25
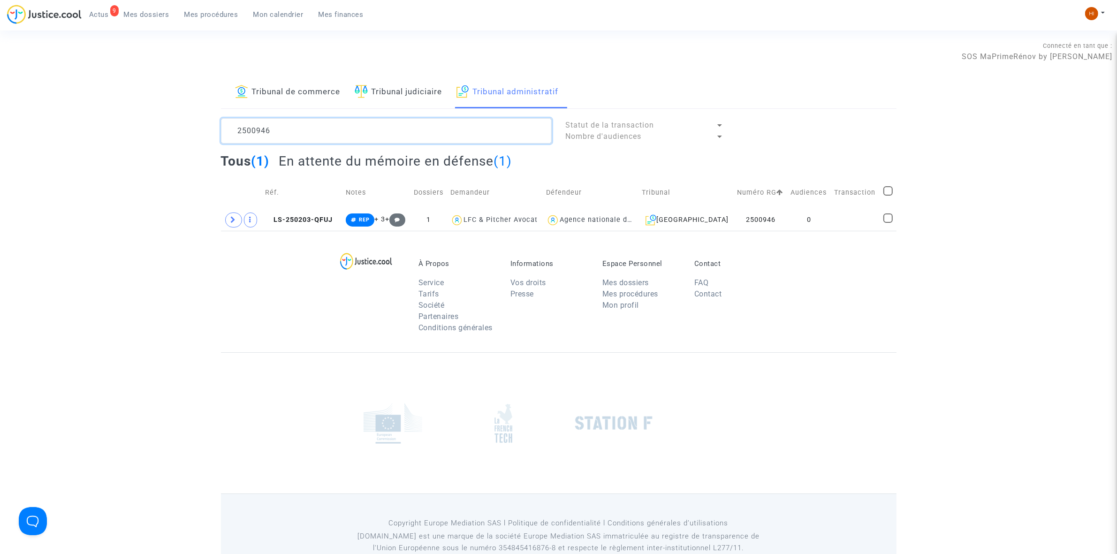
type textarea "2500946"
click at [843, 230] on td at bounding box center [855, 220] width 49 height 22
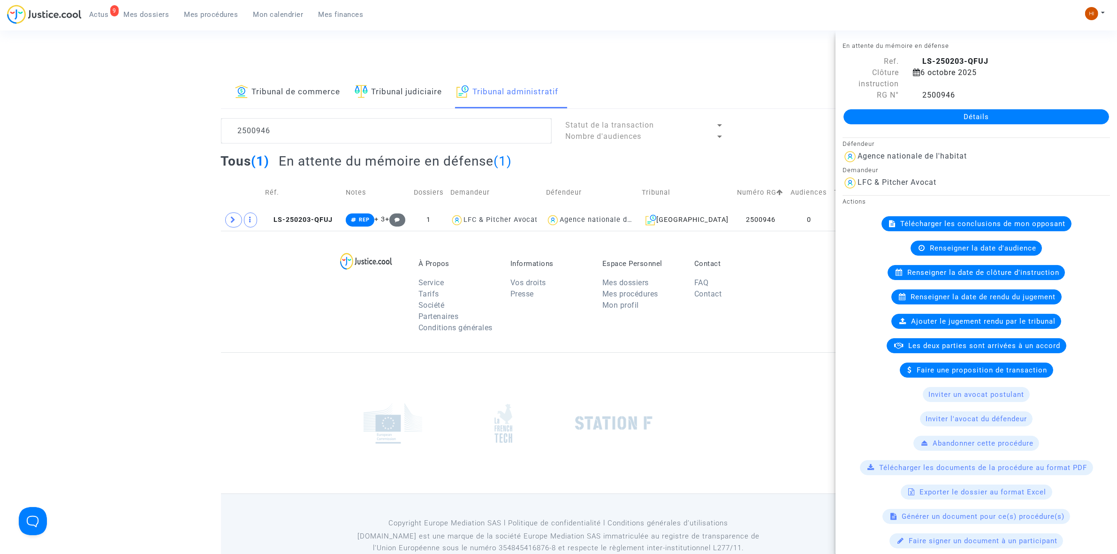
drag, startPoint x: 990, startPoint y: 116, endPoint x: 972, endPoint y: 134, distance: 25.2
click at [990, 116] on link "Détails" at bounding box center [977, 116] width 266 height 15
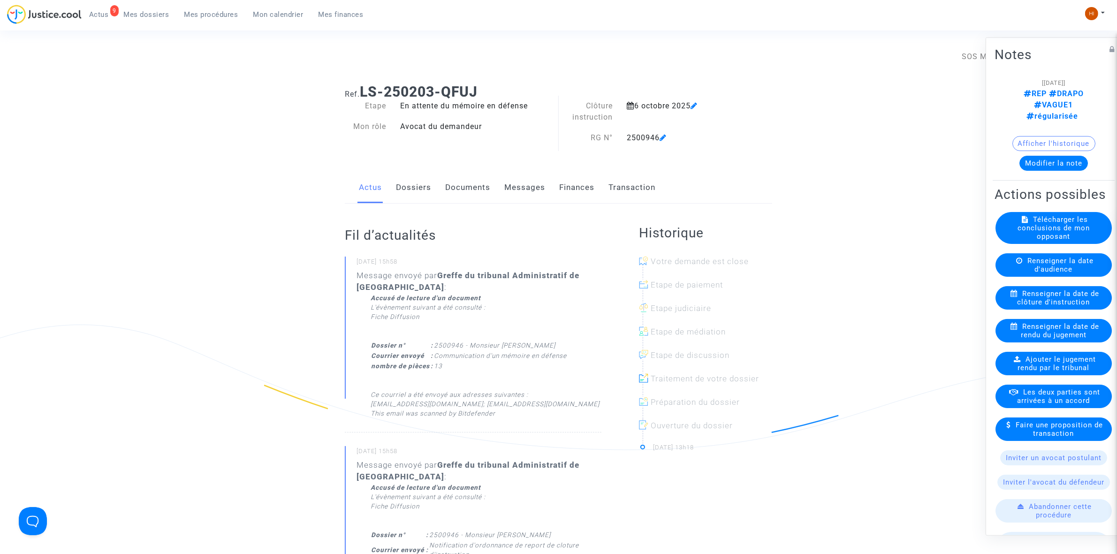
click at [1037, 306] on span "Renseigner la date de clôture d'instruction" at bounding box center [1059, 297] width 82 height 17
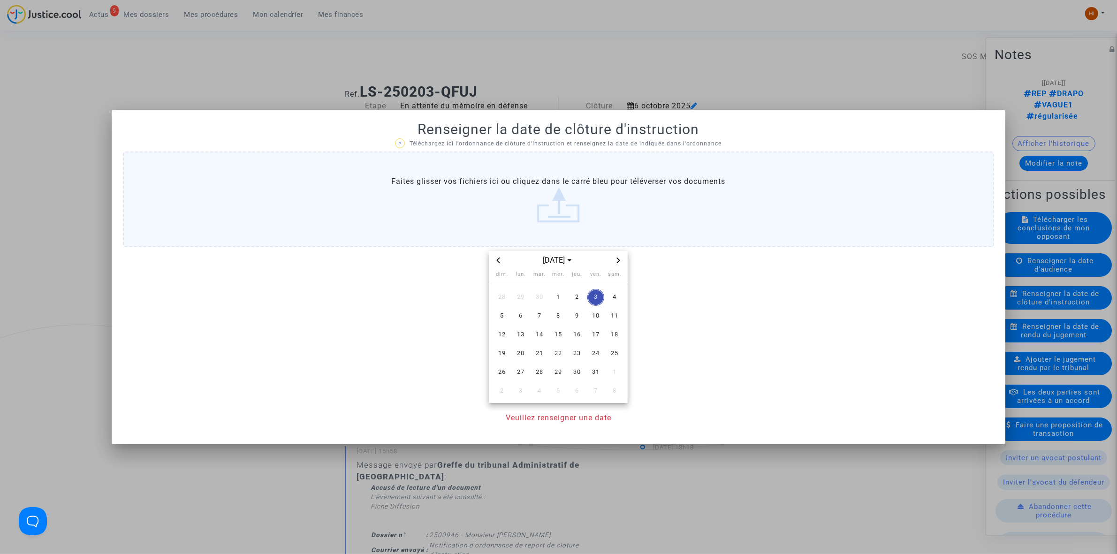
drag, startPoint x: 532, startPoint y: 352, endPoint x: 547, endPoint y: 415, distance: 65.1
click at [529, 353] on tr "19 20 21 22 23 24 25" at bounding box center [558, 353] width 131 height 19
click at [529, 350] on td "20" at bounding box center [520, 353] width 19 height 19
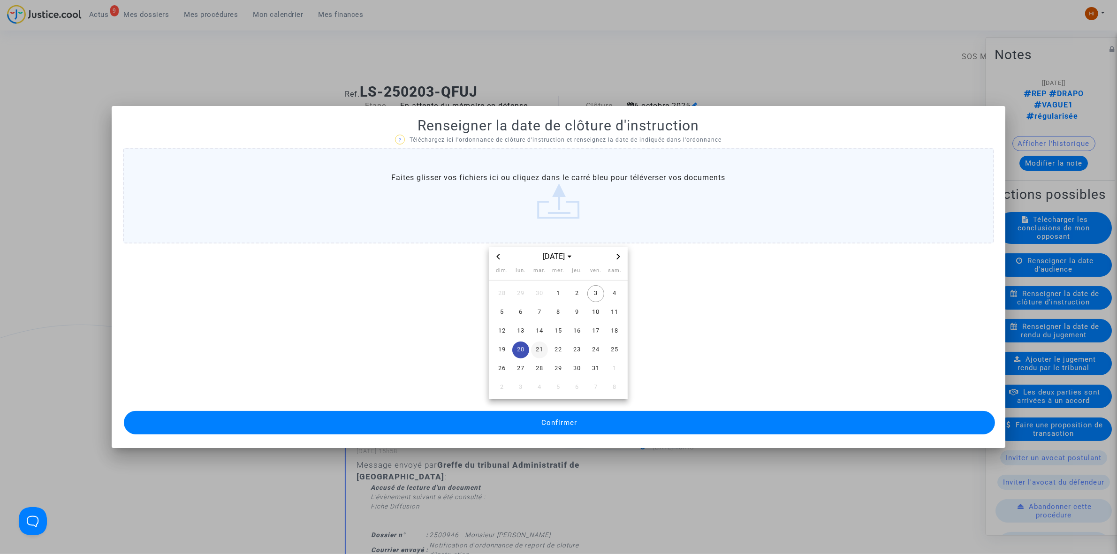
click at [536, 352] on span "21" at bounding box center [539, 350] width 17 height 17
click at [549, 420] on span "Confirmer" at bounding box center [559, 423] width 36 height 8
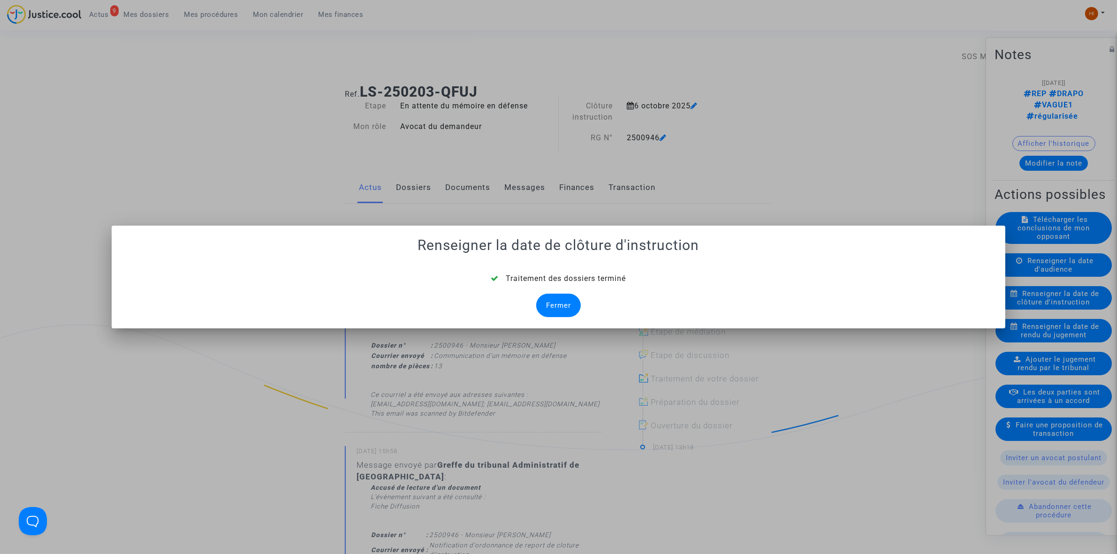
click at [559, 306] on div "Fermer" at bounding box center [558, 305] width 45 height 23
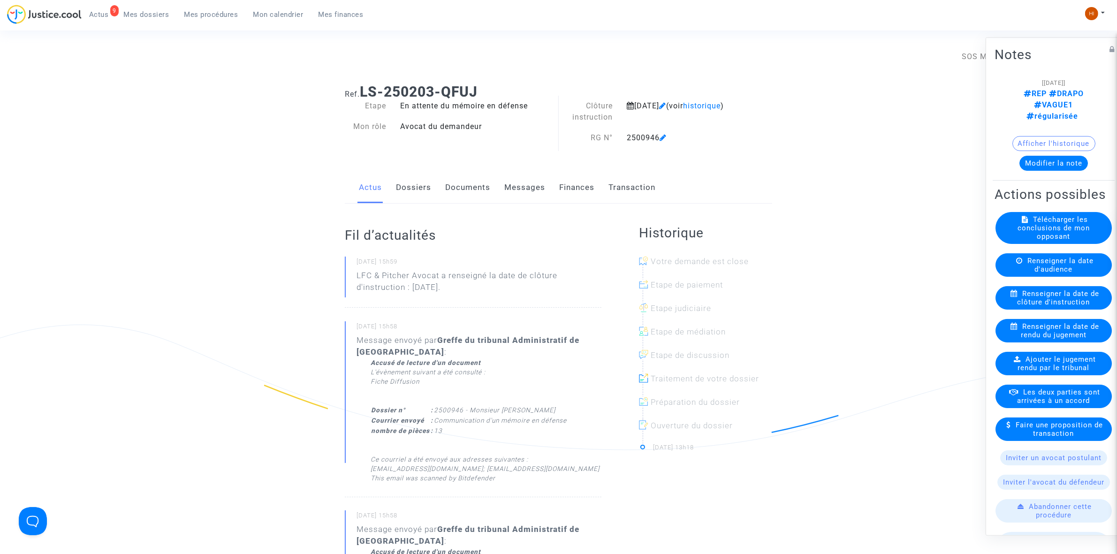
click at [482, 184] on link "Documents" at bounding box center [467, 187] width 45 height 31
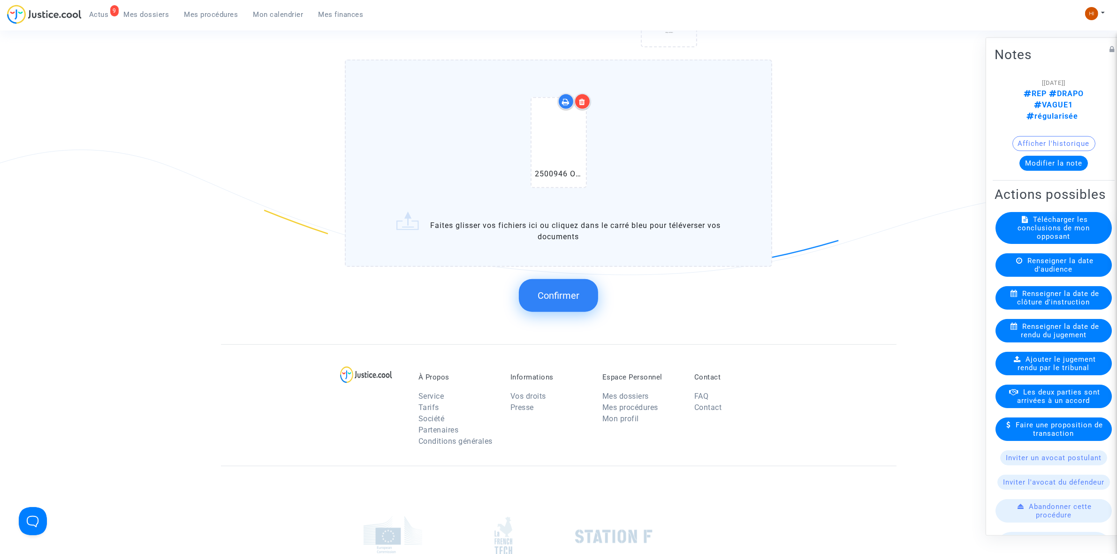
scroll to position [821, 0]
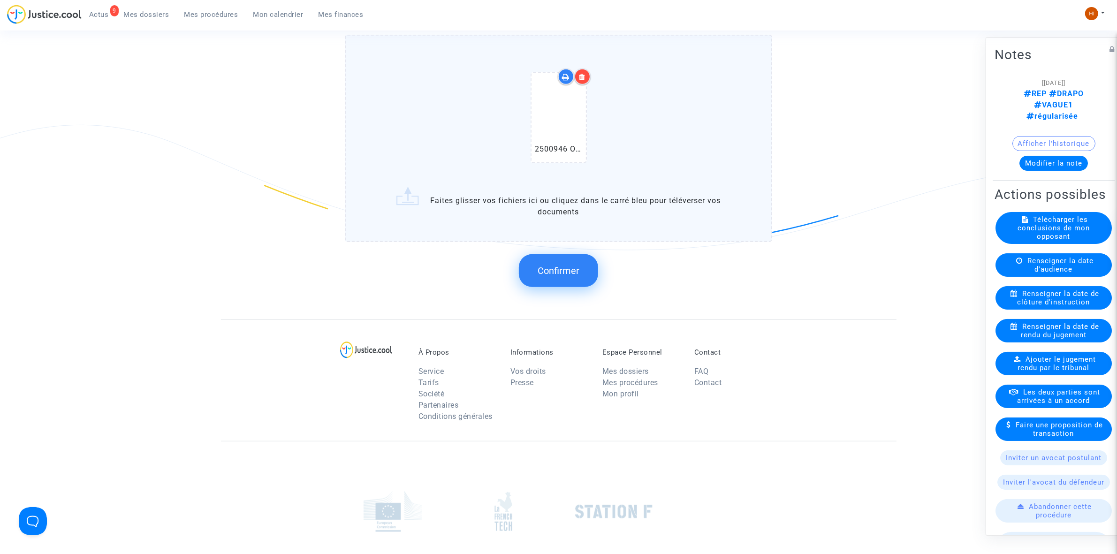
click at [537, 263] on button "Confirmer" at bounding box center [558, 270] width 79 height 33
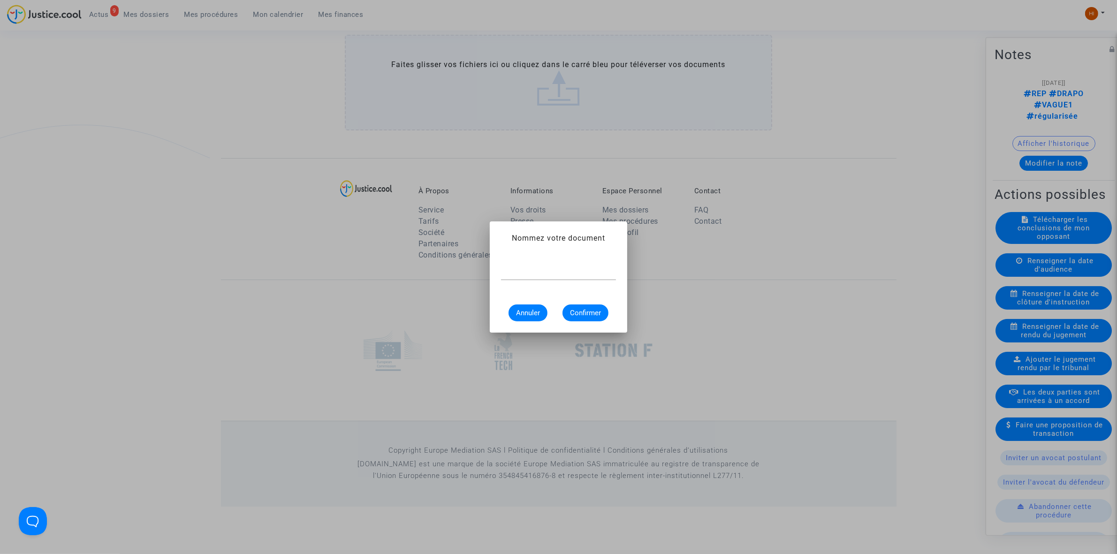
scroll to position [0, 0]
paste input "ORDONNANCE DE REPORT DE CLÔTURE D’INSTRUCTION"
type input "ORDONNANCE DE REPORT DE CLÔTURE D’INSTRUCTION"
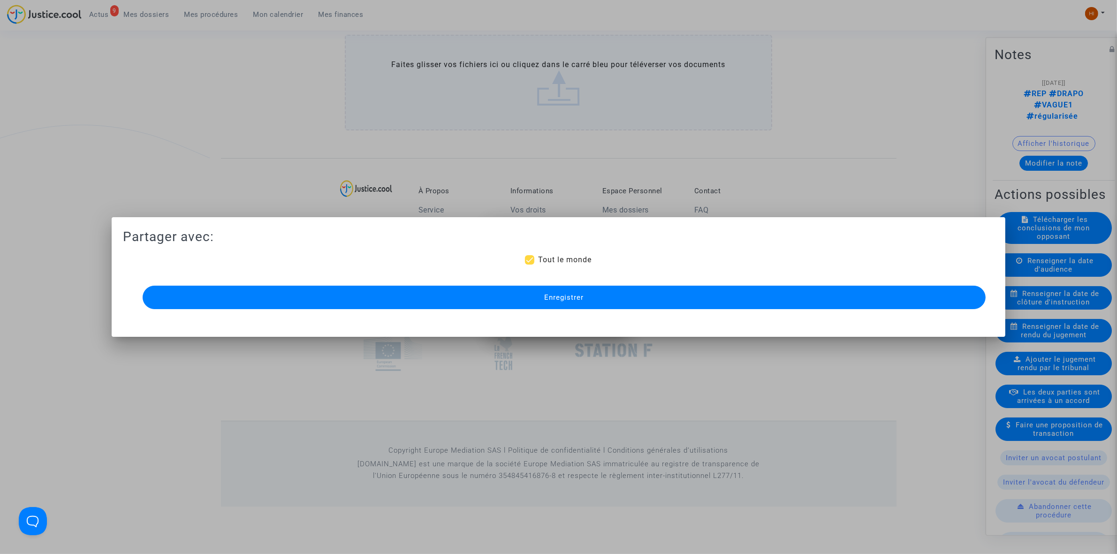
scroll to position [770, 0]
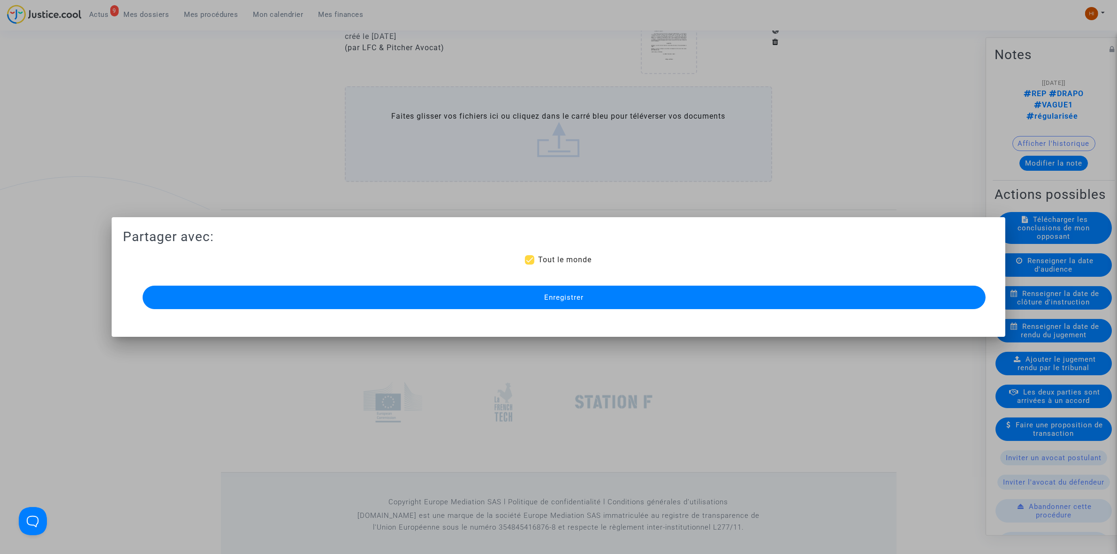
click at [549, 295] on span "Enregistrer" at bounding box center [563, 297] width 39 height 8
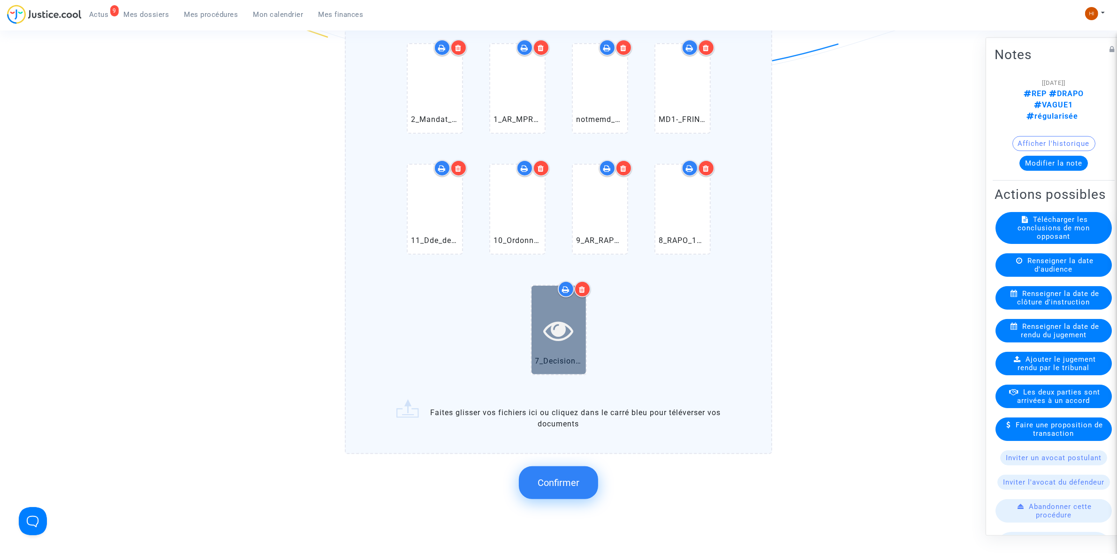
scroll to position [411, 0]
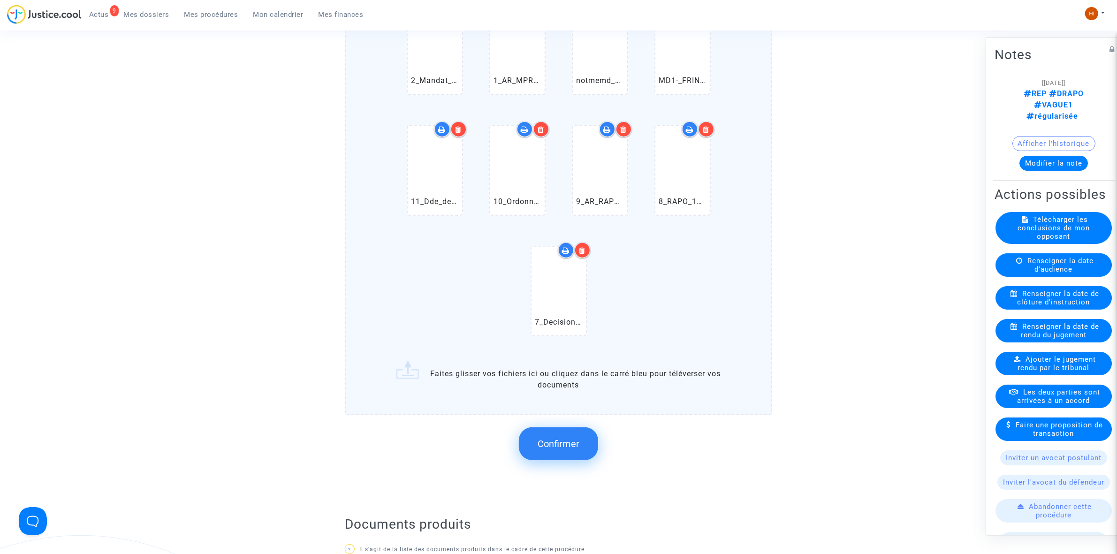
click at [560, 447] on button "Confirmer" at bounding box center [558, 443] width 79 height 33
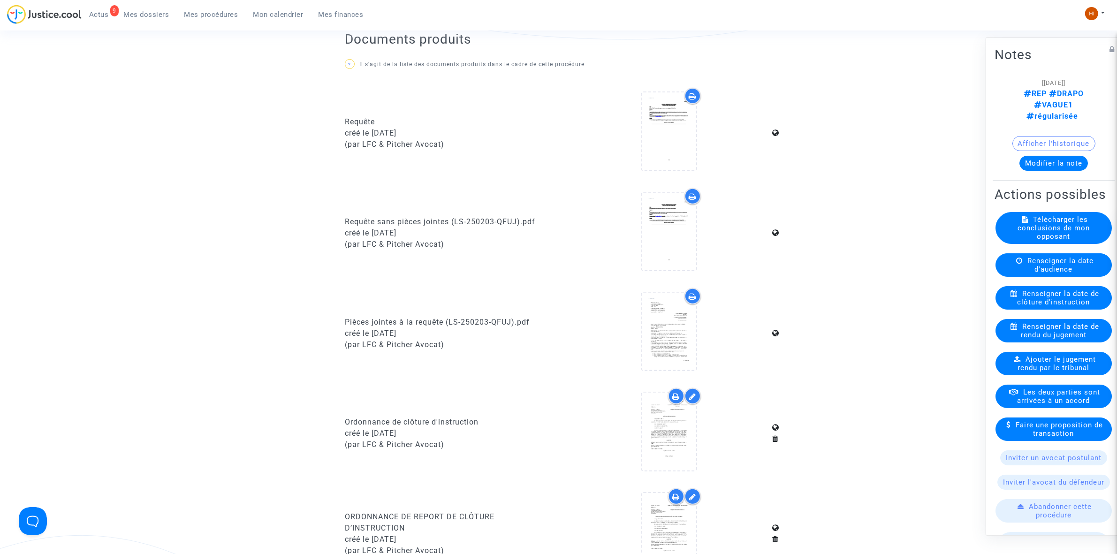
click at [223, 10] on span "Mes procédures" at bounding box center [211, 14] width 54 height 8
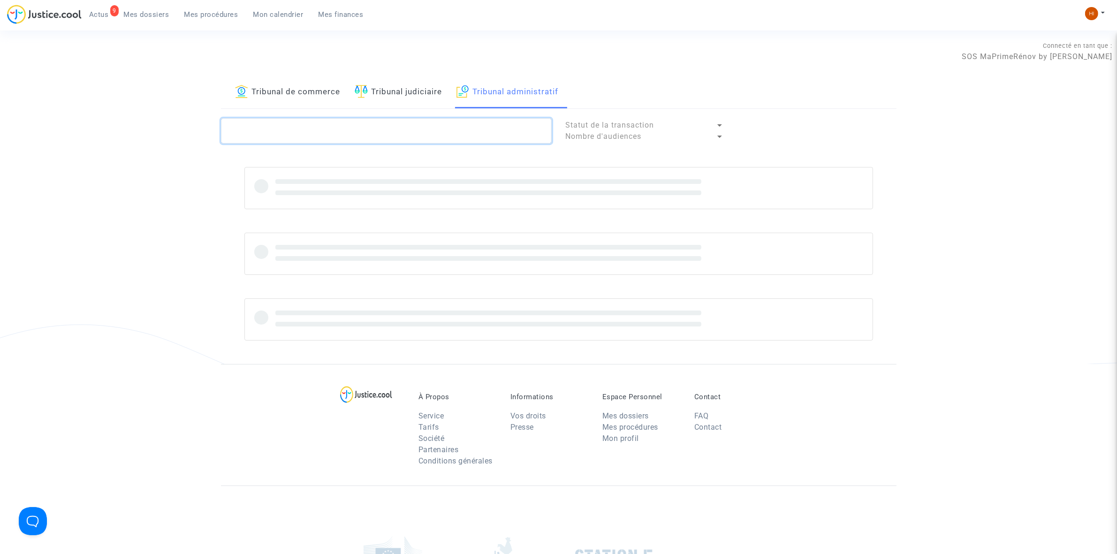
click at [445, 120] on textarea at bounding box center [386, 130] width 331 height 25
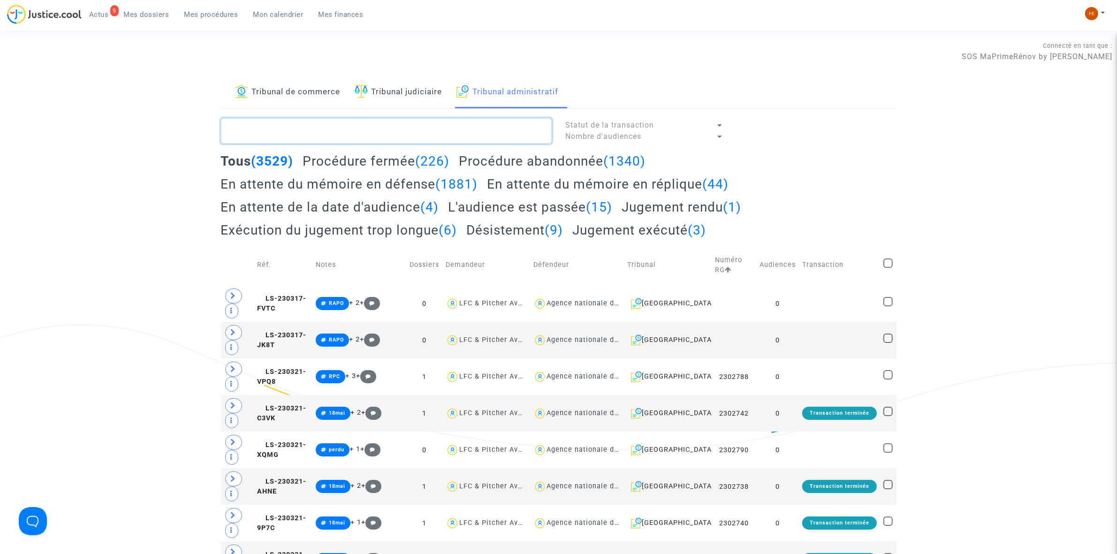
paste textarea "2500955 - Monsieur FOREL ALBAN"
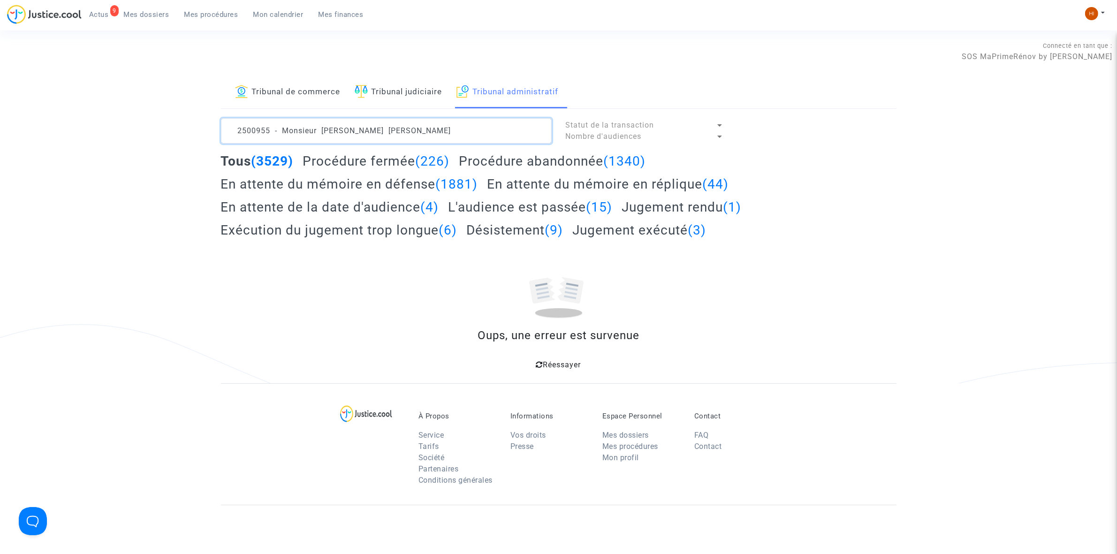
drag, startPoint x: 425, startPoint y: 130, endPoint x: 270, endPoint y: 130, distance: 154.8
click at [270, 130] on textarea at bounding box center [386, 130] width 331 height 25
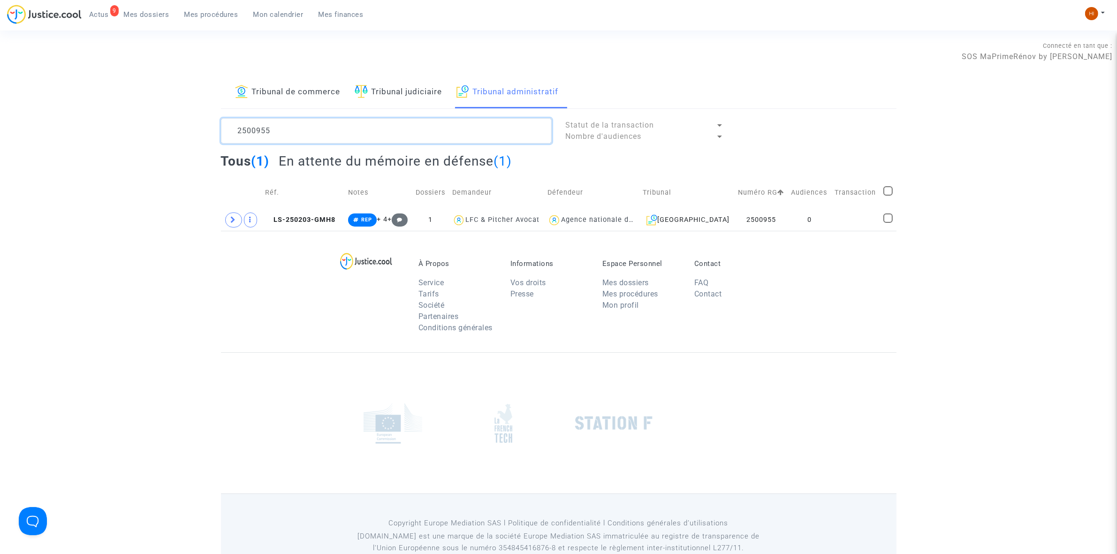
type textarea "2500955"
drag, startPoint x: 820, startPoint y: 223, endPoint x: 965, endPoint y: 163, distance: 156.3
click at [820, 223] on td "0" at bounding box center [810, 220] width 44 height 22
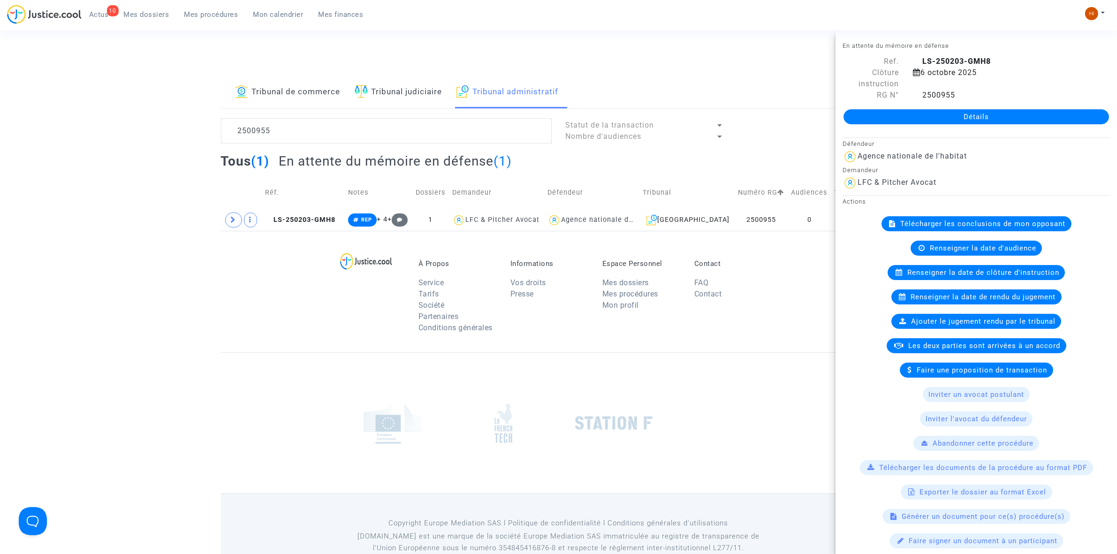
click at [1000, 115] on link "Détails" at bounding box center [977, 116] width 266 height 15
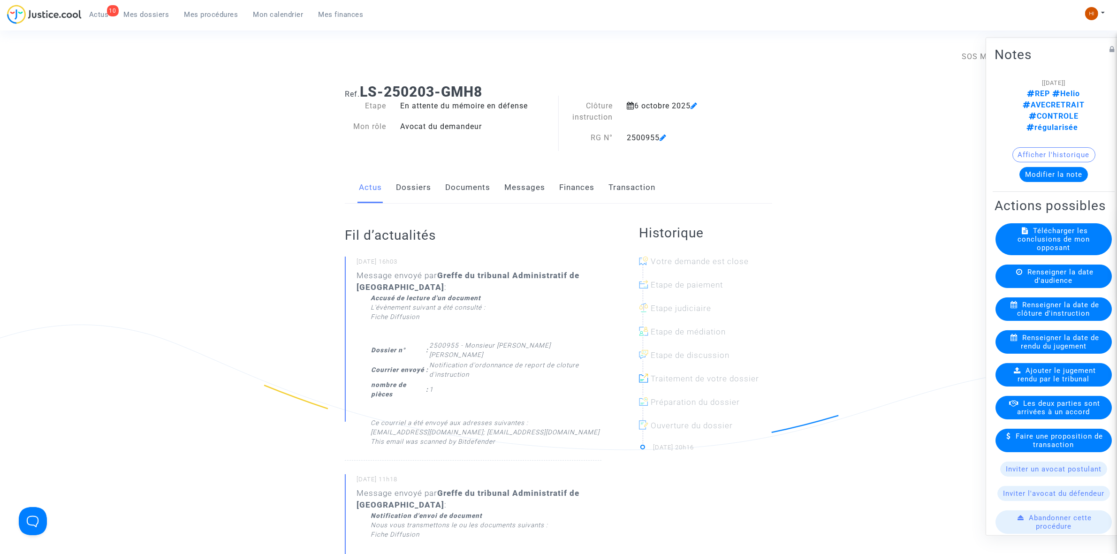
click at [420, 197] on link "Dossiers" at bounding box center [413, 187] width 35 height 31
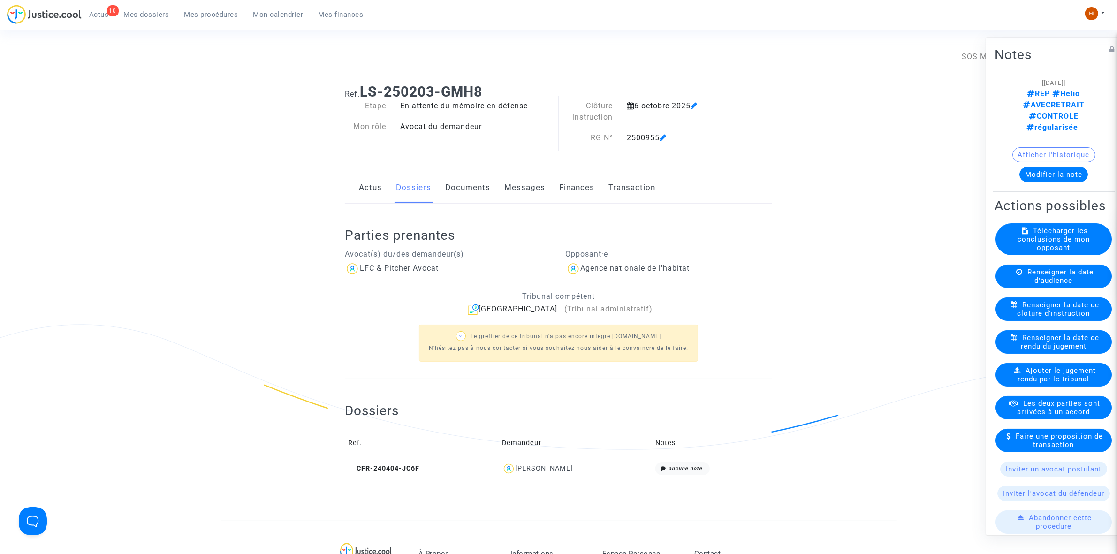
click at [468, 189] on link "Documents" at bounding box center [467, 187] width 45 height 31
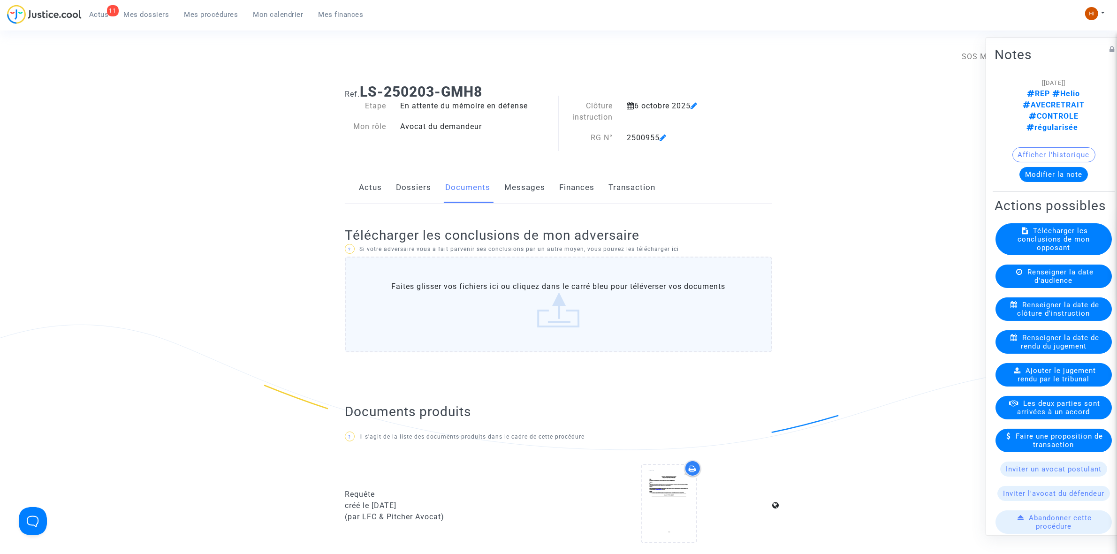
click at [1018, 305] on span "Renseigner la date de clôture d'instruction" at bounding box center [1059, 308] width 82 height 17
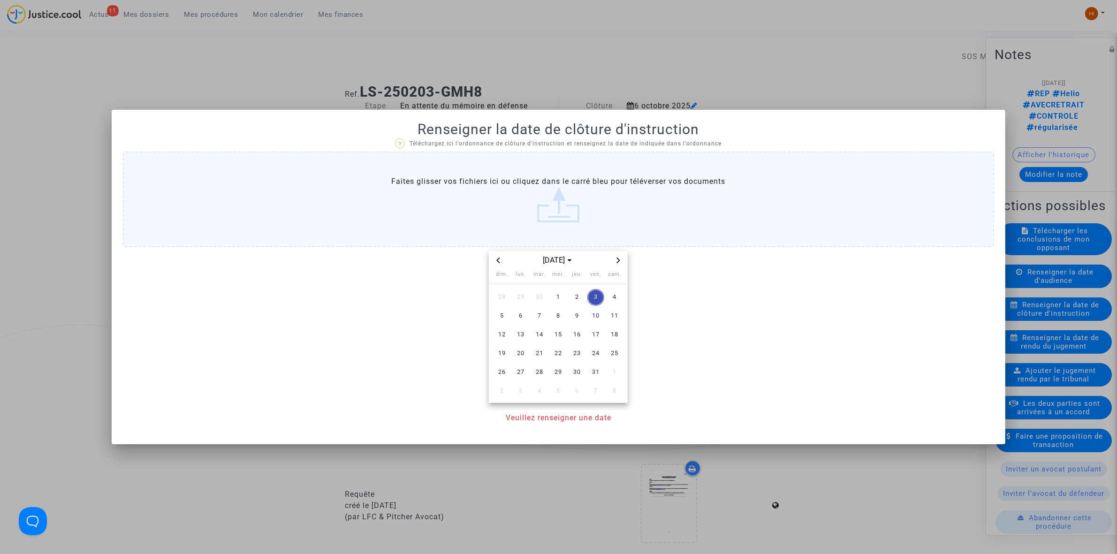
click at [757, 81] on div at bounding box center [558, 277] width 1117 height 554
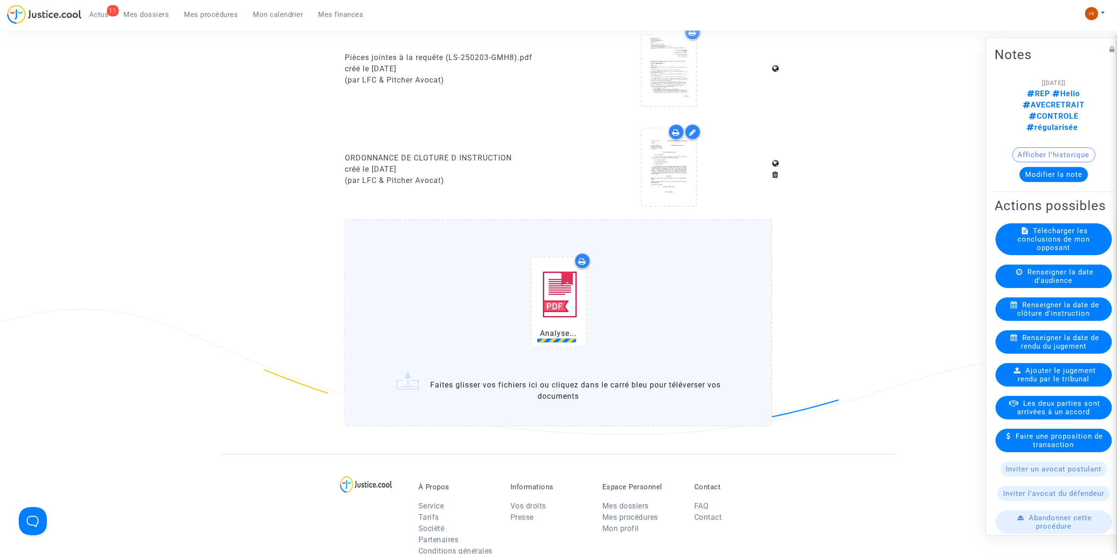
scroll to position [880, 0]
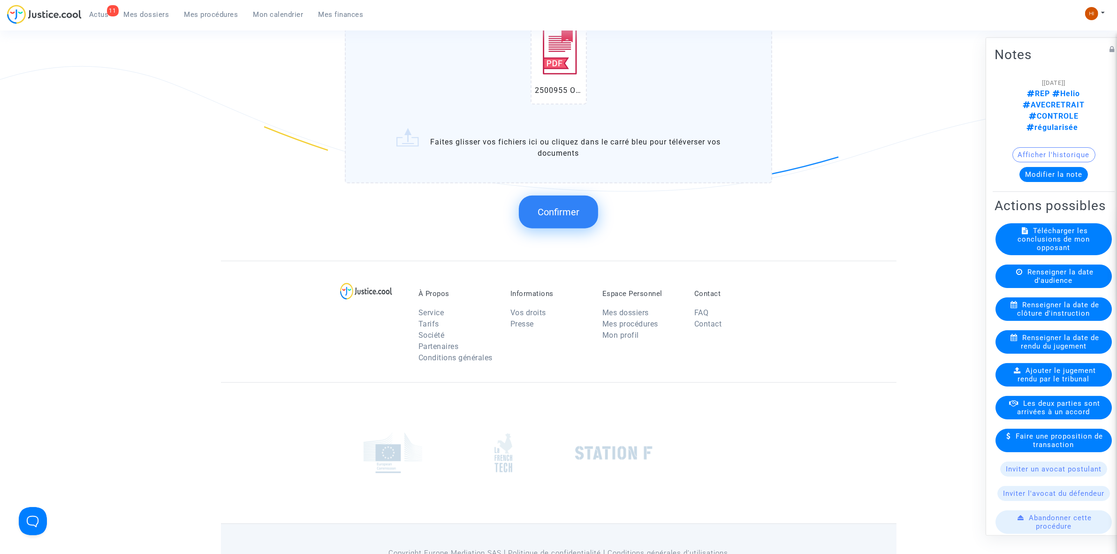
click at [555, 209] on span "Confirmer" at bounding box center [559, 211] width 42 height 11
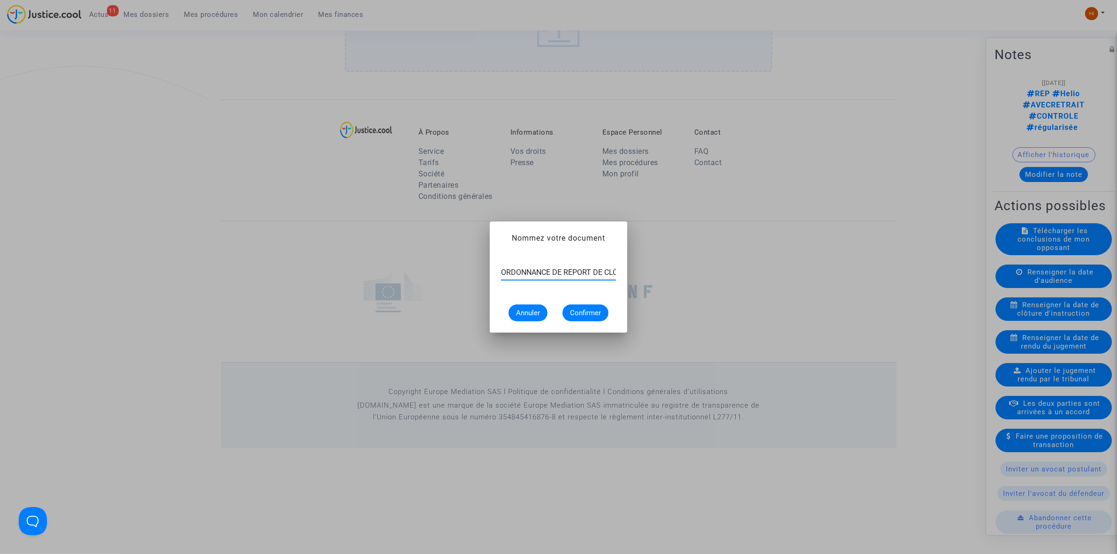
scroll to position [0, 76]
type input "ORDONNANCE DE REPORT DE CLÔTURE D’INSTRUCTION"
click at [582, 311] on span "Confirmer" at bounding box center [585, 313] width 31 height 8
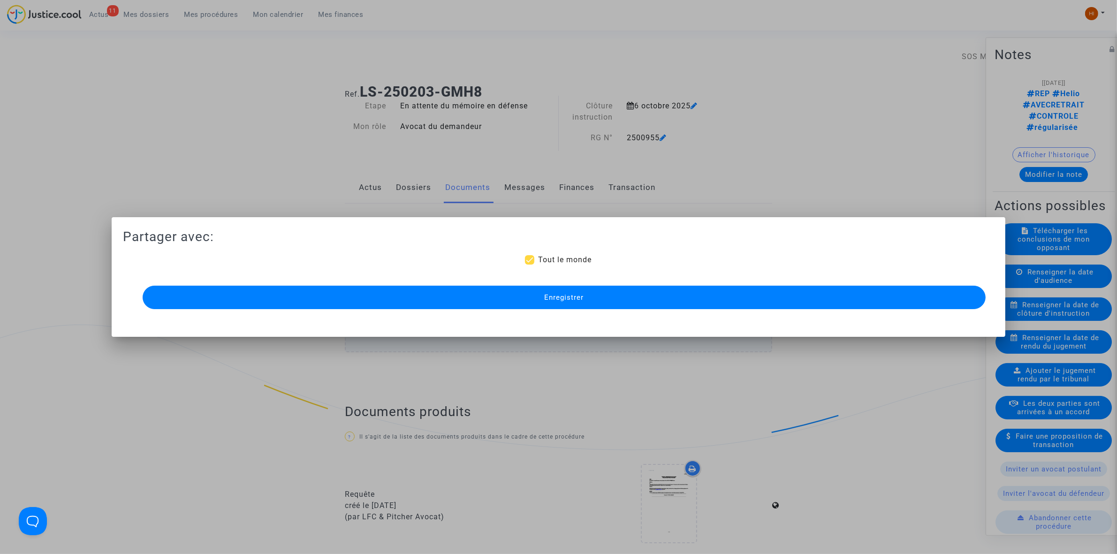
scroll to position [770, 0]
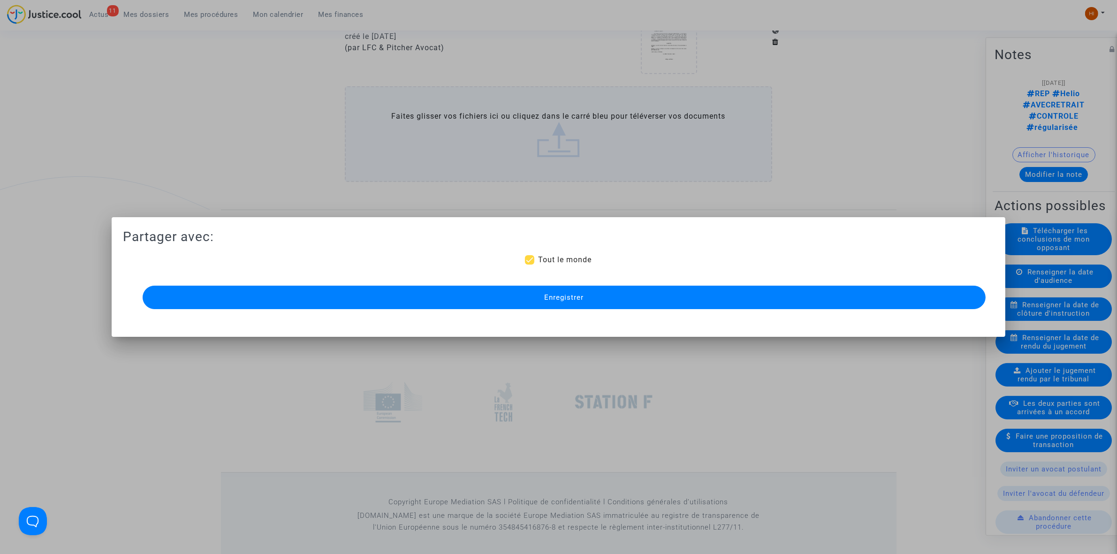
click at [387, 290] on button "Enregistrer" at bounding box center [564, 297] width 843 height 23
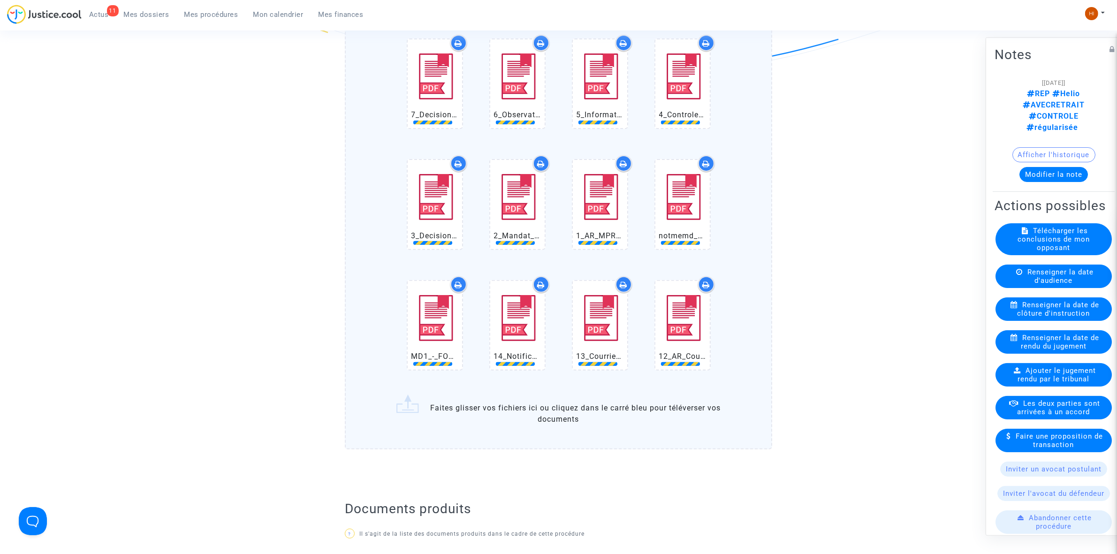
scroll to position [652, 0]
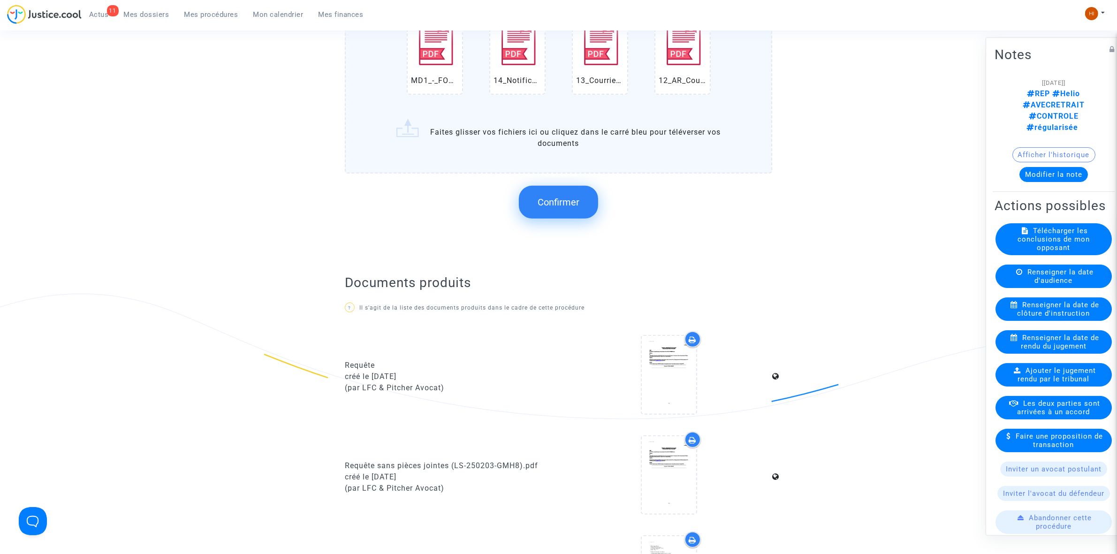
click at [569, 198] on span "Confirmer" at bounding box center [559, 202] width 42 height 11
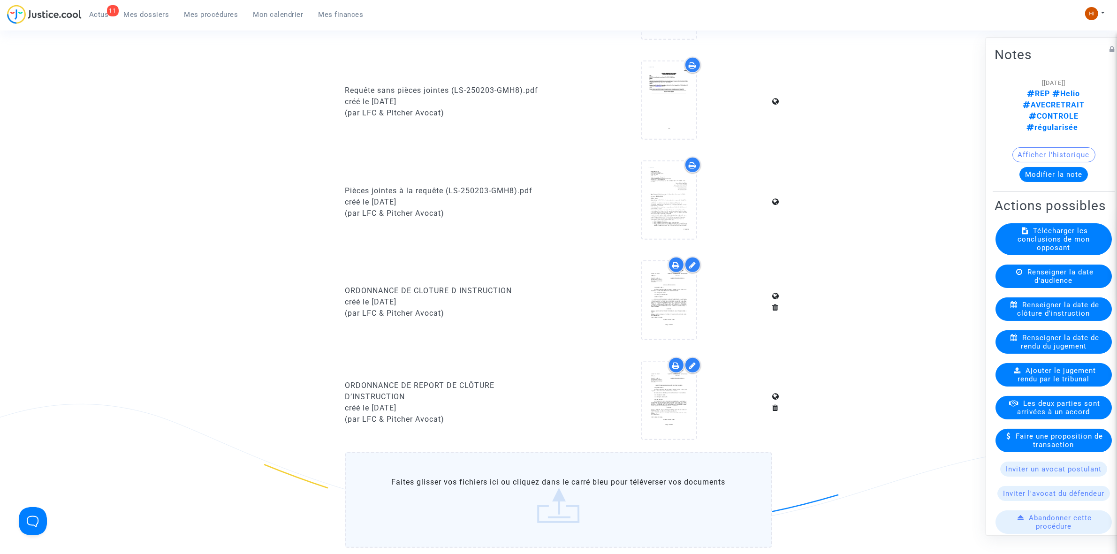
scroll to position [300, 0]
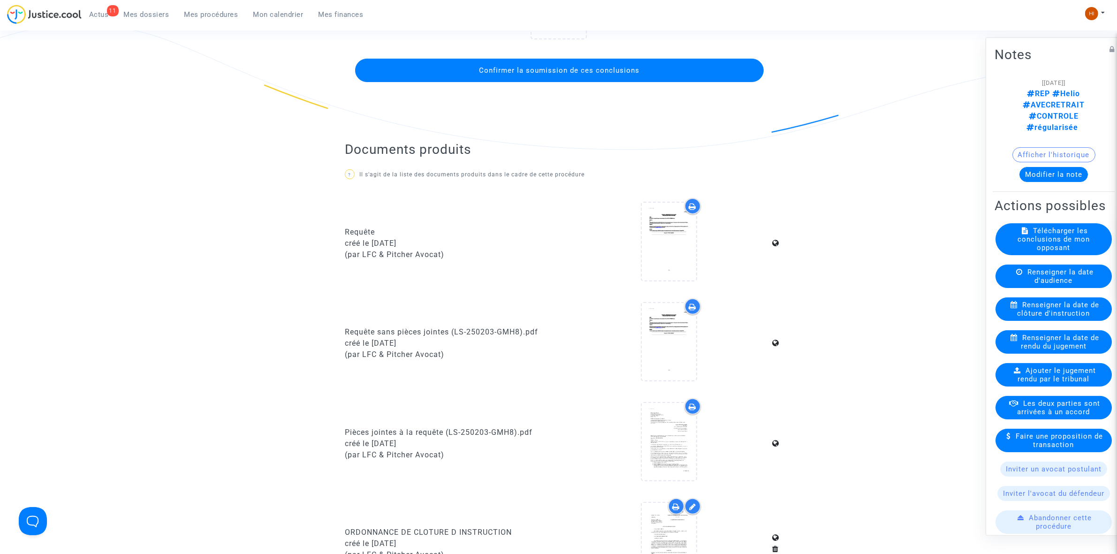
drag, startPoint x: 711, startPoint y: 70, endPoint x: 61, endPoint y: 147, distance: 653.9
click at [710, 69] on button "Confirmer la soumission de ces conclusions" at bounding box center [559, 70] width 409 height 23
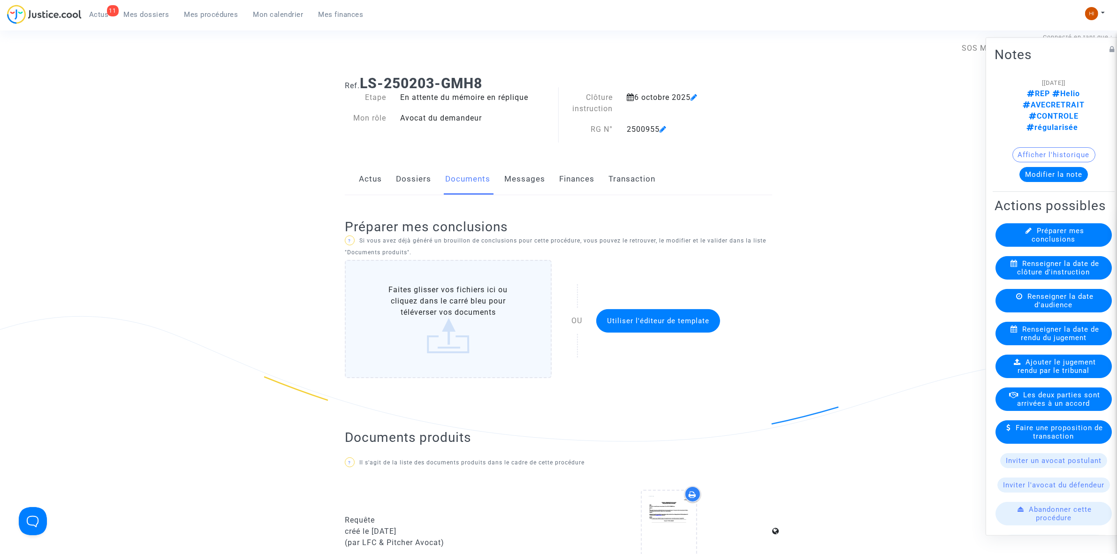
scroll to position [0, 0]
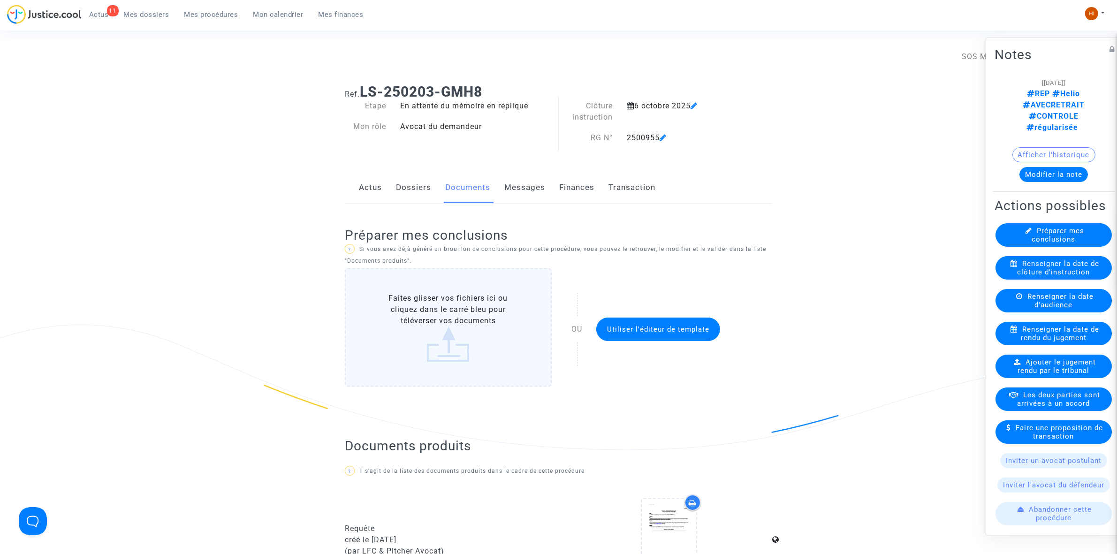
click at [426, 178] on link "Dossiers" at bounding box center [413, 187] width 35 height 31
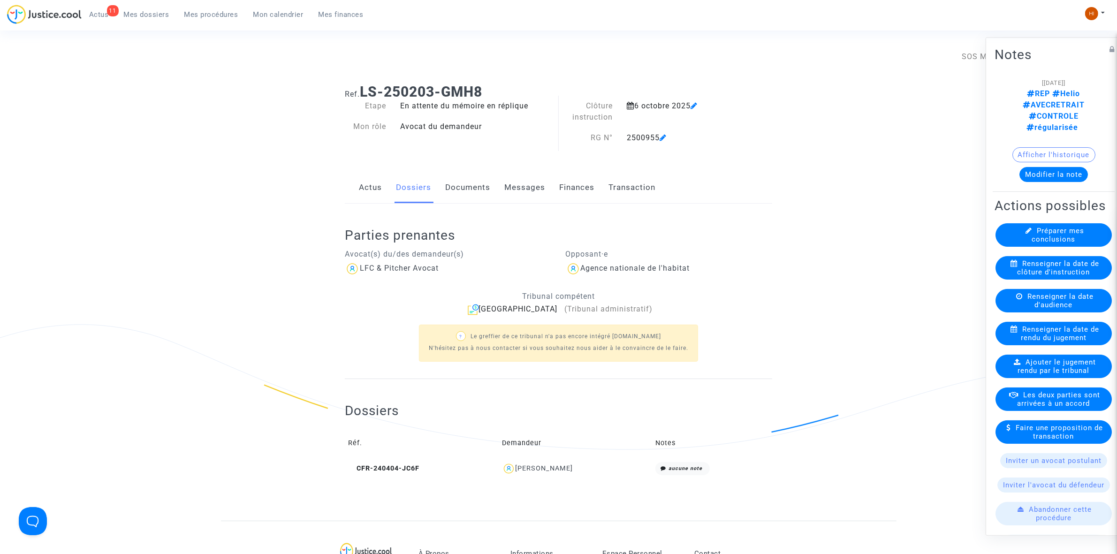
click at [217, 8] on link "Mes procédures" at bounding box center [211, 15] width 69 height 14
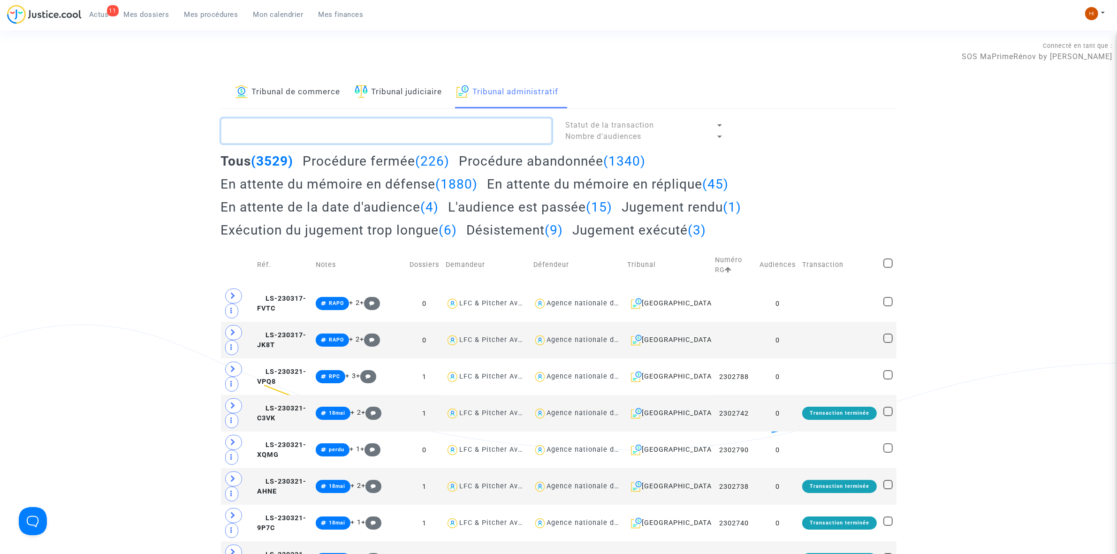
click at [346, 127] on textarea at bounding box center [386, 130] width 331 height 25
paste textarea "2500944 - Madame BORIES MARIE HELENE"
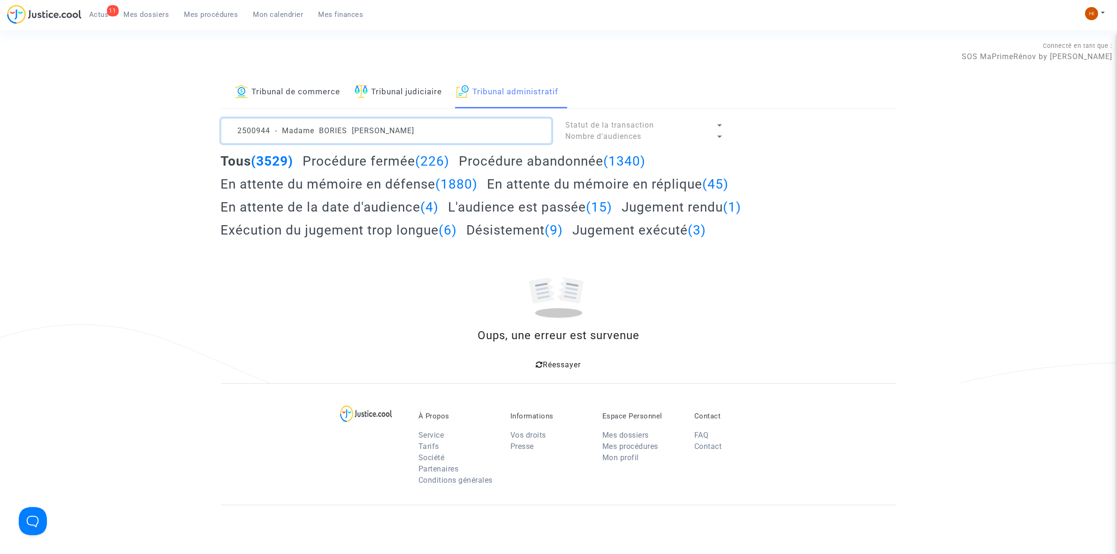
drag, startPoint x: 413, startPoint y: 128, endPoint x: 271, endPoint y: 130, distance: 142.7
click at [271, 130] on textarea at bounding box center [386, 130] width 331 height 25
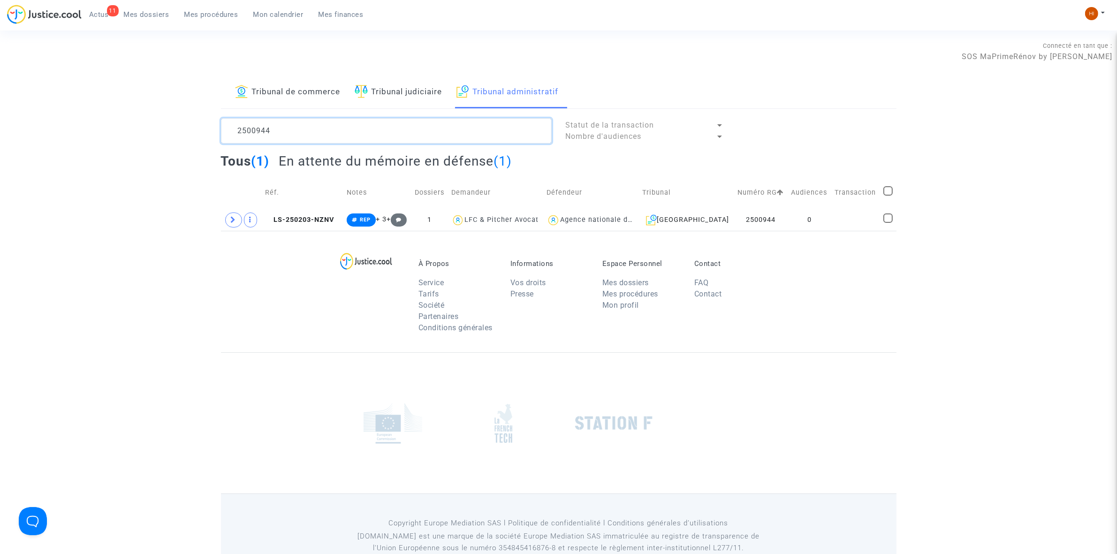
type textarea "2500944"
click at [863, 219] on td at bounding box center [855, 220] width 49 height 22
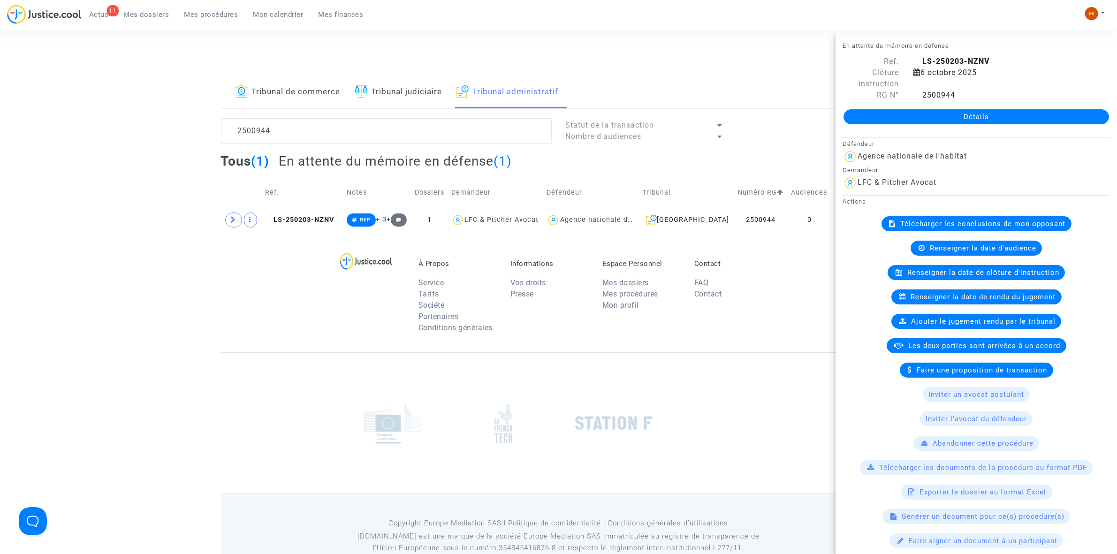
click at [980, 116] on link "Détails" at bounding box center [977, 116] width 266 height 15
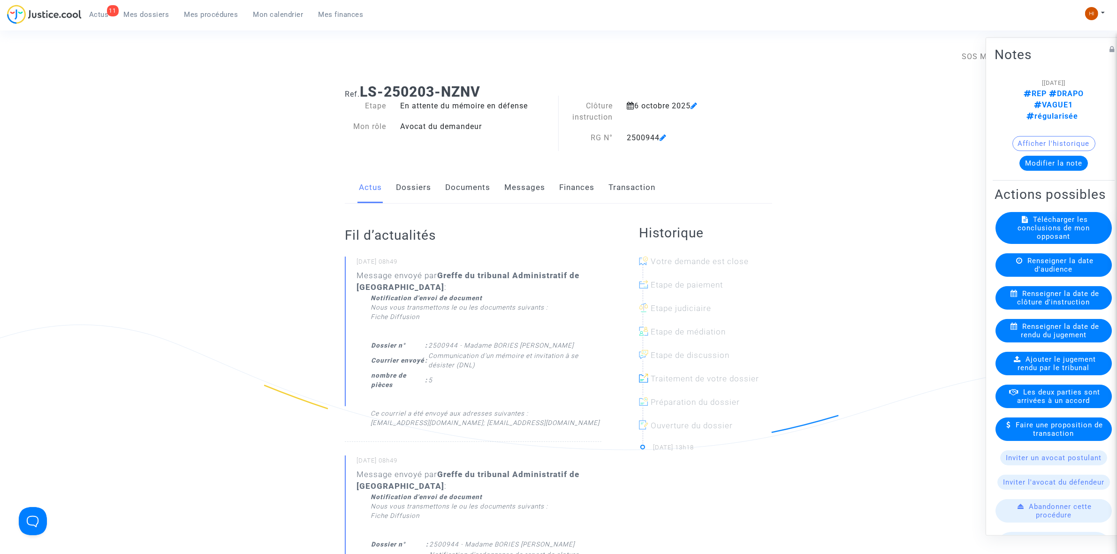
click at [466, 187] on link "Documents" at bounding box center [467, 187] width 45 height 31
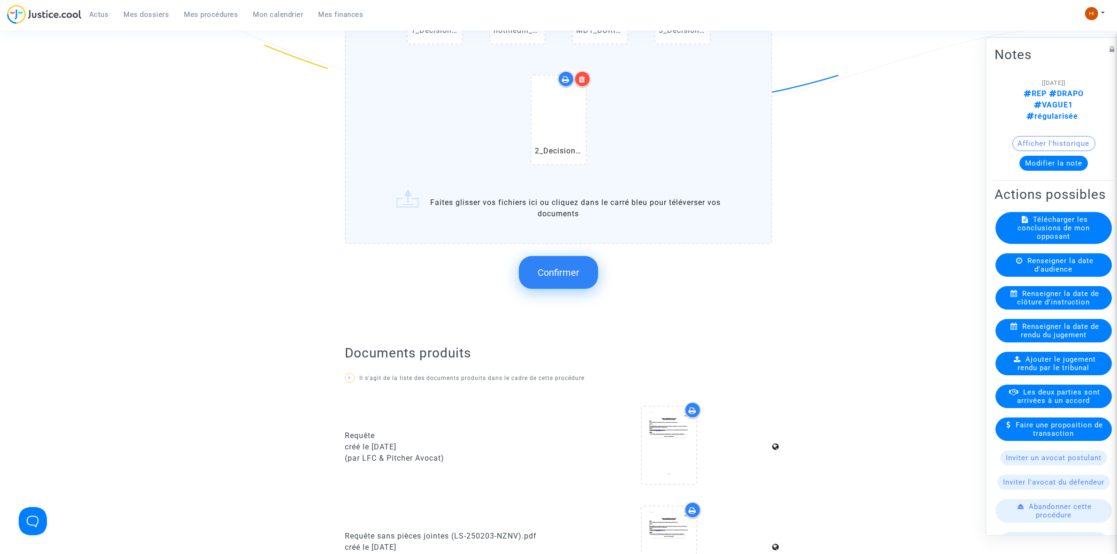
scroll to position [411, 0]
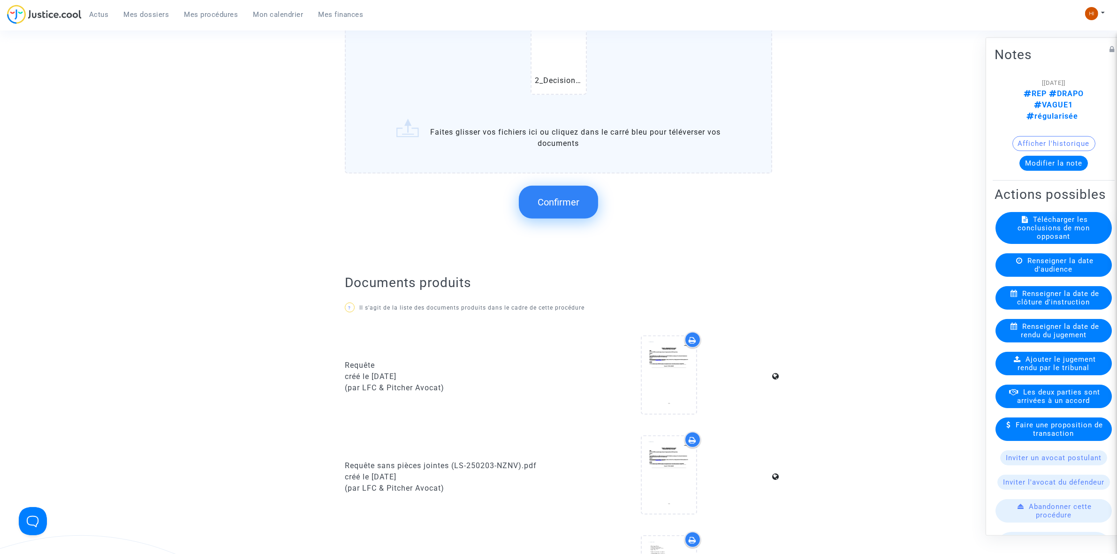
click at [543, 197] on span "Confirmer" at bounding box center [559, 202] width 42 height 11
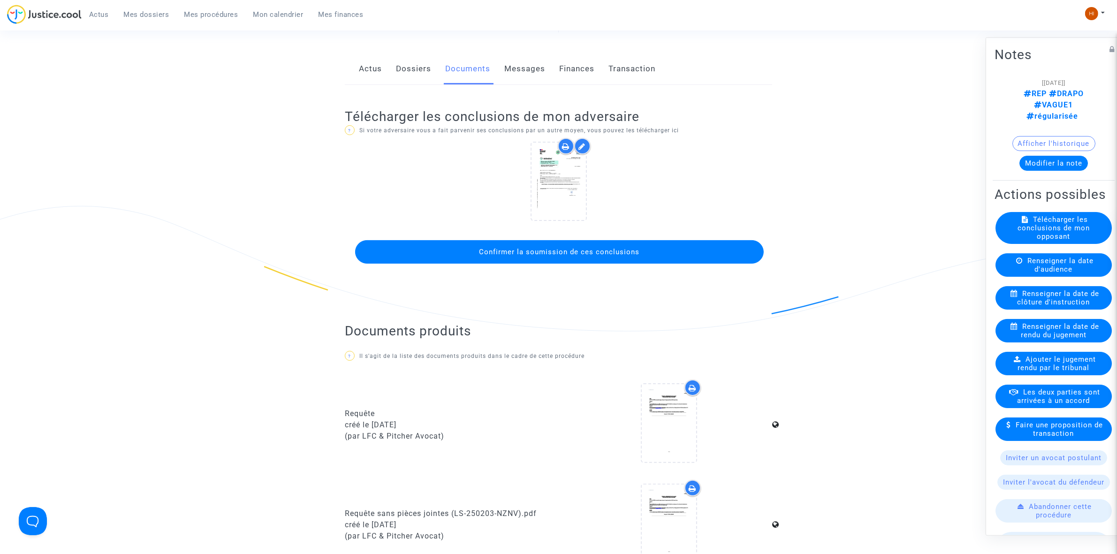
scroll to position [117, 0]
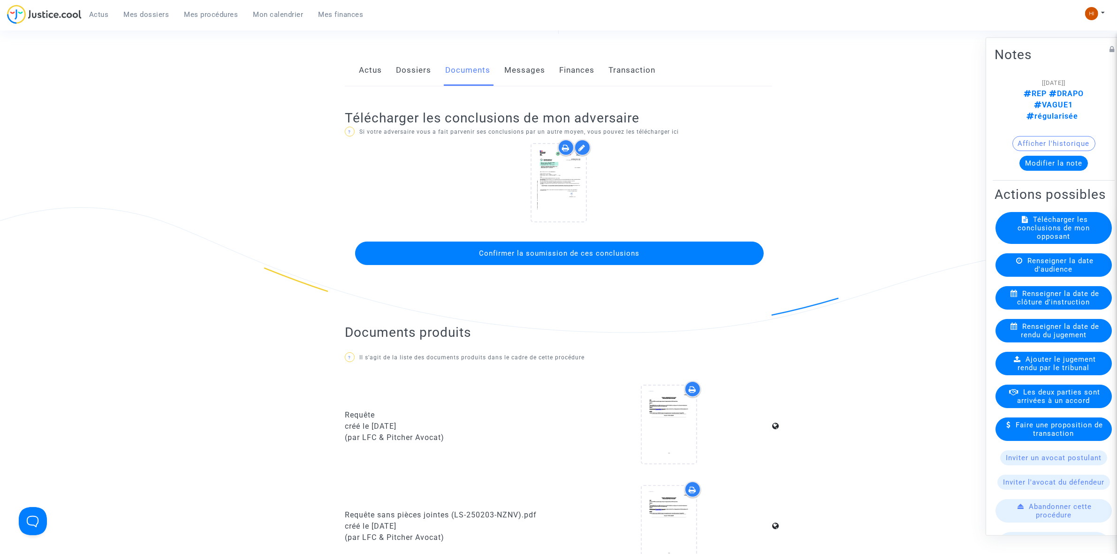
click at [524, 251] on span "Confirmer la soumission de ces conclusions" at bounding box center [560, 253] width 160 height 8
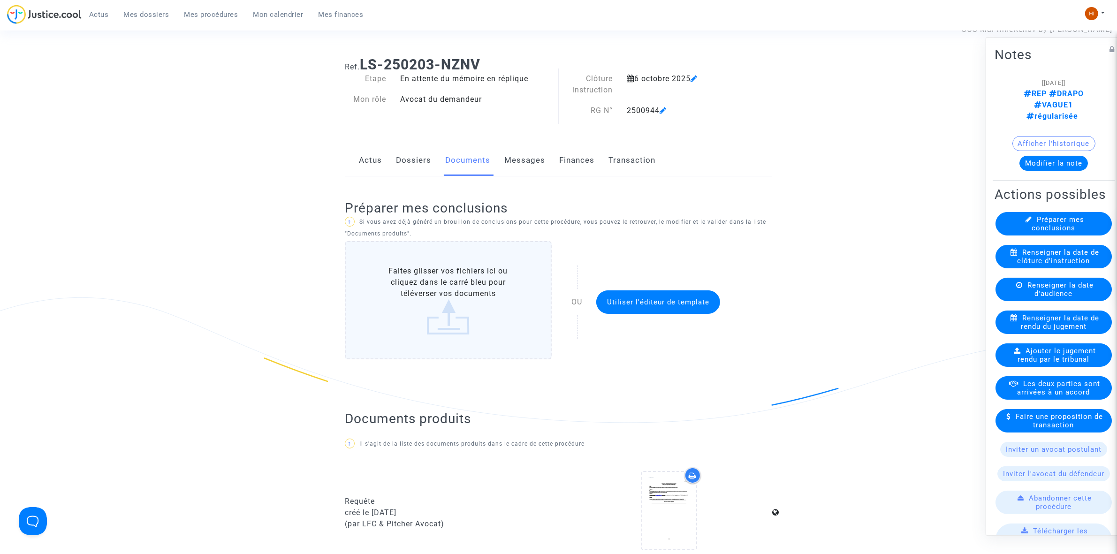
scroll to position [0, 0]
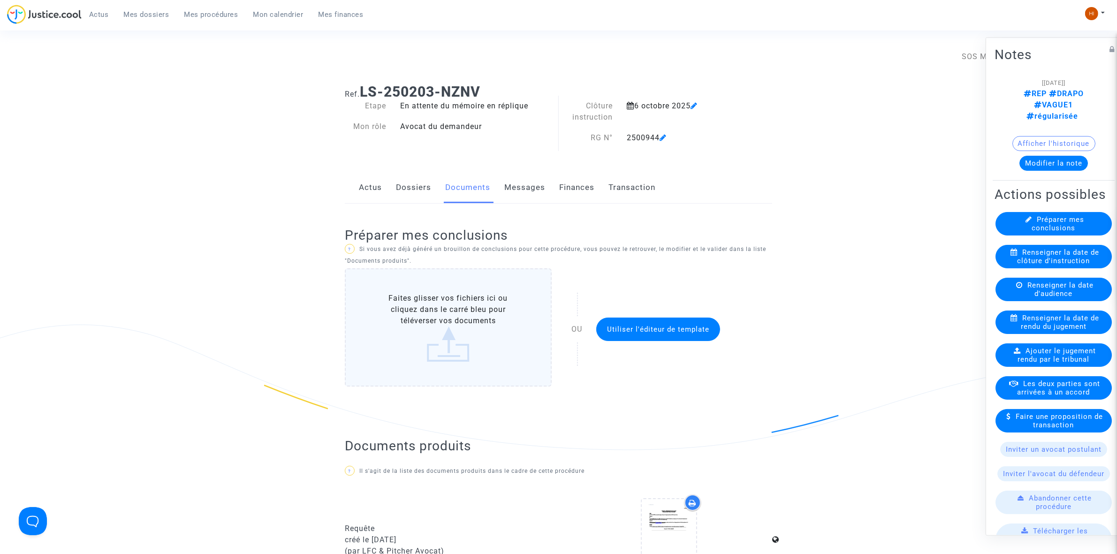
click at [631, 136] on div "2500944" at bounding box center [681, 137] width 122 height 11
drag, startPoint x: 627, startPoint y: 135, endPoint x: 659, endPoint y: 135, distance: 31.9
click at [660, 135] on div "2500944" at bounding box center [681, 137] width 122 height 11
copy div "2500944"
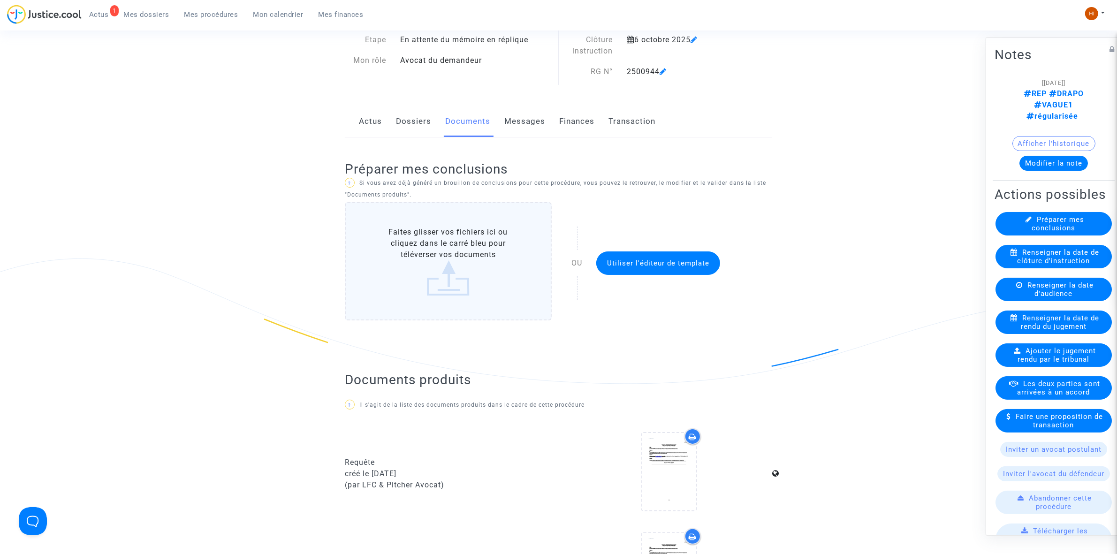
scroll to position [59, 0]
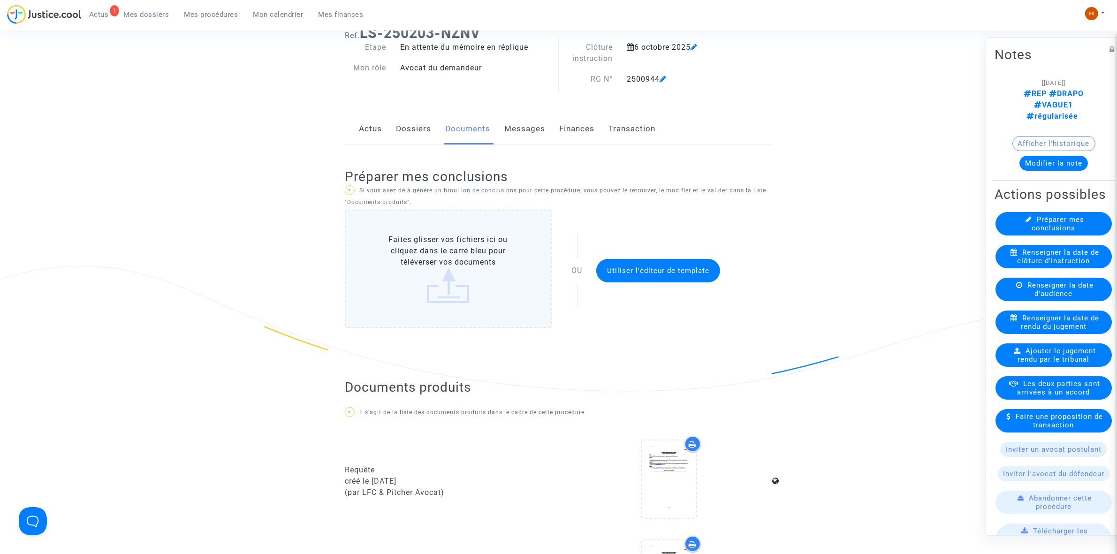
click at [1055, 261] on span "Renseigner la date de clôture d'instruction" at bounding box center [1059, 256] width 82 height 17
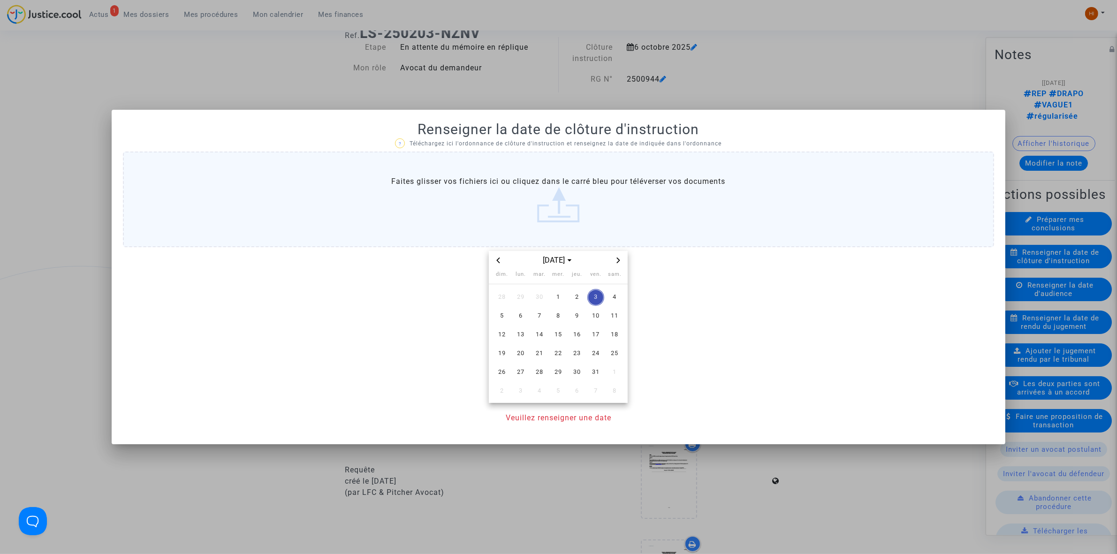
scroll to position [0, 0]
click at [519, 357] on span "20" at bounding box center [520, 353] width 17 height 17
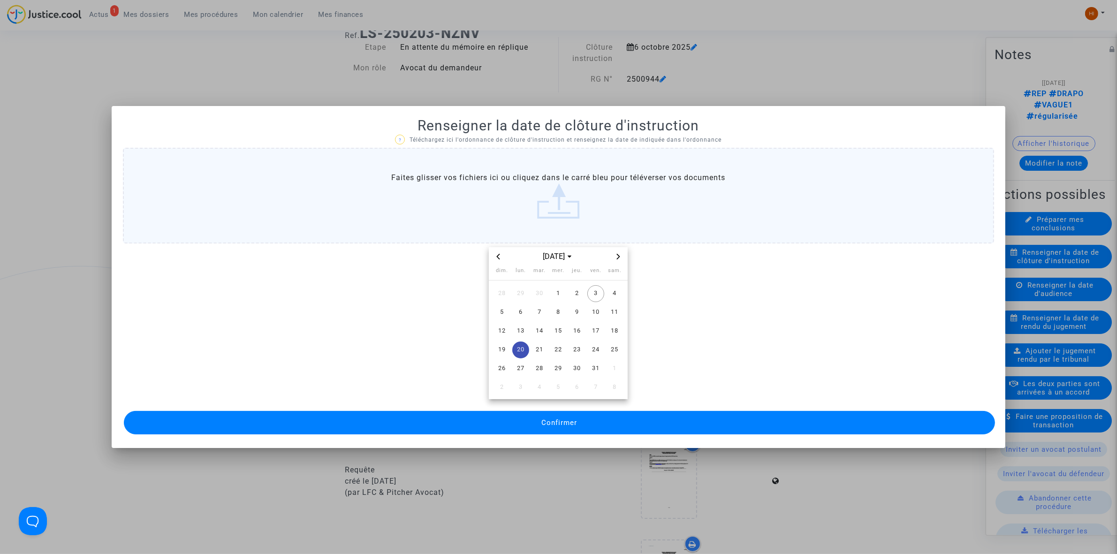
click at [518, 416] on button "Confirmer" at bounding box center [559, 422] width 871 height 23
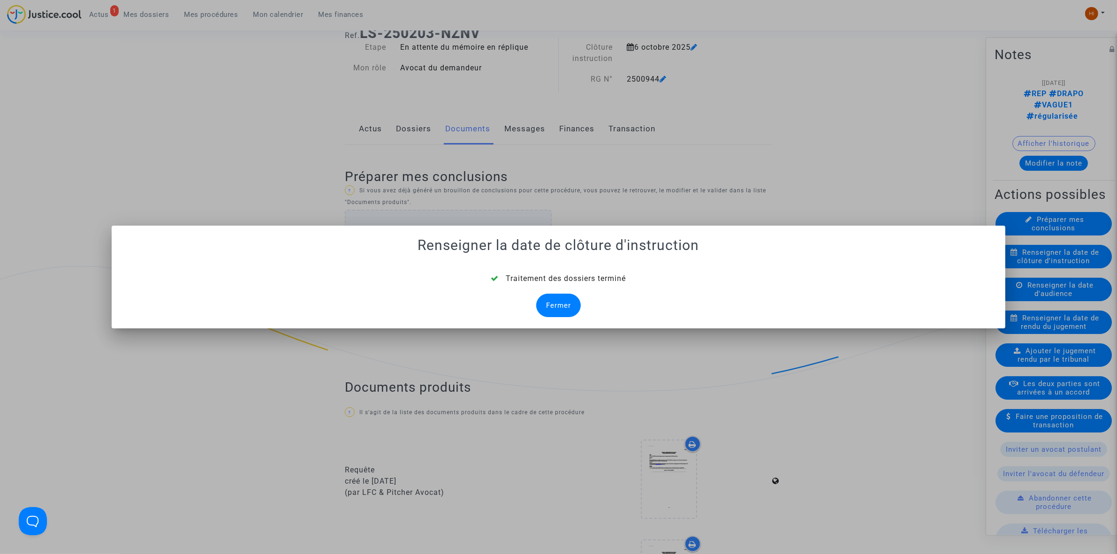
click at [571, 301] on div "Fermer" at bounding box center [558, 305] width 45 height 23
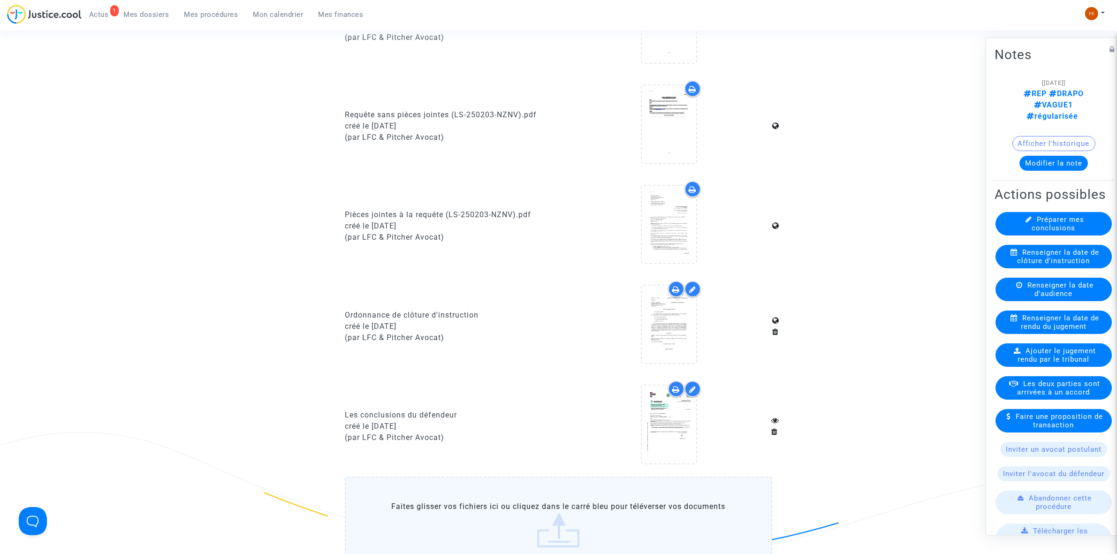
scroll to position [704, 0]
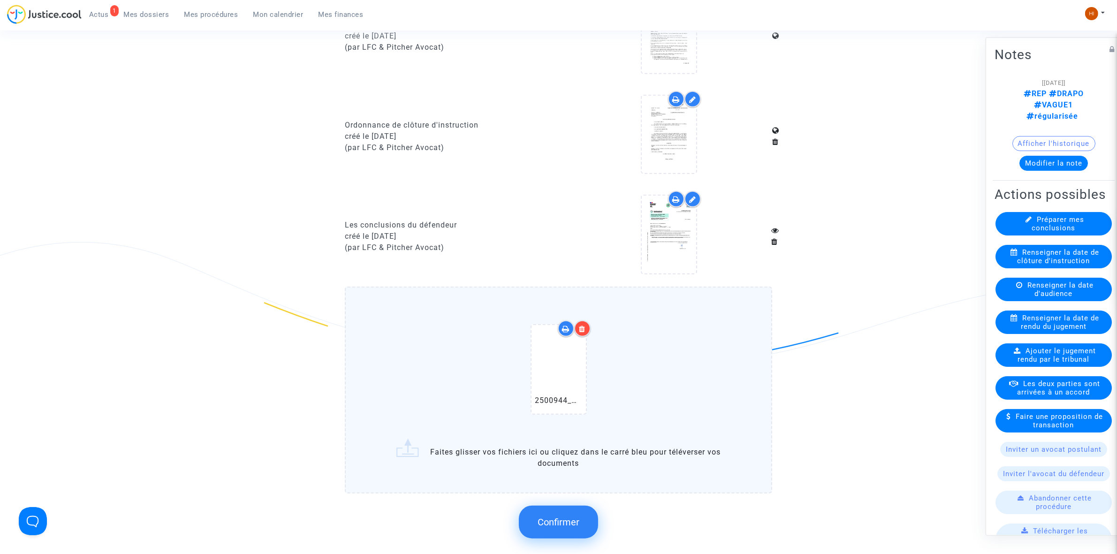
click at [587, 525] on button "Confirmer" at bounding box center [558, 522] width 79 height 33
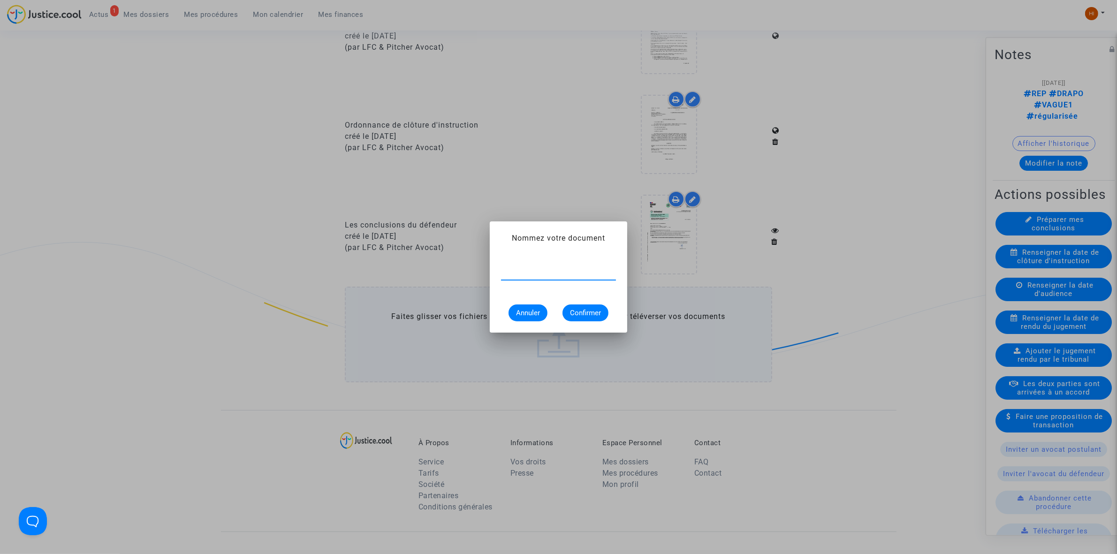
paste input "ORDONNANCE DE REPORT DE CLÔTURE D’INSTRUCTION"
type input "ORDONNANCE DE REPORT DE CLÔTURE D’INSTRUCTION"
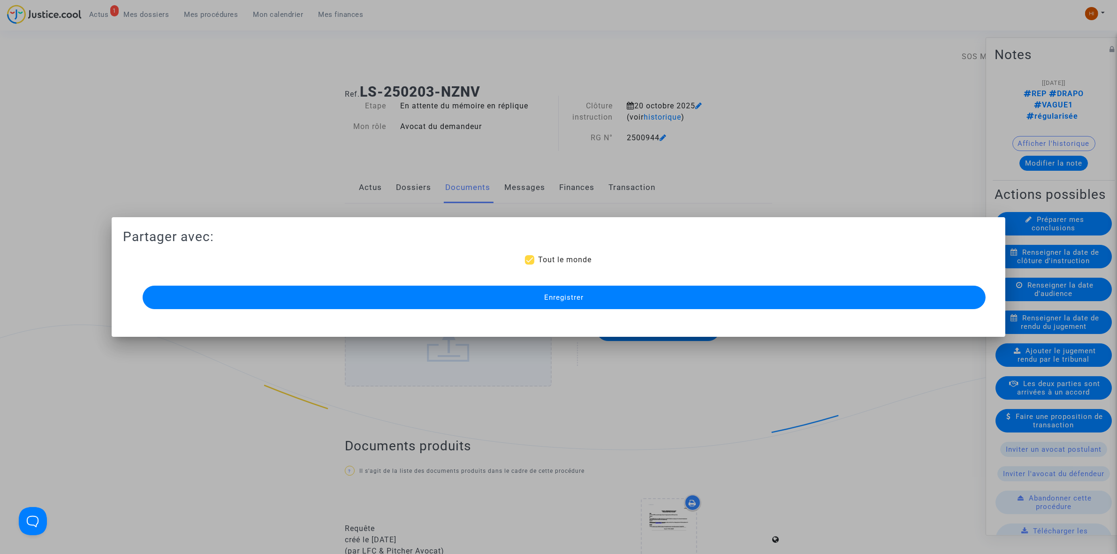
scroll to position [704, 0]
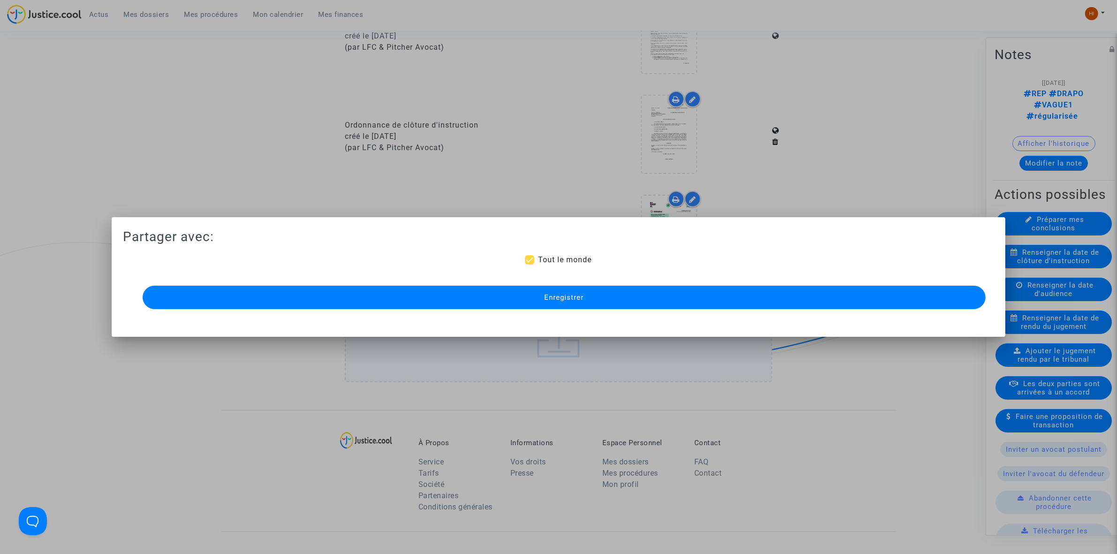
click at [560, 294] on span "Enregistrer" at bounding box center [563, 297] width 39 height 8
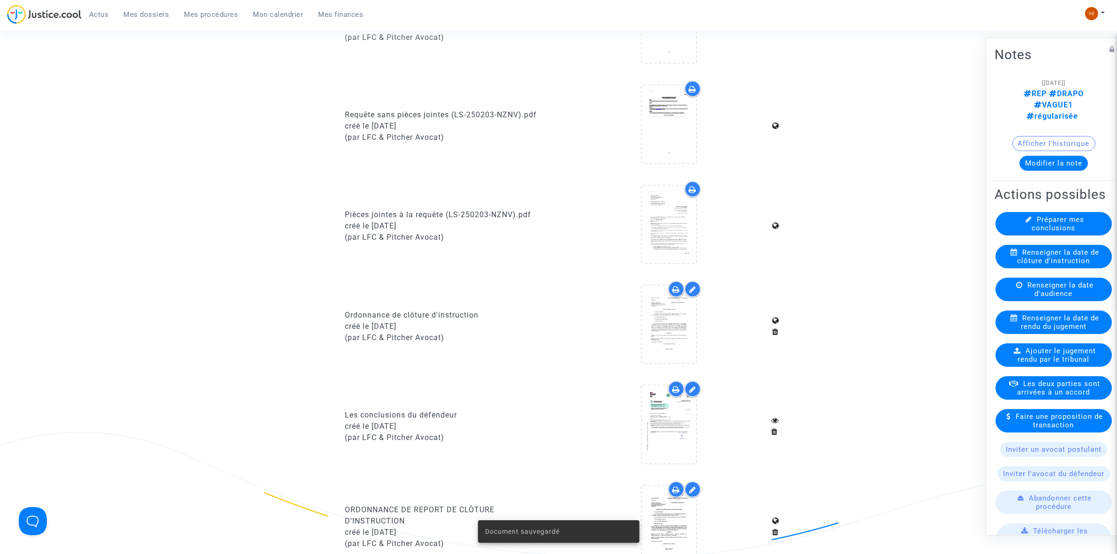
scroll to position [528, 0]
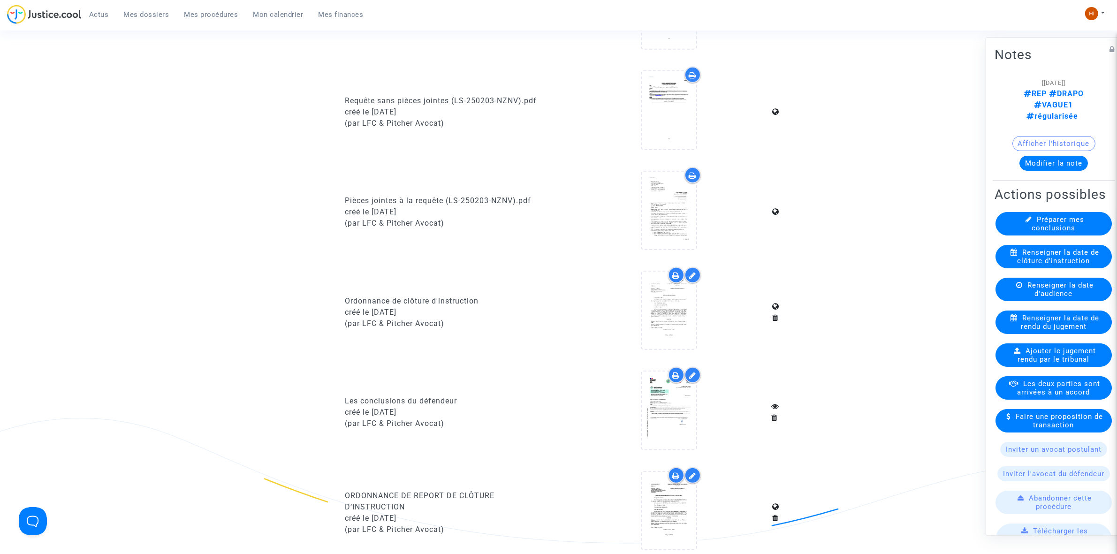
click at [202, 18] on span "Mes procédures" at bounding box center [211, 14] width 54 height 8
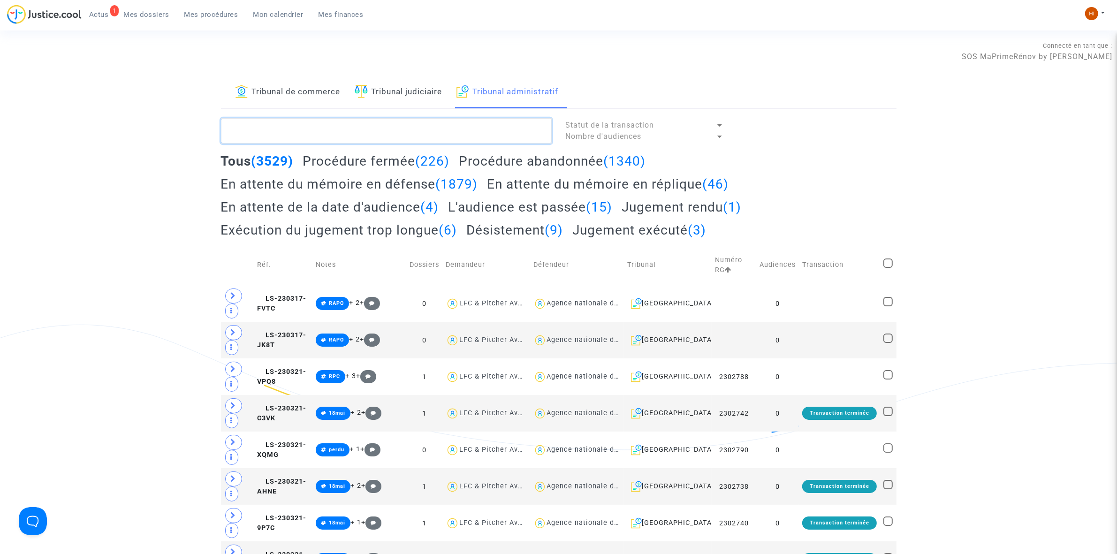
click at [430, 130] on textarea at bounding box center [386, 130] width 331 height 25
paste textarea "2500947 - Monsieur GERMANAUD Nicolas"
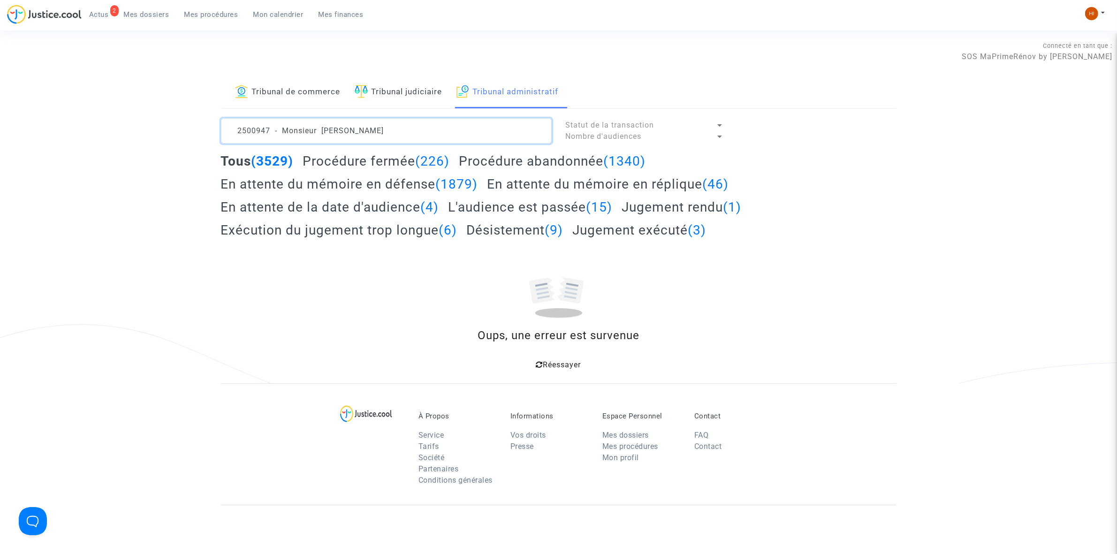
drag, startPoint x: 414, startPoint y: 130, endPoint x: 274, endPoint y: 136, distance: 140.4
click at [274, 136] on textarea at bounding box center [386, 130] width 331 height 25
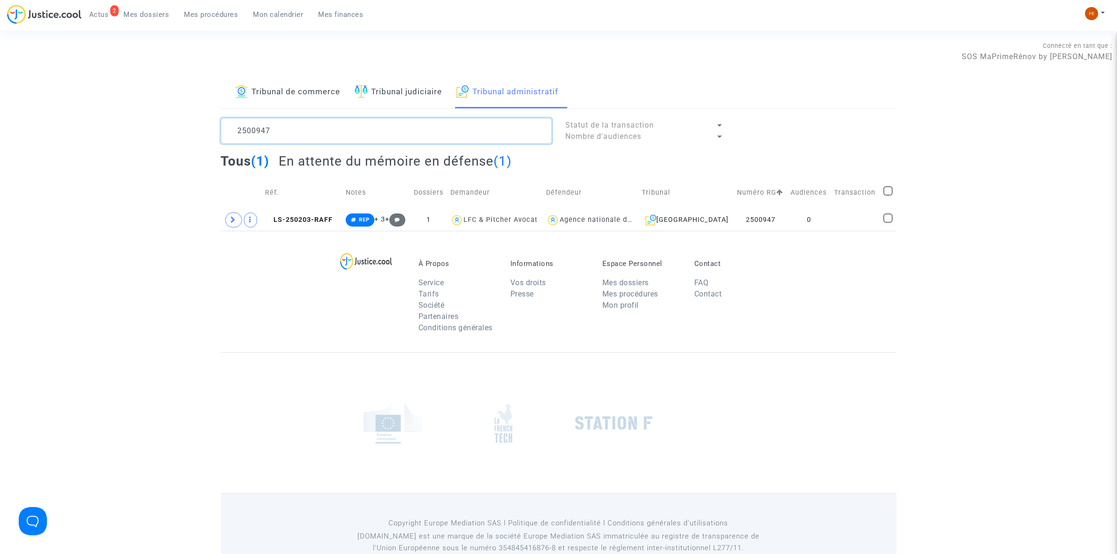
type textarea "2500947"
drag, startPoint x: 851, startPoint y: 213, endPoint x: 859, endPoint y: 205, distance: 11.3
click at [851, 213] on td at bounding box center [855, 220] width 49 height 22
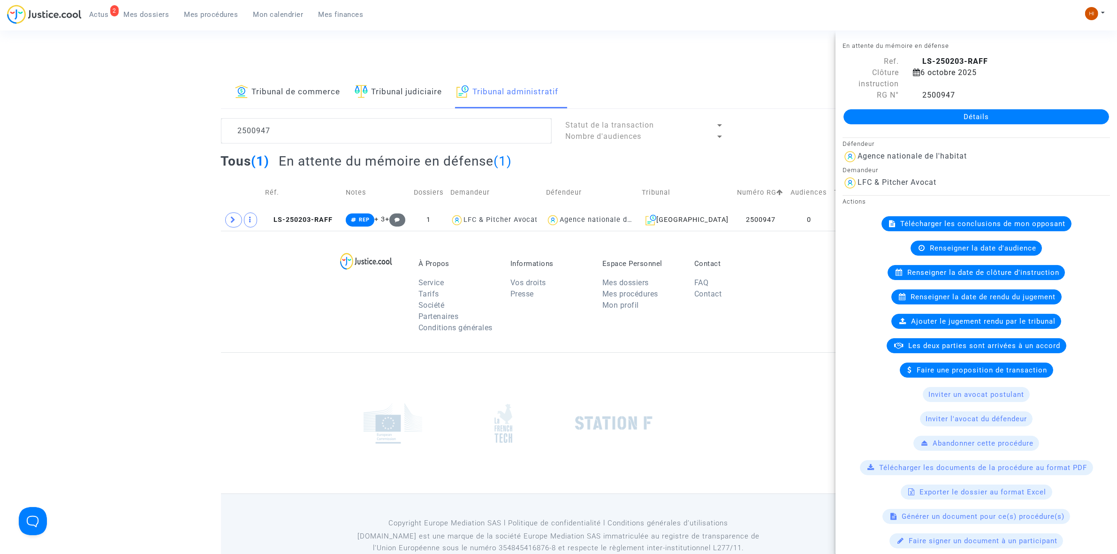
click at [942, 113] on link "Détails" at bounding box center [977, 116] width 266 height 15
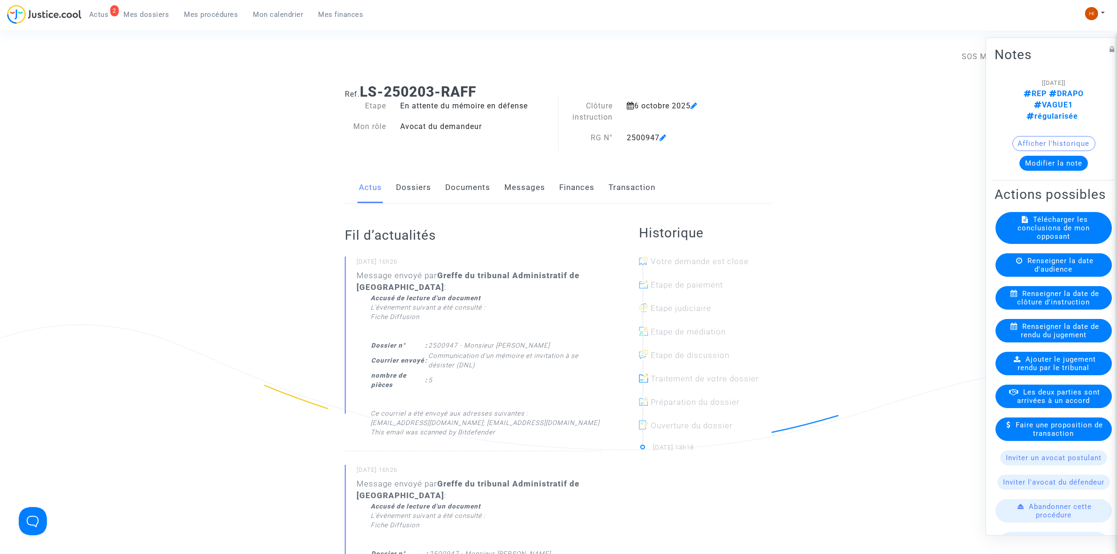
click at [1037, 301] on span "Renseigner la date de clôture d'instruction" at bounding box center [1059, 297] width 82 height 17
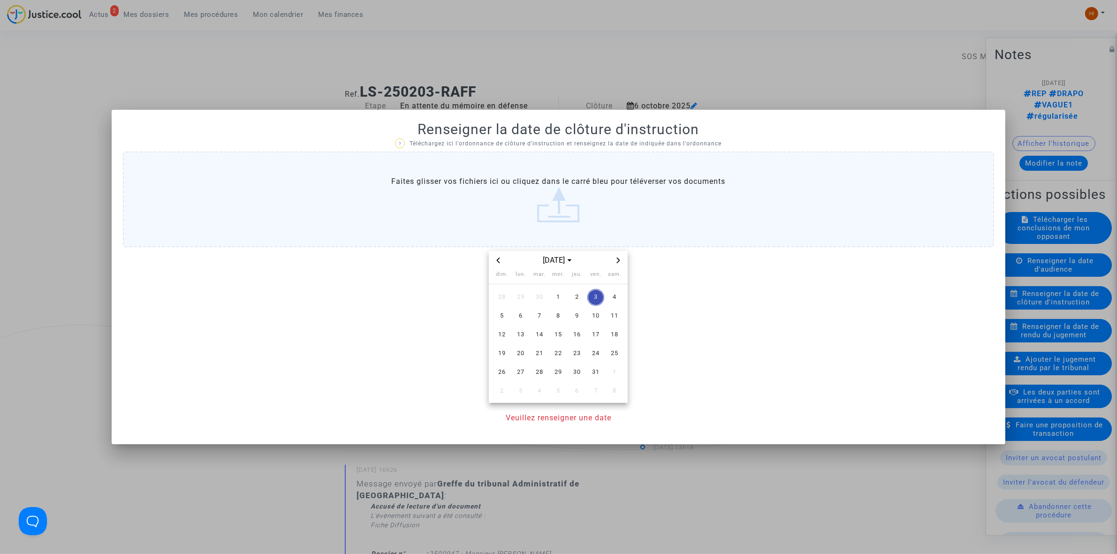
click at [1037, 301] on div at bounding box center [558, 277] width 1117 height 554
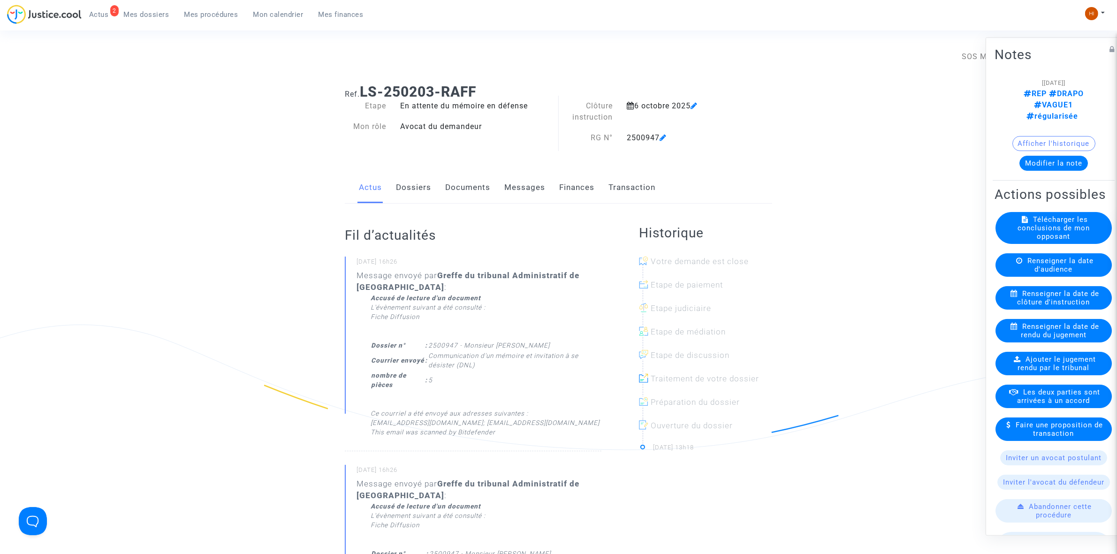
click at [1075, 306] on span "Renseigner la date de clôture d'instruction" at bounding box center [1059, 297] width 82 height 17
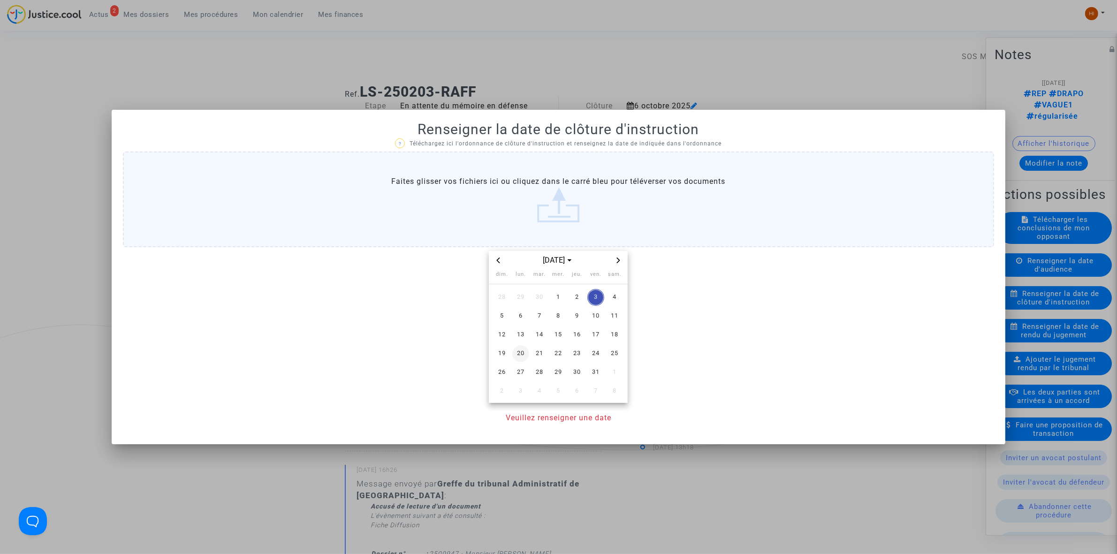
click at [518, 353] on span "20" at bounding box center [520, 353] width 17 height 17
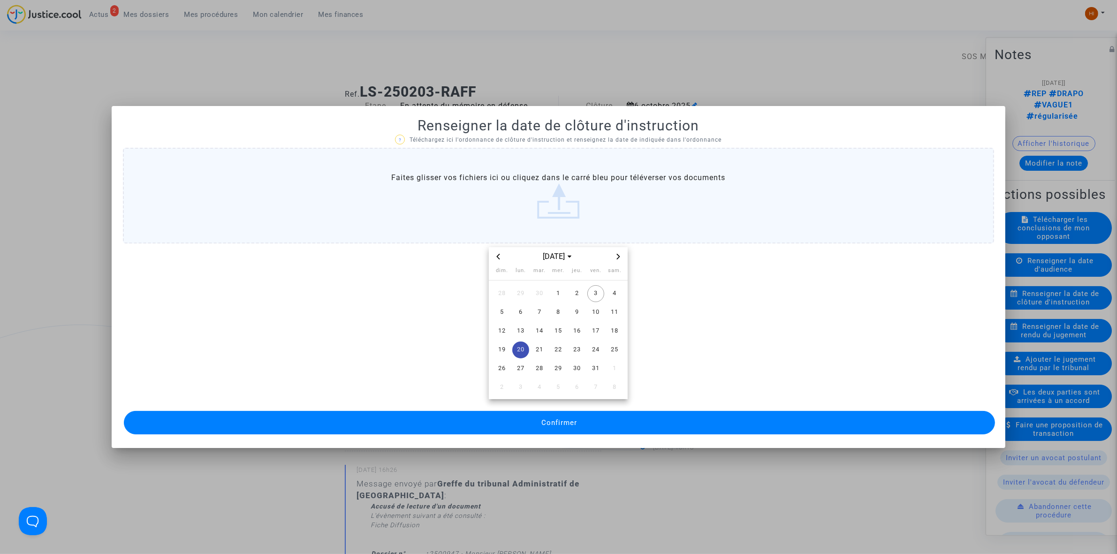
click at [511, 423] on button "Confirmer" at bounding box center [559, 422] width 871 height 23
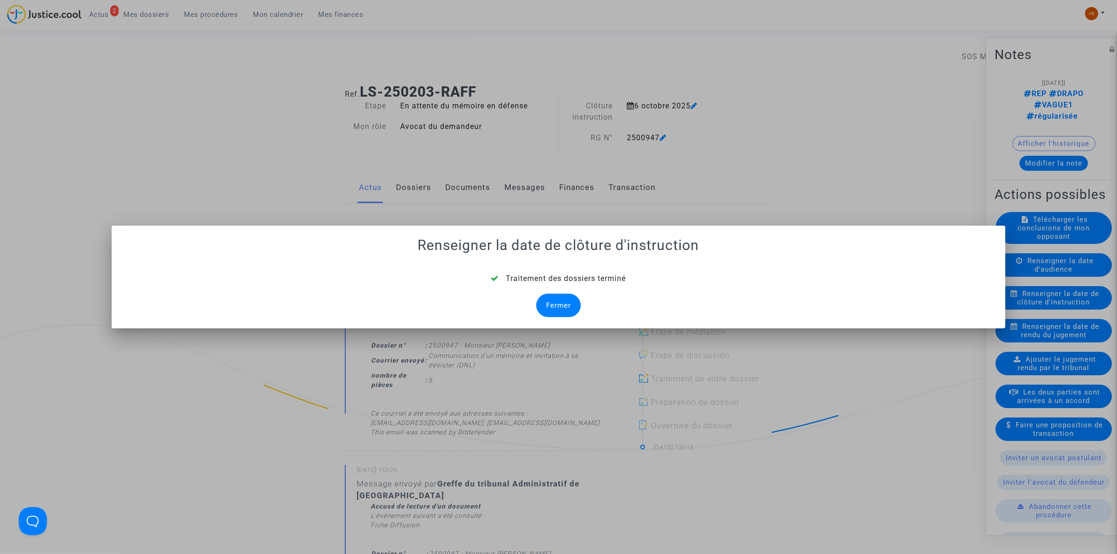
click at [547, 304] on div "Fermer" at bounding box center [558, 305] width 45 height 23
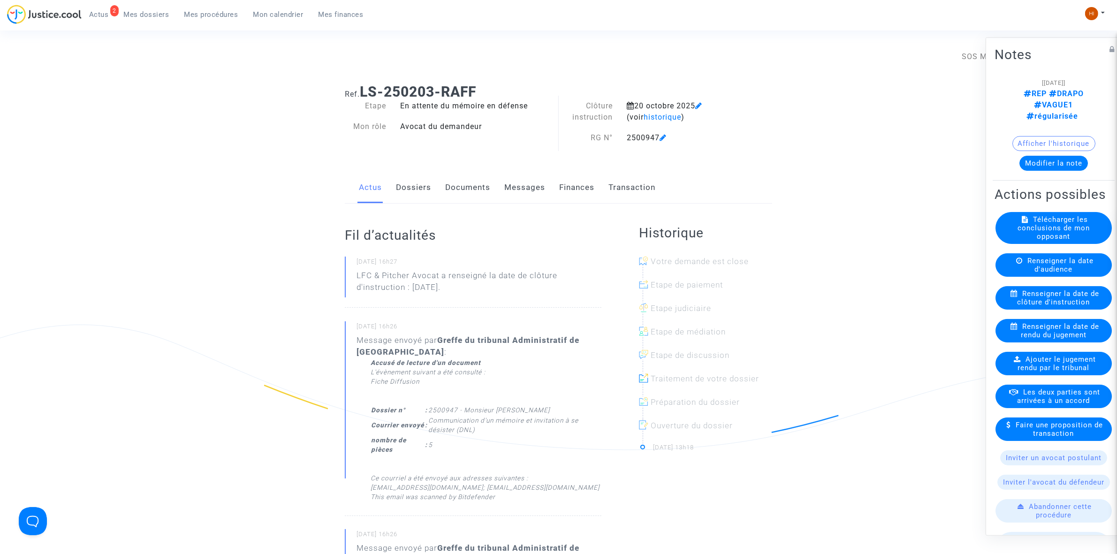
click at [470, 183] on link "Documents" at bounding box center [467, 187] width 45 height 31
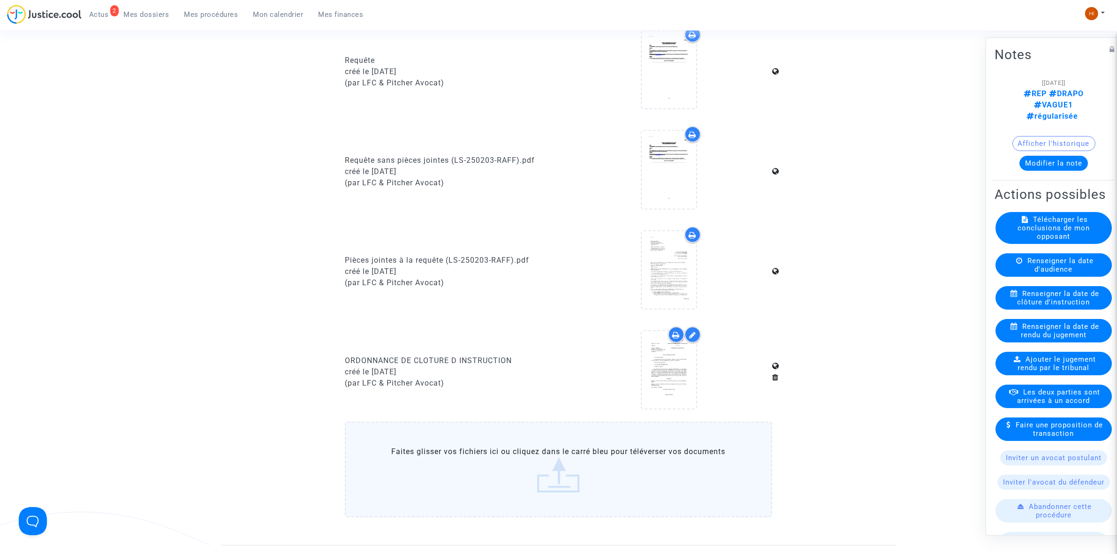
scroll to position [645, 0]
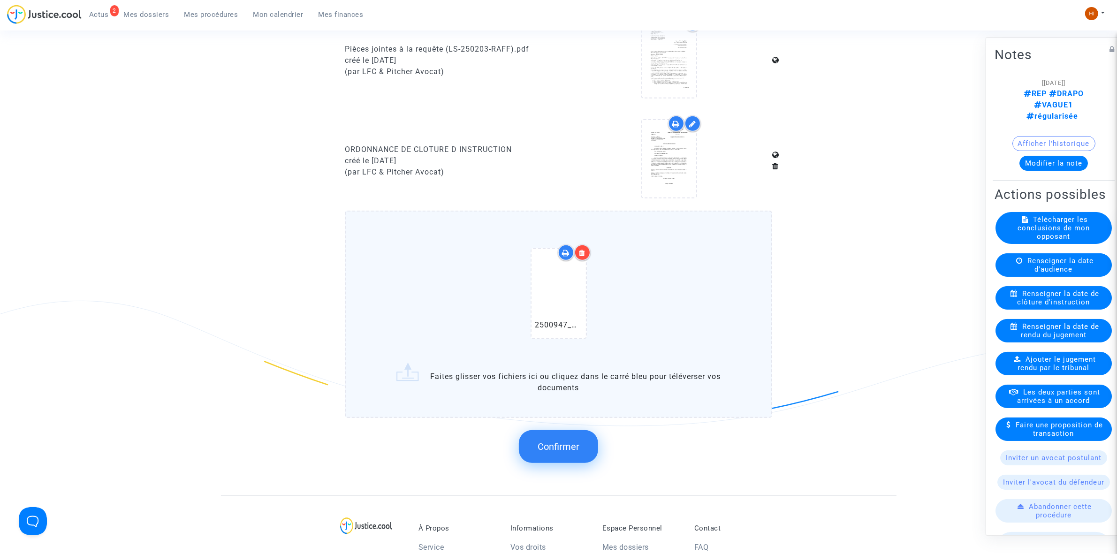
click at [555, 441] on span "Confirmer" at bounding box center [559, 446] width 42 height 11
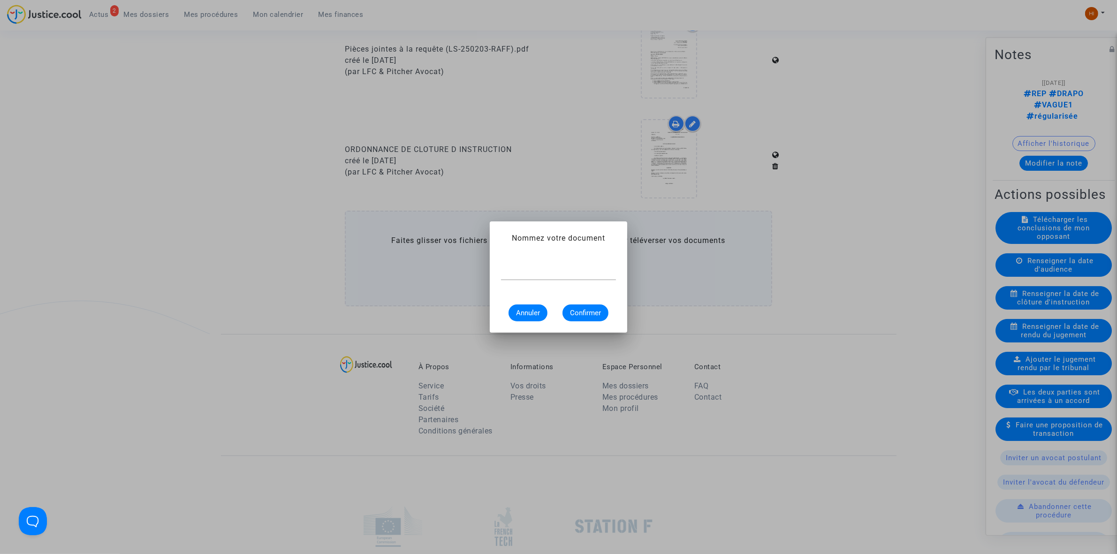
scroll to position [0, 0]
paste input "ORDONNANCE DE REPORT DE CLÔTURE D’INSTRUCTION"
type input "ORDONNANCE DE REPORT DE CLÔTURE D’INSTRUCTION"
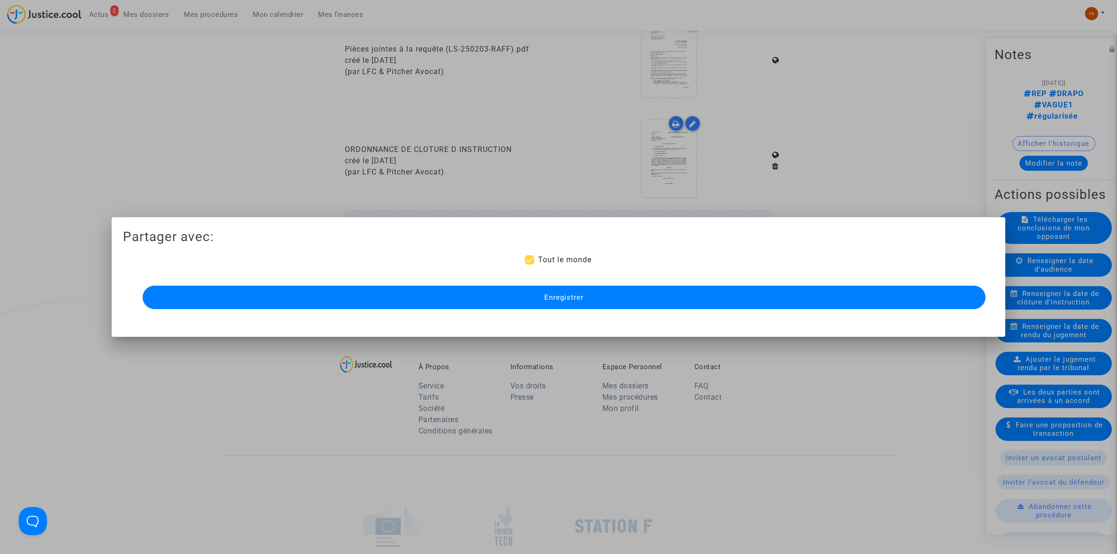
click at [654, 289] on button "Enregistrer" at bounding box center [564, 297] width 843 height 23
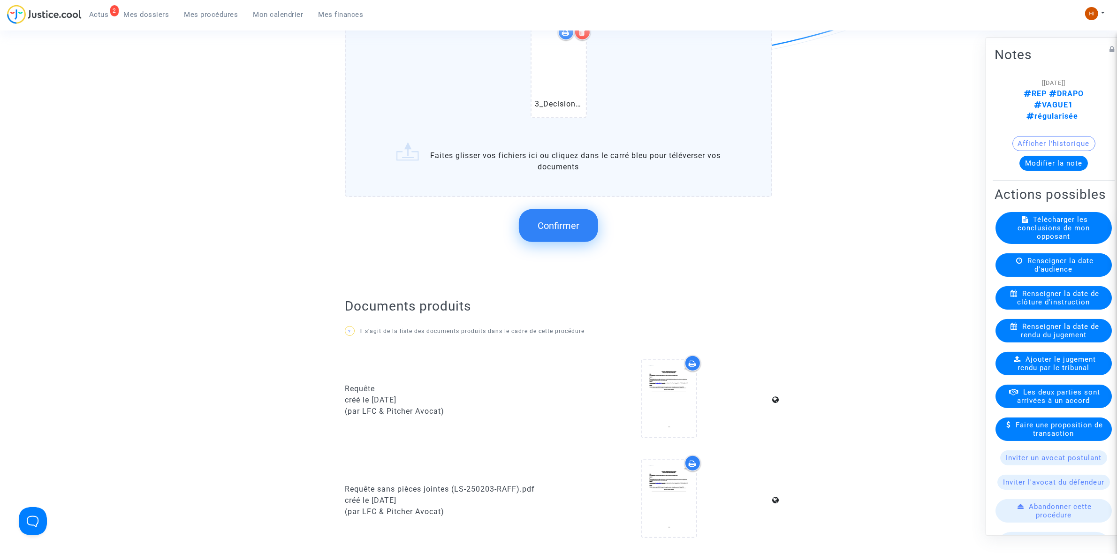
scroll to position [411, 0]
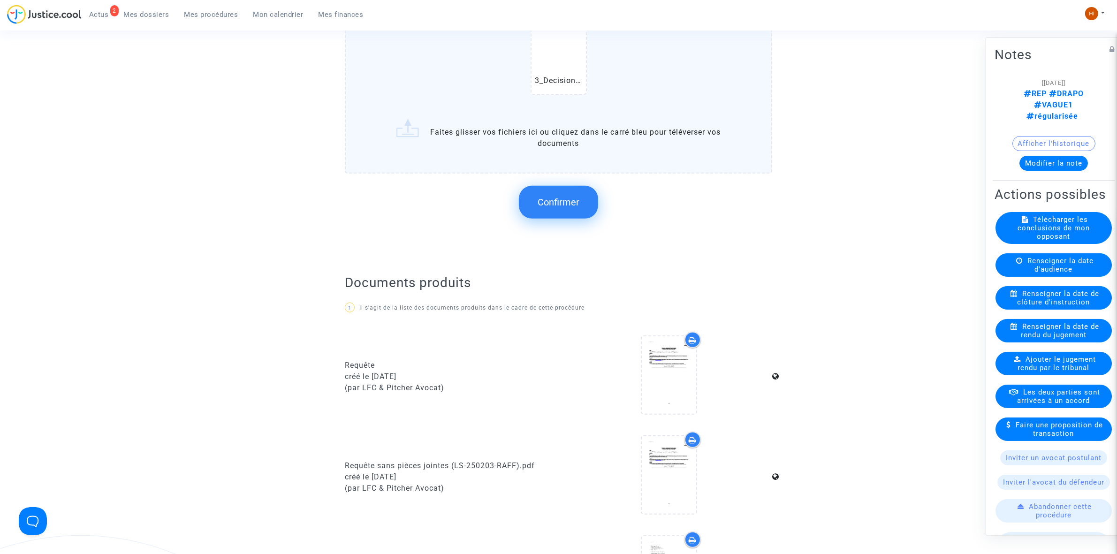
click at [560, 198] on span "Confirmer" at bounding box center [559, 202] width 42 height 11
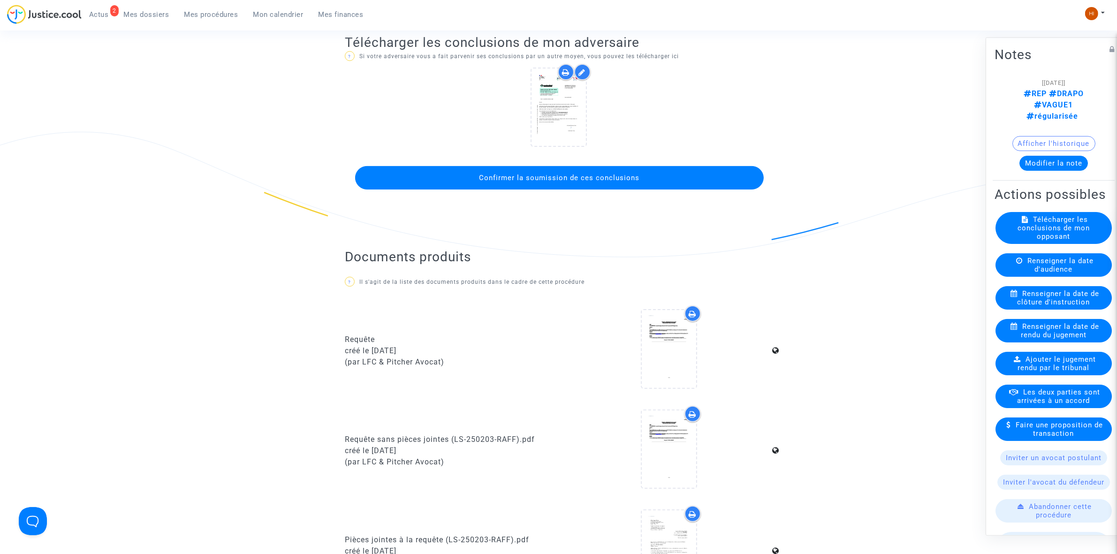
scroll to position [176, 0]
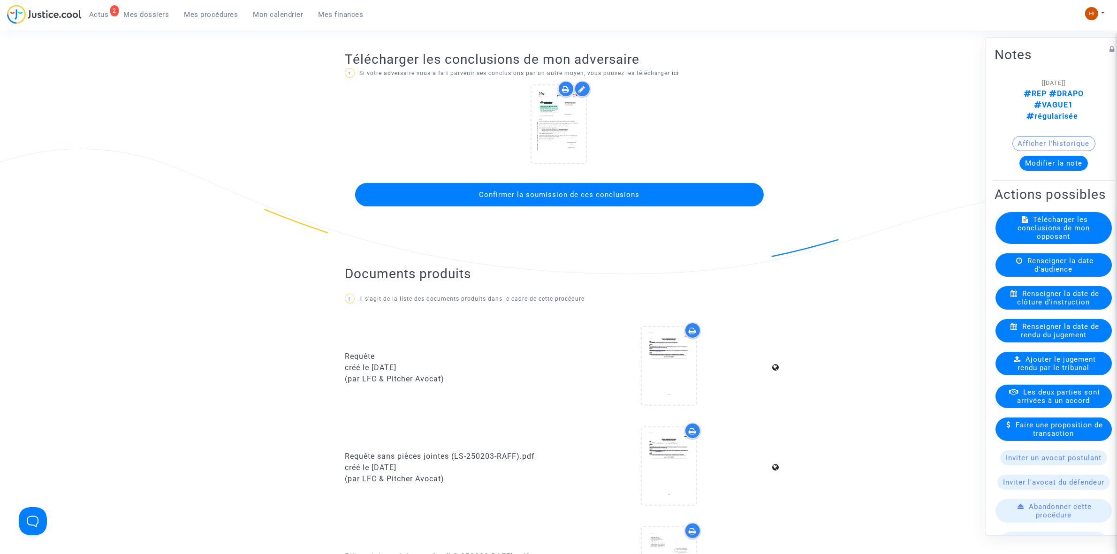
click at [595, 197] on span "Confirmer la soumission de ces conclusions" at bounding box center [560, 195] width 160 height 8
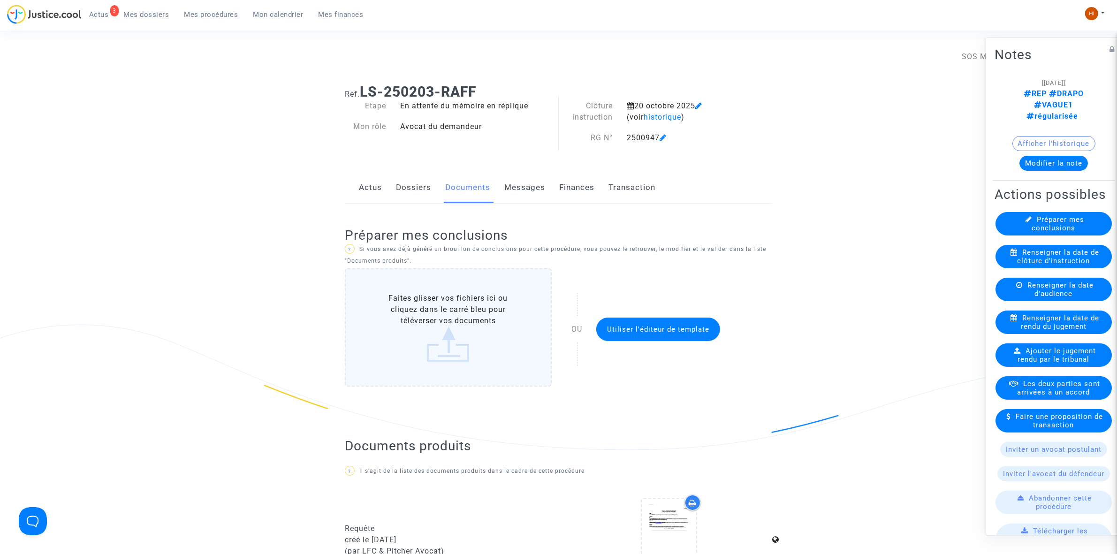
click at [219, 16] on span "Mes procédures" at bounding box center [211, 14] width 54 height 8
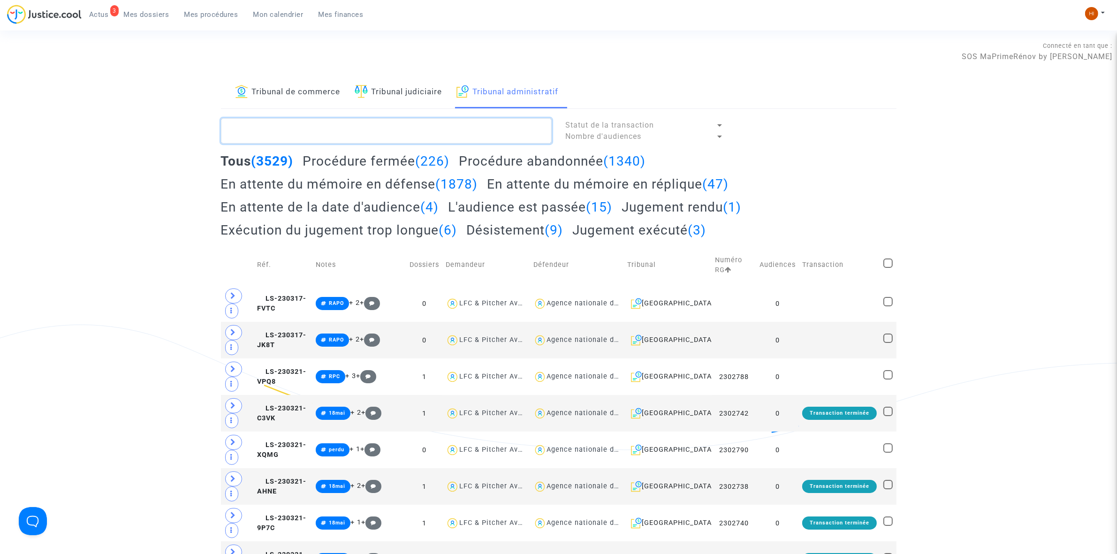
click at [376, 123] on textarea at bounding box center [386, 130] width 331 height 25
paste textarea "2500937 - Monsieur BENHATTAB MOHAMMED"
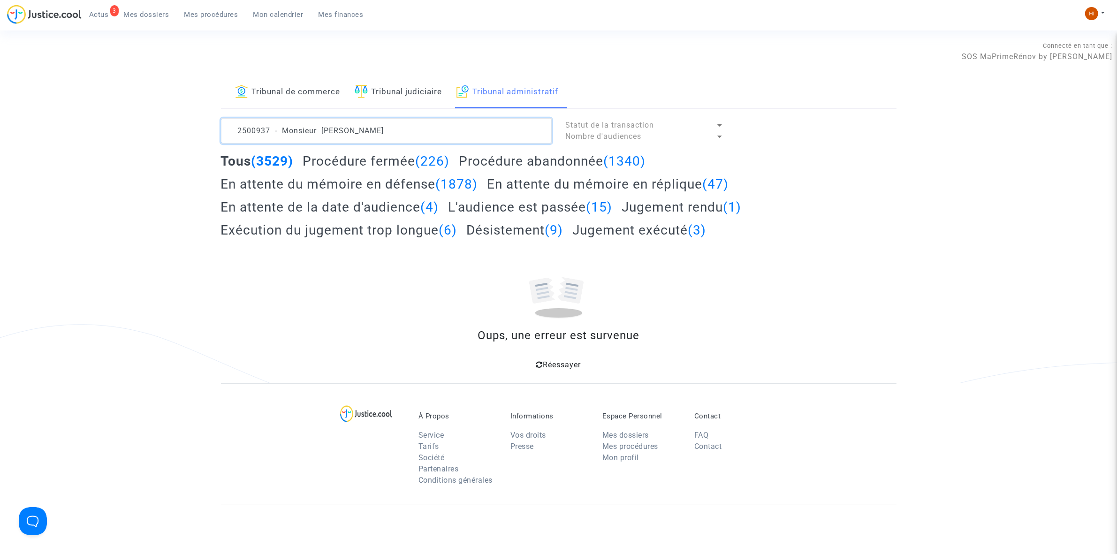
drag, startPoint x: 425, startPoint y: 131, endPoint x: 275, endPoint y: 134, distance: 149.7
click at [275, 134] on textarea at bounding box center [386, 130] width 331 height 25
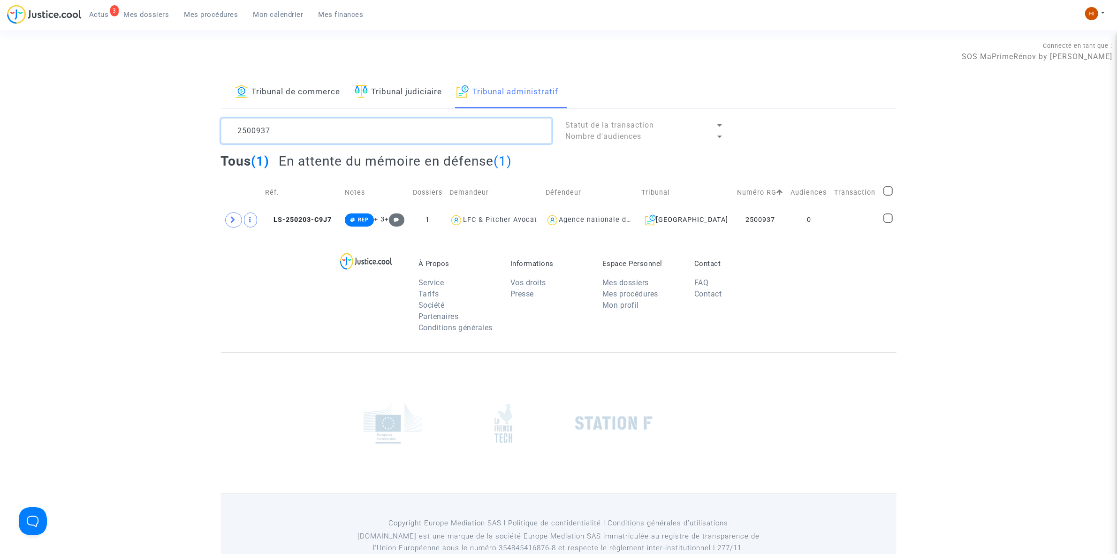
type textarea "2500937"
click at [808, 221] on td "0" at bounding box center [809, 220] width 44 height 22
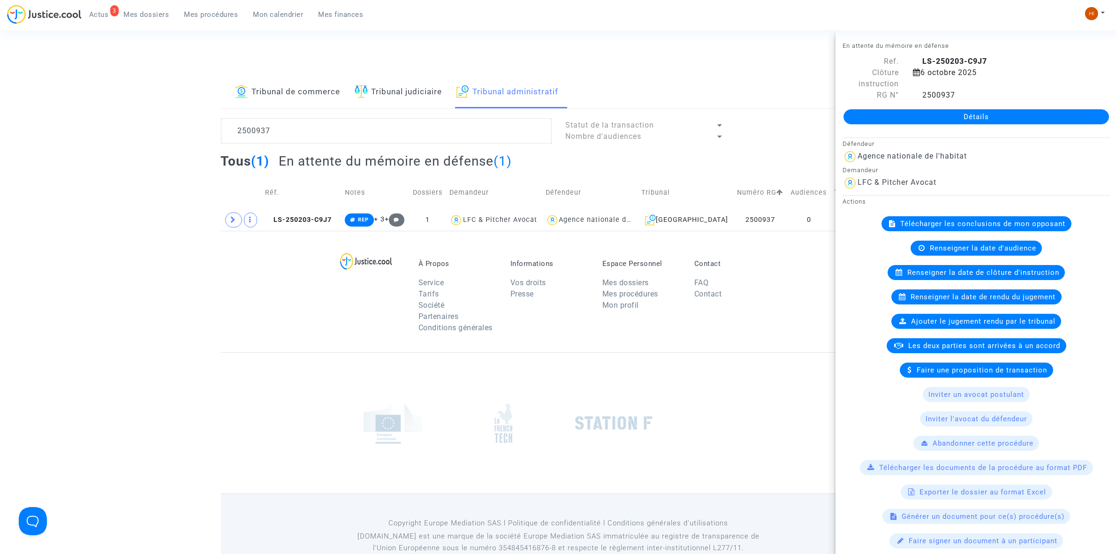
click at [922, 118] on link "Détails" at bounding box center [977, 116] width 266 height 15
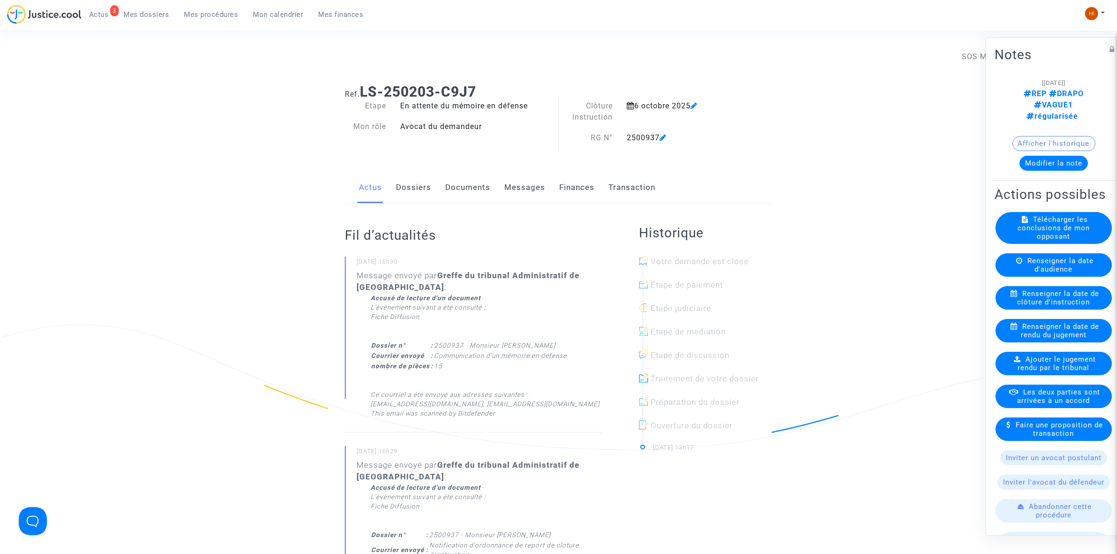
click at [1040, 299] on span "Renseigner la date de clôture d'instruction" at bounding box center [1059, 297] width 82 height 17
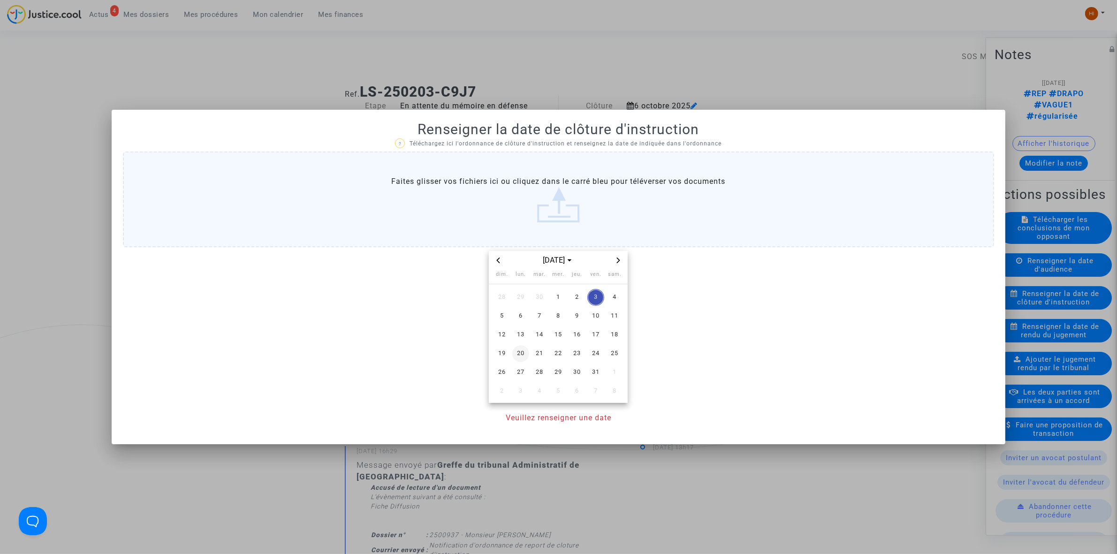
click at [512, 354] on span "20" at bounding box center [520, 353] width 17 height 17
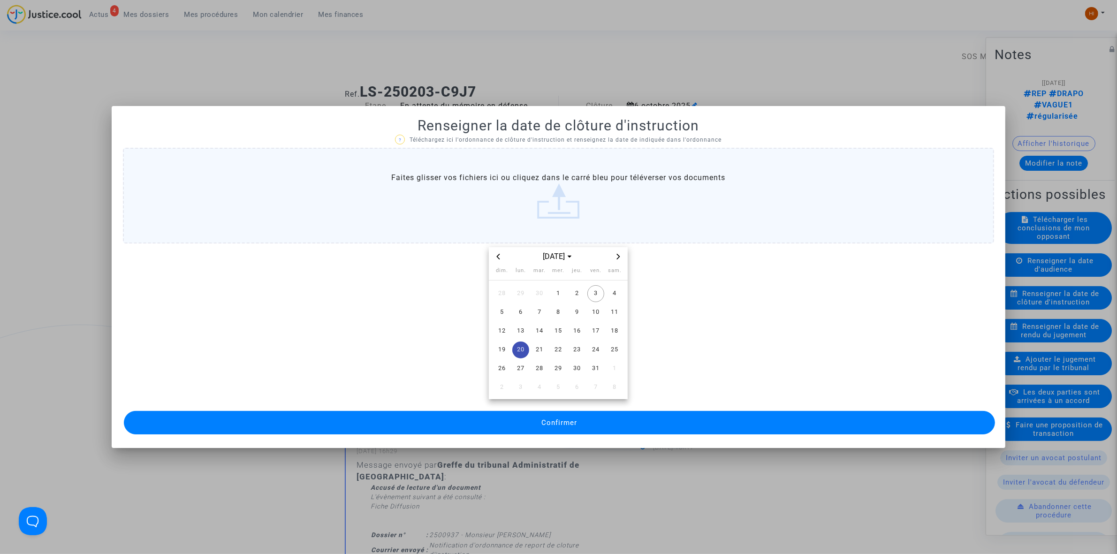
click at [512, 427] on button "Confirmer" at bounding box center [559, 422] width 871 height 23
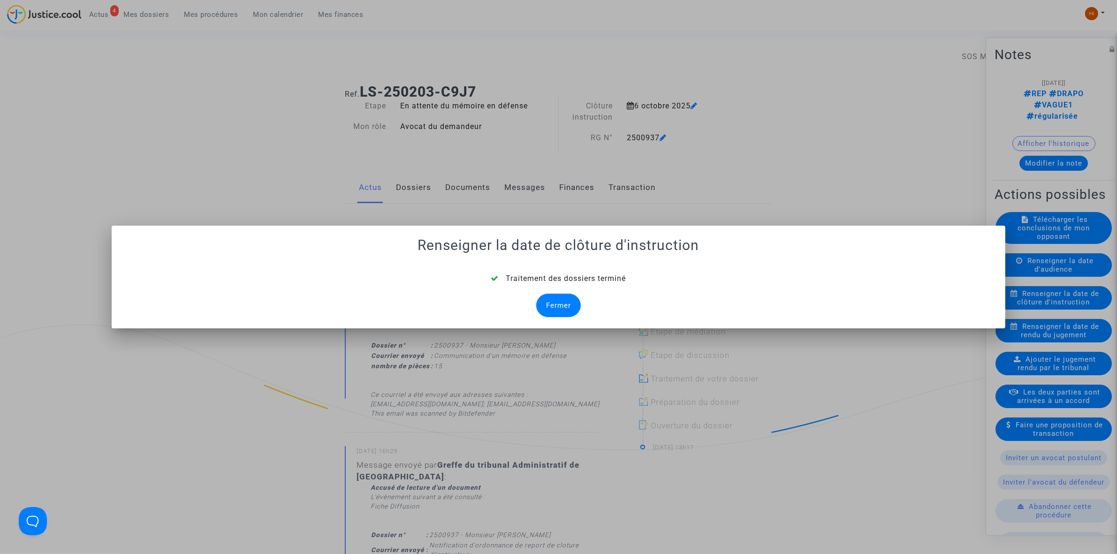
drag, startPoint x: 559, startPoint y: 309, endPoint x: 533, endPoint y: 290, distance: 32.2
click at [559, 308] on div "Fermer" at bounding box center [558, 305] width 45 height 23
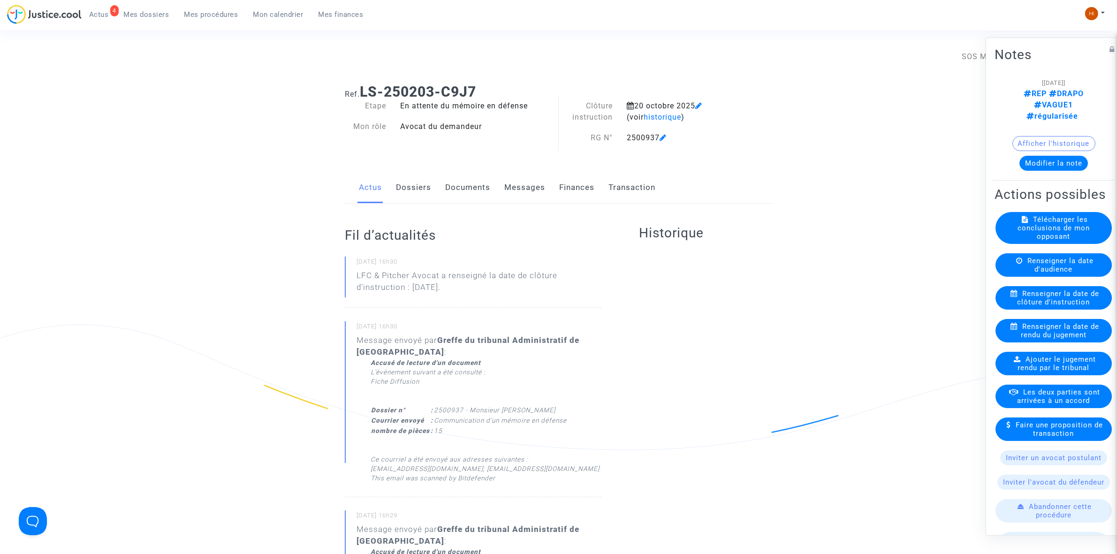
click at [464, 199] on link "Documents" at bounding box center [467, 187] width 45 height 31
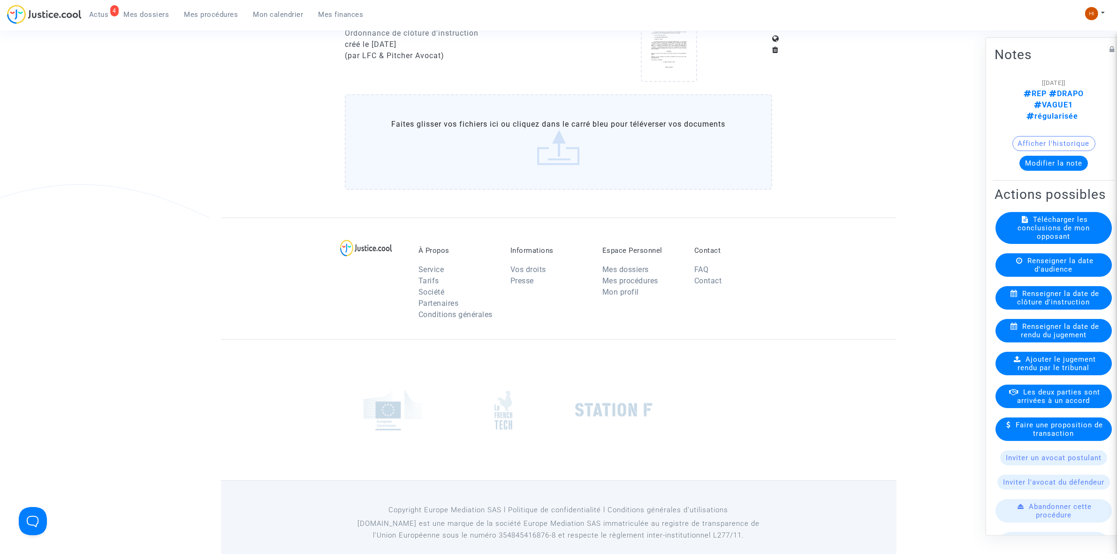
scroll to position [762, 0]
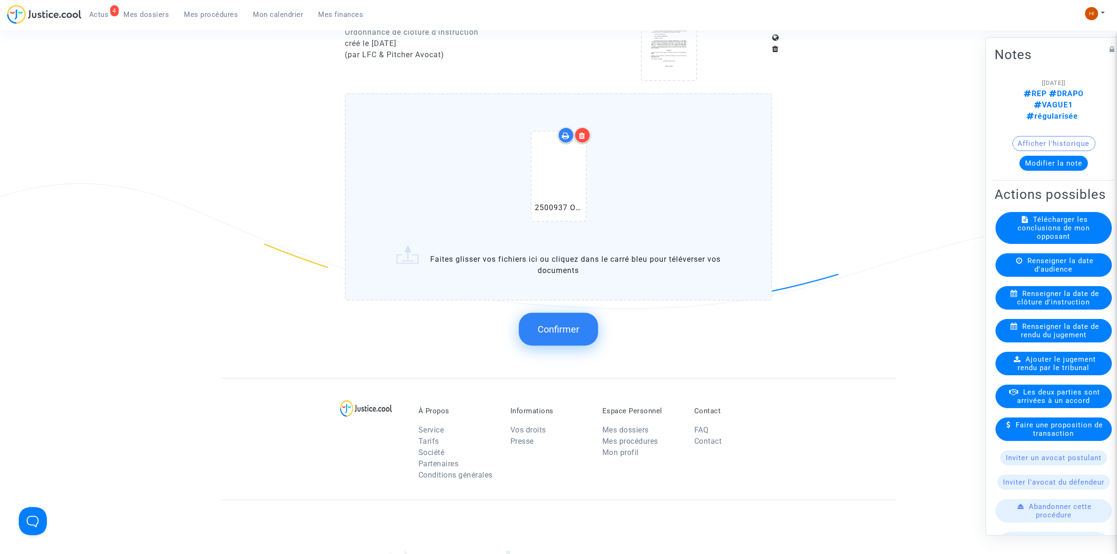
click at [556, 325] on span "Confirmer" at bounding box center [559, 329] width 42 height 11
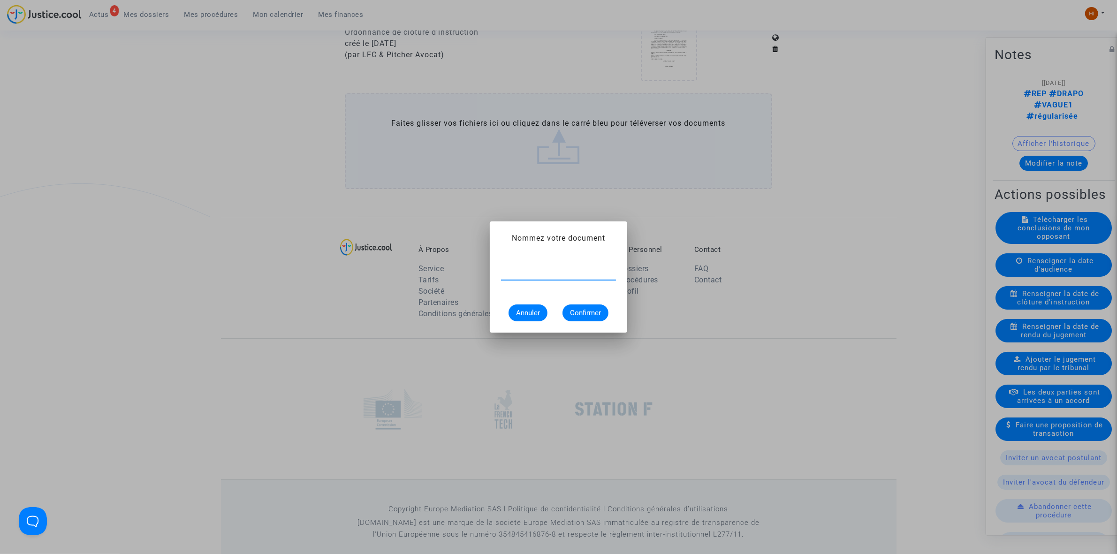
paste input "ORDONNANCE DE REPORT DE CLÔTURE D’INSTRUCTION"
type input "ORDONNANCE DE REPORT DE CLÔTURE D’INSTRUCTION"
click at [593, 303] on div "ORDONNANCE DE REPORT DE CLÔTURE D’INSTRUCTION Annuler Confirmer" at bounding box center [558, 290] width 115 height 62
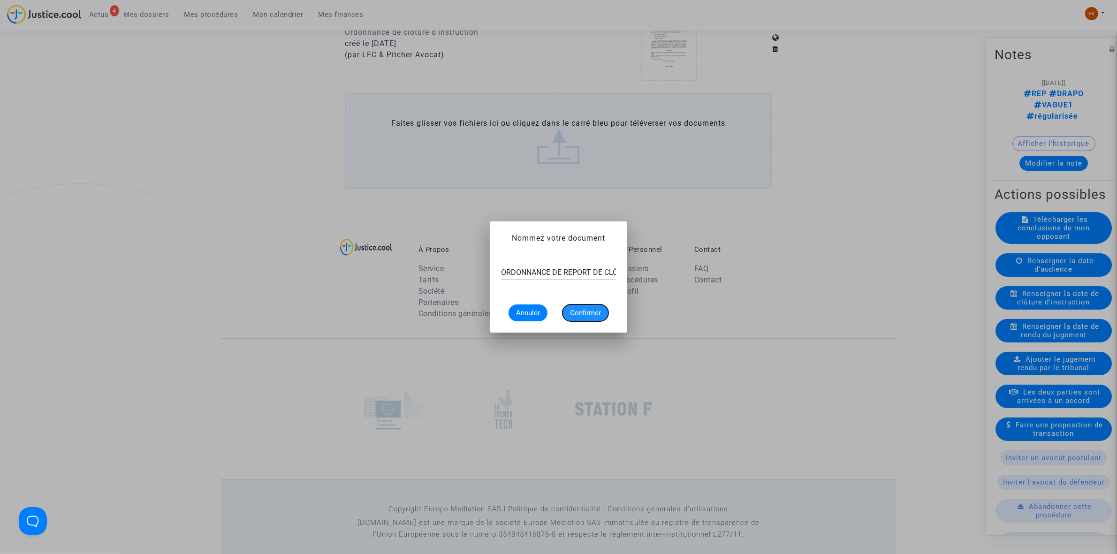
click at [590, 309] on span "Confirmer" at bounding box center [585, 313] width 31 height 8
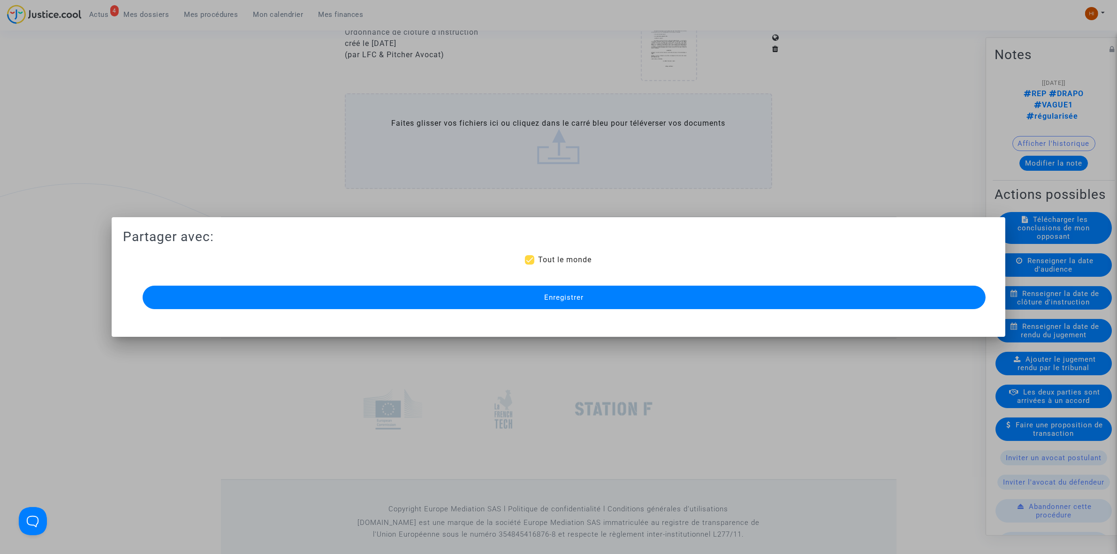
click at [448, 292] on button "Enregistrer" at bounding box center [564, 297] width 843 height 23
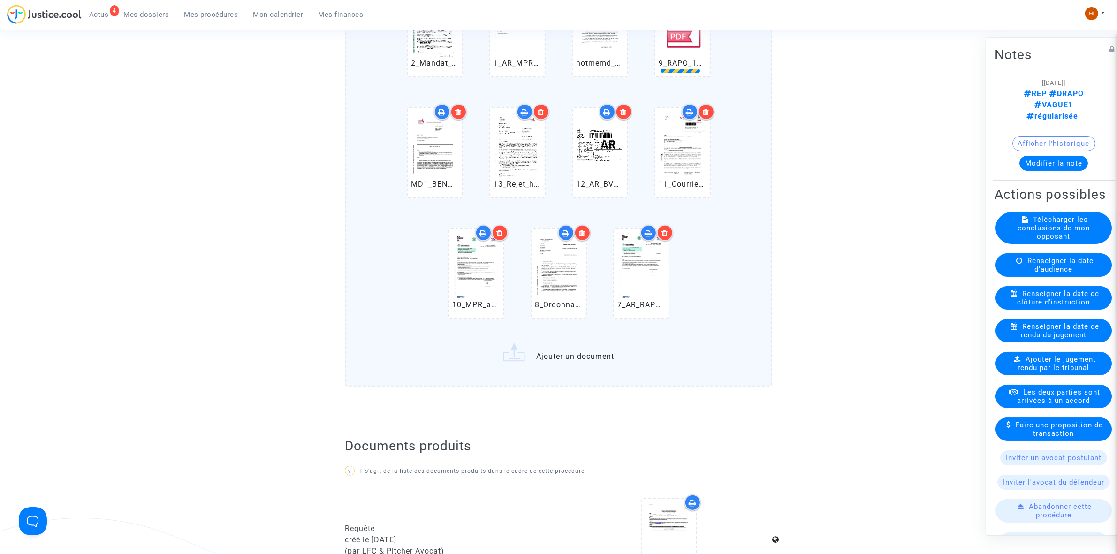
scroll to position [587, 0]
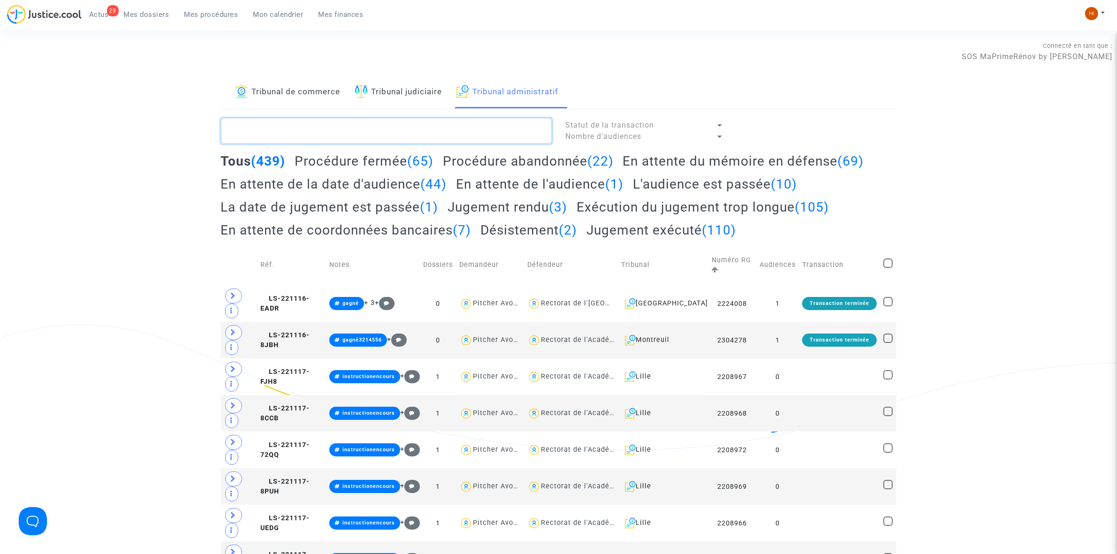
click at [336, 125] on textarea at bounding box center [386, 130] width 331 height 25
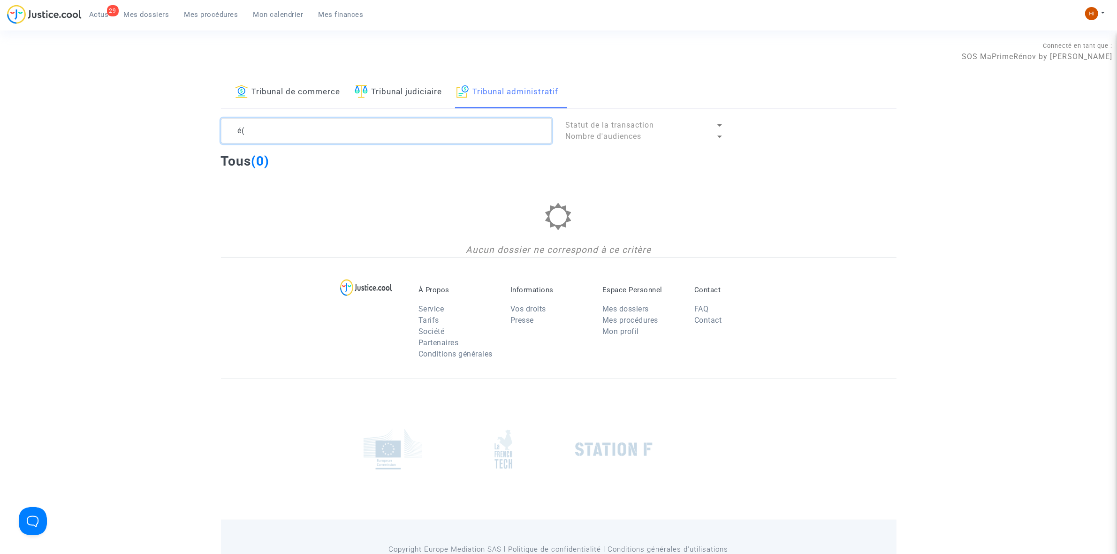
type textarea "é"
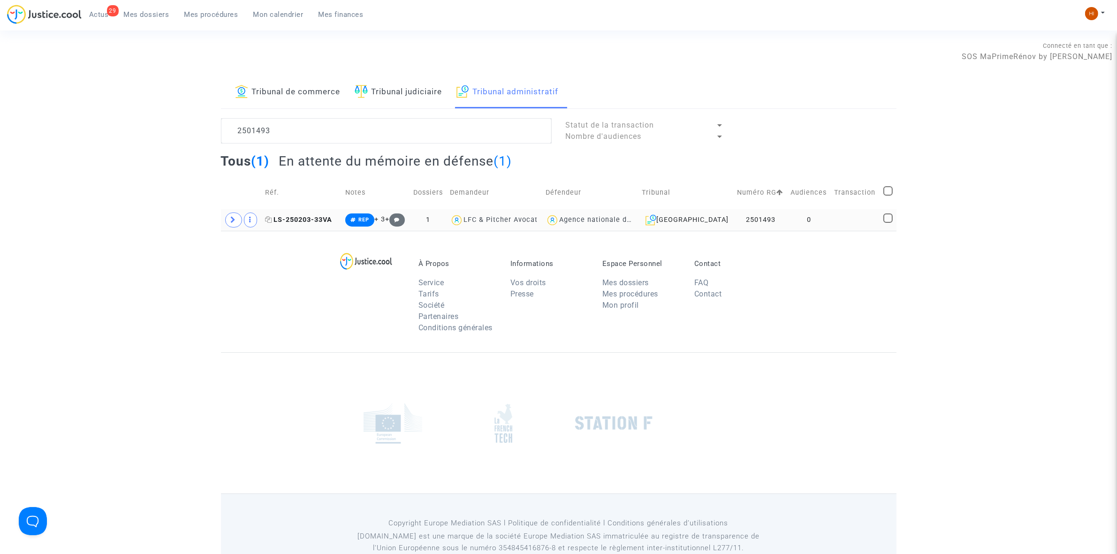
click at [315, 222] on span "LS-250203-33VA" at bounding box center [298, 220] width 67 height 8
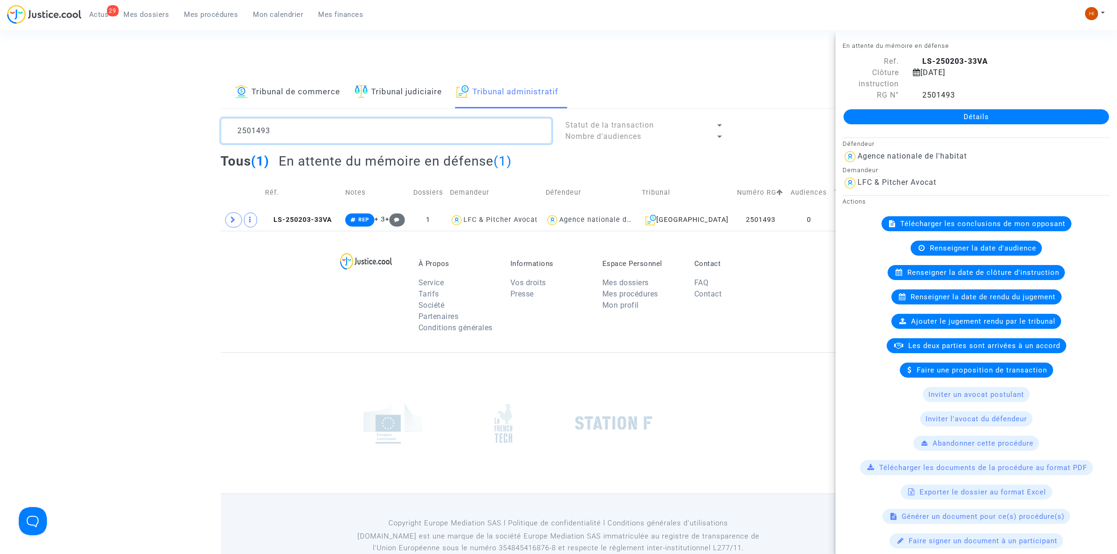
drag, startPoint x: 322, startPoint y: 124, endPoint x: 209, endPoint y: 125, distance: 113.6
click at [214, 127] on div "2501493" at bounding box center [386, 130] width 345 height 25
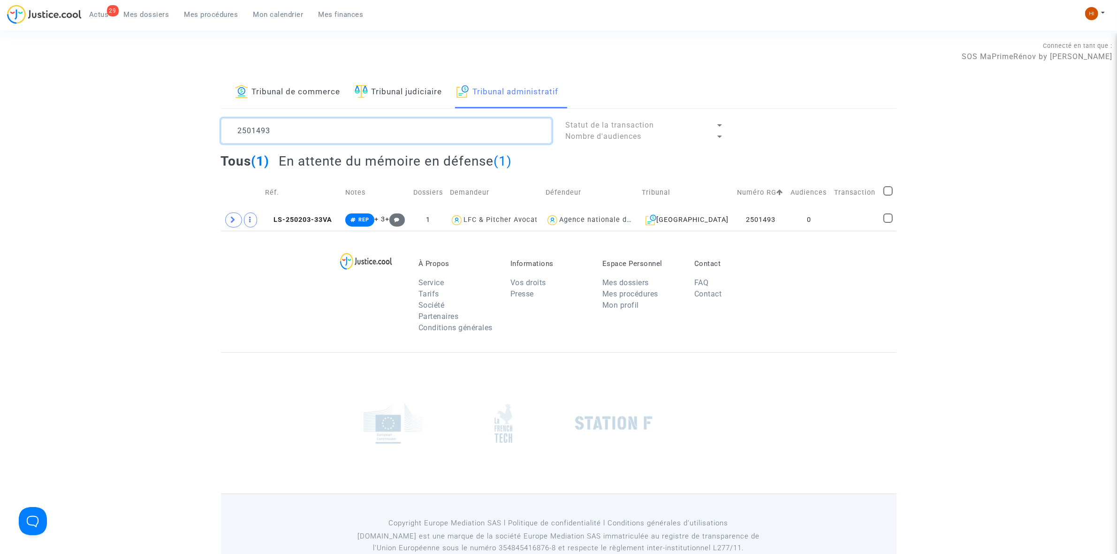
paste textarea "519"
drag, startPoint x: 350, startPoint y: 125, endPoint x: 90, endPoint y: 111, distance: 260.3
click at [94, 112] on div "Tribunal de commerce Tribunal judiciaire Tribunal administratif 2501519 Statut …" at bounding box center [558, 153] width 1117 height 154
paste textarea "497"
drag, startPoint x: 334, startPoint y: 122, endPoint x: 175, endPoint y: 113, distance: 159.3
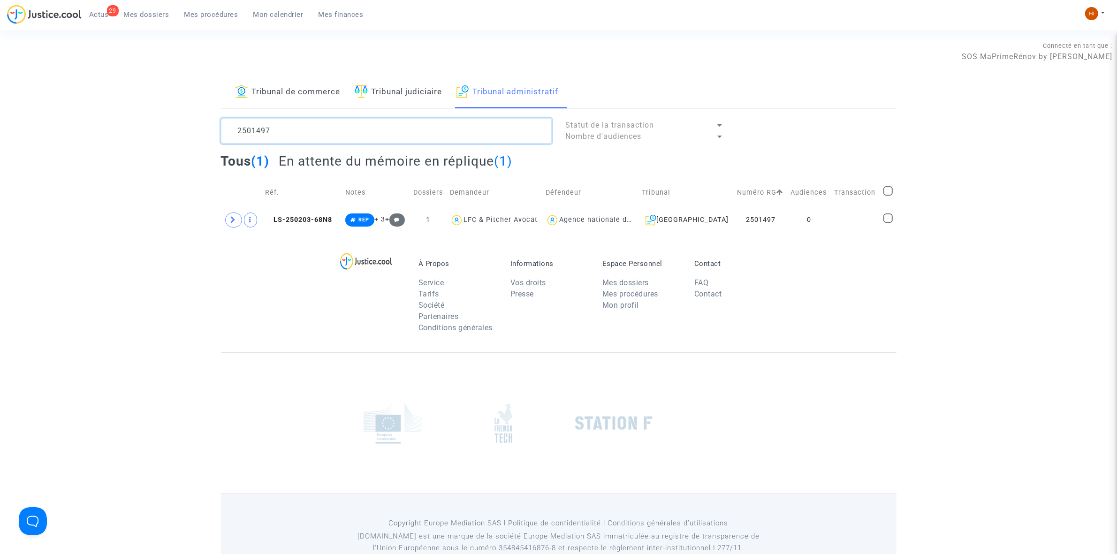
click at [188, 116] on div "Tribunal de commerce Tribunal judiciaire Tribunal administratif 2501497 Statut …" at bounding box center [558, 153] width 1117 height 154
paste textarea "854"
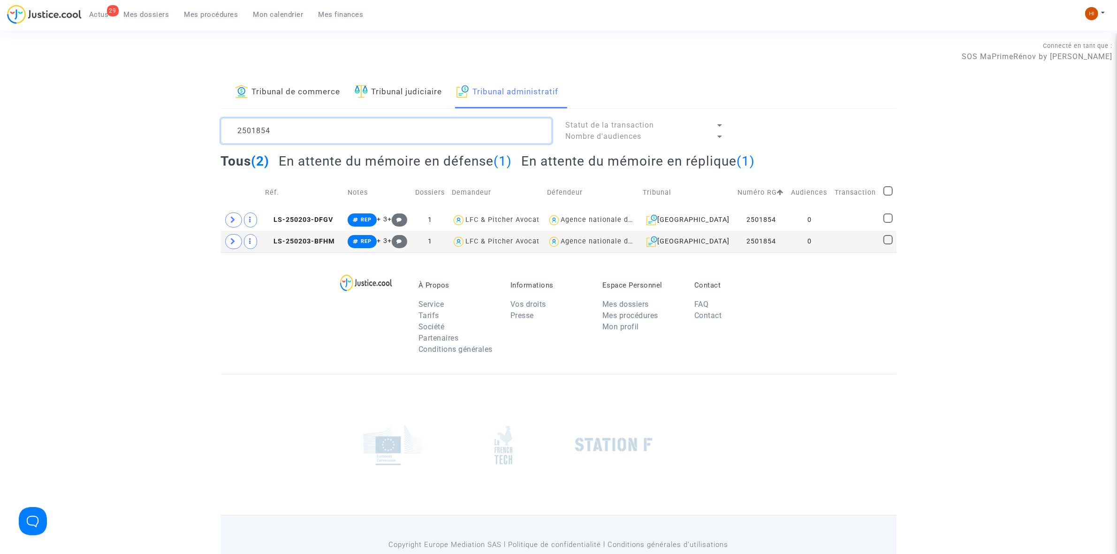
type textarea "2501854"
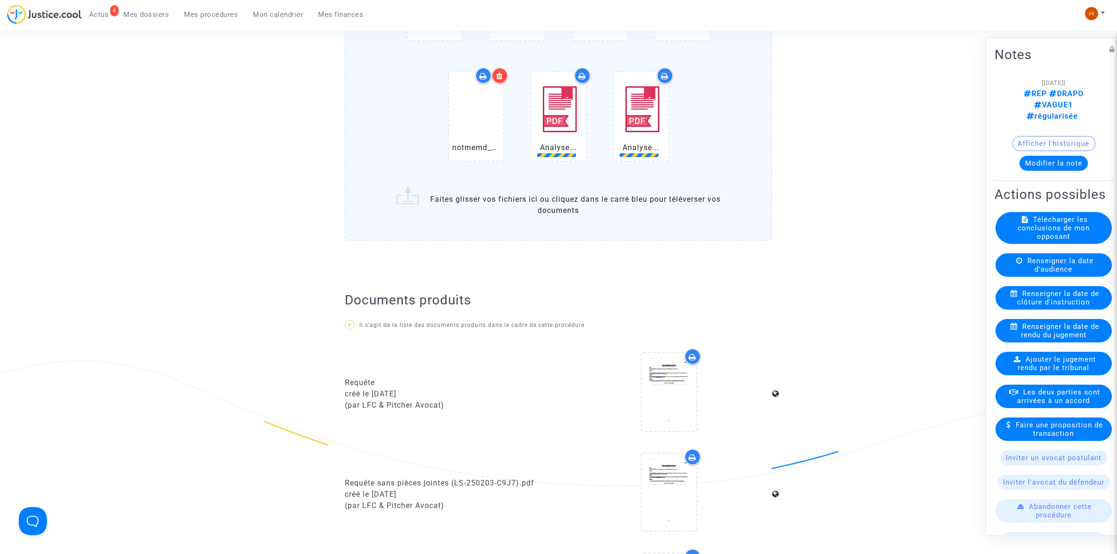
scroll to position [587, 0]
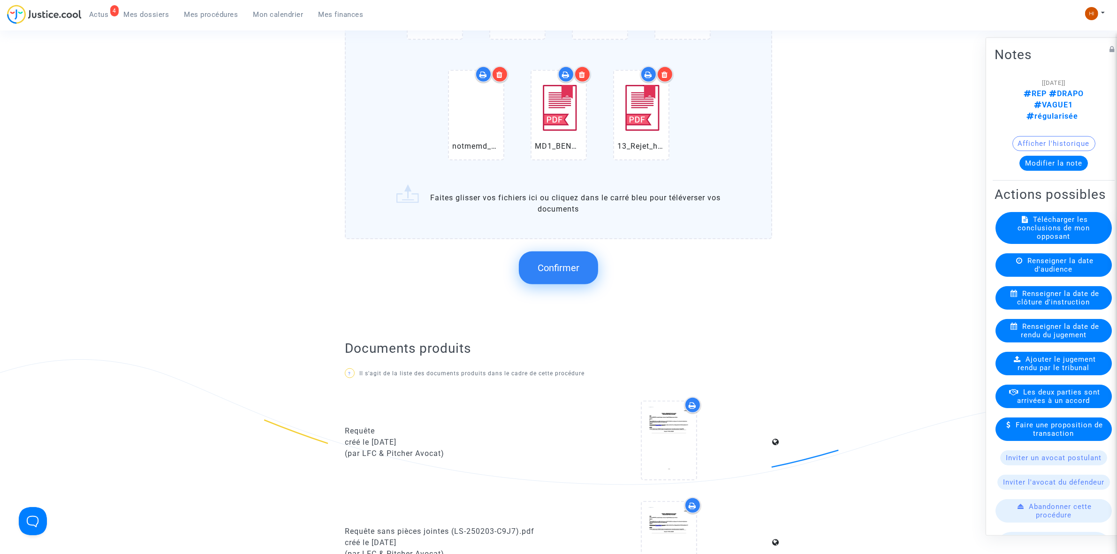
click at [566, 267] on span "Confirmer" at bounding box center [559, 267] width 42 height 11
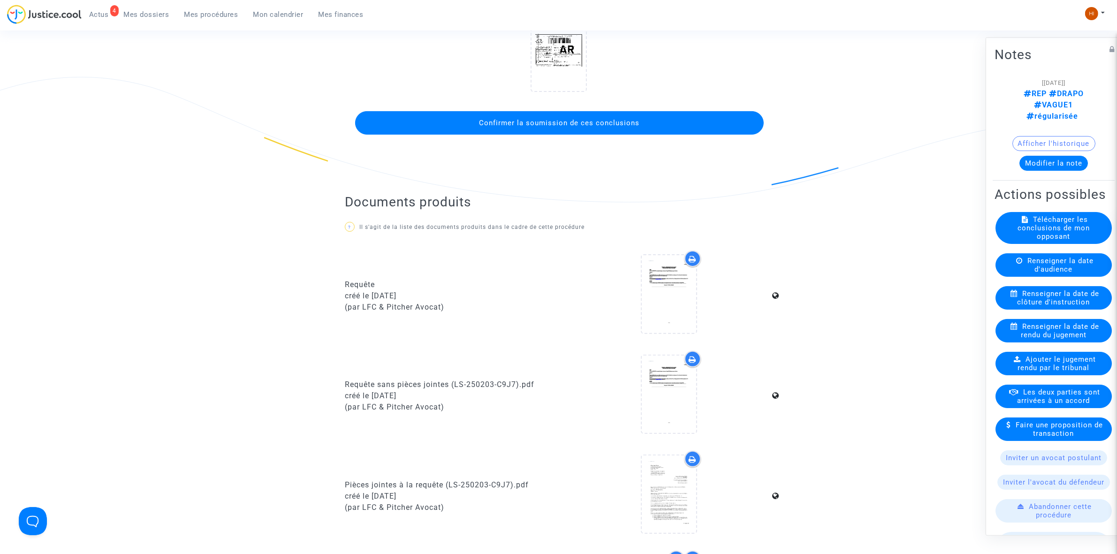
scroll to position [235, 0]
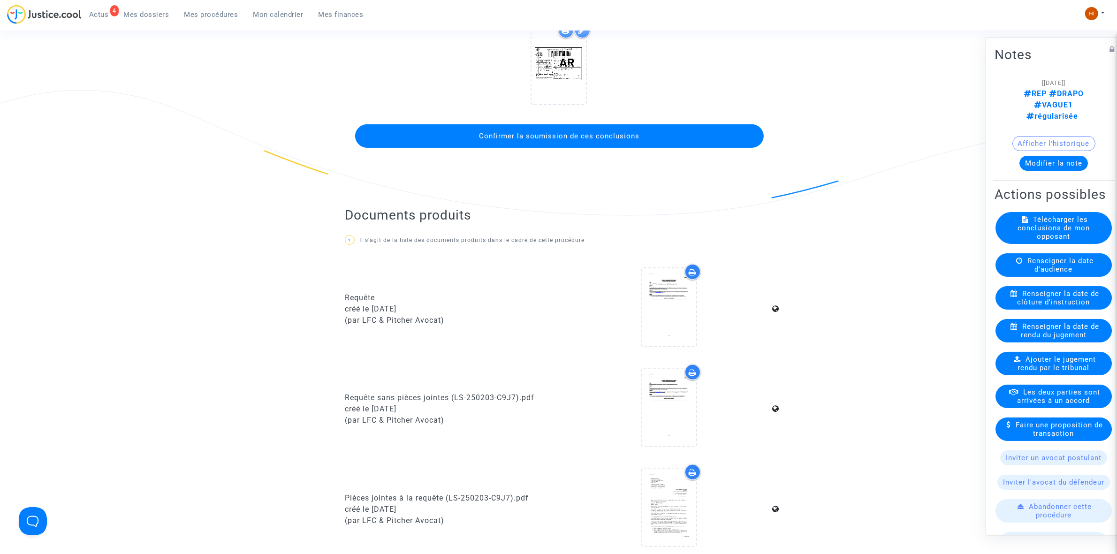
click at [611, 132] on span "Confirmer la soumission de ces conclusions" at bounding box center [560, 136] width 160 height 8
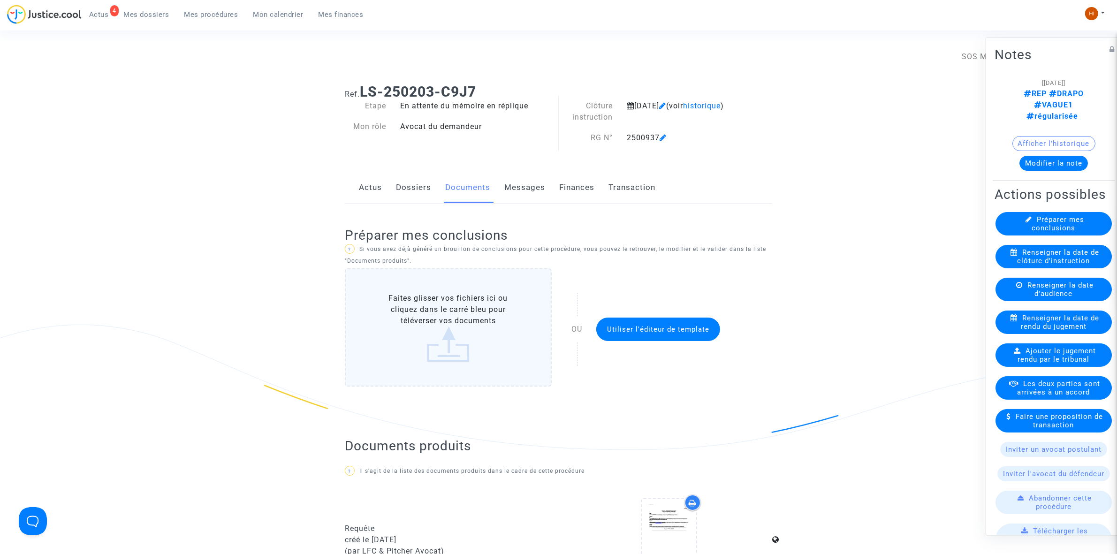
drag, startPoint x: 228, startPoint y: 12, endPoint x: 419, endPoint y: 76, distance: 201.3
click at [228, 12] on span "Mes procédures" at bounding box center [211, 14] width 54 height 8
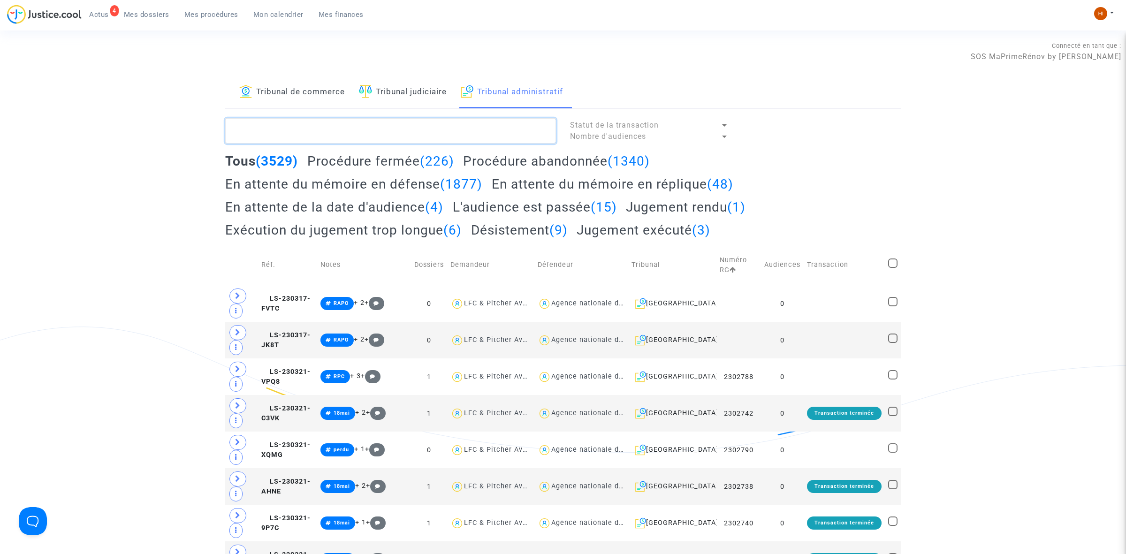
click at [404, 134] on textarea at bounding box center [390, 130] width 331 height 25
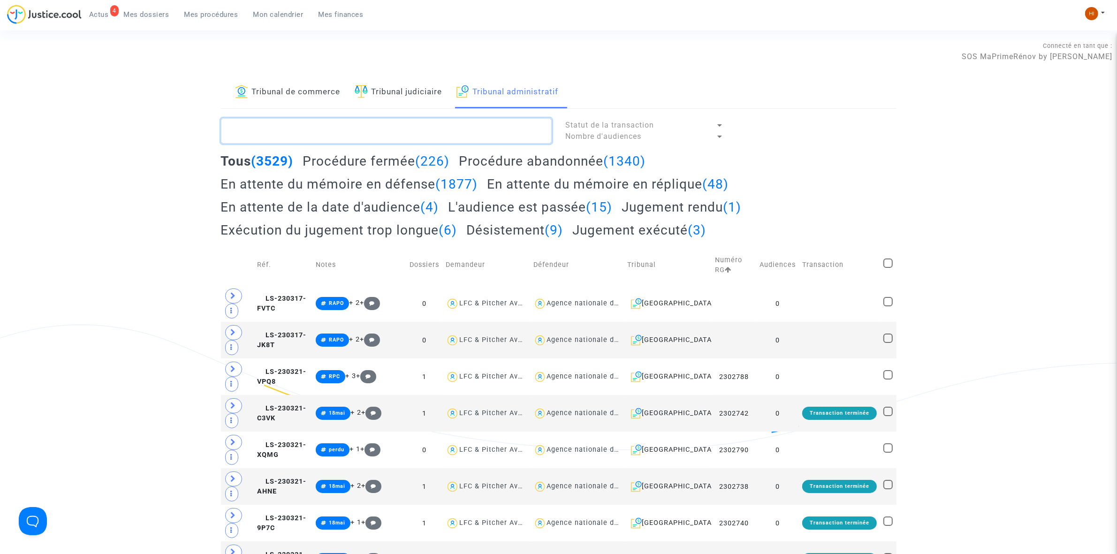
paste textarea "2501133 - Madame CORNET Laetitia"
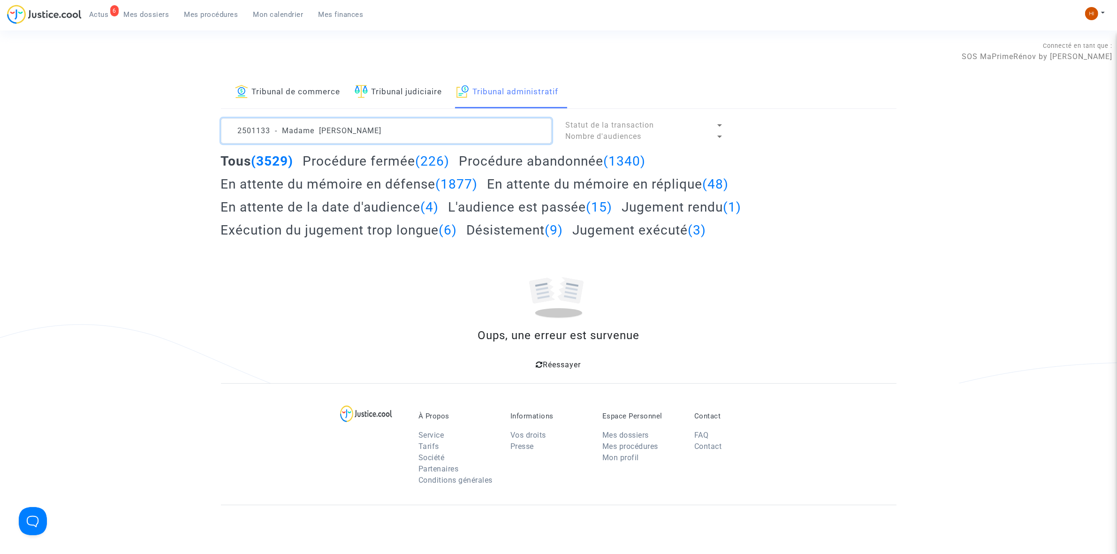
drag, startPoint x: 418, startPoint y: 128, endPoint x: 273, endPoint y: 124, distance: 145.5
click at [273, 124] on textarea at bounding box center [386, 130] width 331 height 25
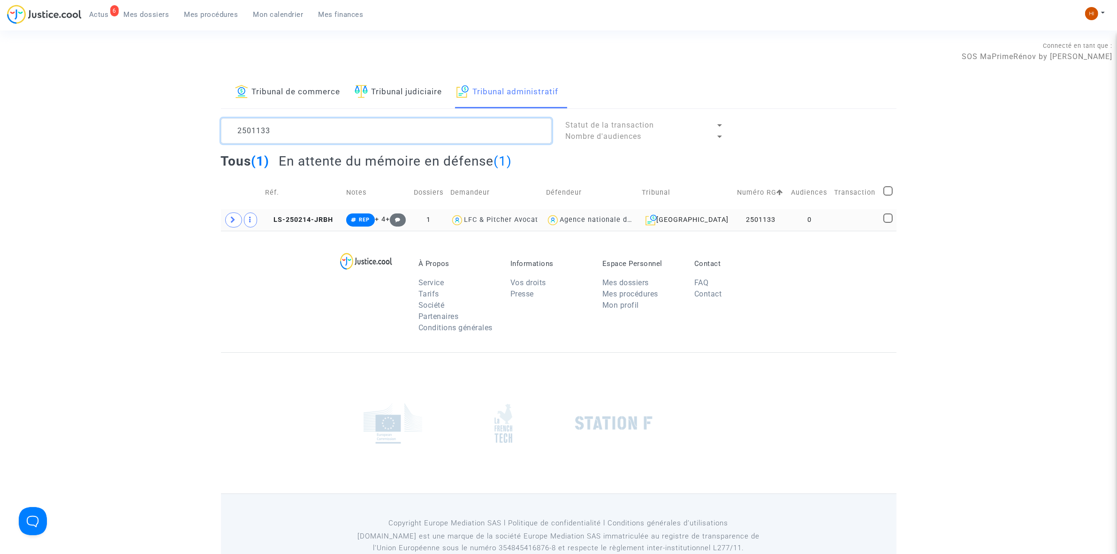
type textarea "2501133"
click at [815, 218] on td "0" at bounding box center [810, 220] width 44 height 22
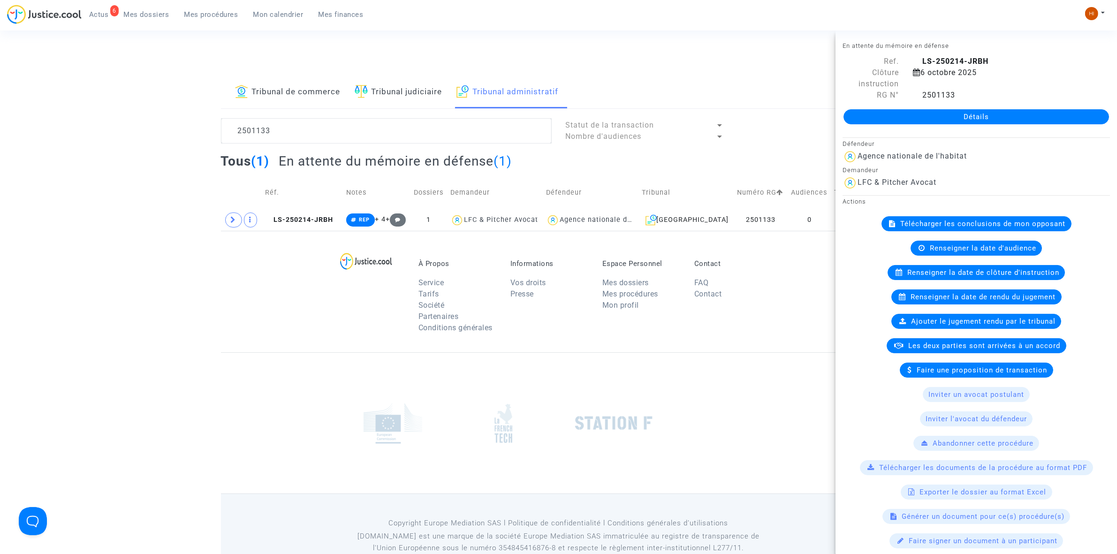
click at [1010, 114] on link "Détails" at bounding box center [977, 116] width 266 height 15
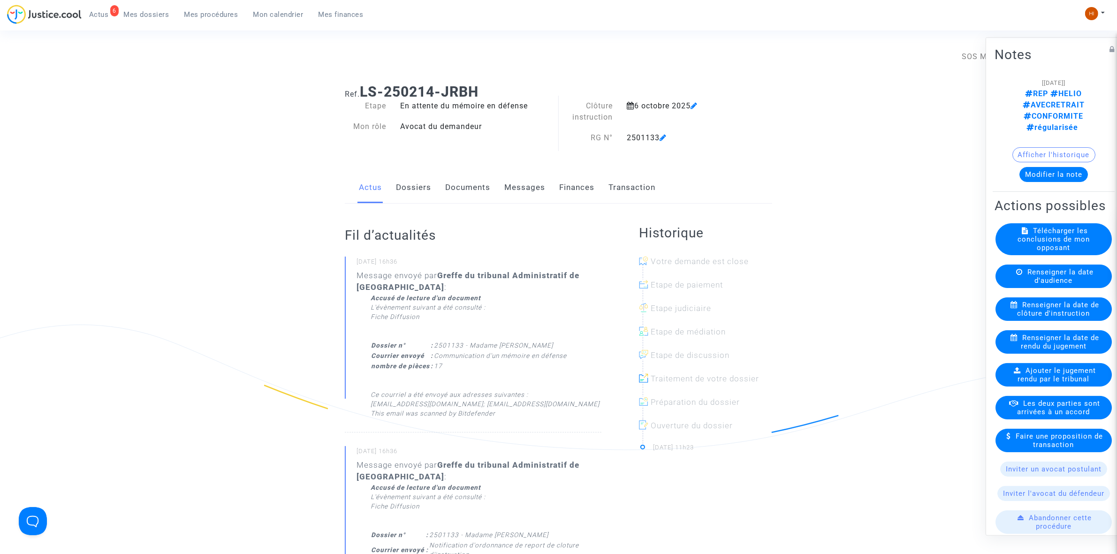
click at [1044, 301] on span "Renseigner la date de clôture d'instruction" at bounding box center [1059, 308] width 82 height 17
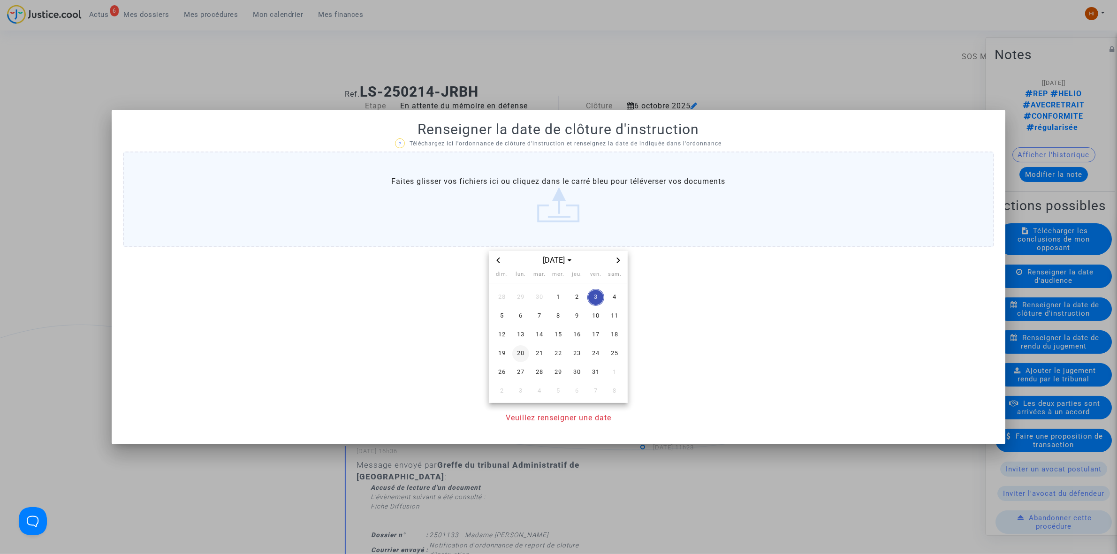
click at [518, 357] on span "20" at bounding box center [520, 353] width 17 height 17
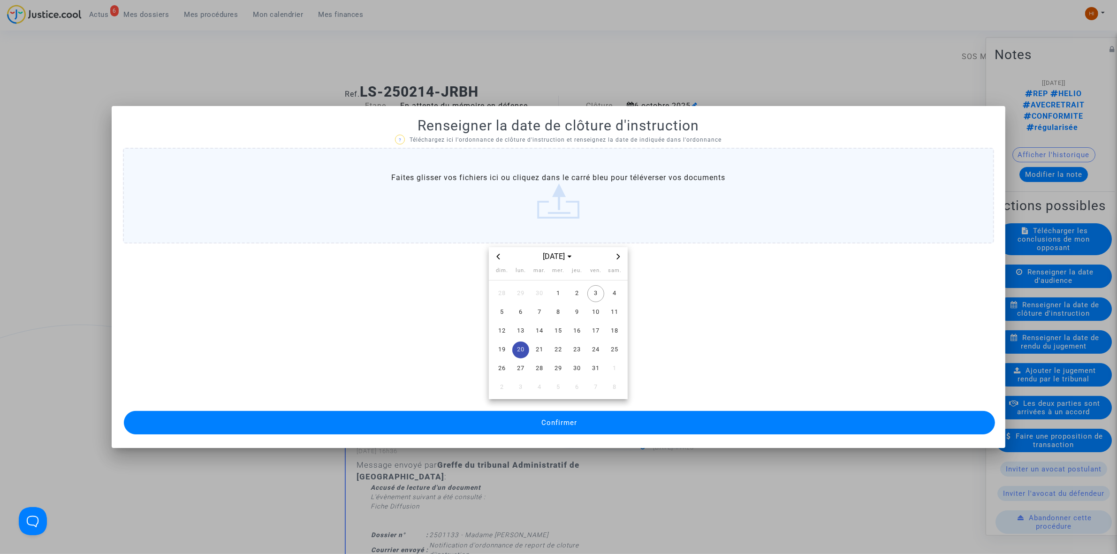
click at [512, 426] on button "Confirmer" at bounding box center [559, 422] width 871 height 23
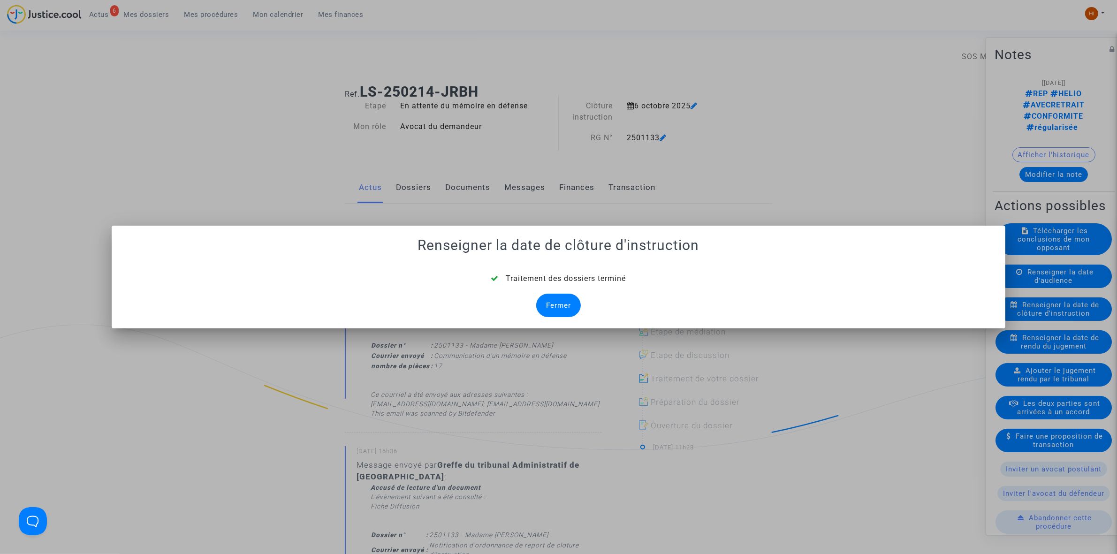
click at [556, 306] on div "Fermer" at bounding box center [558, 305] width 45 height 23
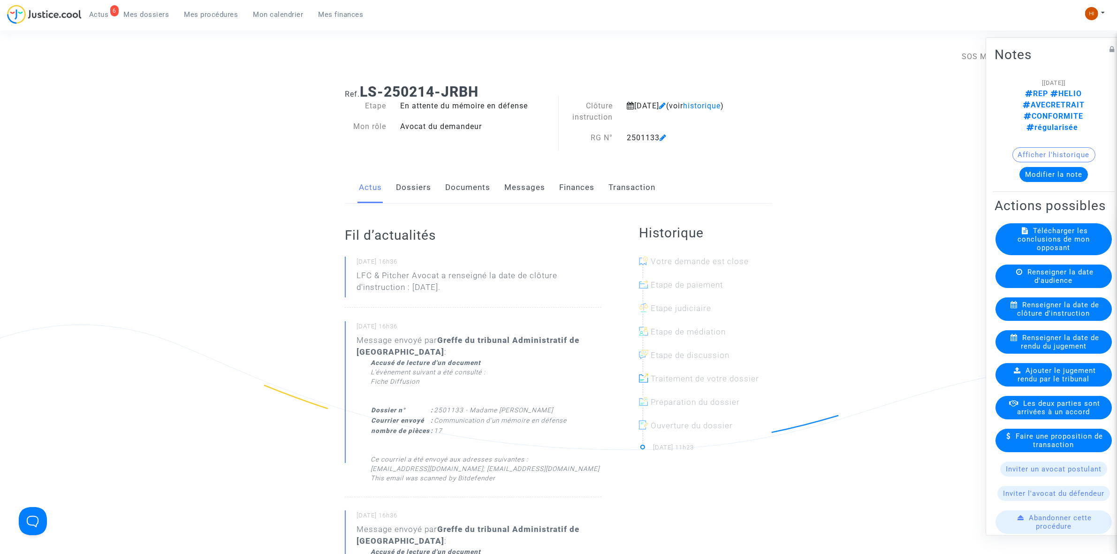
click at [479, 187] on link "Documents" at bounding box center [467, 187] width 45 height 31
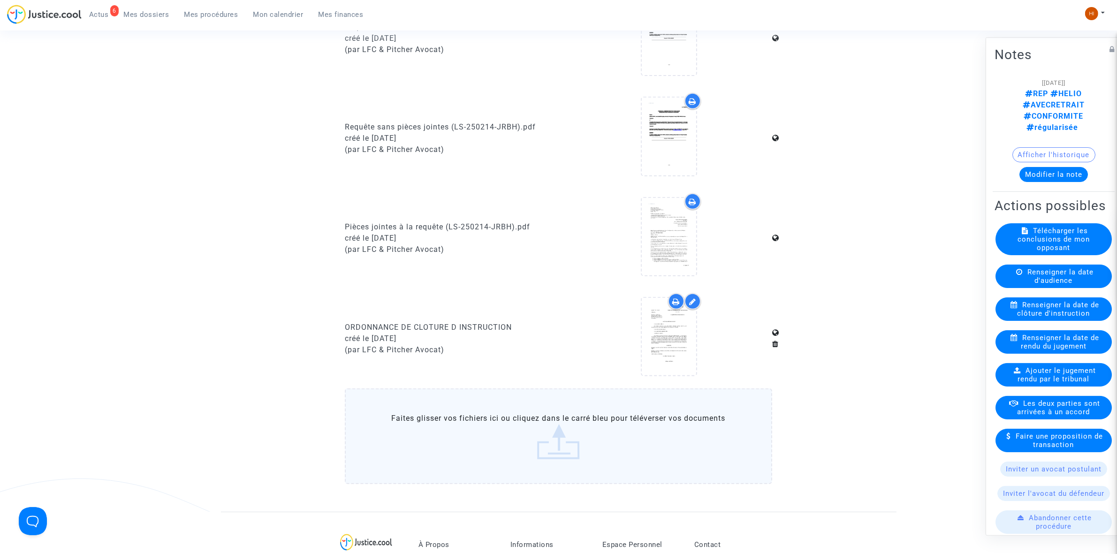
scroll to position [469, 0]
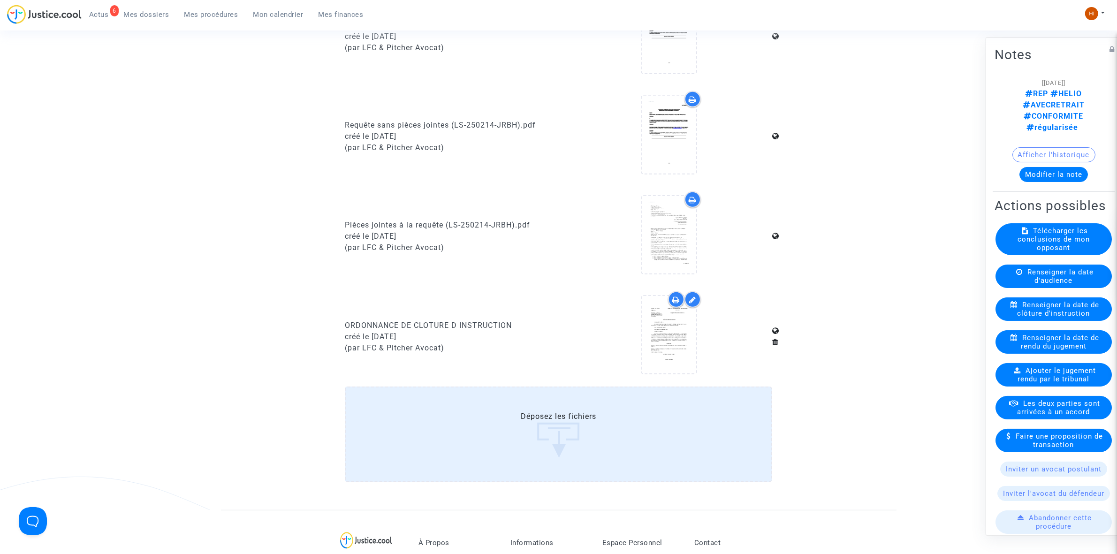
click at [0, 0] on input "Déposez les fichiers" at bounding box center [0, 0] width 0 height 0
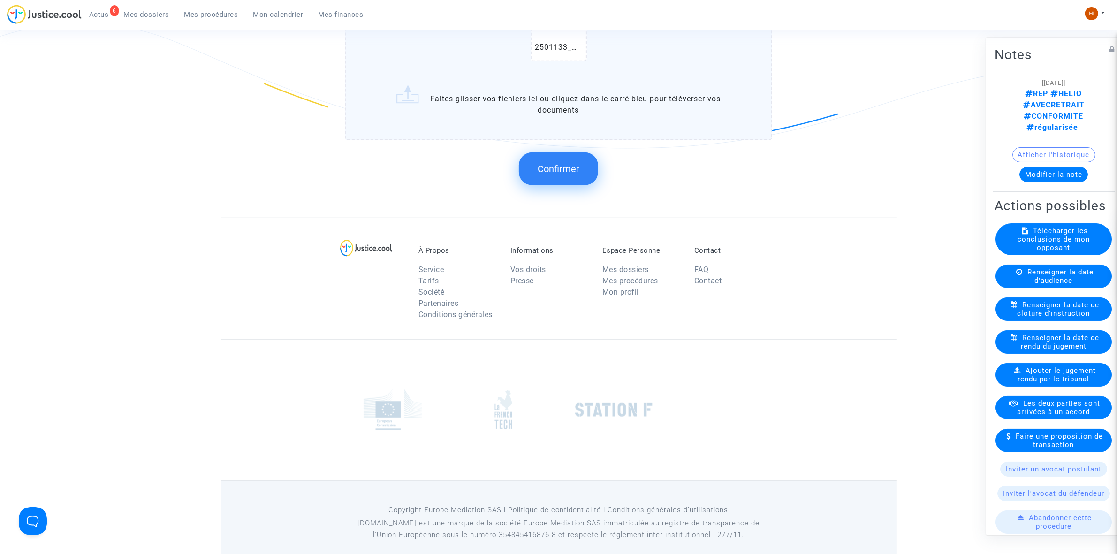
scroll to position [930, 0]
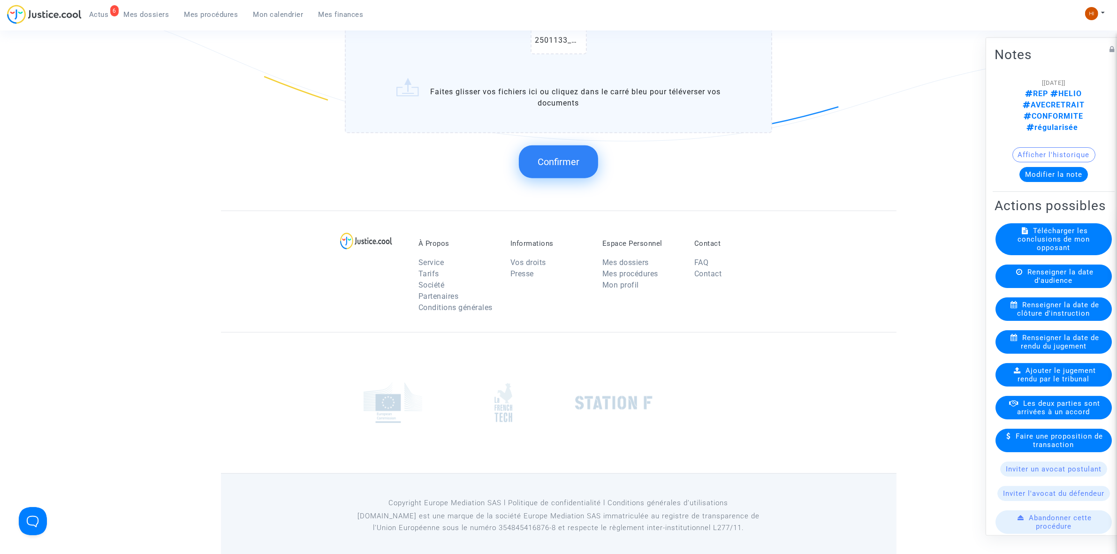
click at [575, 163] on button "Confirmer" at bounding box center [558, 161] width 79 height 33
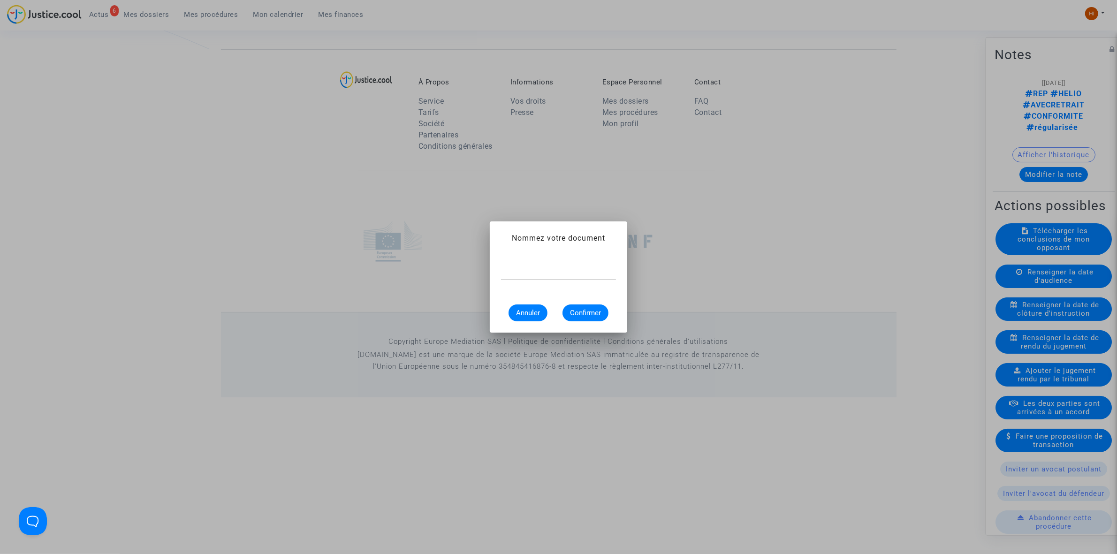
scroll to position [0, 0]
click at [526, 281] on div at bounding box center [558, 274] width 115 height 30
click at [530, 271] on input "text" at bounding box center [558, 272] width 115 height 8
paste input "2501133 - Madame CORNET Laetitia"
type input "2501133 - Madame CORNET Laetitia"
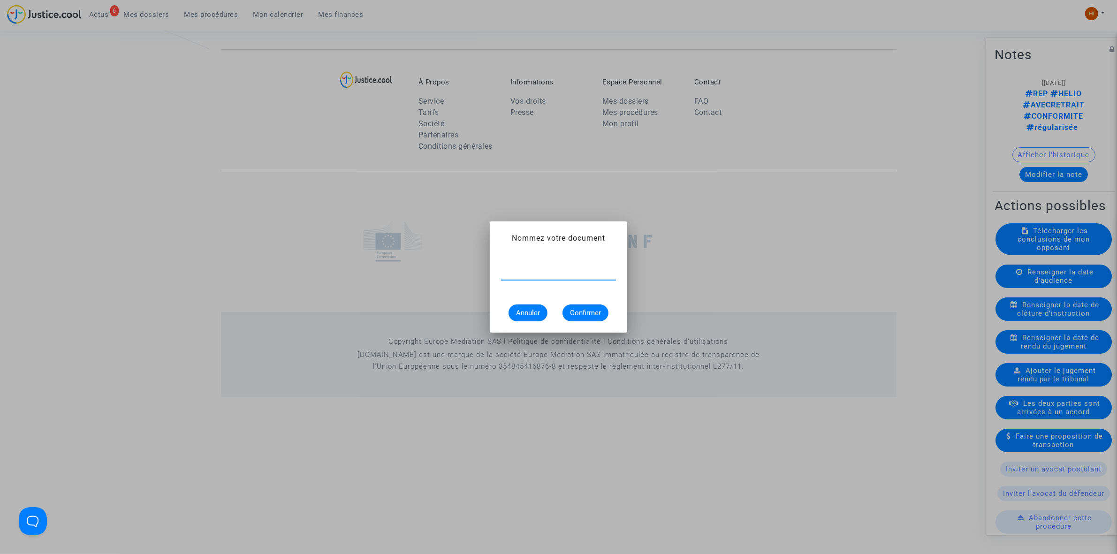
click at [526, 274] on input "text" at bounding box center [558, 272] width 115 height 8
paste input "ordonnance de report de cloture d'instruction"
type input "ordonnance de report de cloture d'instruction"
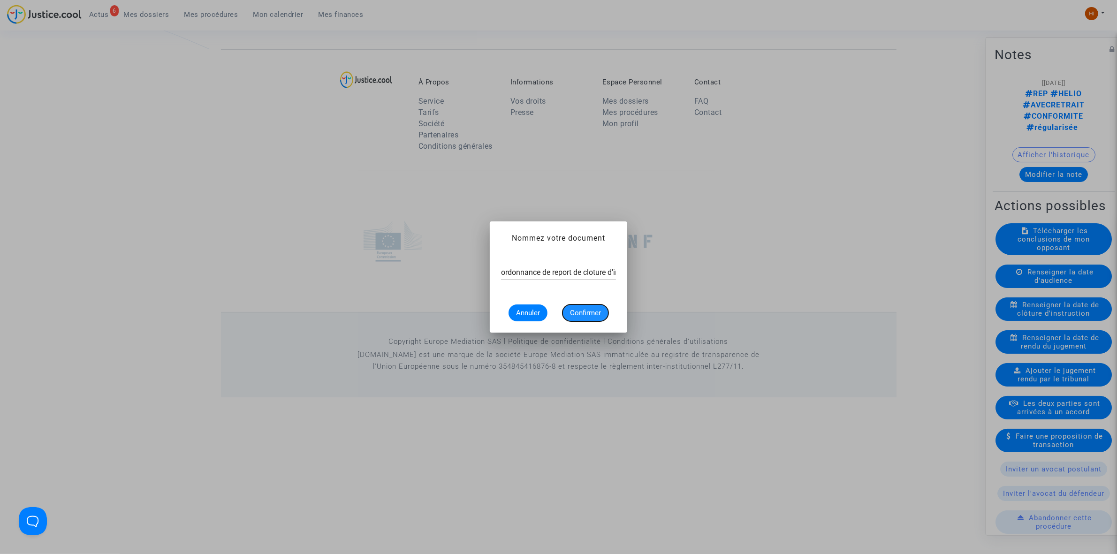
click at [579, 318] on button "Confirmer" at bounding box center [586, 313] width 46 height 17
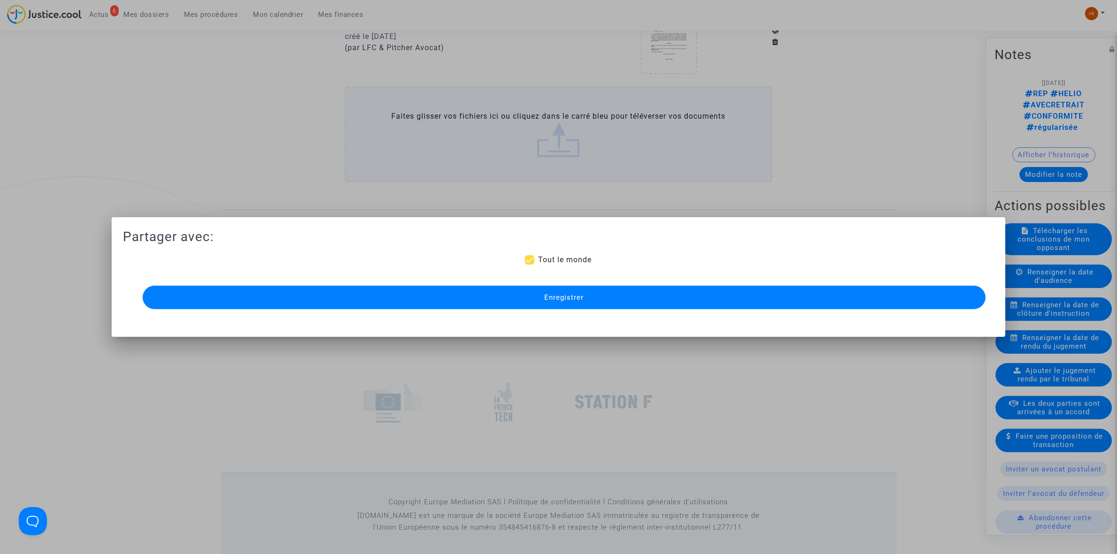
click at [583, 297] on span "Enregistrer" at bounding box center [563, 297] width 39 height 8
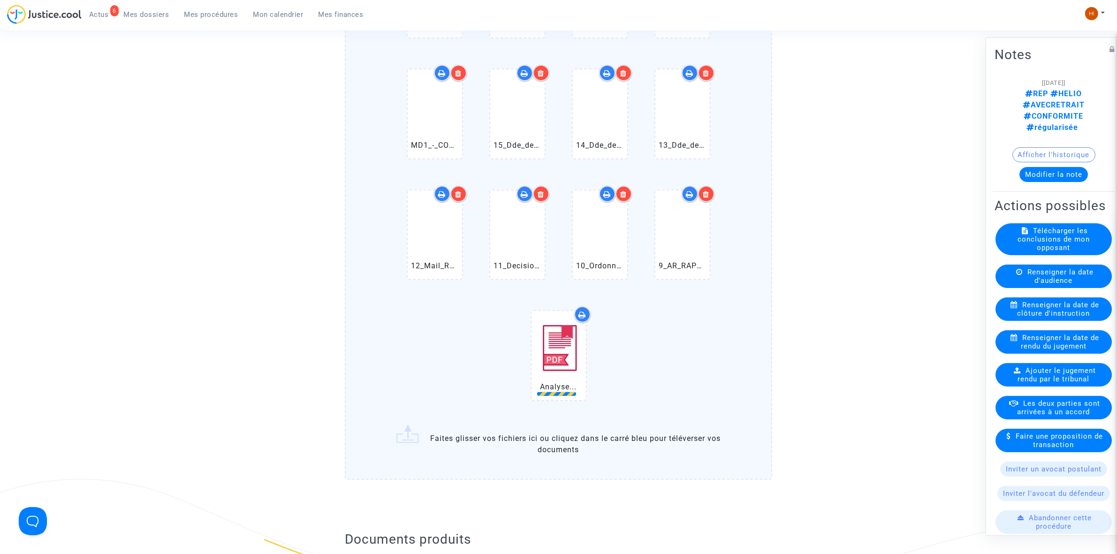
scroll to position [469, 0]
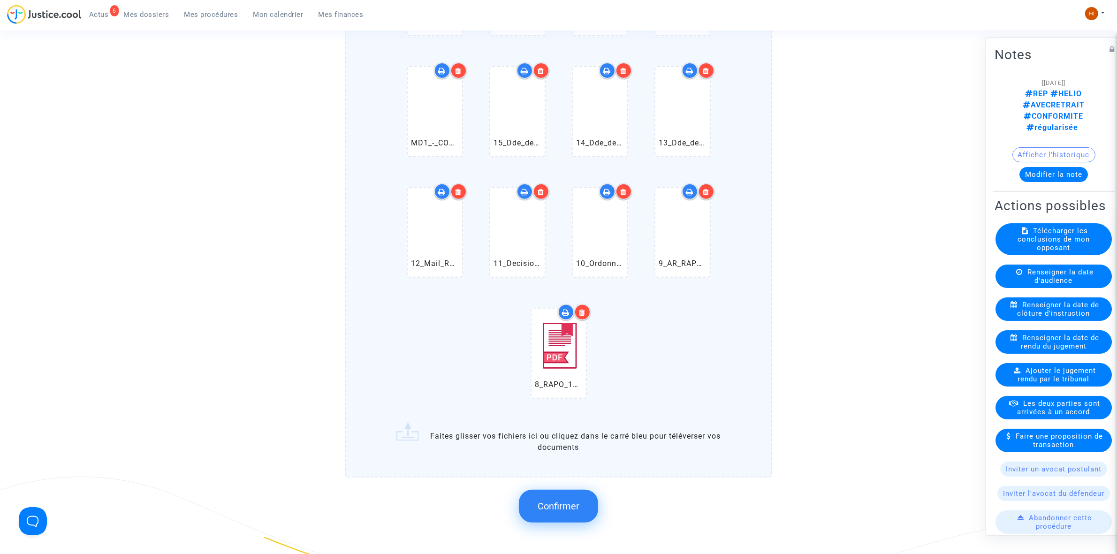
click at [571, 501] on span "Confirmer" at bounding box center [559, 506] width 42 height 11
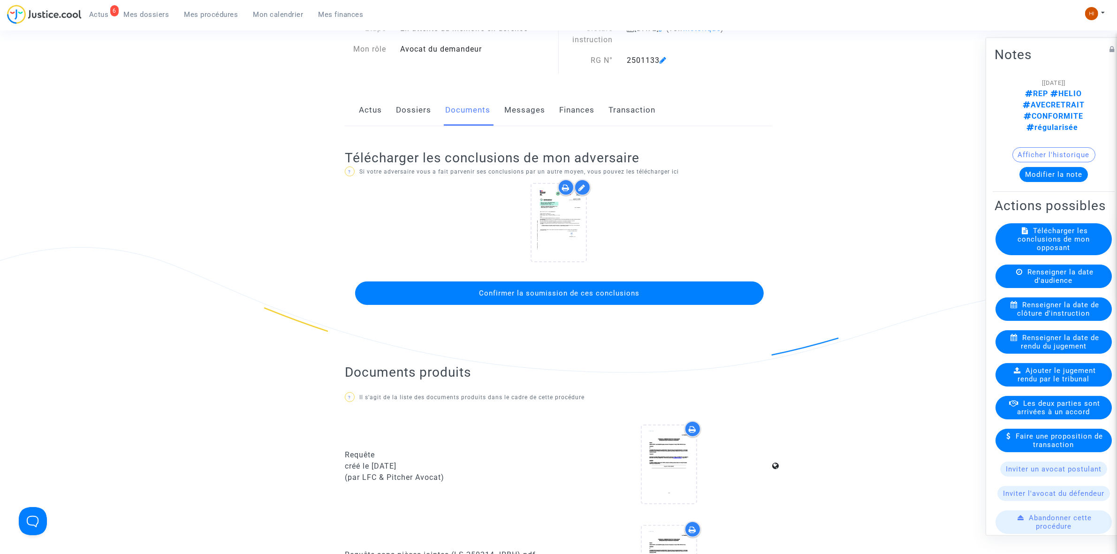
scroll to position [59, 0]
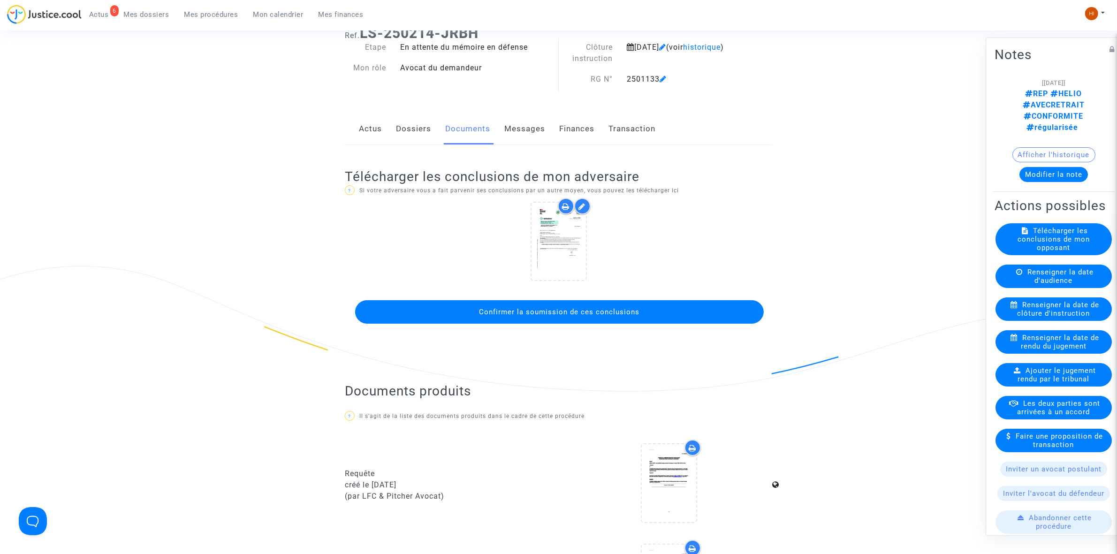
click at [518, 314] on span "Confirmer la soumission de ces conclusions" at bounding box center [560, 312] width 160 height 8
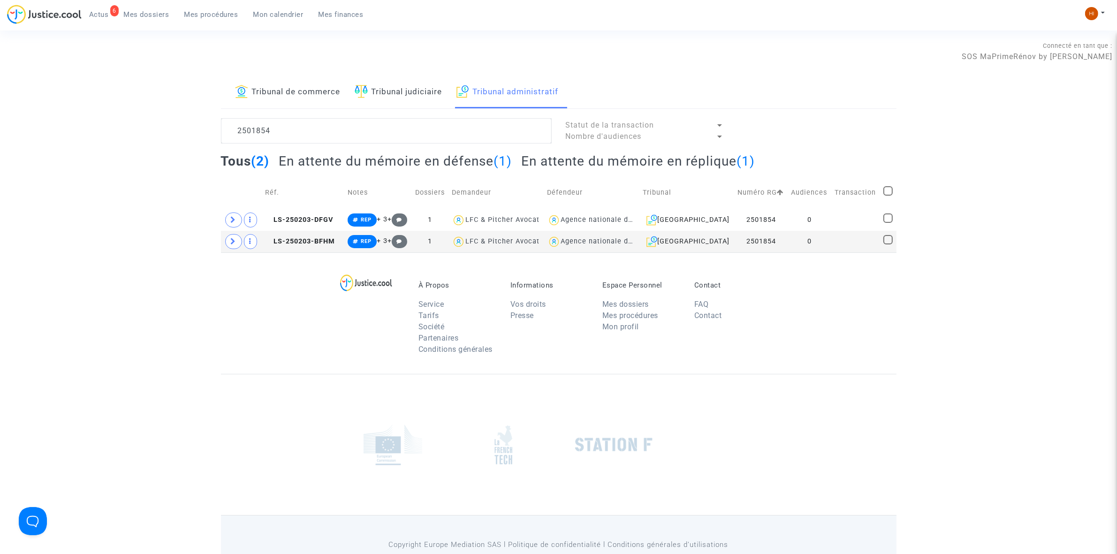
drag, startPoint x: 294, startPoint y: 127, endPoint x: 102, endPoint y: 107, distance: 193.0
click at [102, 107] on div "Tribunal de commerce Tribunal judiciaire Tribunal administratif 2501854 Statut …" at bounding box center [558, 164] width 1117 height 176
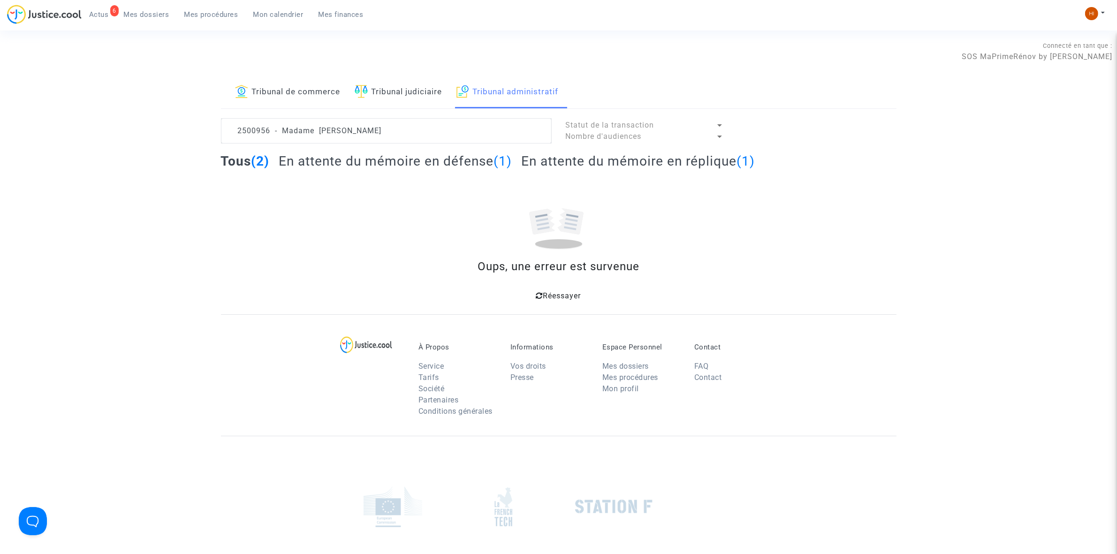
drag, startPoint x: 412, startPoint y: 130, endPoint x: 275, endPoint y: 130, distance: 137.0
click at [275, 130] on textarea at bounding box center [386, 130] width 331 height 25
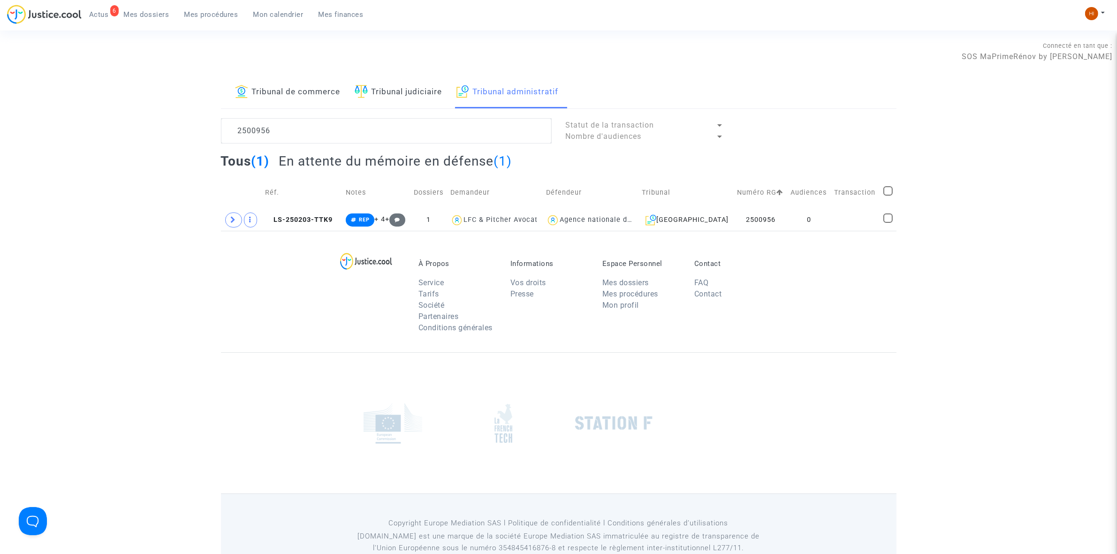
type textarea "2500956"
click at [841, 219] on td at bounding box center [855, 220] width 49 height 22
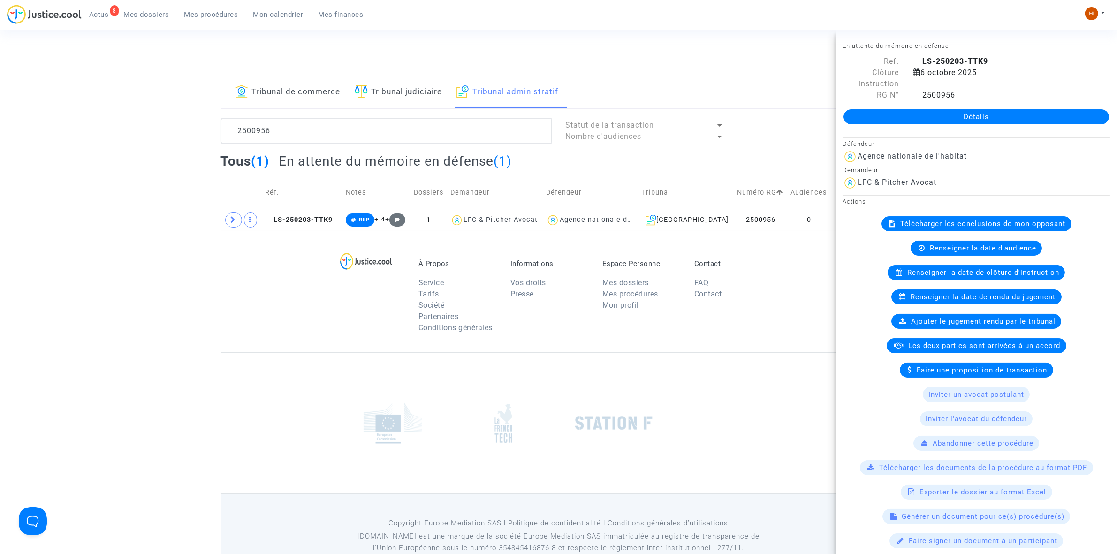
click at [997, 115] on link "Détails" at bounding box center [977, 116] width 266 height 15
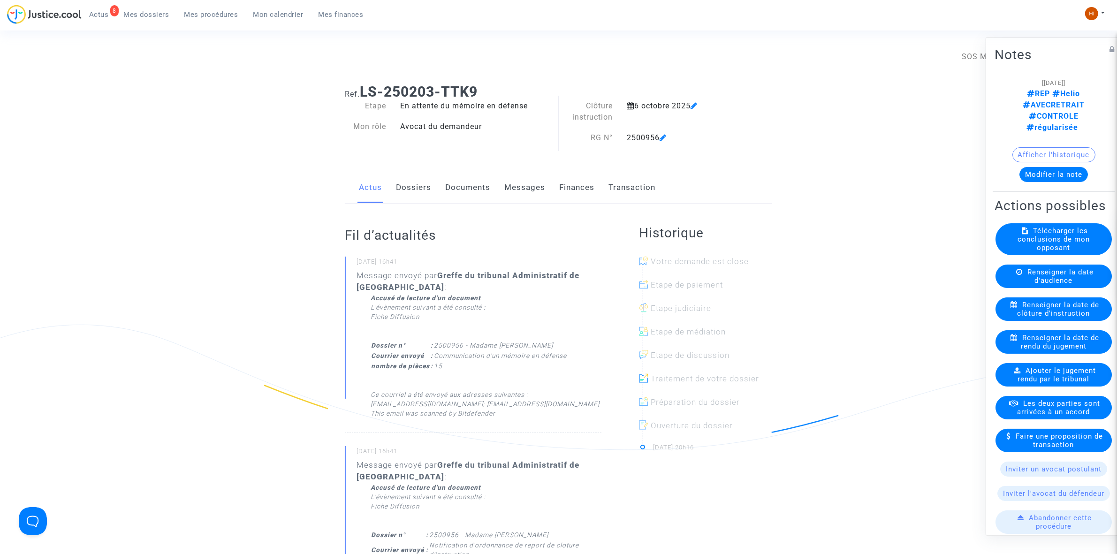
drag, startPoint x: 1076, startPoint y: 300, endPoint x: 1066, endPoint y: 305, distance: 11.3
click at [1076, 300] on span "Renseigner la date de clôture d'instruction" at bounding box center [1059, 308] width 82 height 17
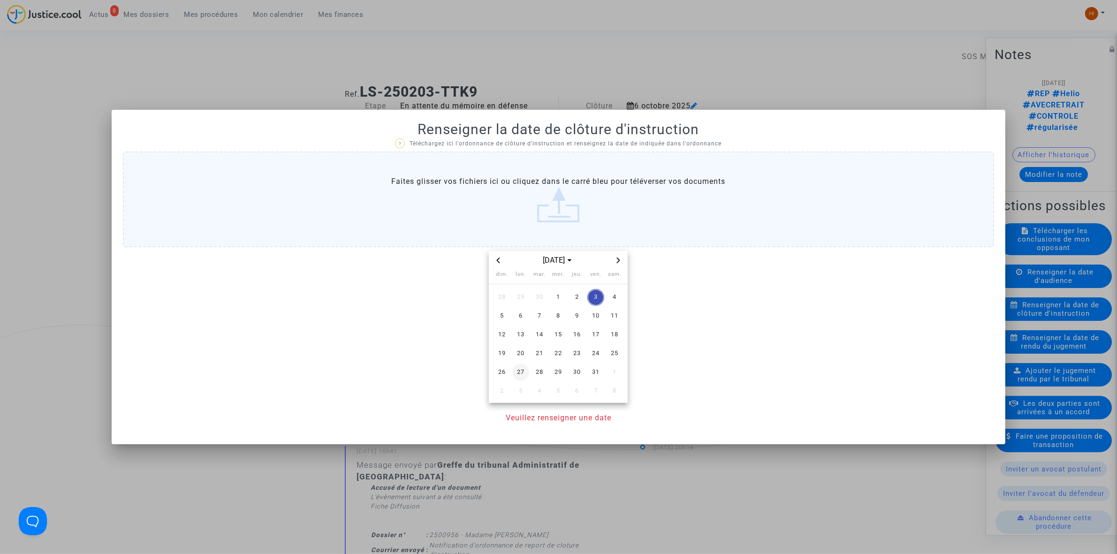
click at [519, 358] on span "20" at bounding box center [520, 353] width 17 height 17
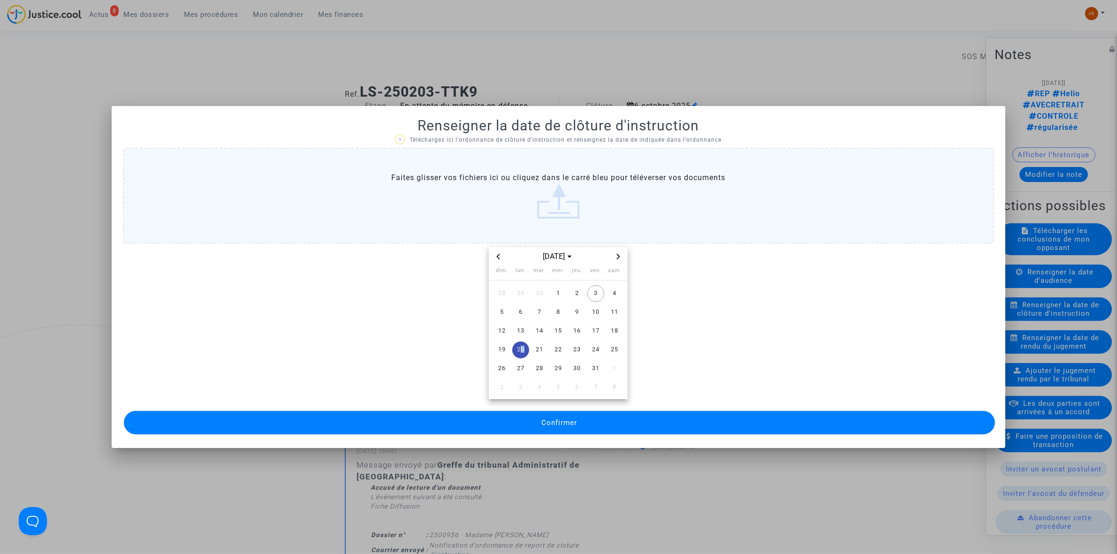
click at [471, 425] on button "Confirmer" at bounding box center [559, 422] width 871 height 23
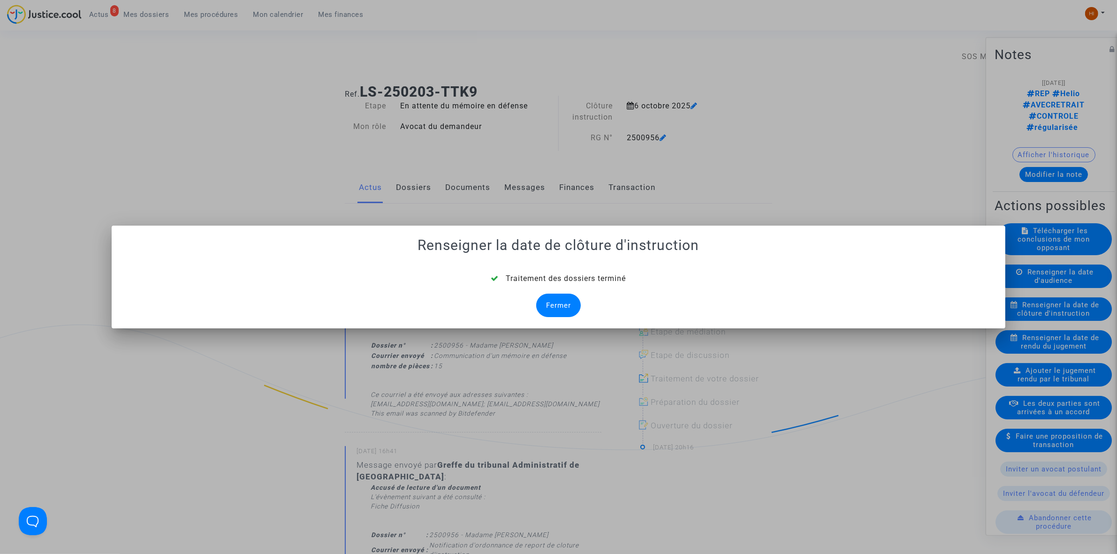
click at [577, 300] on div "Fermer" at bounding box center [558, 305] width 45 height 23
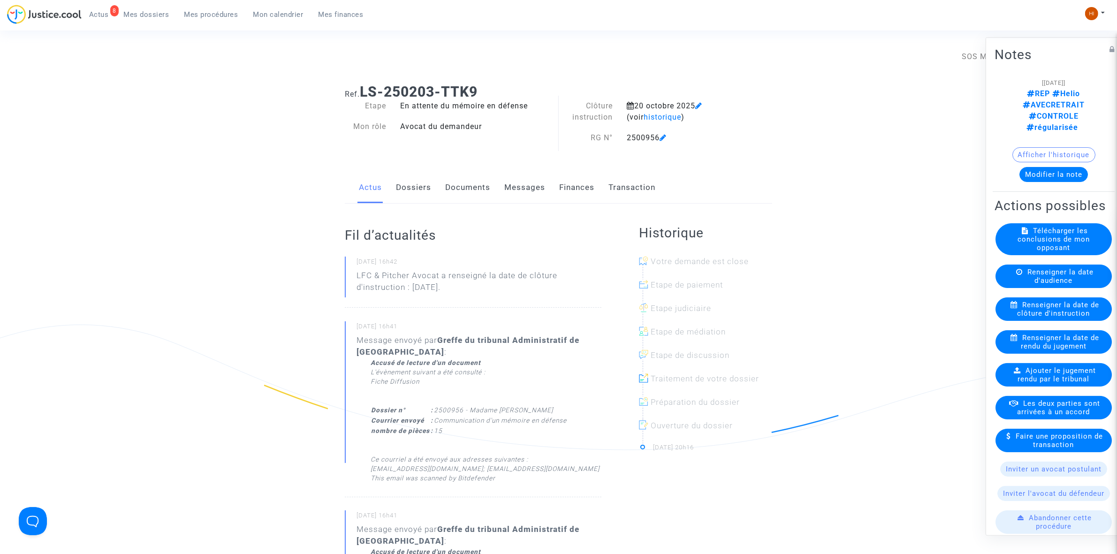
click at [474, 195] on link "Documents" at bounding box center [467, 187] width 45 height 31
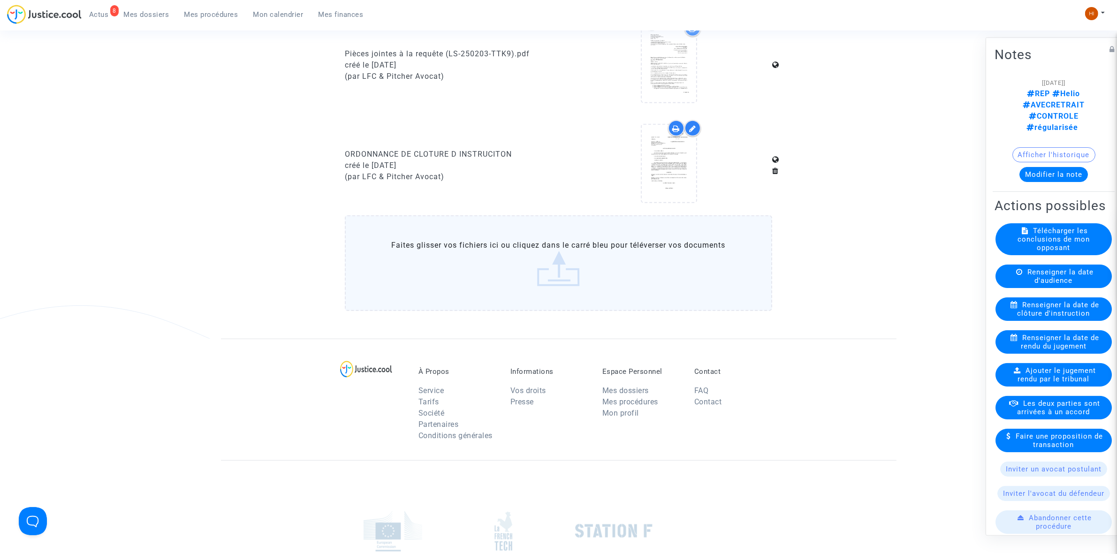
scroll to position [645, 0]
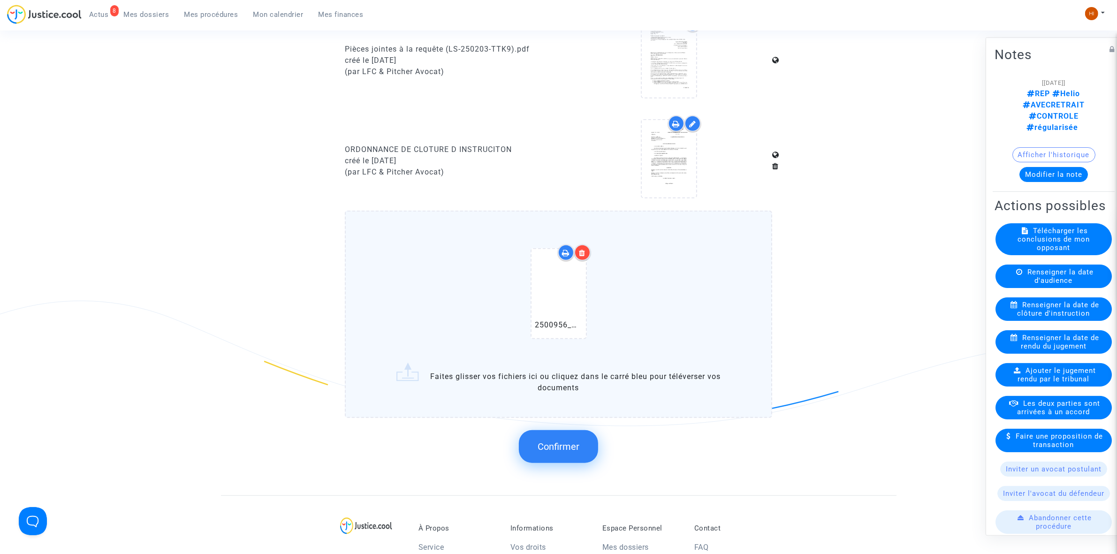
click at [556, 414] on div "2500956_ORDRCLOT_1156813677.pdf Faites glisser vos fichiers ici ou cliquez dans…" at bounding box center [558, 341] width 427 height 260
click at [556, 430] on button "Confirmer" at bounding box center [558, 446] width 79 height 33
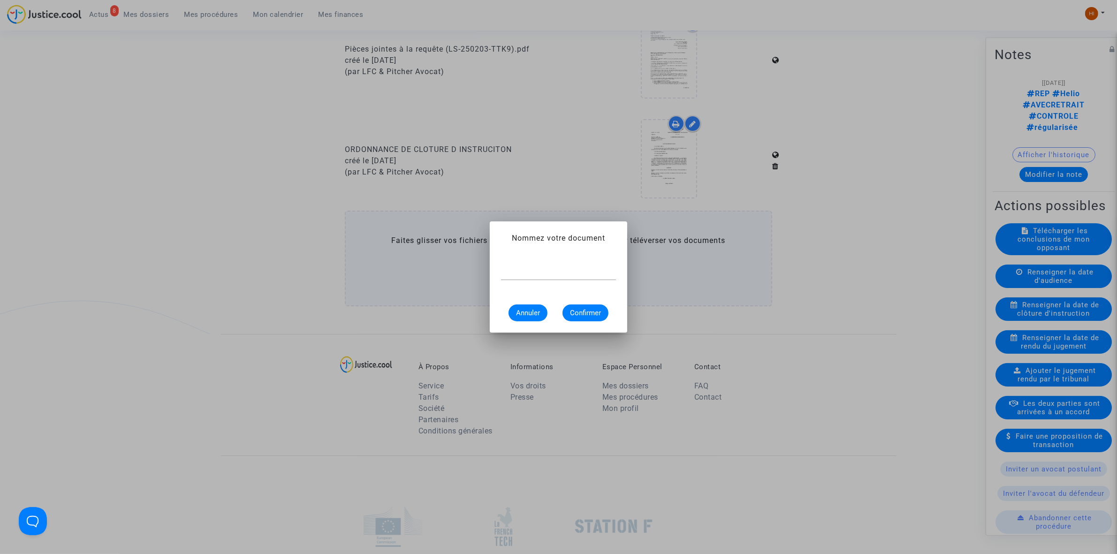
scroll to position [0, 0]
paste input "ORDONNANCE DE REPORT DE CLÔTURE D’INSTRUCTION"
type input "ORDONNANCE DE REPORT DE CLÔTURE D’INSTRUCTION"
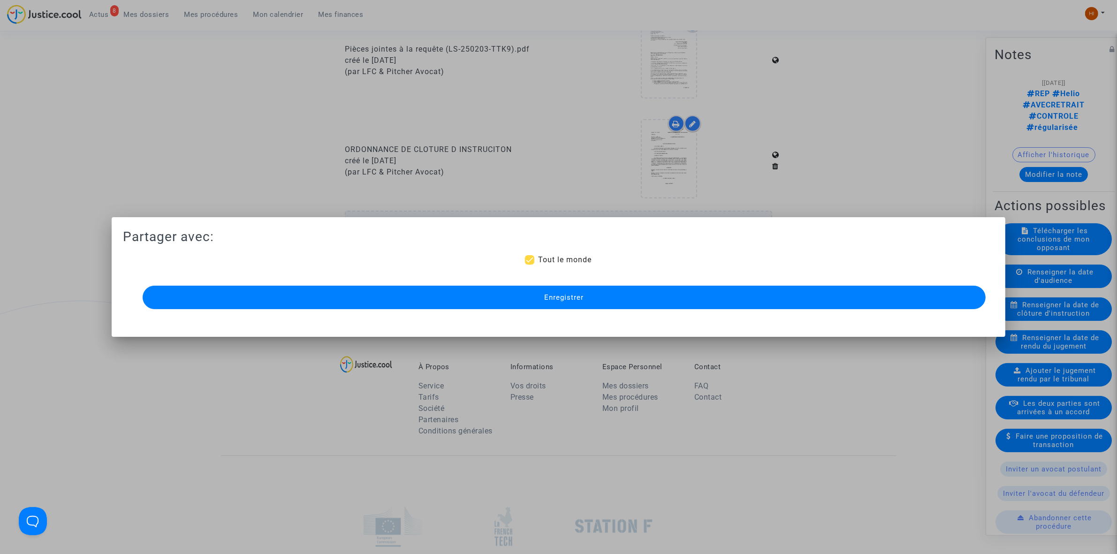
click at [636, 301] on button "Enregistrer" at bounding box center [564, 297] width 843 height 23
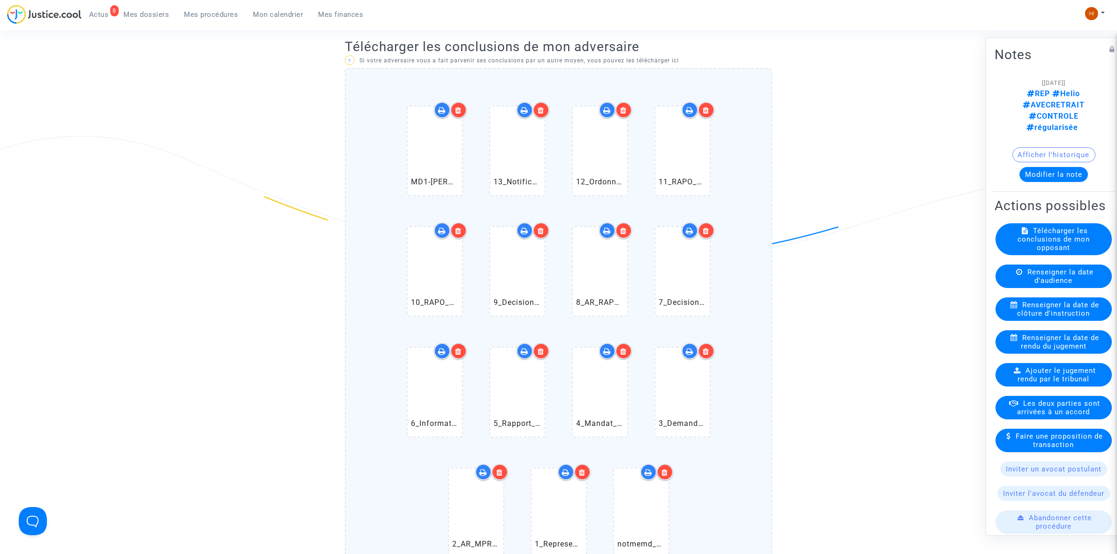
scroll to position [411, 0]
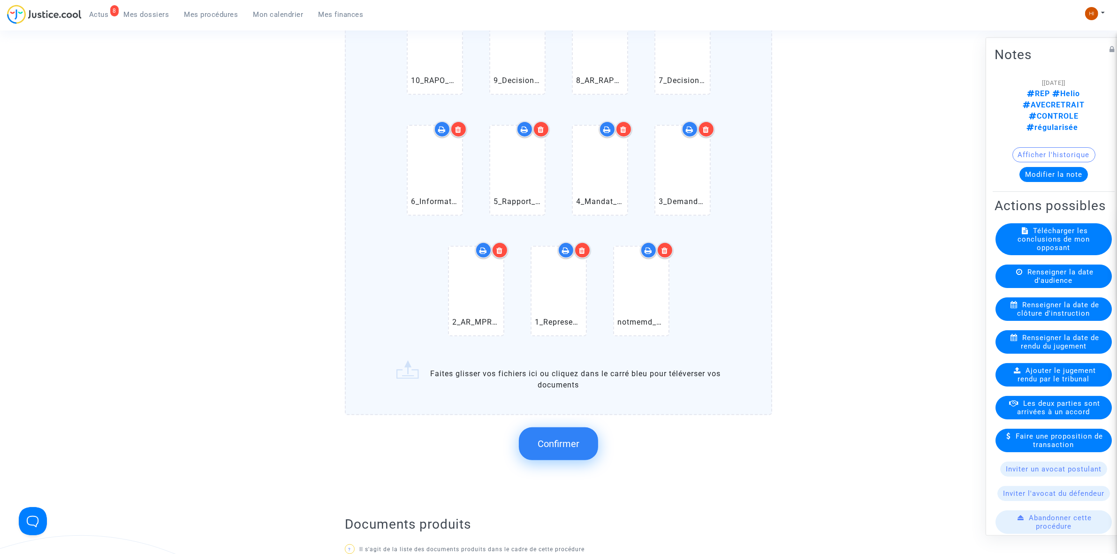
click at [562, 447] on button "Confirmer" at bounding box center [558, 443] width 79 height 33
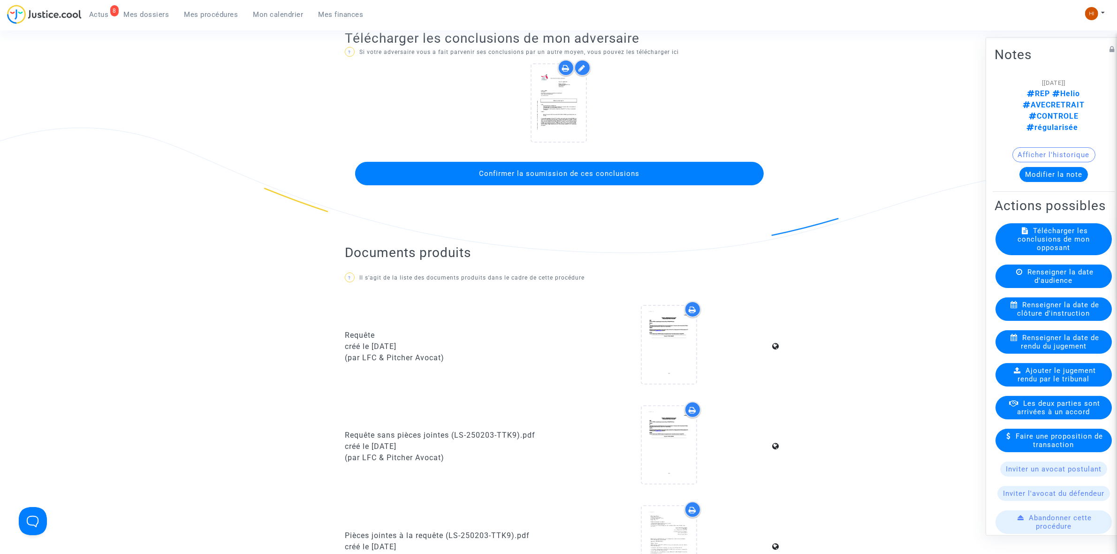
scroll to position [117, 0]
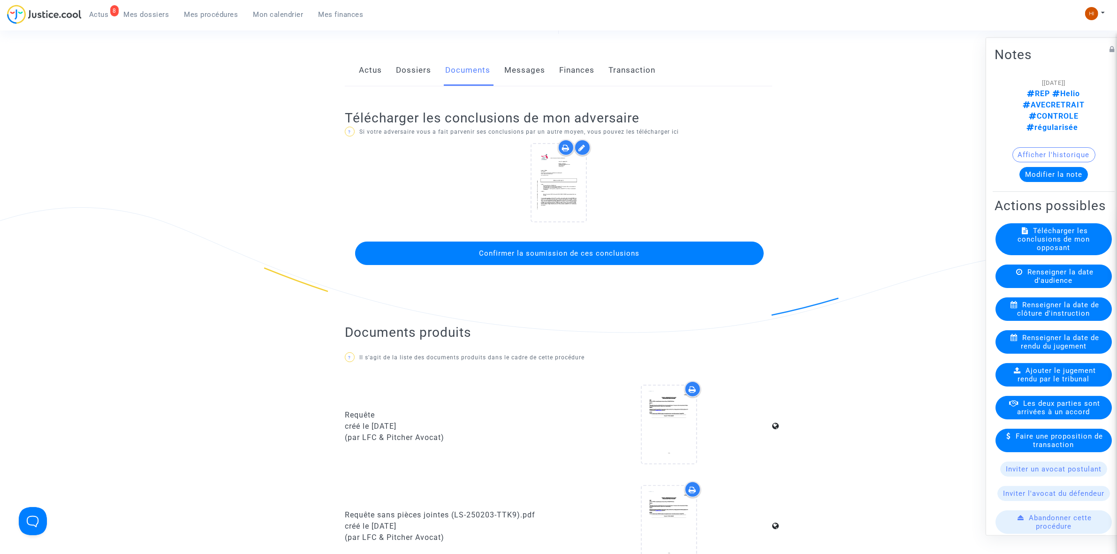
click at [540, 246] on button "Confirmer la soumission de ces conclusions" at bounding box center [559, 253] width 409 height 23
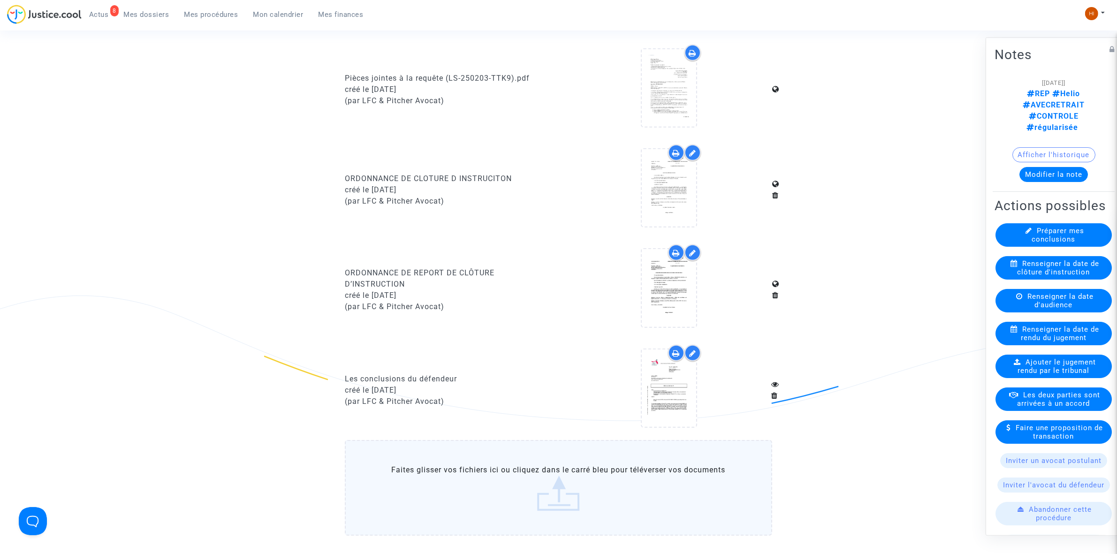
scroll to position [298, 0]
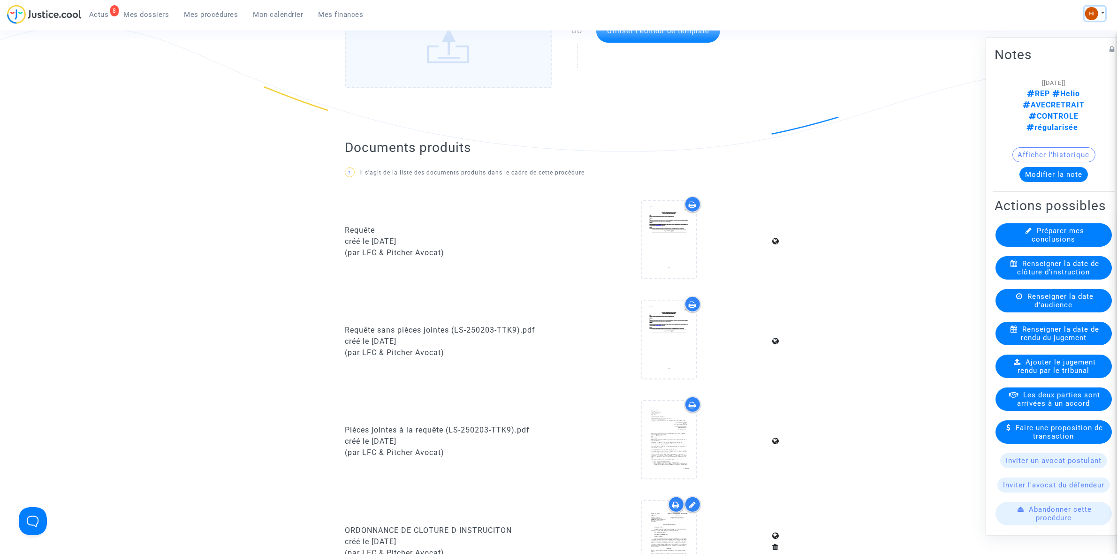
click at [1087, 14] on img at bounding box center [1091, 13] width 13 height 13
click at [1070, 48] on link "Changer de compte" at bounding box center [1057, 48] width 95 height 15
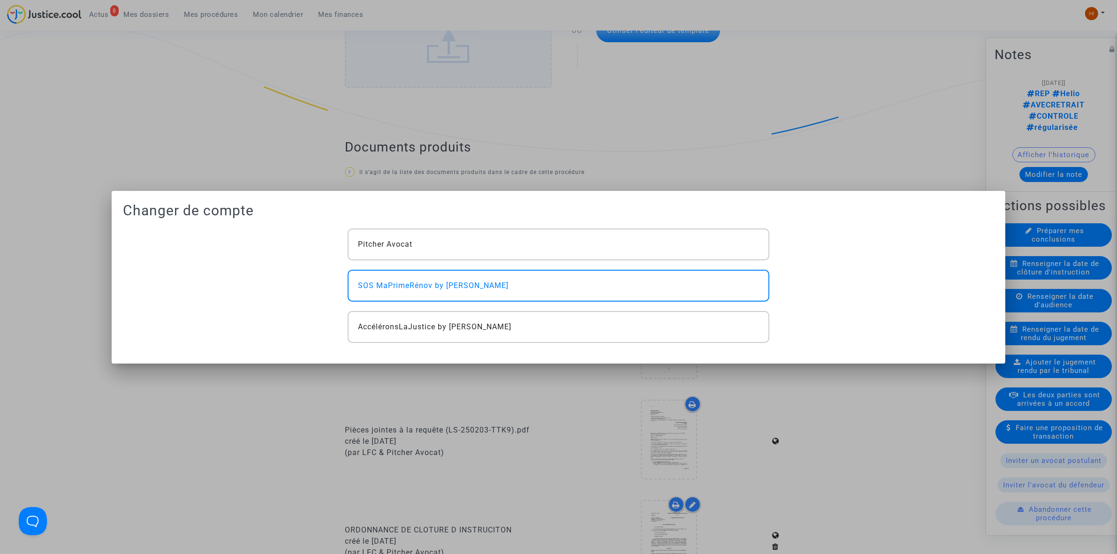
scroll to position [0, 0]
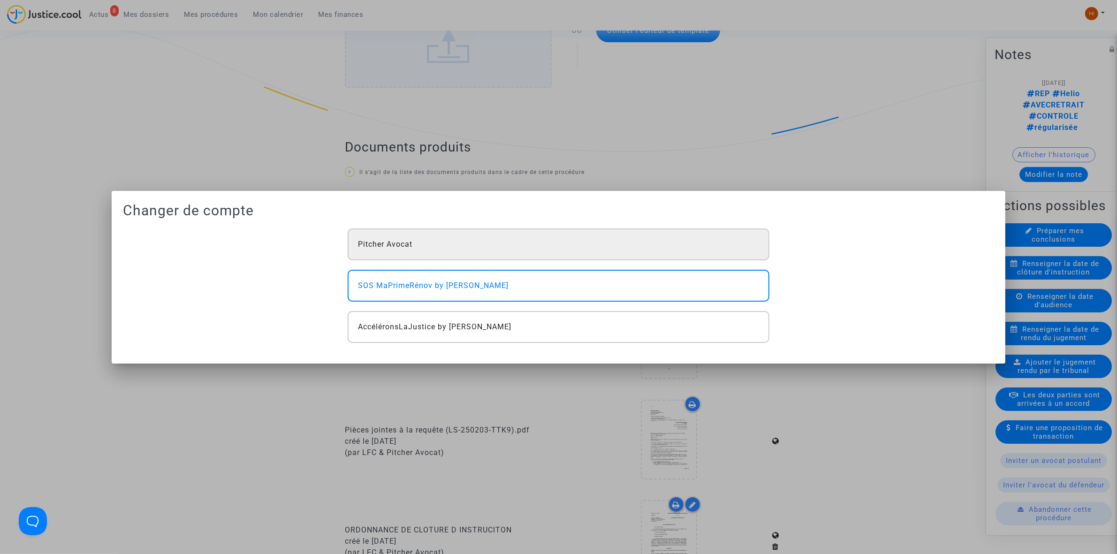
click at [590, 248] on div "Pitcher Avocat" at bounding box center [558, 245] width 421 height 32
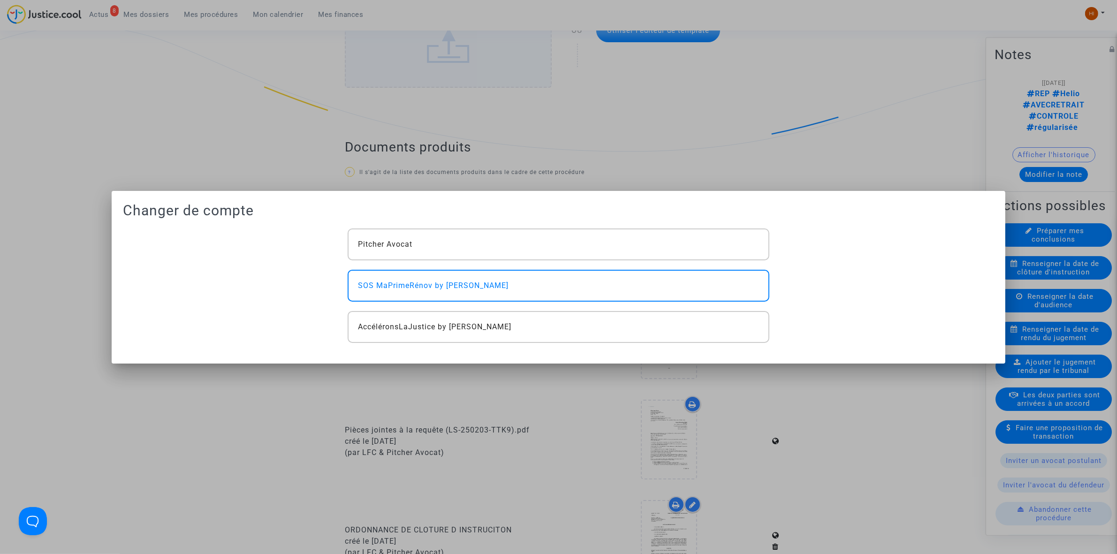
scroll to position [298, 0]
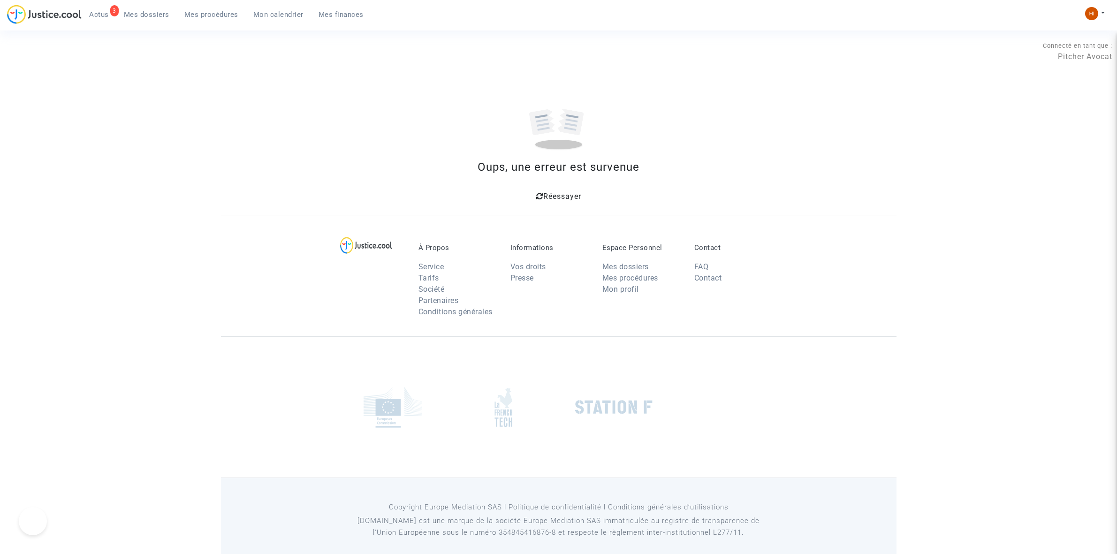
scroll to position [9, 0]
